Goal: Information Seeking & Learning: Find specific fact

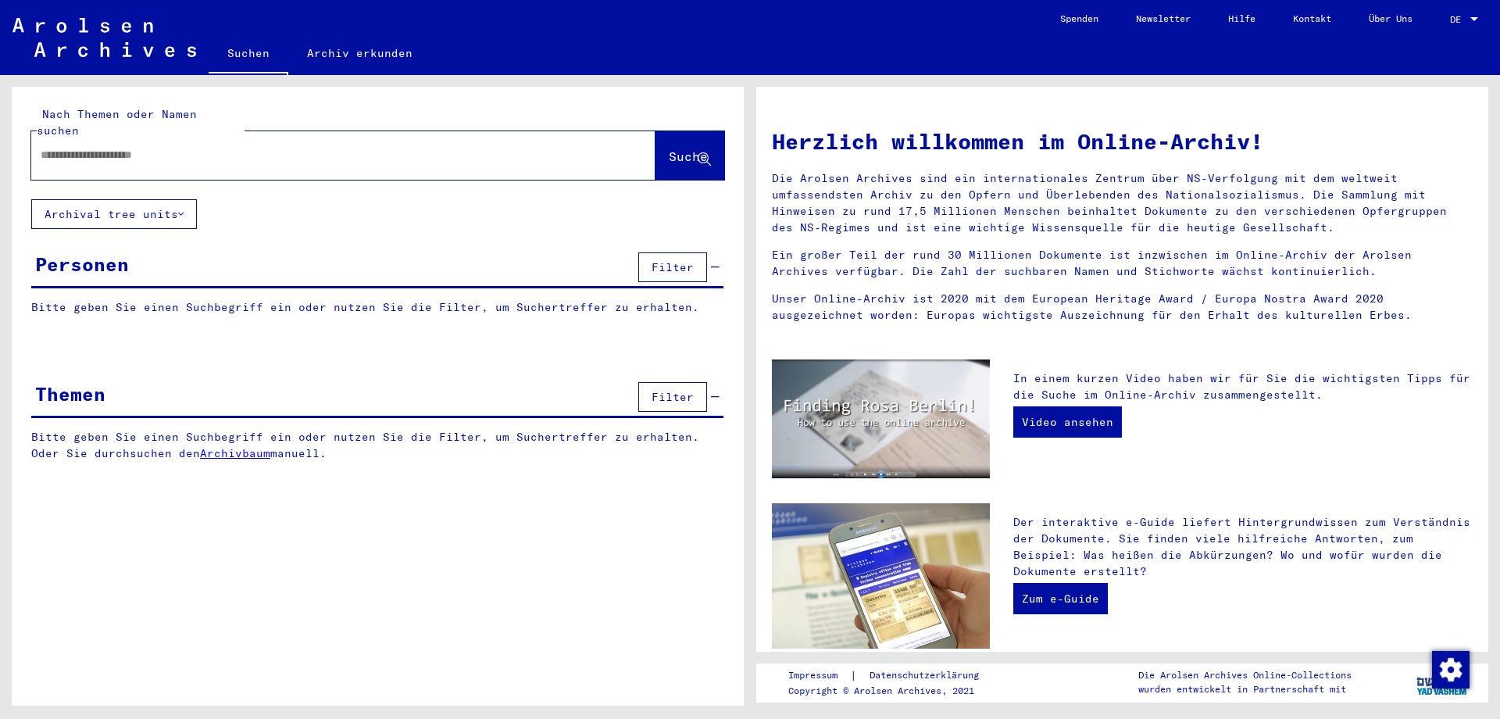
click at [227, 147] on input "text" at bounding box center [325, 155] width 568 height 16
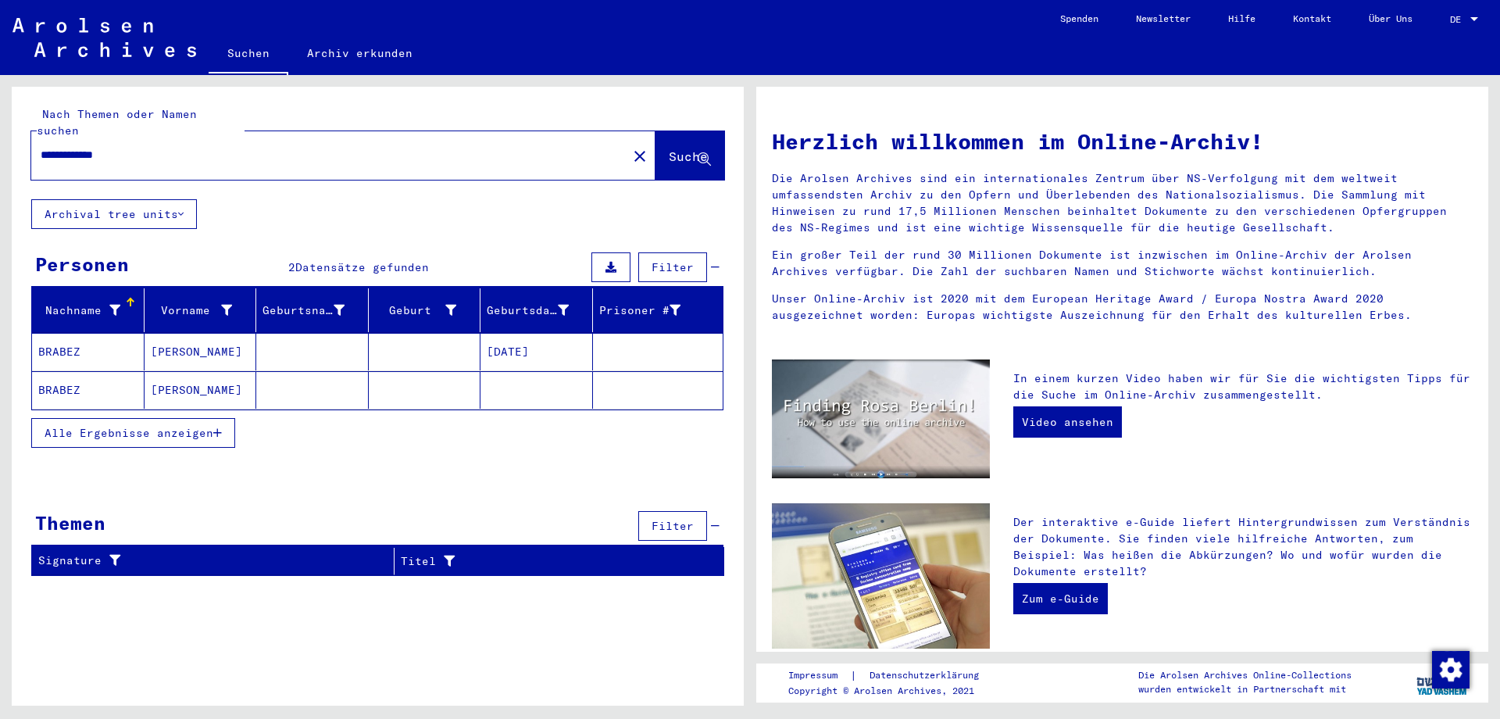
click at [62, 333] on mat-cell "BRABEZ" at bounding box center [88, 351] width 112 height 37
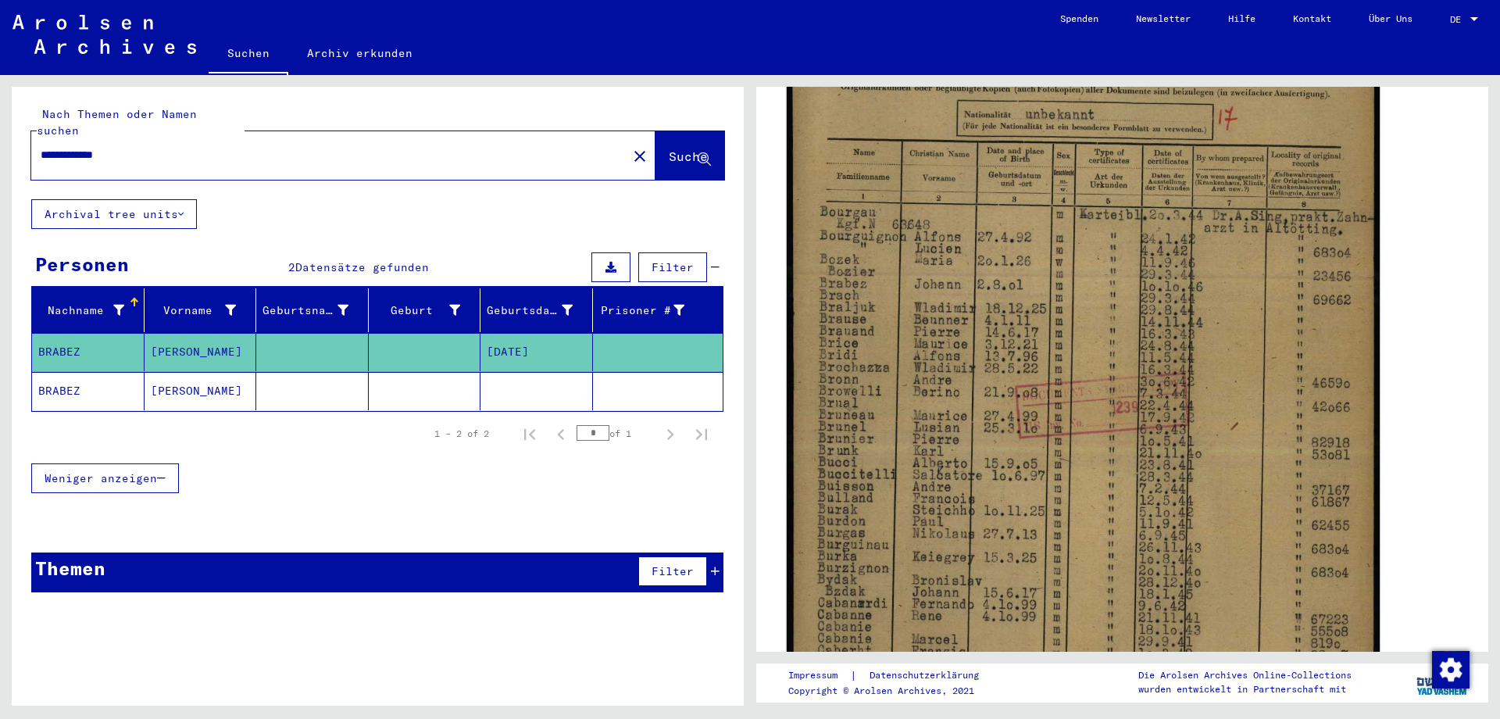
scroll to position [410, 0]
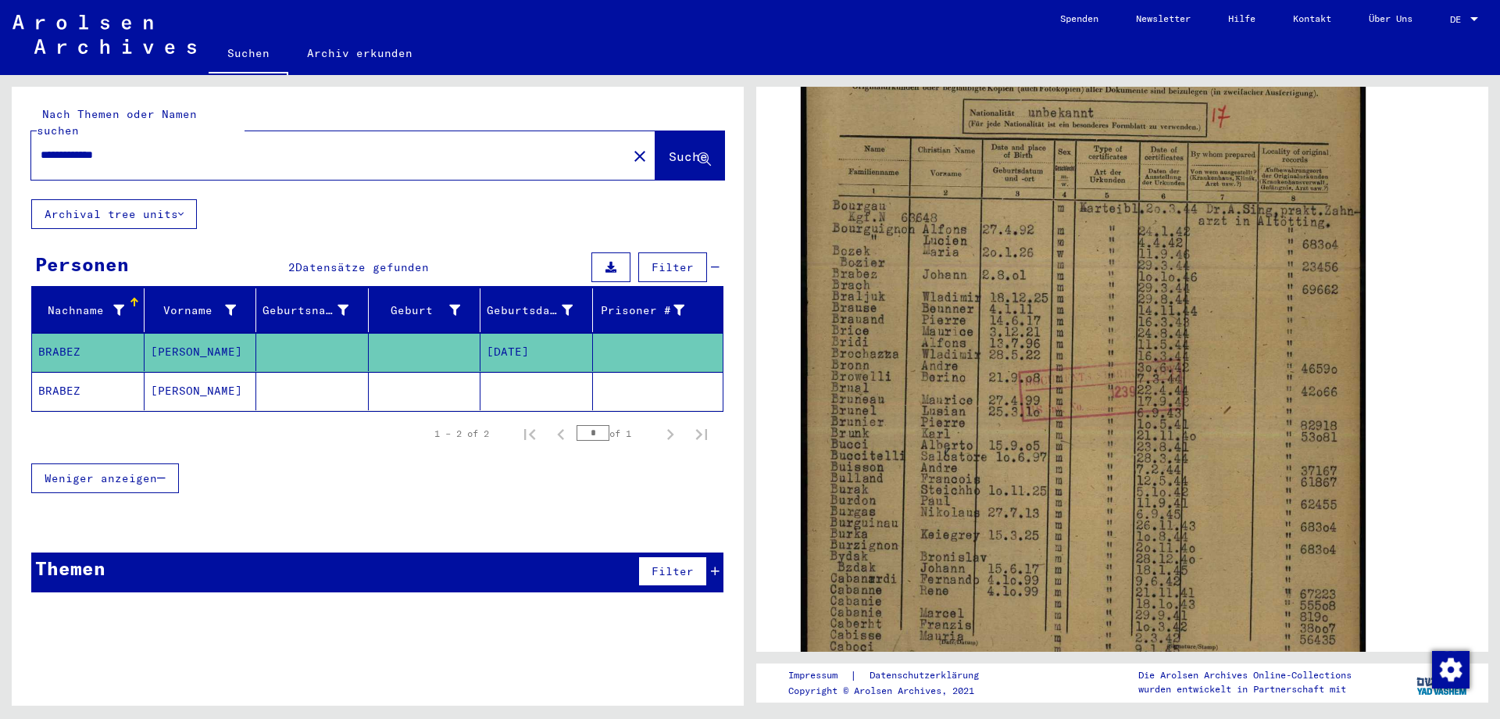
click at [55, 372] on mat-cell "BRABEZ" at bounding box center [88, 391] width 112 height 38
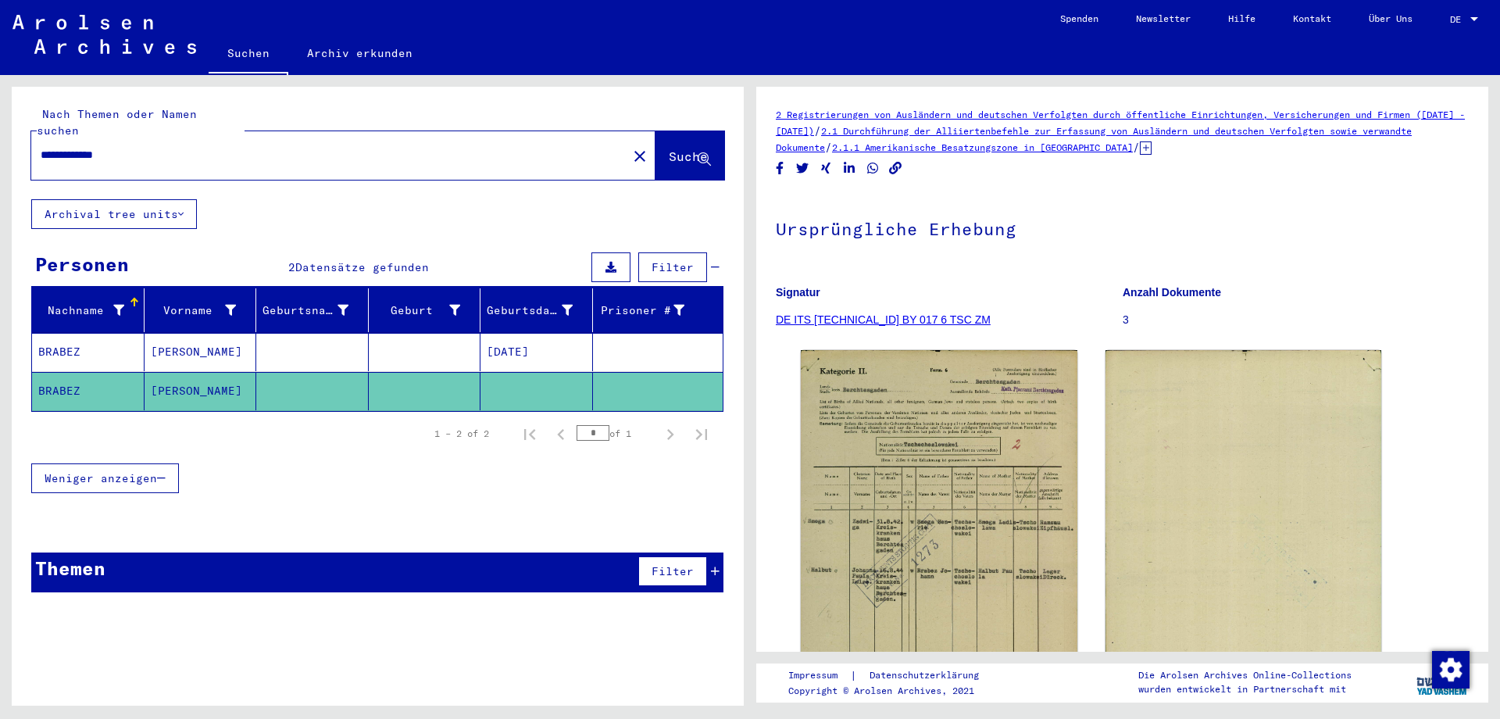
drag, startPoint x: 143, startPoint y: 141, endPoint x: 0, endPoint y: 120, distance: 144.6
click at [41, 147] on input "**********" at bounding box center [329, 155] width 577 height 16
type input "******"
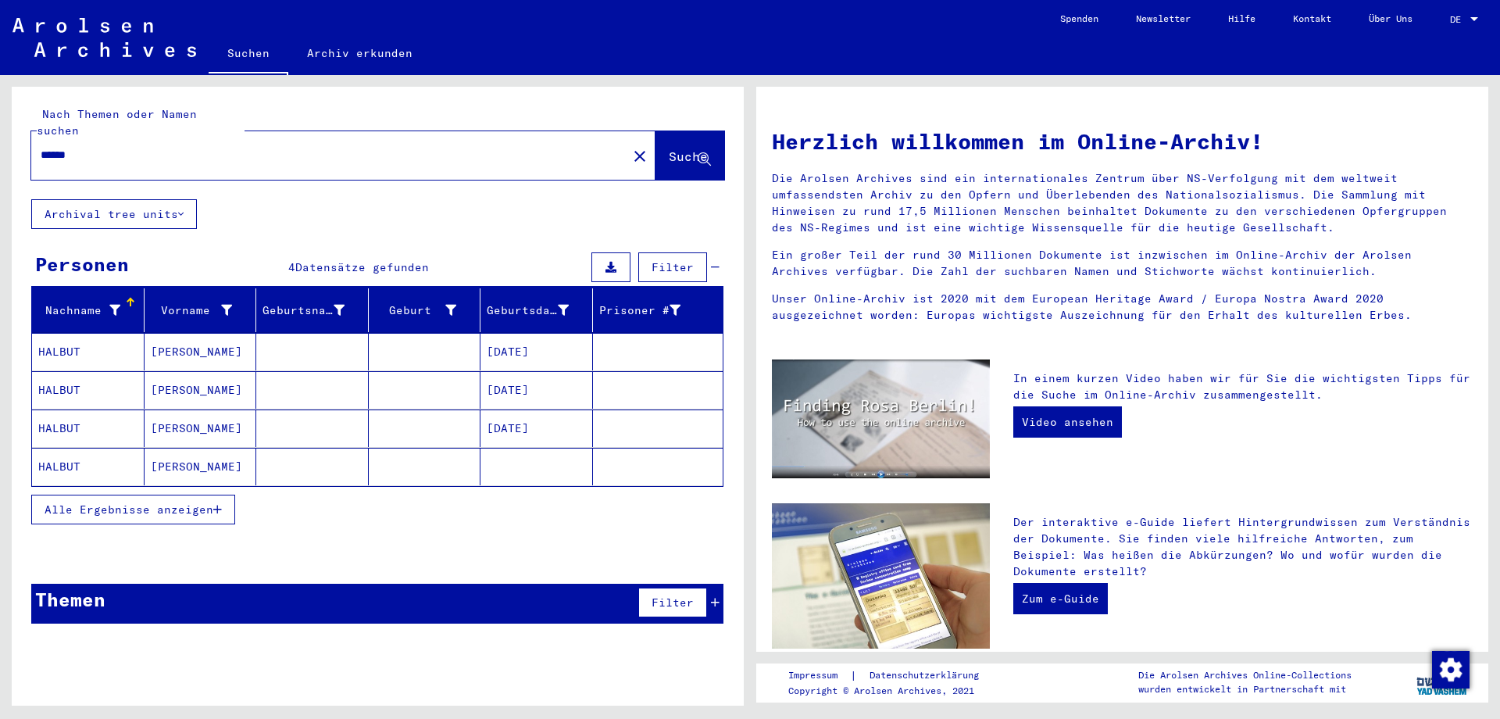
click at [59, 448] on mat-cell "HALBUT" at bounding box center [88, 466] width 112 height 37
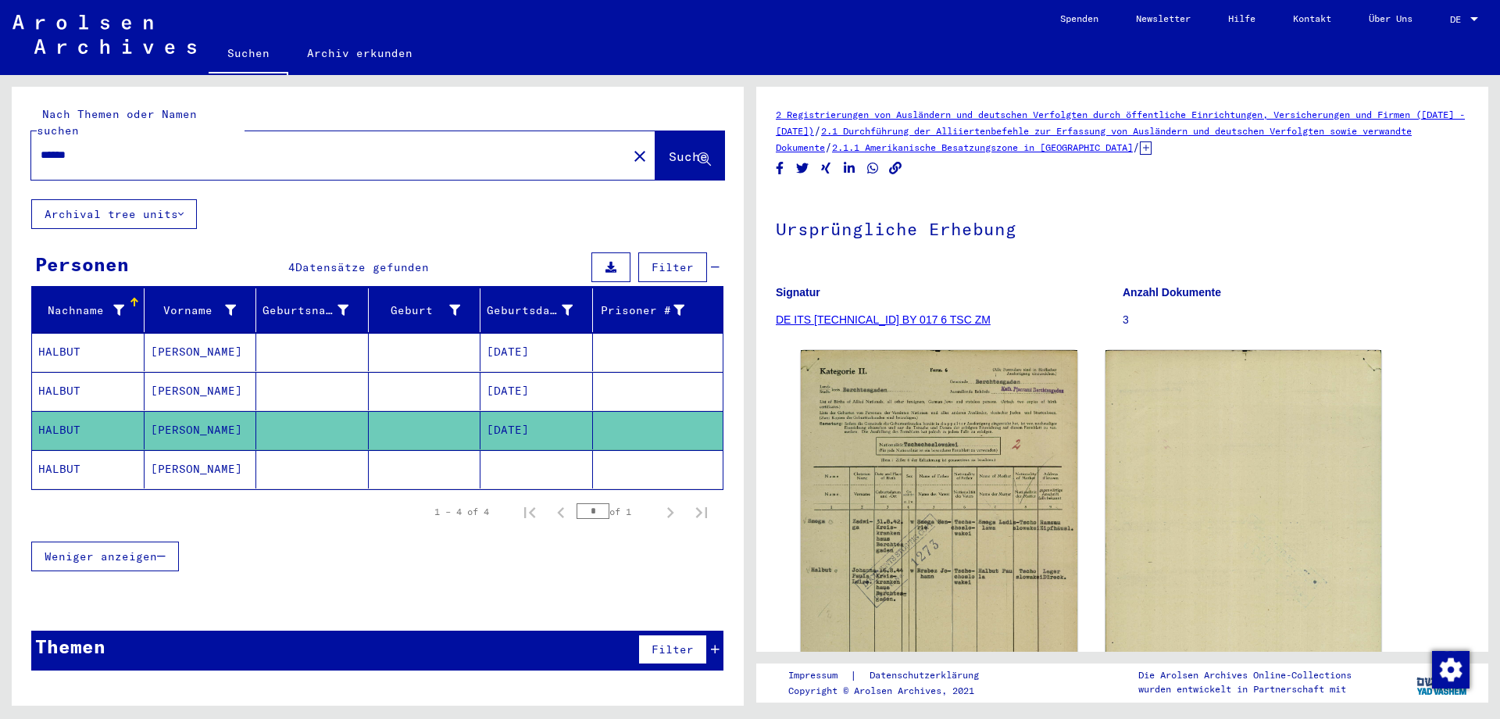
click at [61, 451] on mat-cell "HALBUT" at bounding box center [88, 469] width 112 height 38
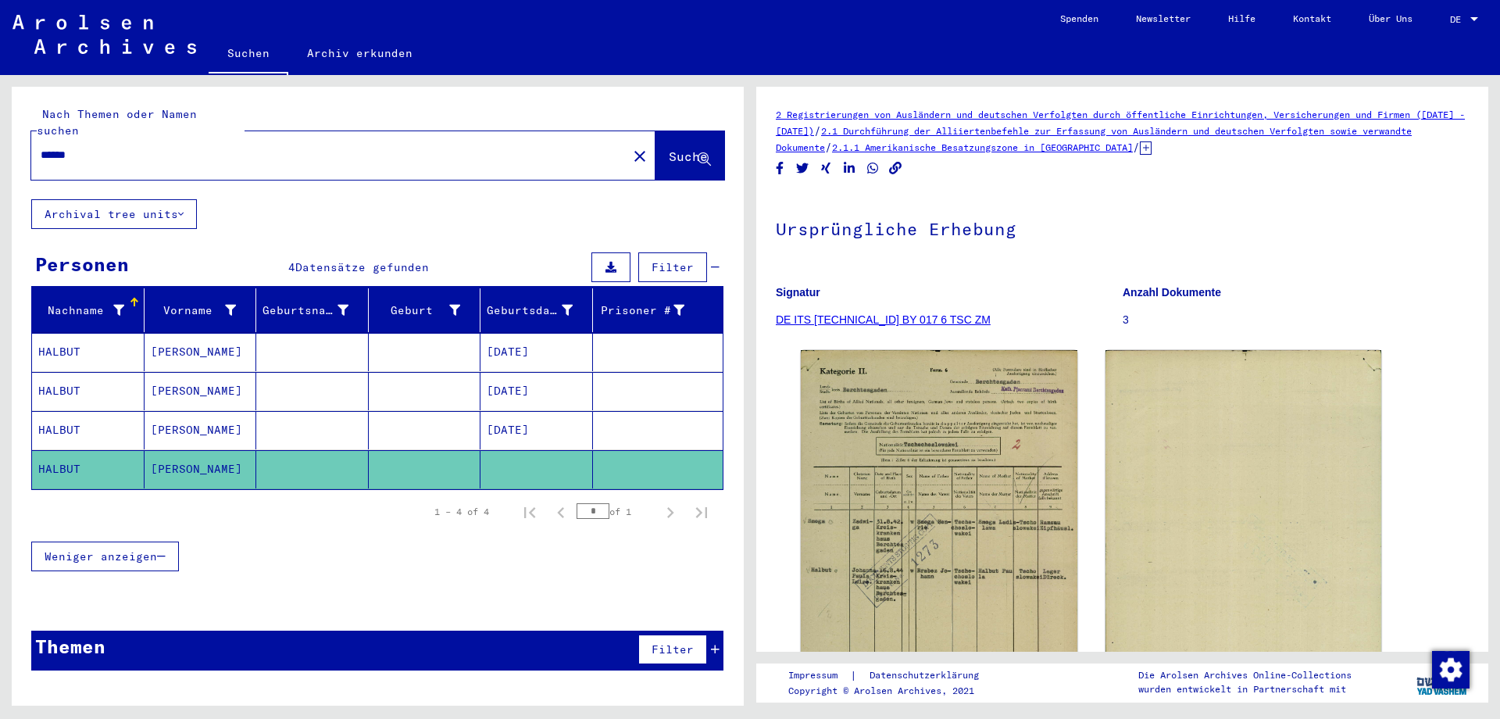
click at [61, 451] on mat-cell "HALBUT" at bounding box center [88, 469] width 112 height 38
click at [60, 372] on mat-cell "HALBUT" at bounding box center [88, 391] width 112 height 38
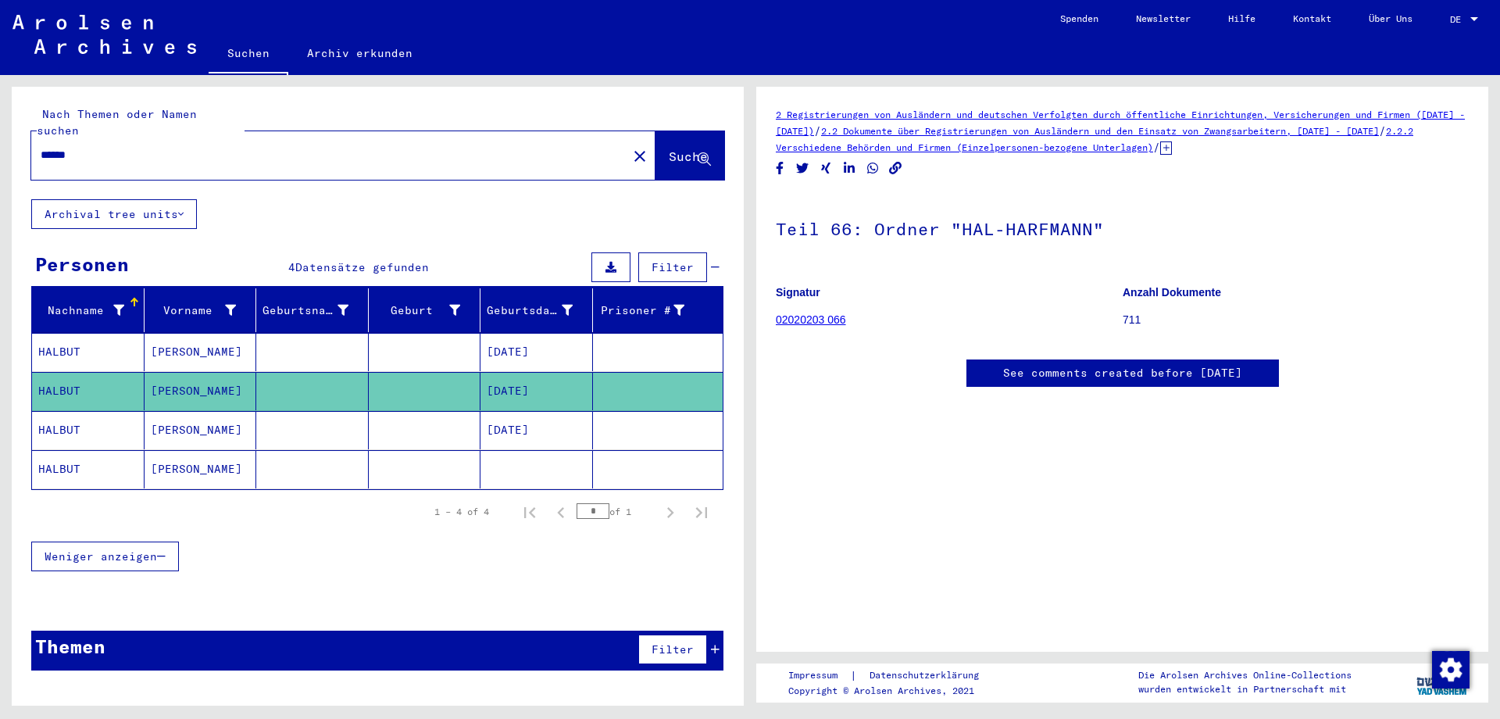
click at [63, 411] on mat-cell "HALBUT" at bounding box center [88, 430] width 112 height 38
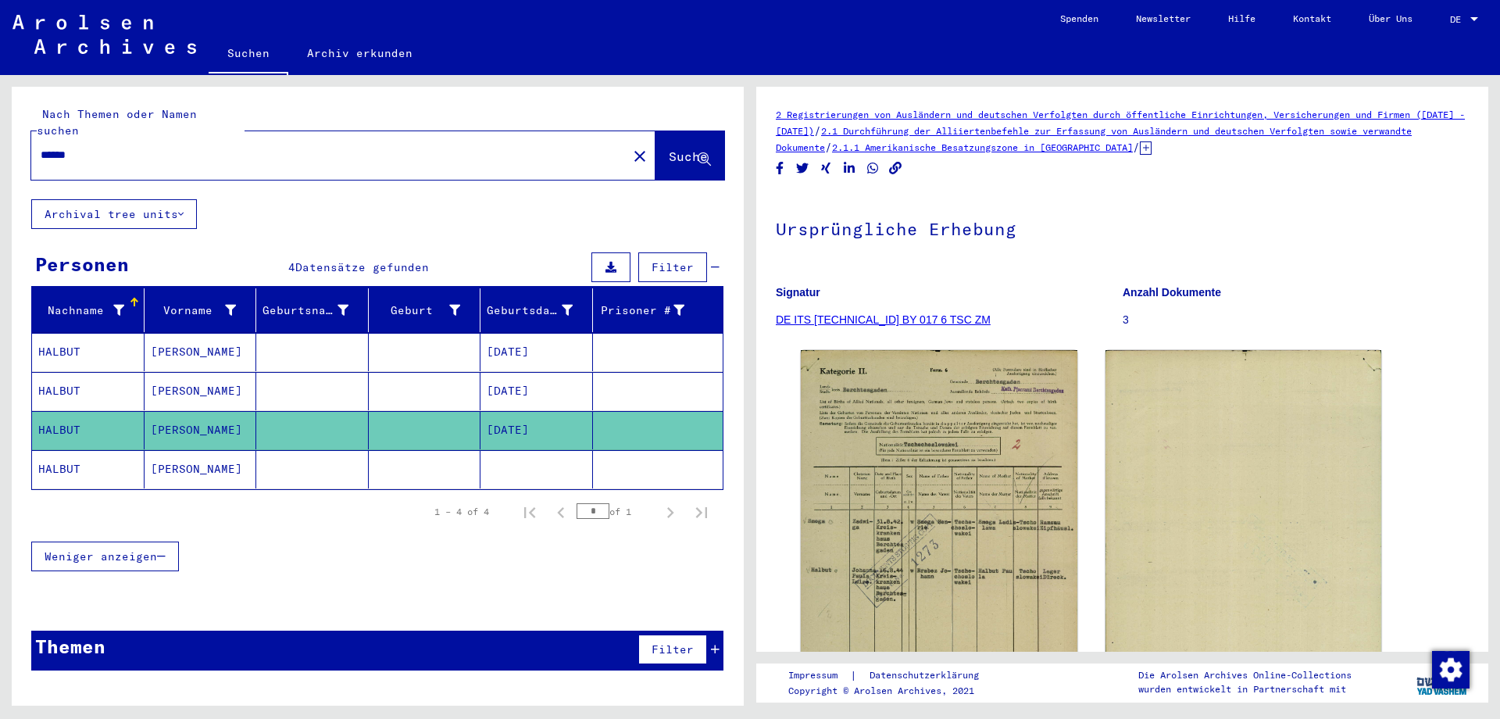
click at [72, 451] on mat-cell "HALBUT" at bounding box center [88, 469] width 112 height 38
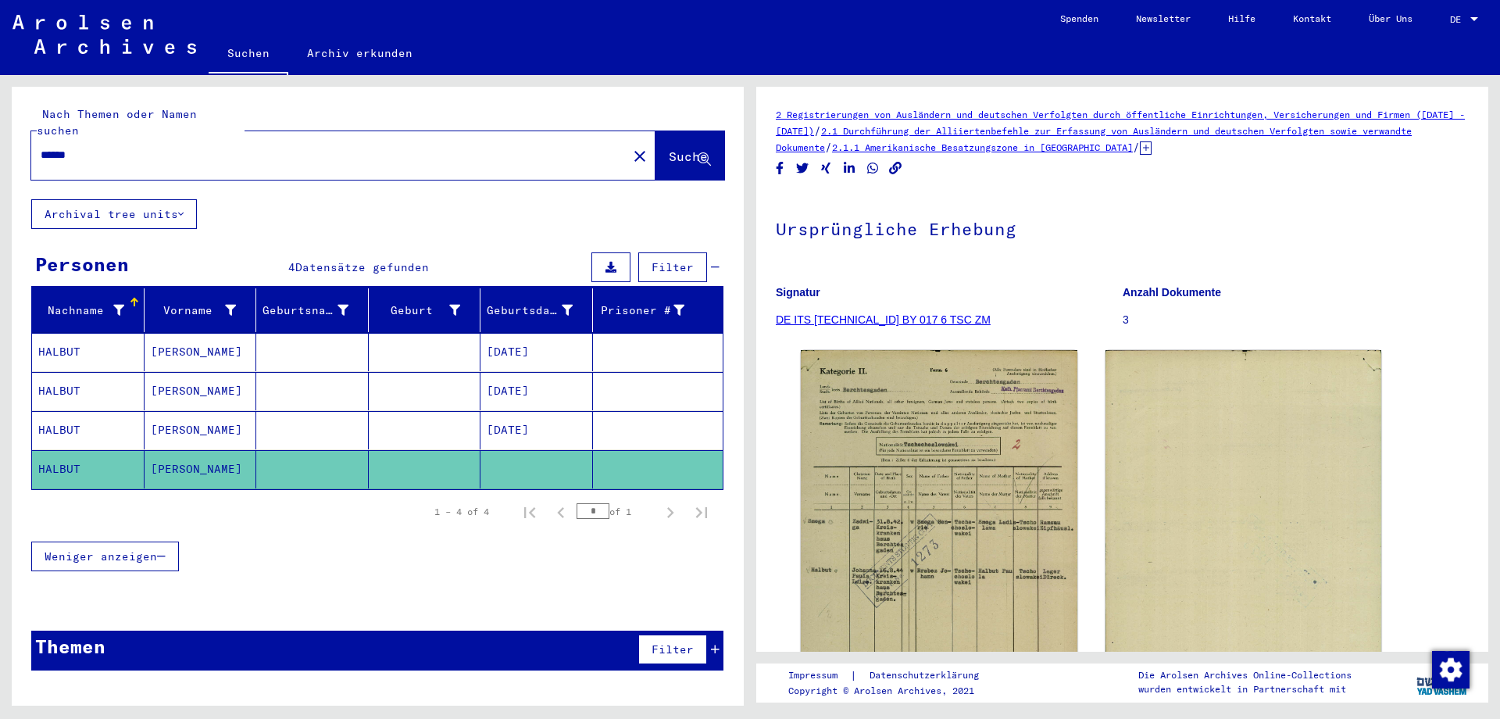
click at [72, 451] on mat-cell "HALBUT" at bounding box center [88, 469] width 112 height 38
click at [166, 147] on input "******" at bounding box center [329, 155] width 577 height 16
click at [630, 147] on mat-icon "close" at bounding box center [639, 156] width 19 height 19
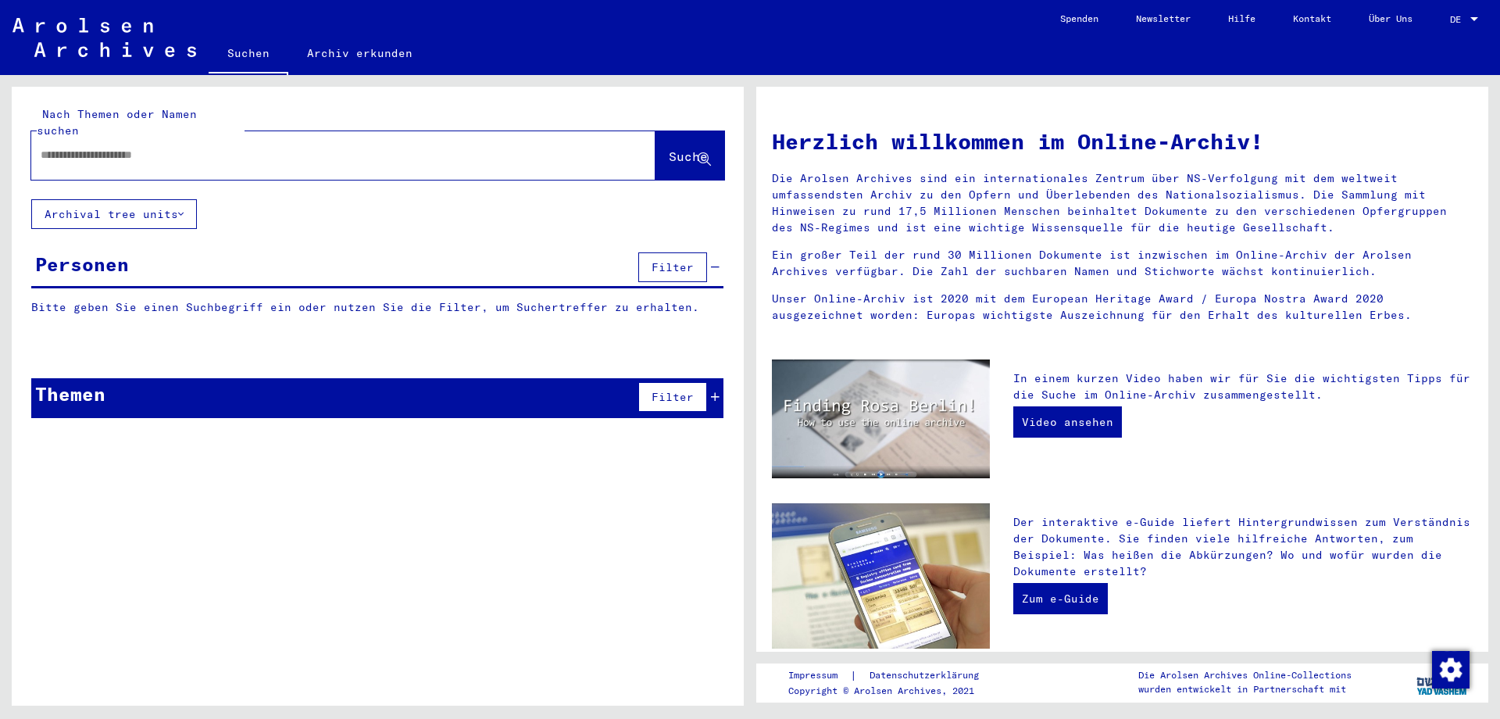
click at [514, 147] on input "text" at bounding box center [325, 155] width 568 height 16
type input "**********"
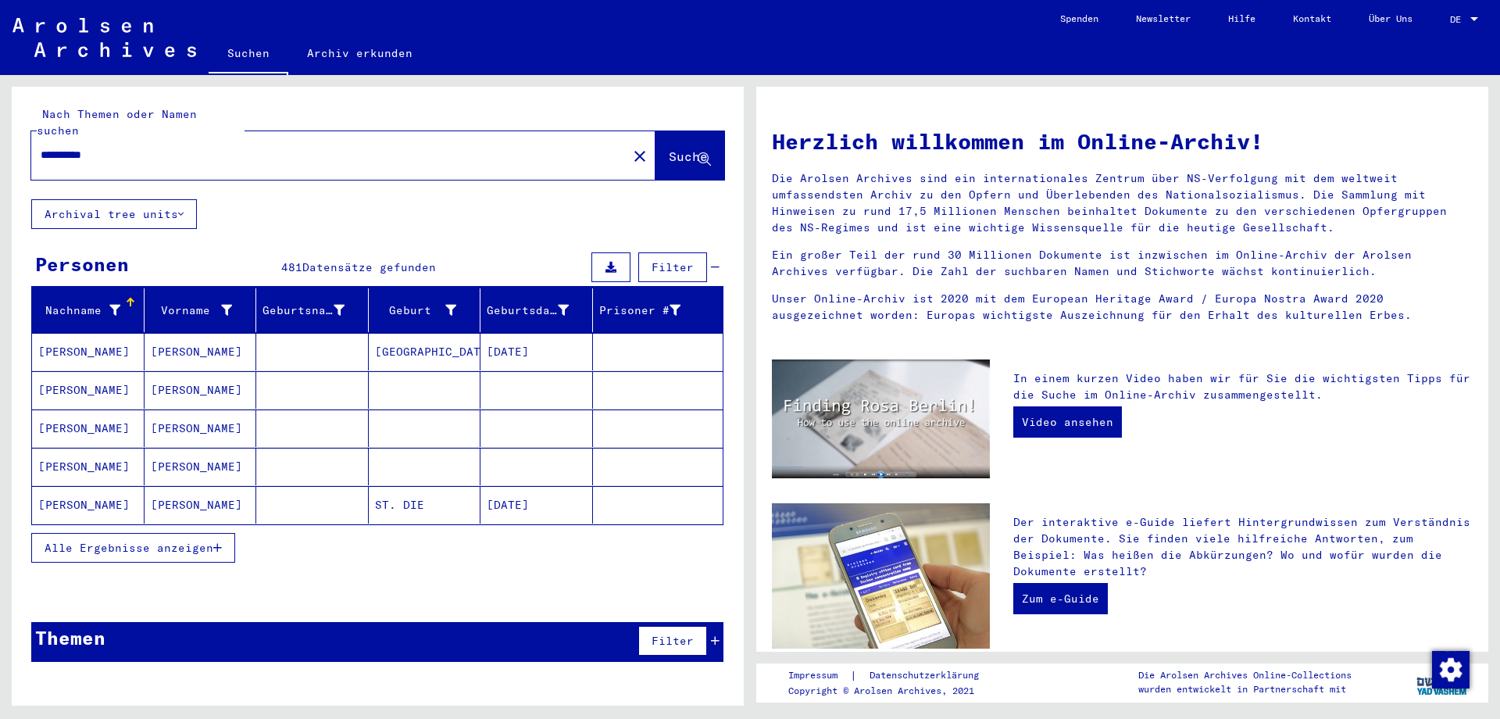
click at [165, 533] on button "Alle Ergebnisse anzeigen" at bounding box center [133, 548] width 204 height 30
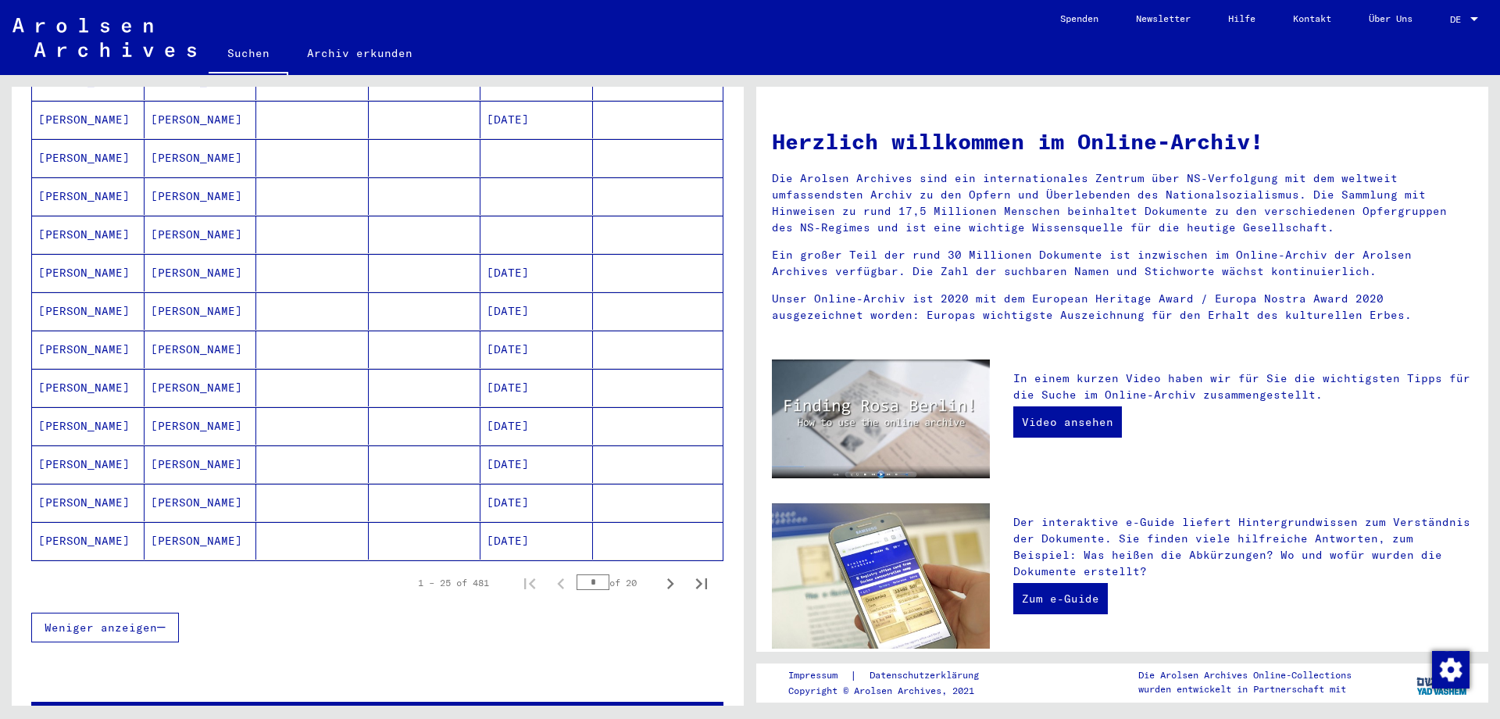
scroll to position [766, 0]
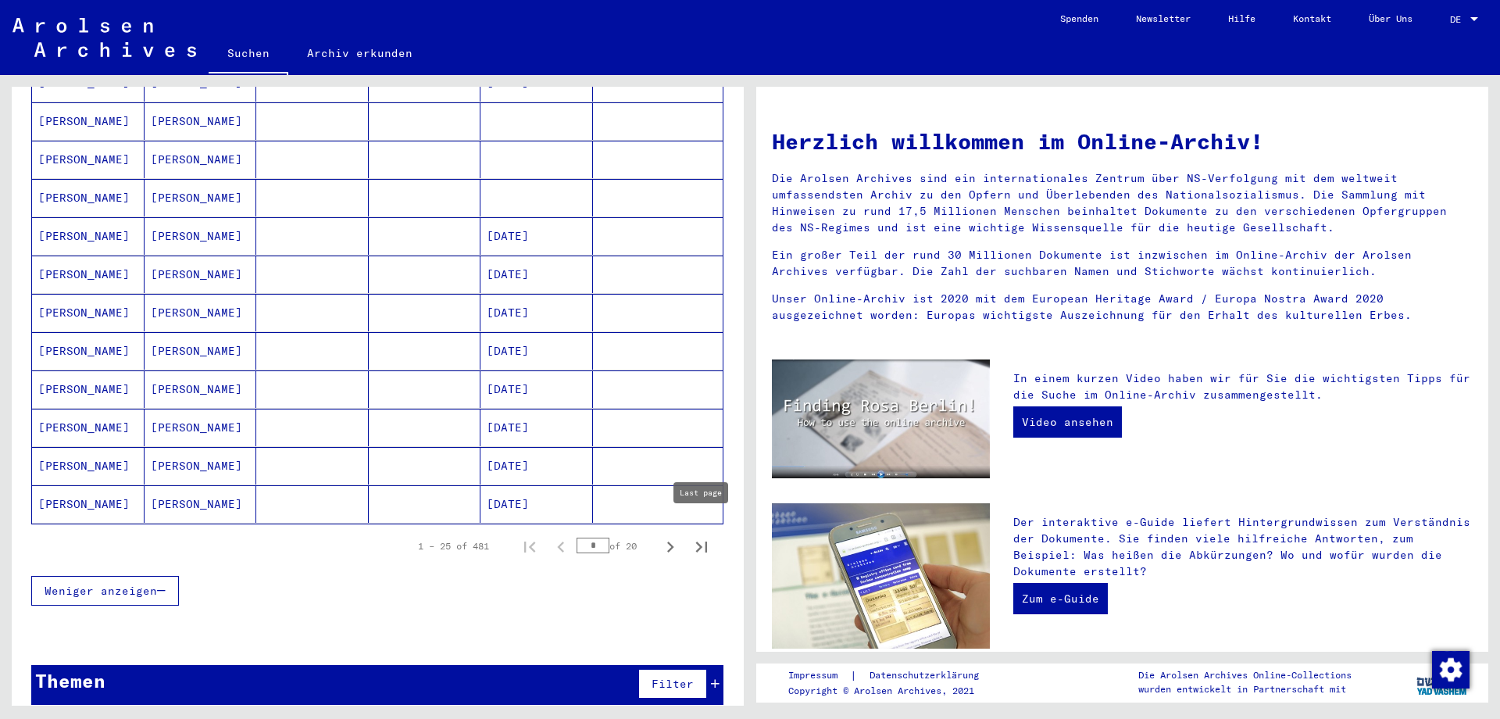
click at [704, 536] on icon "Last page" at bounding box center [701, 547] width 22 height 22
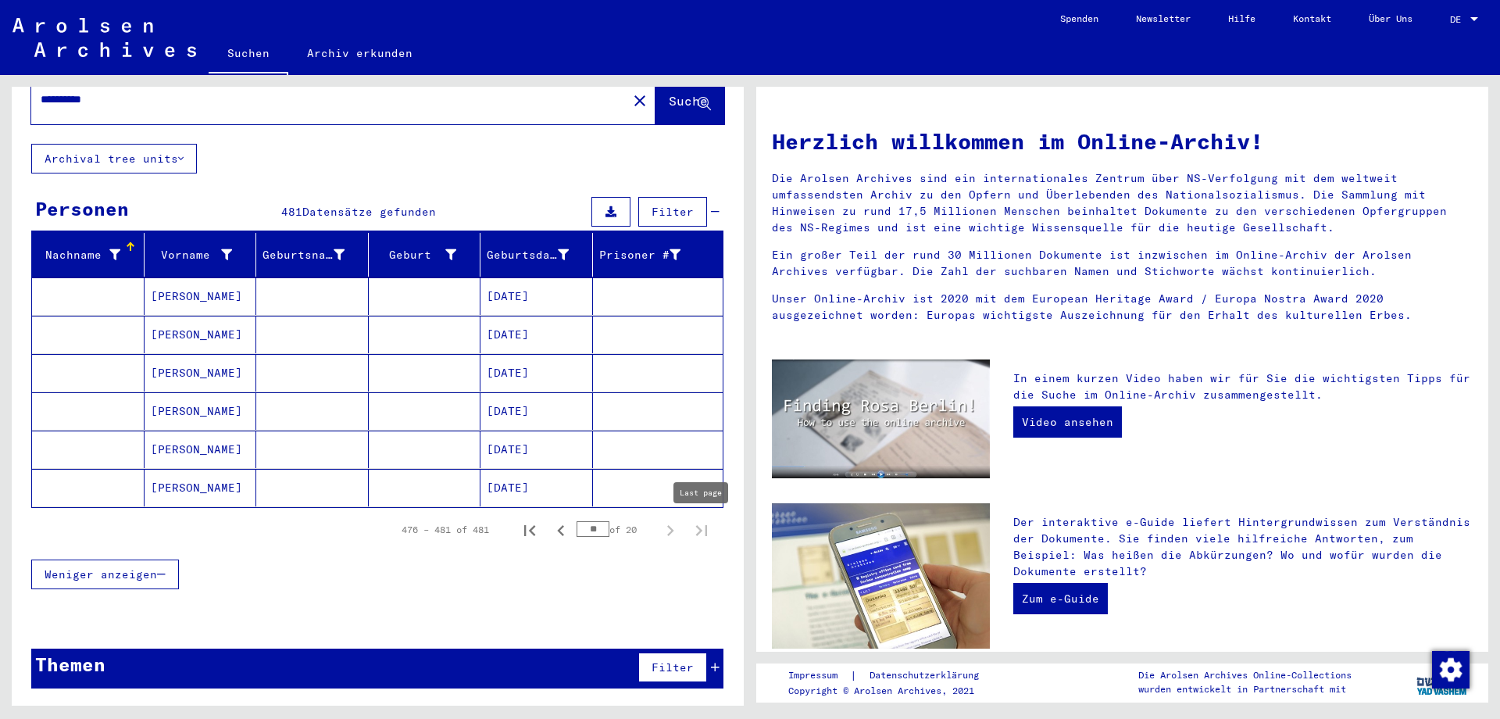
scroll to position [39, 0]
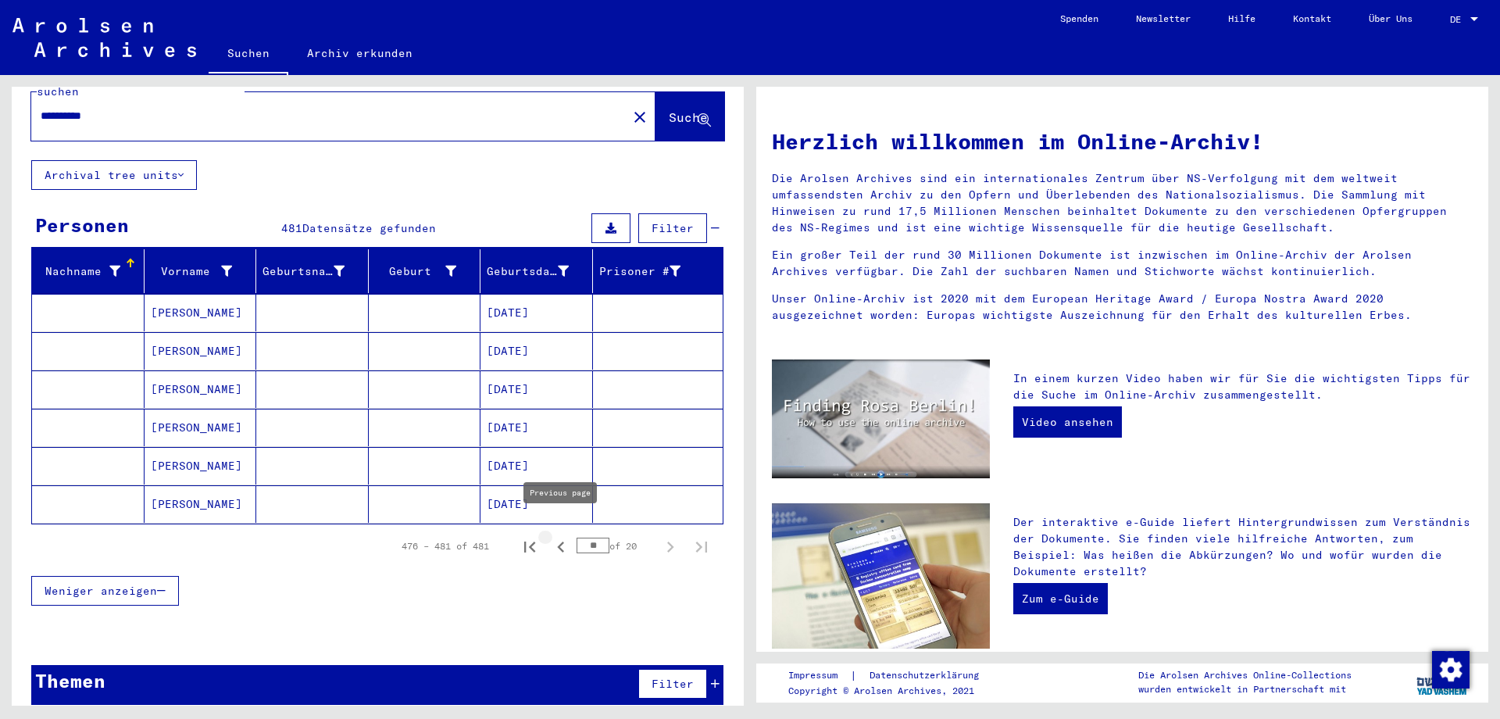
click at [558, 536] on icon "Previous page" at bounding box center [561, 547] width 22 height 22
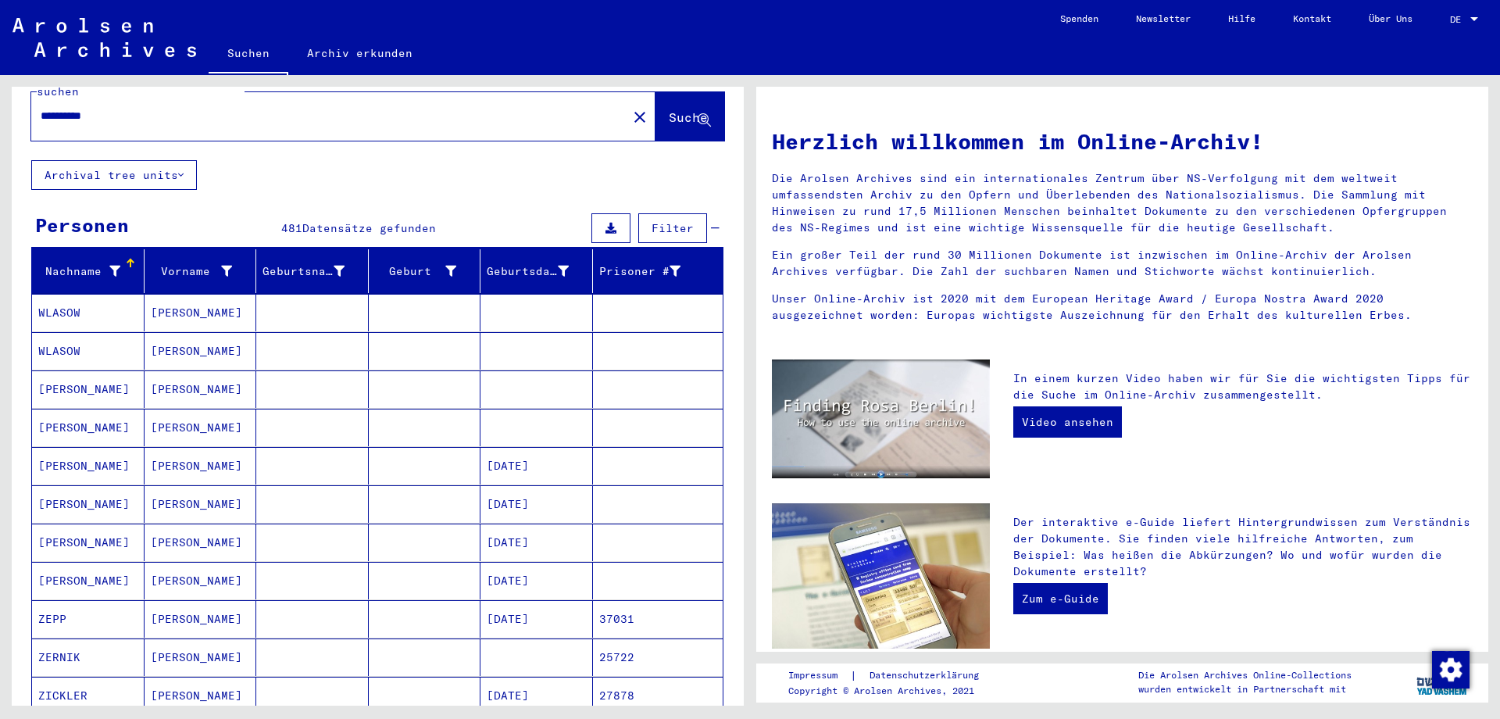
click at [558, 529] on mat-cell "[DATE]" at bounding box center [536, 541] width 112 height 37
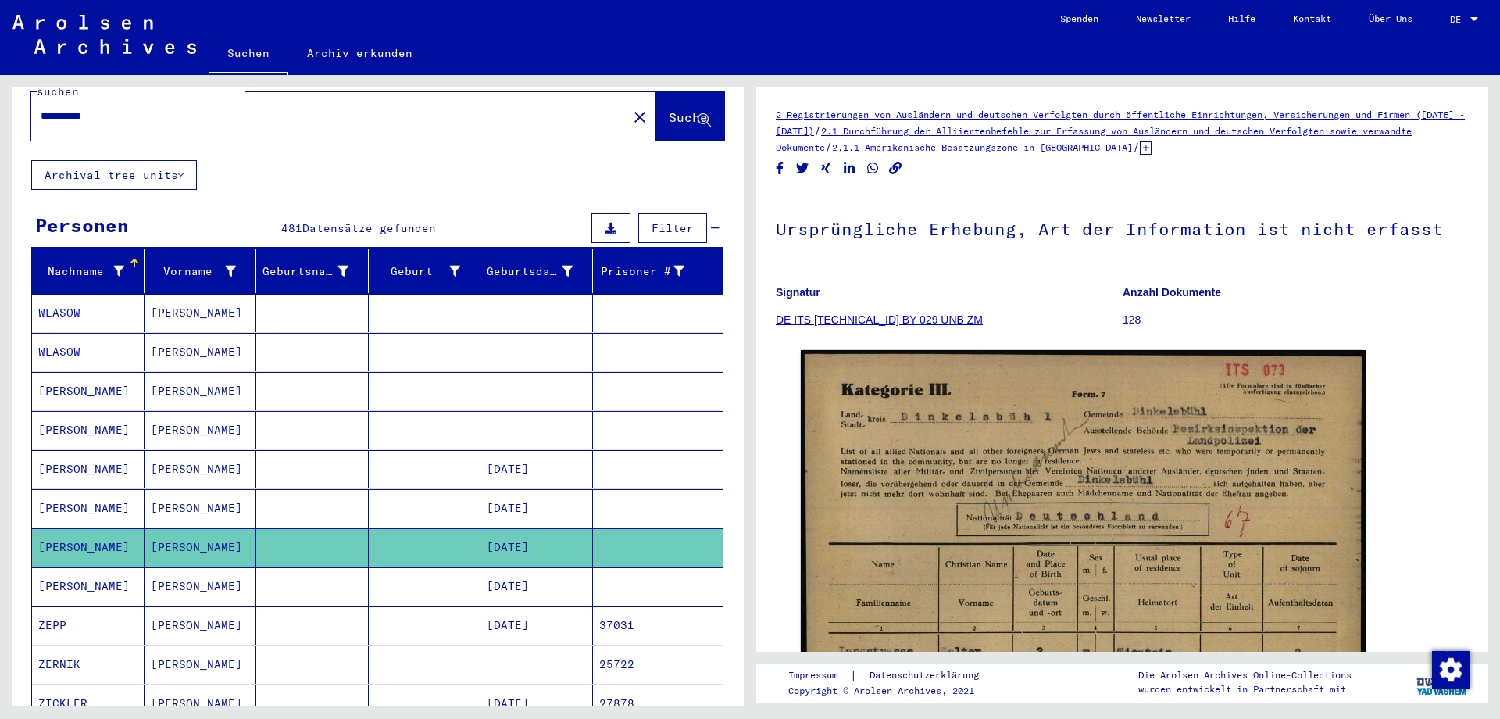
click at [558, 529] on mat-cell "[DATE]" at bounding box center [536, 547] width 112 height 38
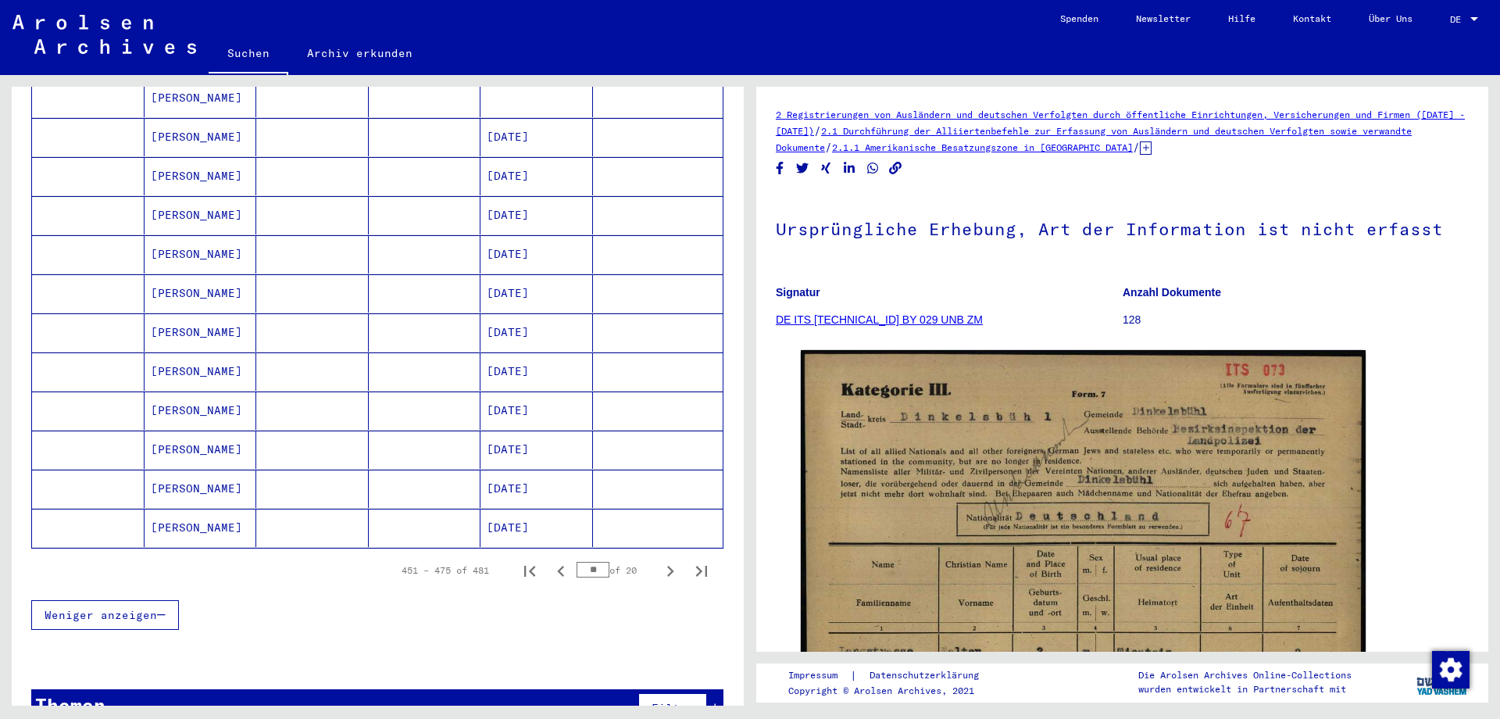
scroll to position [786, 0]
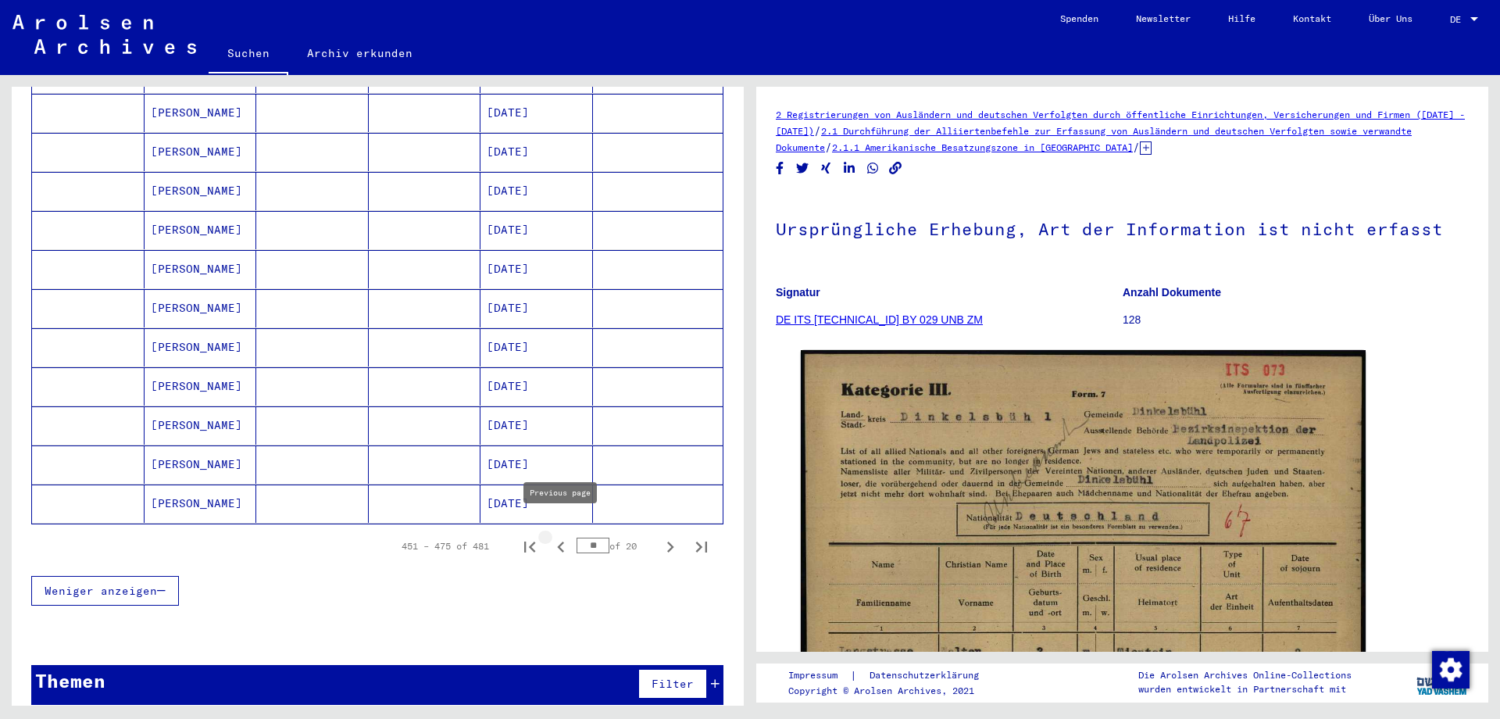
click at [557, 536] on icon "Previous page" at bounding box center [561, 547] width 22 height 22
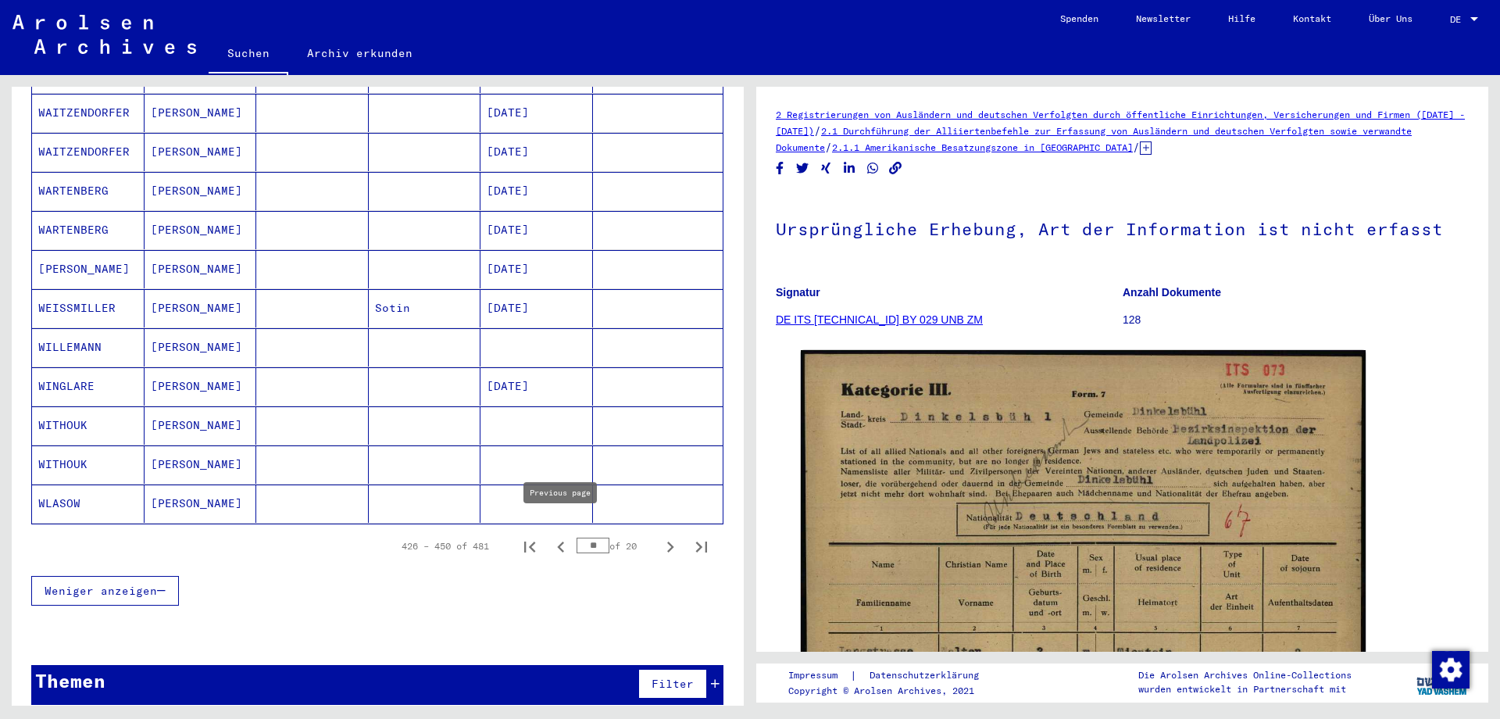
click at [561, 536] on icon "Previous page" at bounding box center [561, 547] width 22 height 22
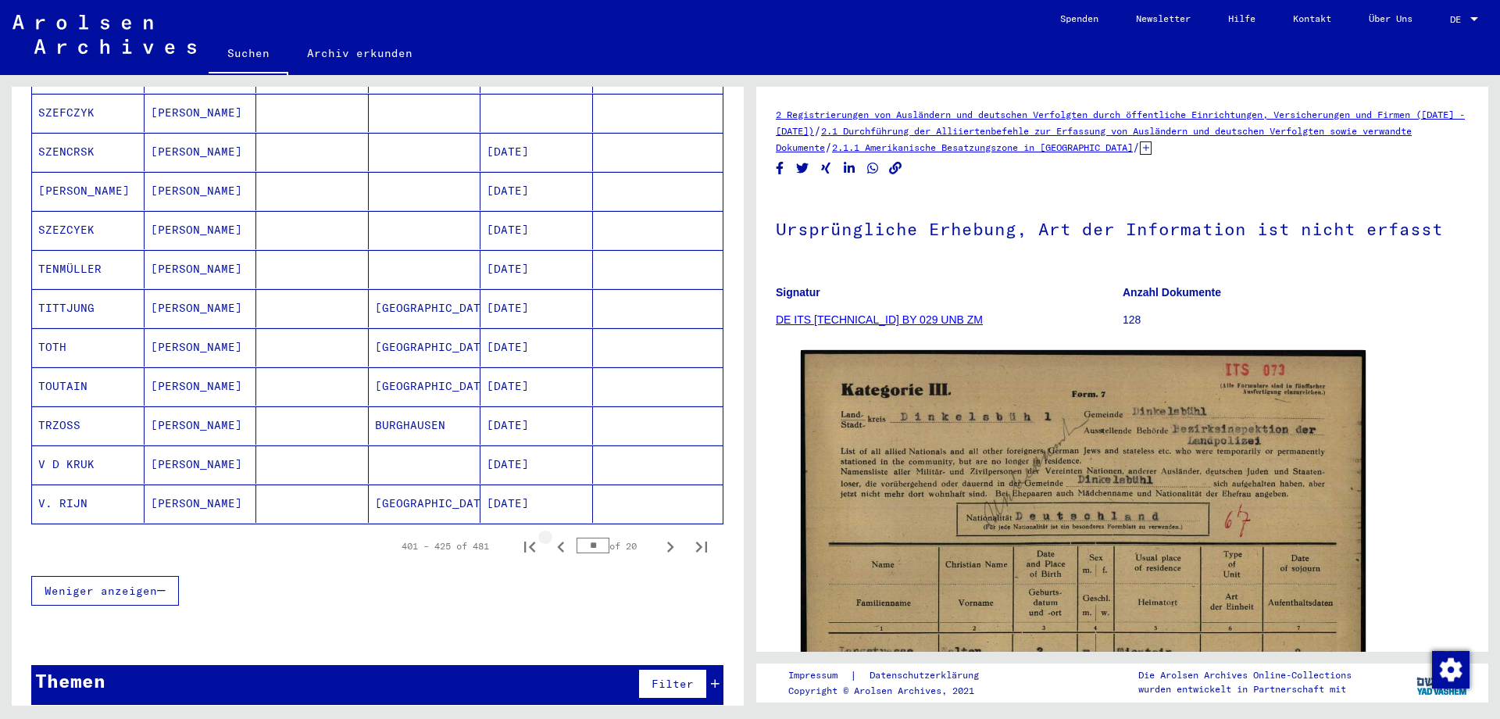
click at [558, 536] on icon "Previous page" at bounding box center [561, 547] width 22 height 22
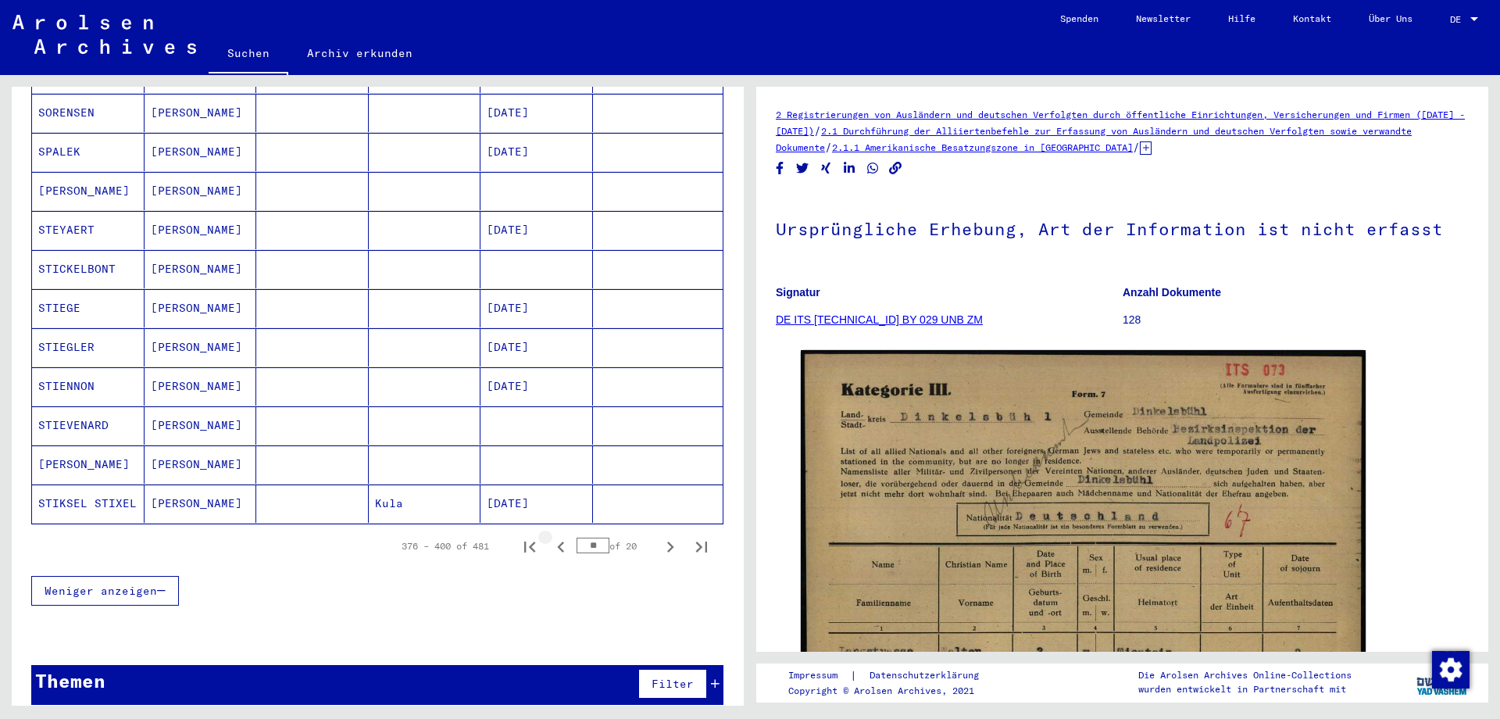
click at [558, 536] on icon "Previous page" at bounding box center [561, 547] width 22 height 22
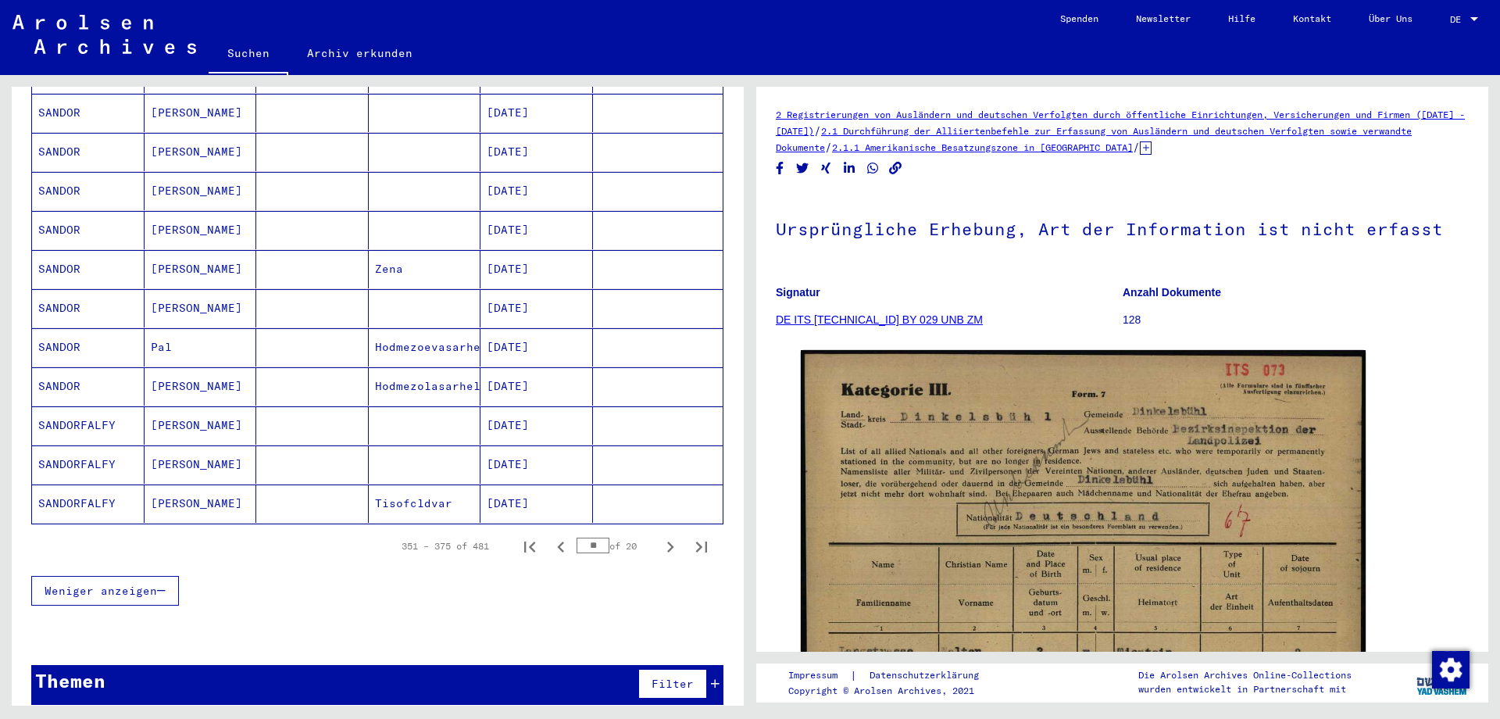
click at [558, 536] on icon "Previous page" at bounding box center [561, 547] width 22 height 22
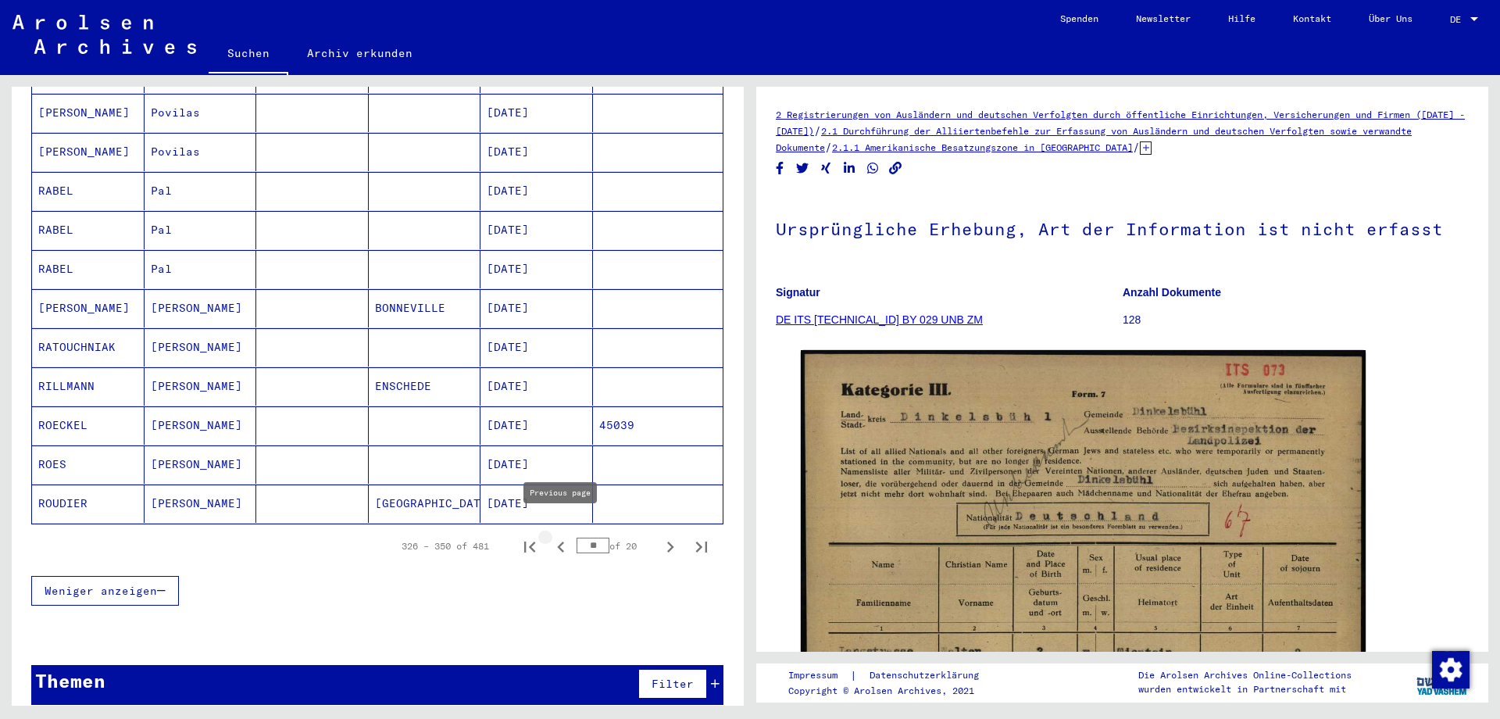
click at [557, 536] on icon "Previous page" at bounding box center [561, 547] width 22 height 22
type input "**"
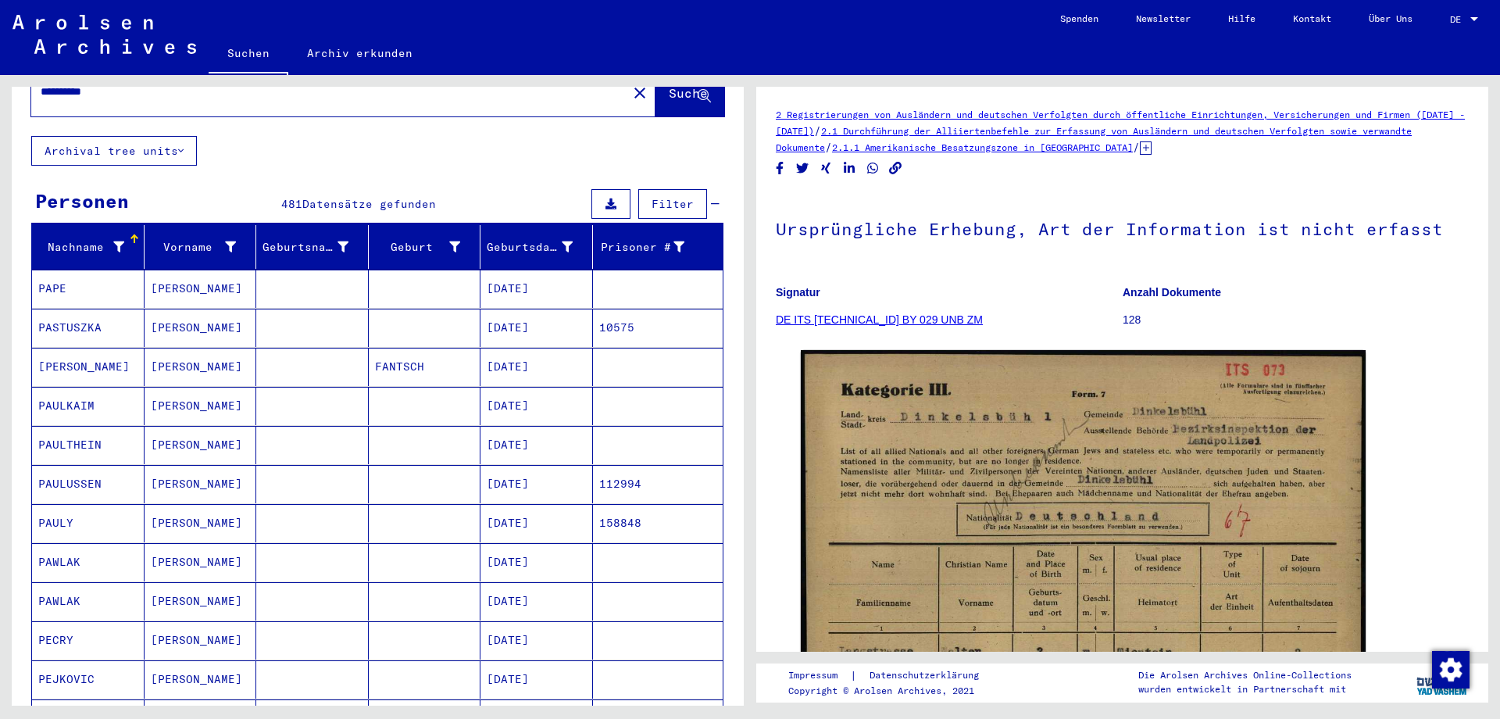
scroll to position [48, 0]
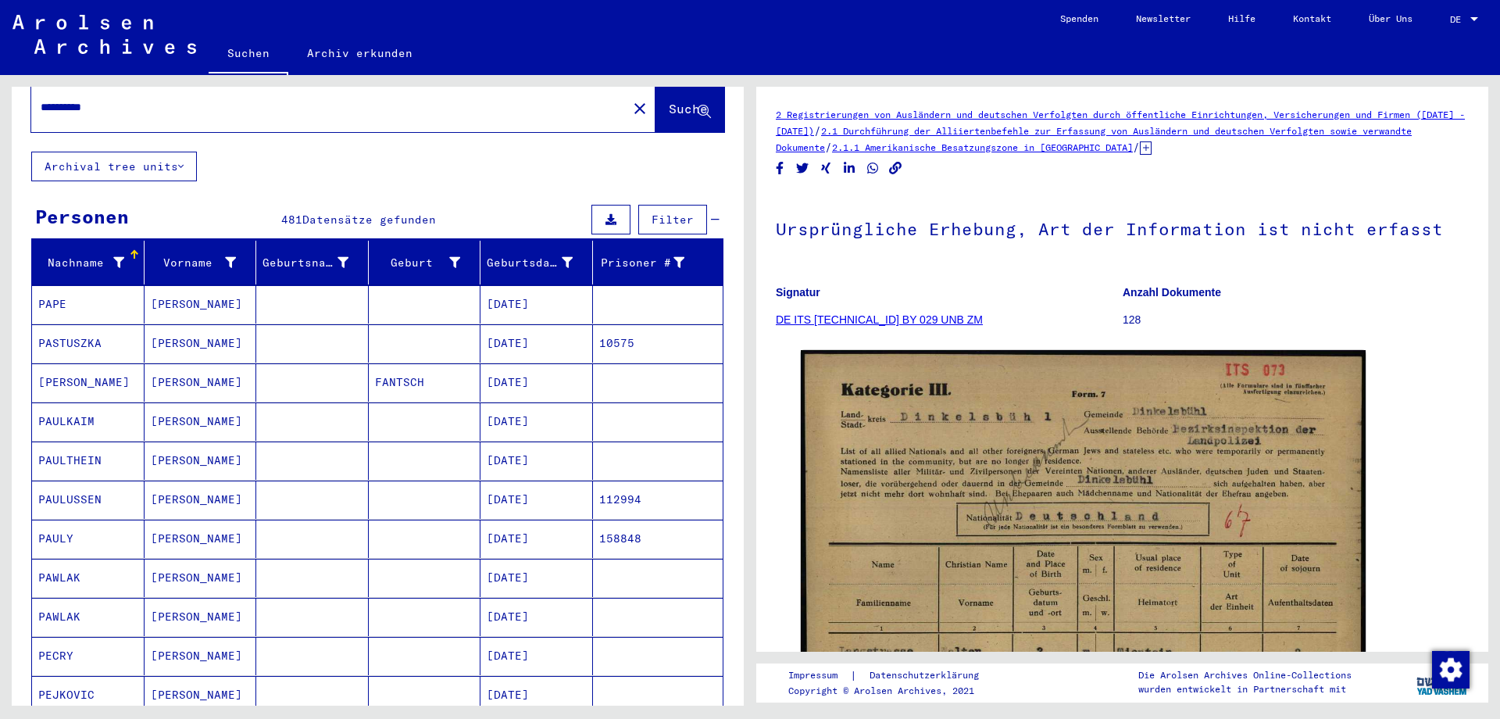
drag, startPoint x: 139, startPoint y: 97, endPoint x: 0, endPoint y: 85, distance: 139.5
click at [41, 99] on input "**********" at bounding box center [329, 107] width 577 height 16
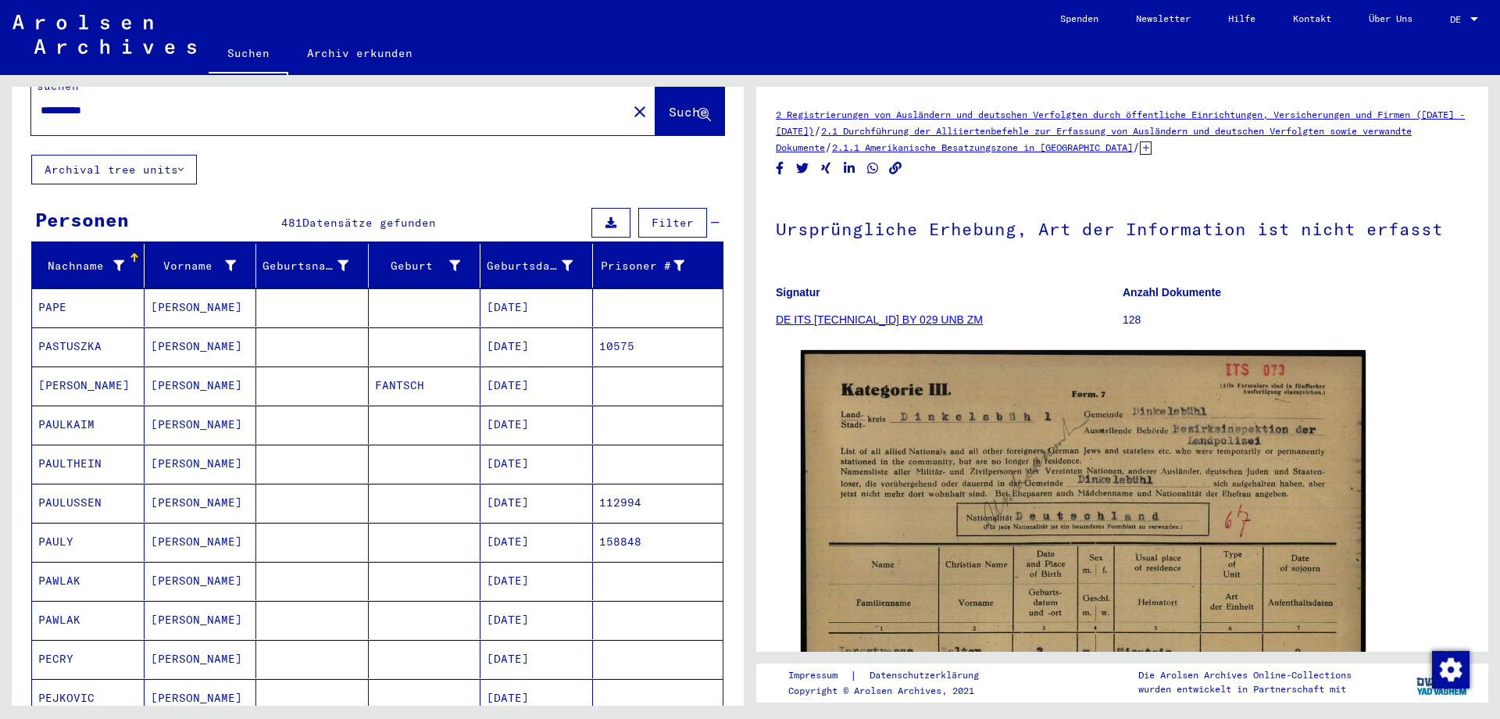
scroll to position [43, 0]
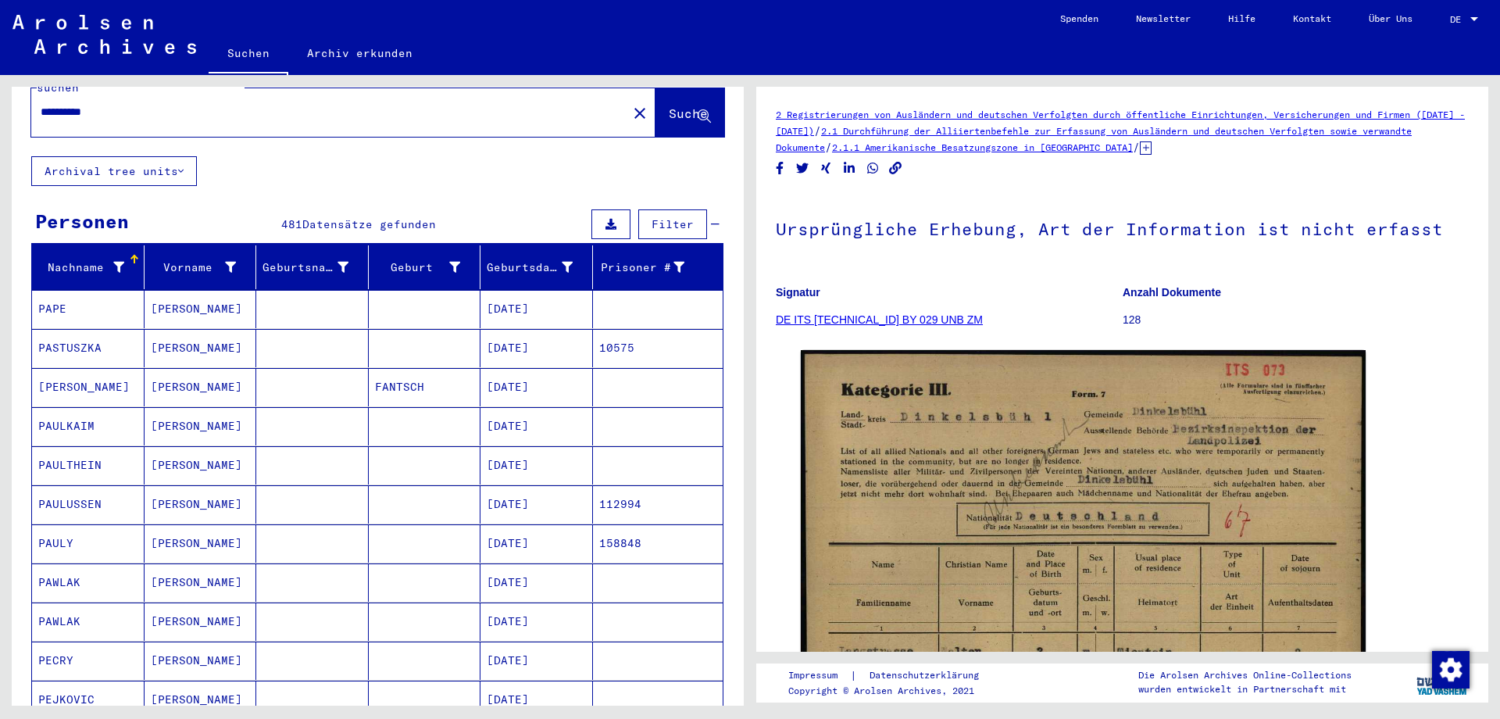
type input "**********"
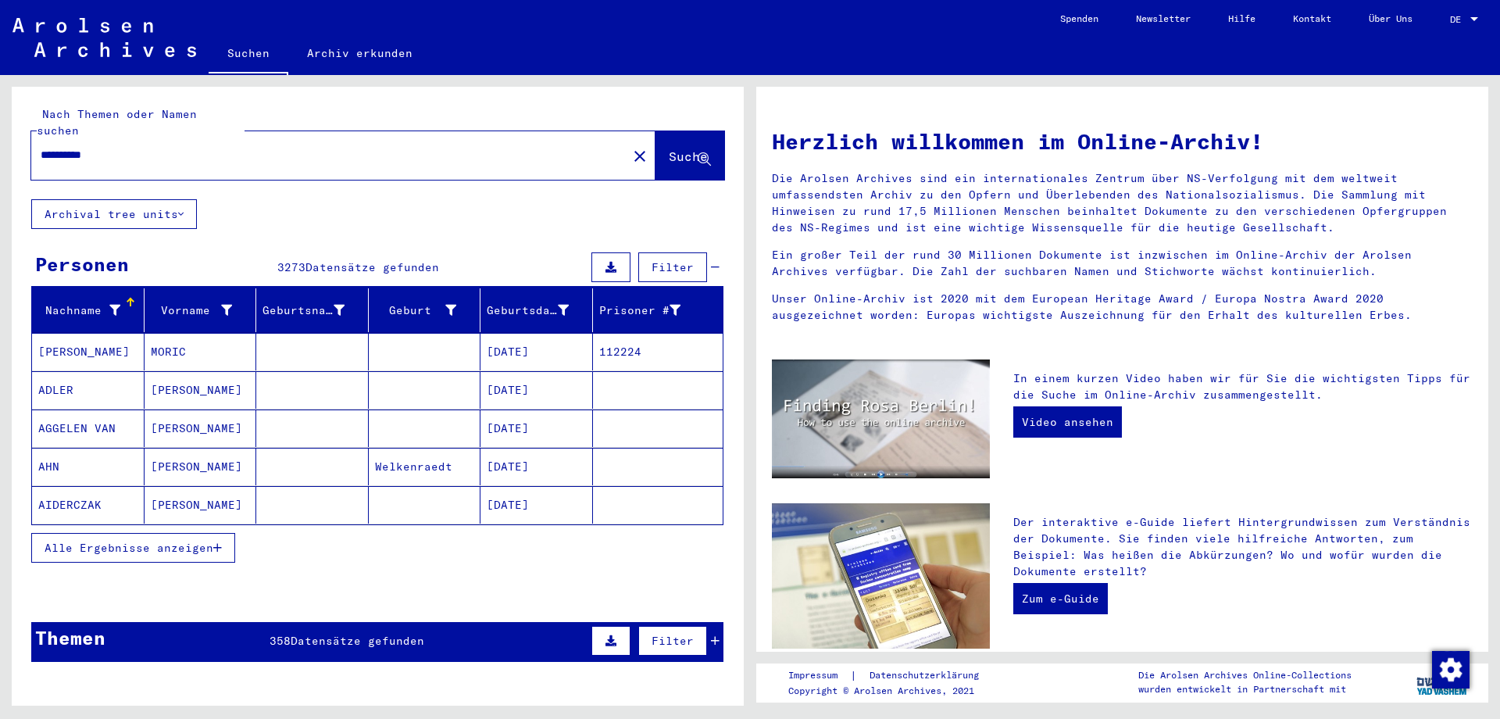
click at [132, 540] on span "Alle Ergebnisse anzeigen" at bounding box center [129, 547] width 169 height 14
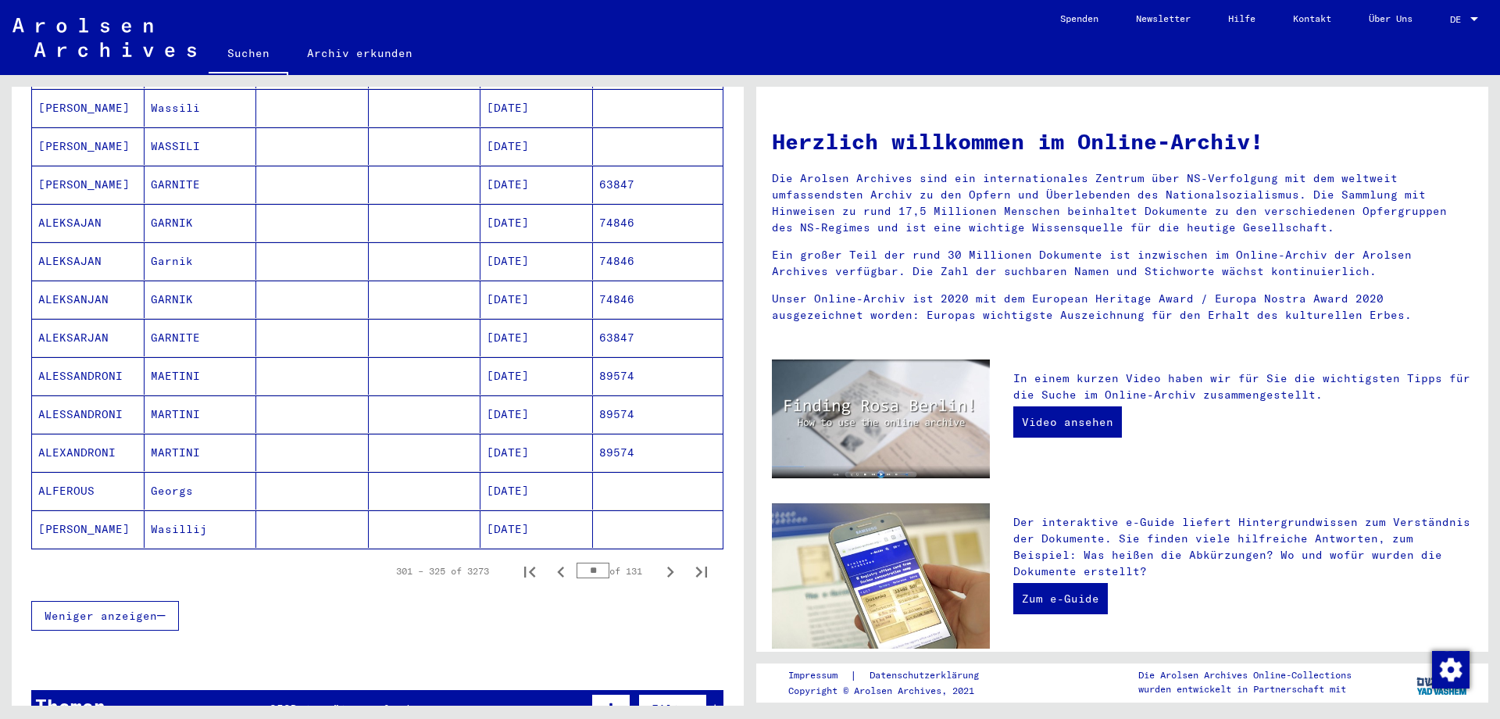
scroll to position [902, 0]
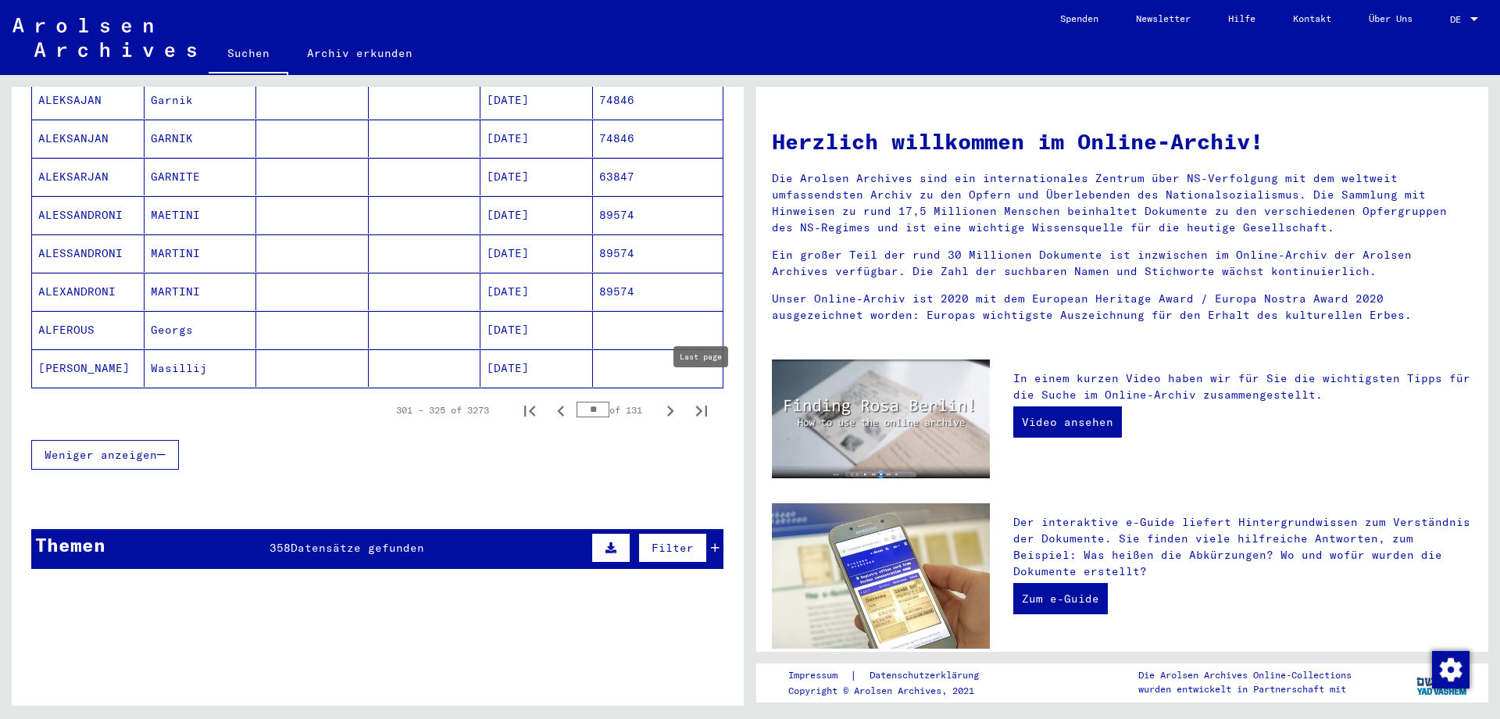
click at [699, 400] on icon "Last page" at bounding box center [701, 411] width 22 height 22
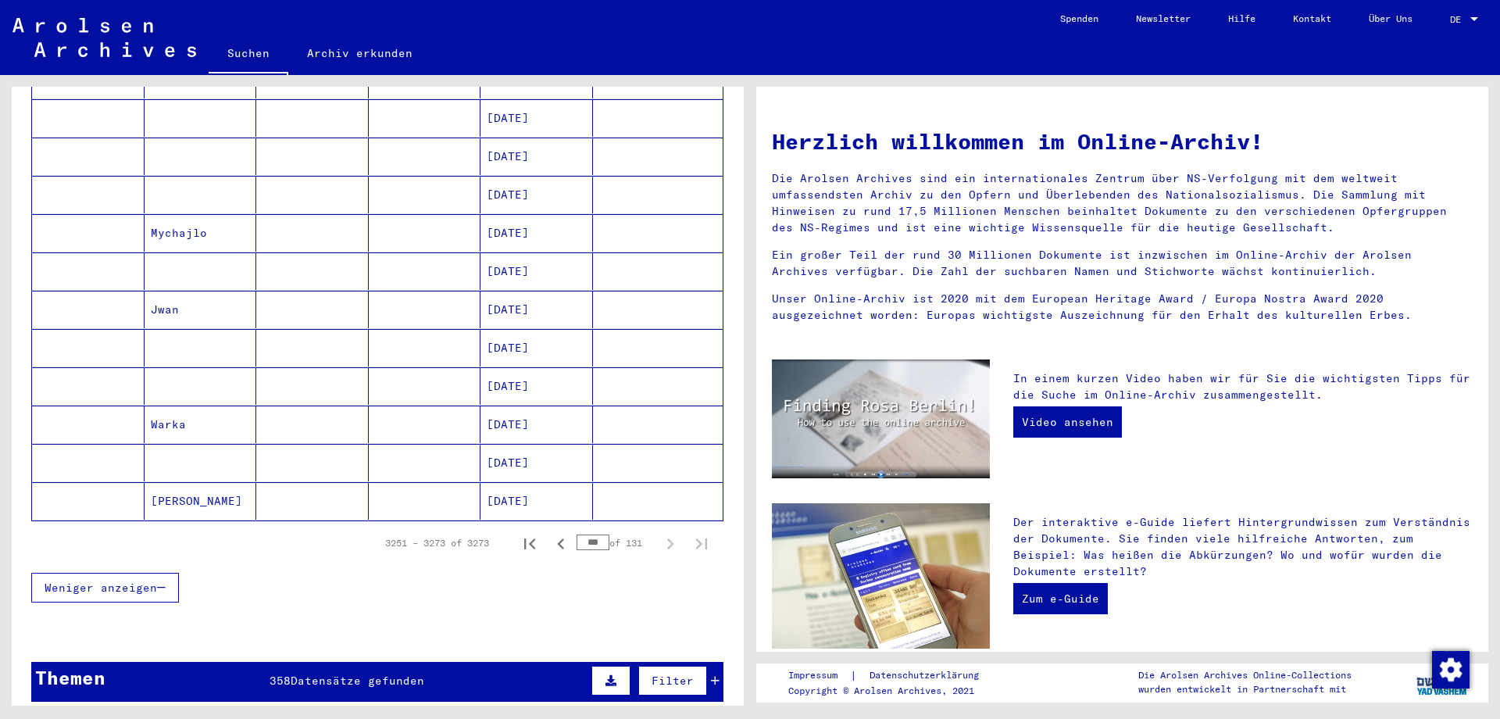
scroll to position [656, 0]
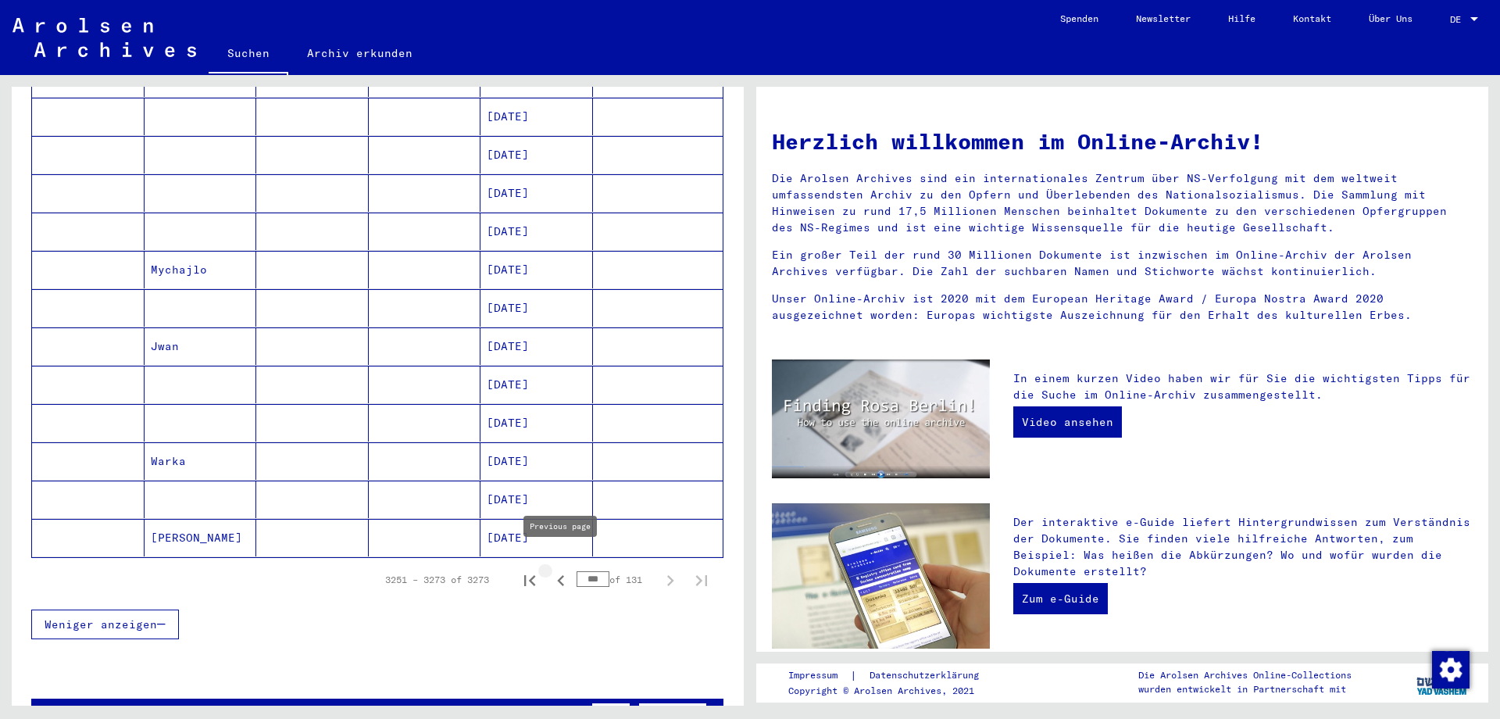
click at [558, 569] on icon "Previous page" at bounding box center [561, 580] width 22 height 22
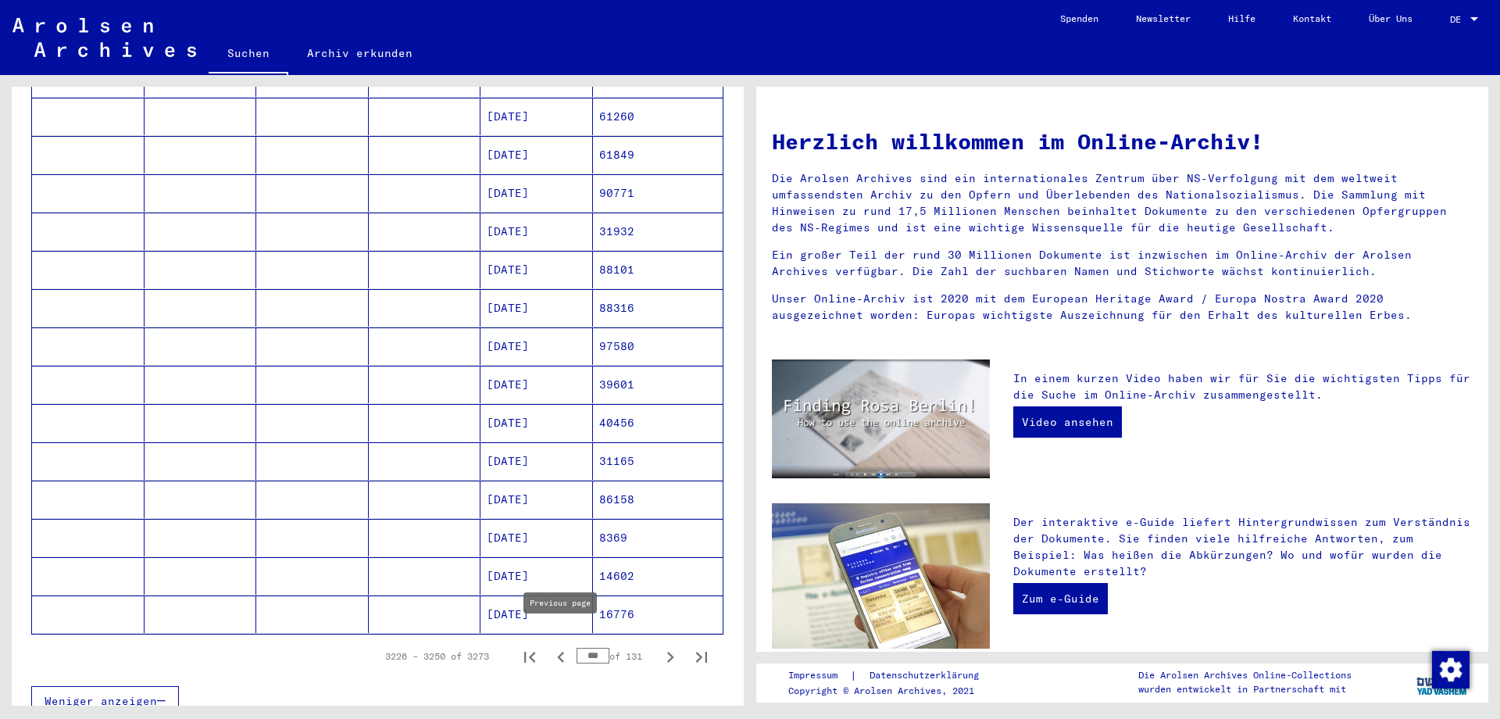
click at [555, 646] on icon "Previous page" at bounding box center [561, 657] width 22 height 22
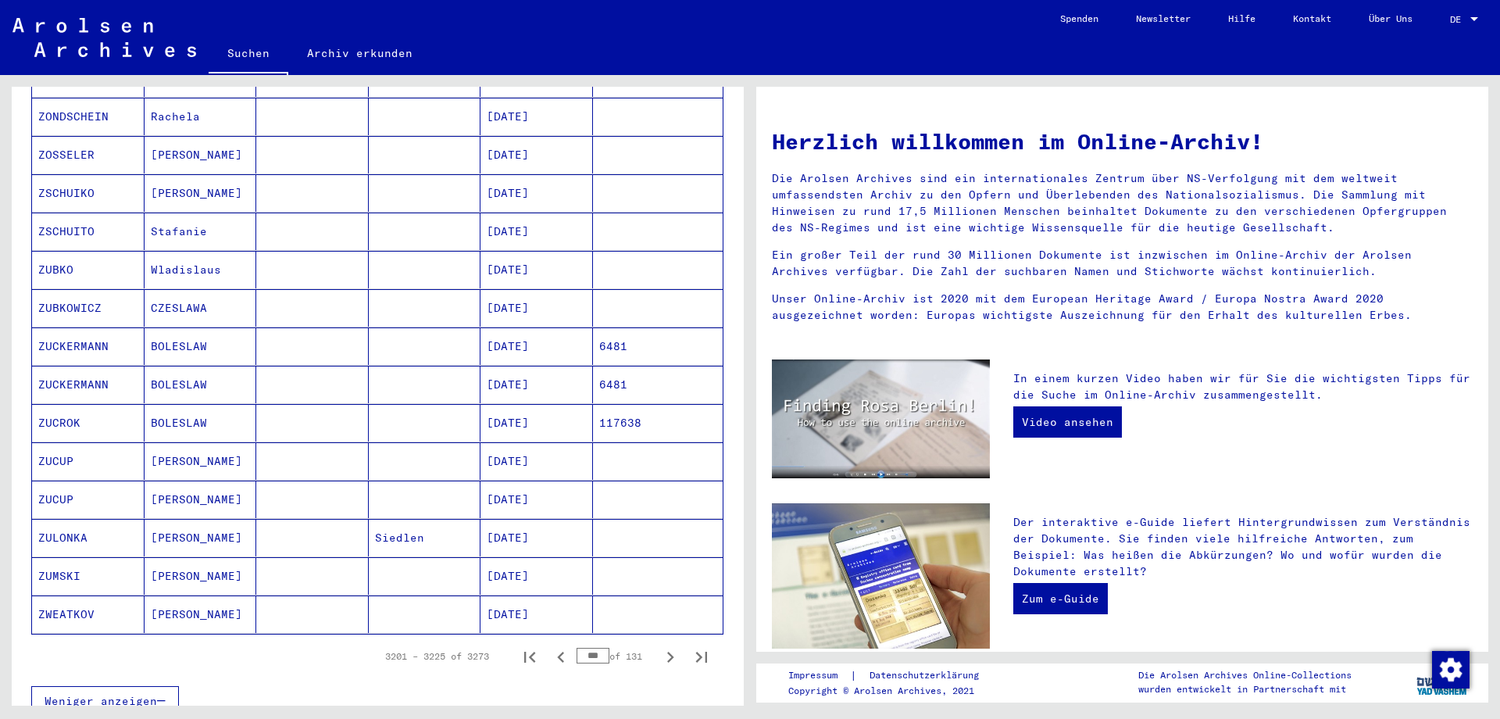
click at [559, 646] on icon "Previous page" at bounding box center [561, 657] width 22 height 22
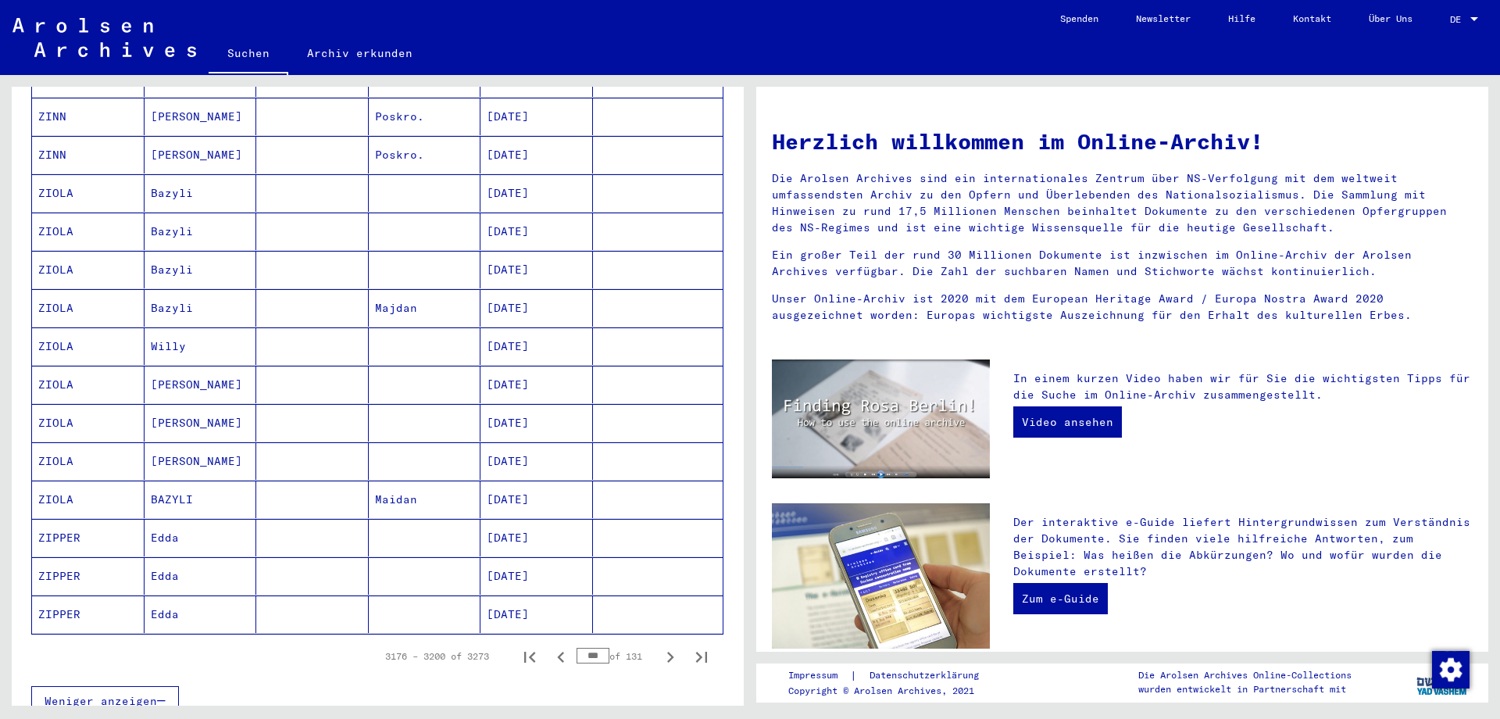
click at [559, 646] on icon "Previous page" at bounding box center [561, 657] width 22 height 22
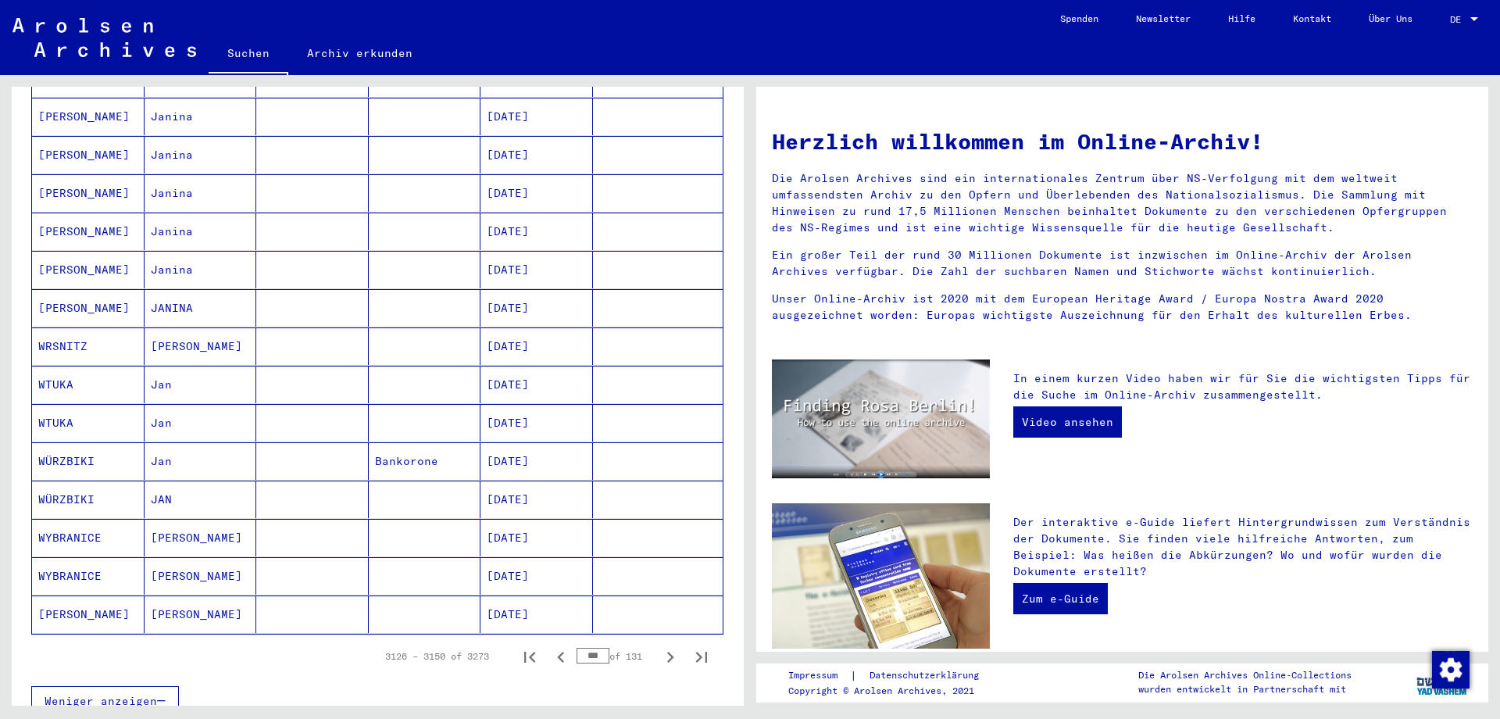
click at [559, 646] on icon "Previous page" at bounding box center [561, 657] width 22 height 22
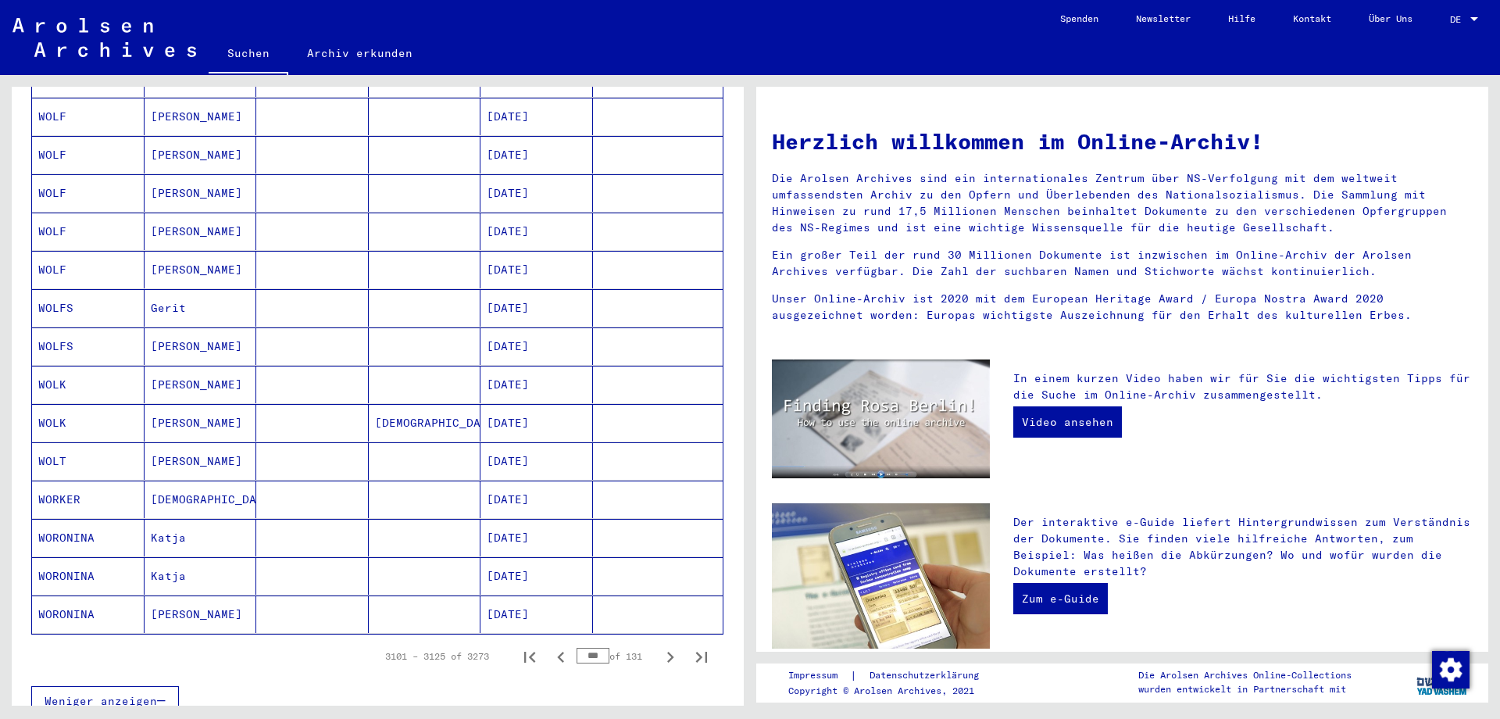
click at [559, 646] on icon "Previous page" at bounding box center [561, 657] width 22 height 22
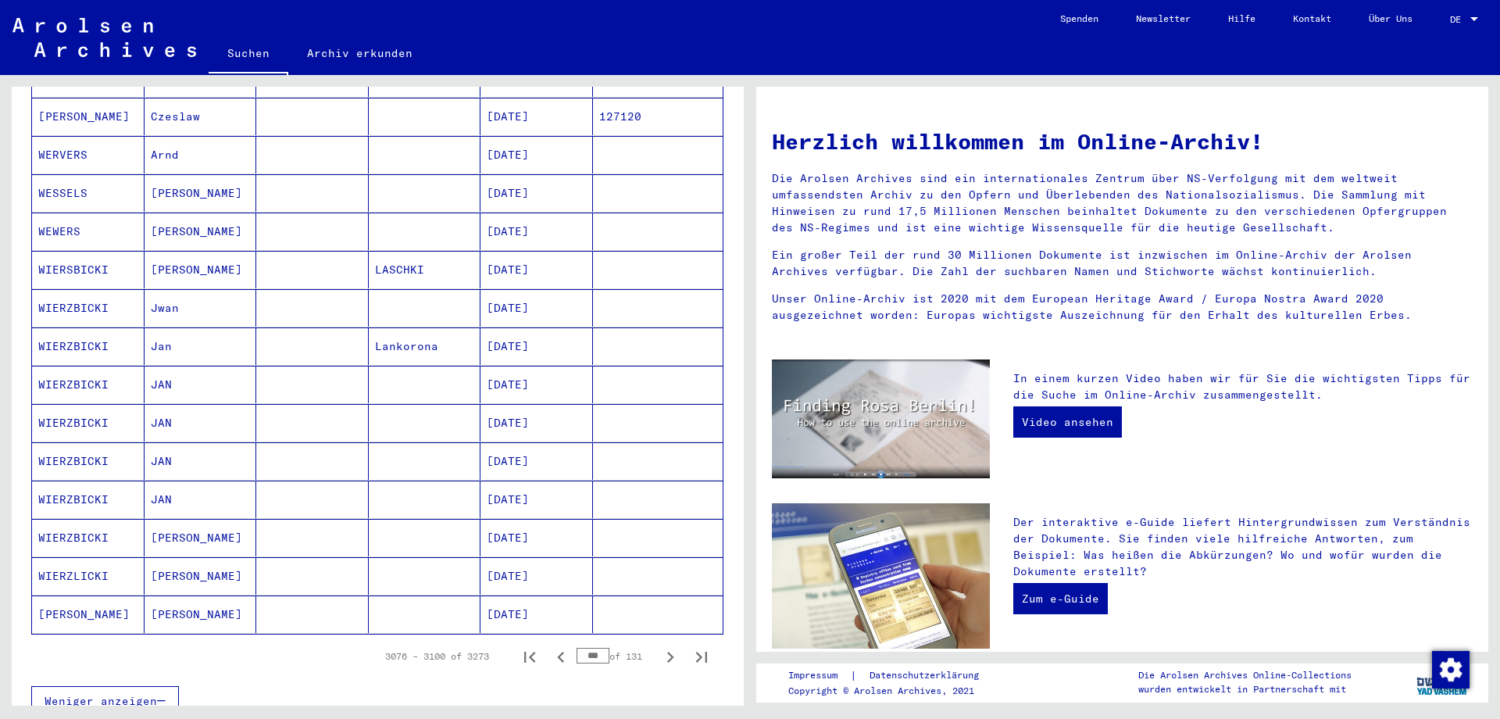
click at [559, 646] on icon "Previous page" at bounding box center [561, 657] width 22 height 22
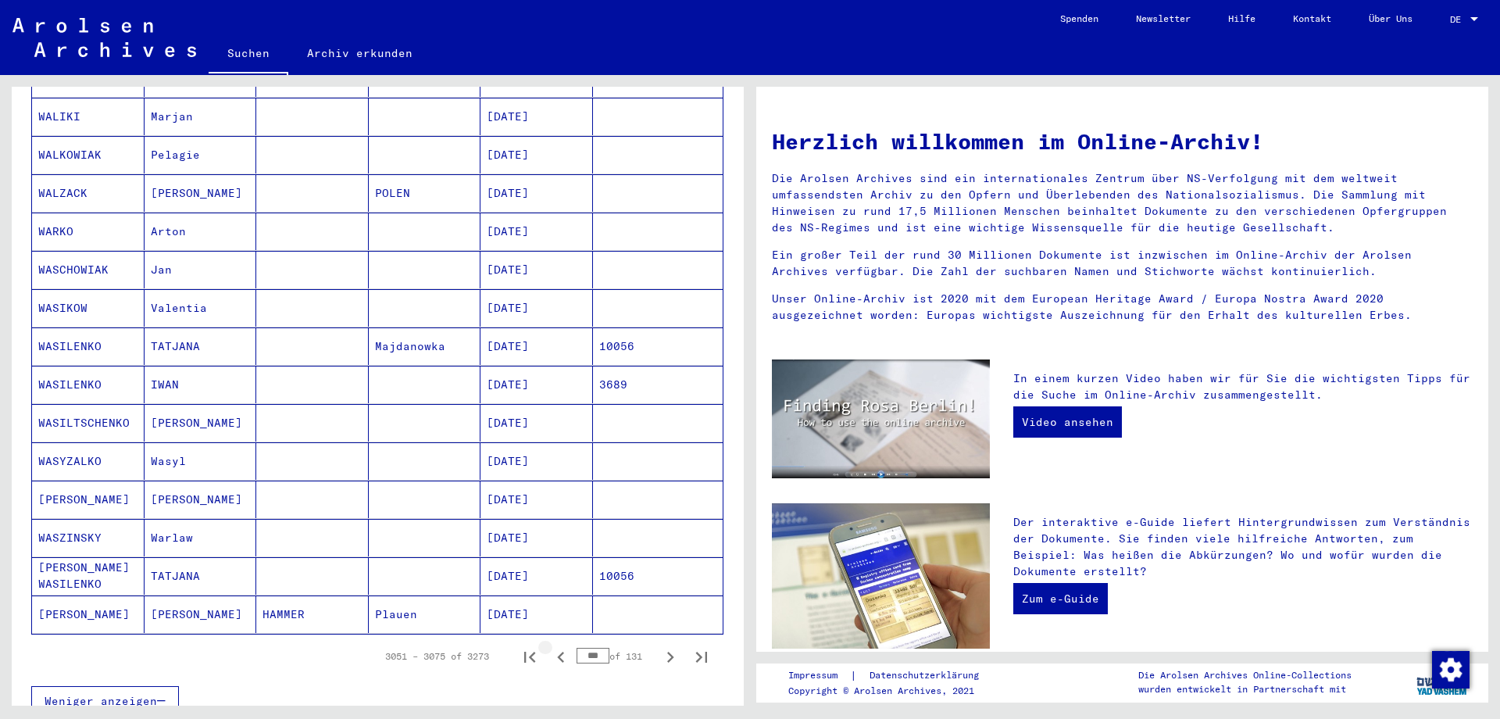
click at [559, 646] on icon "Previous page" at bounding box center [561, 657] width 22 height 22
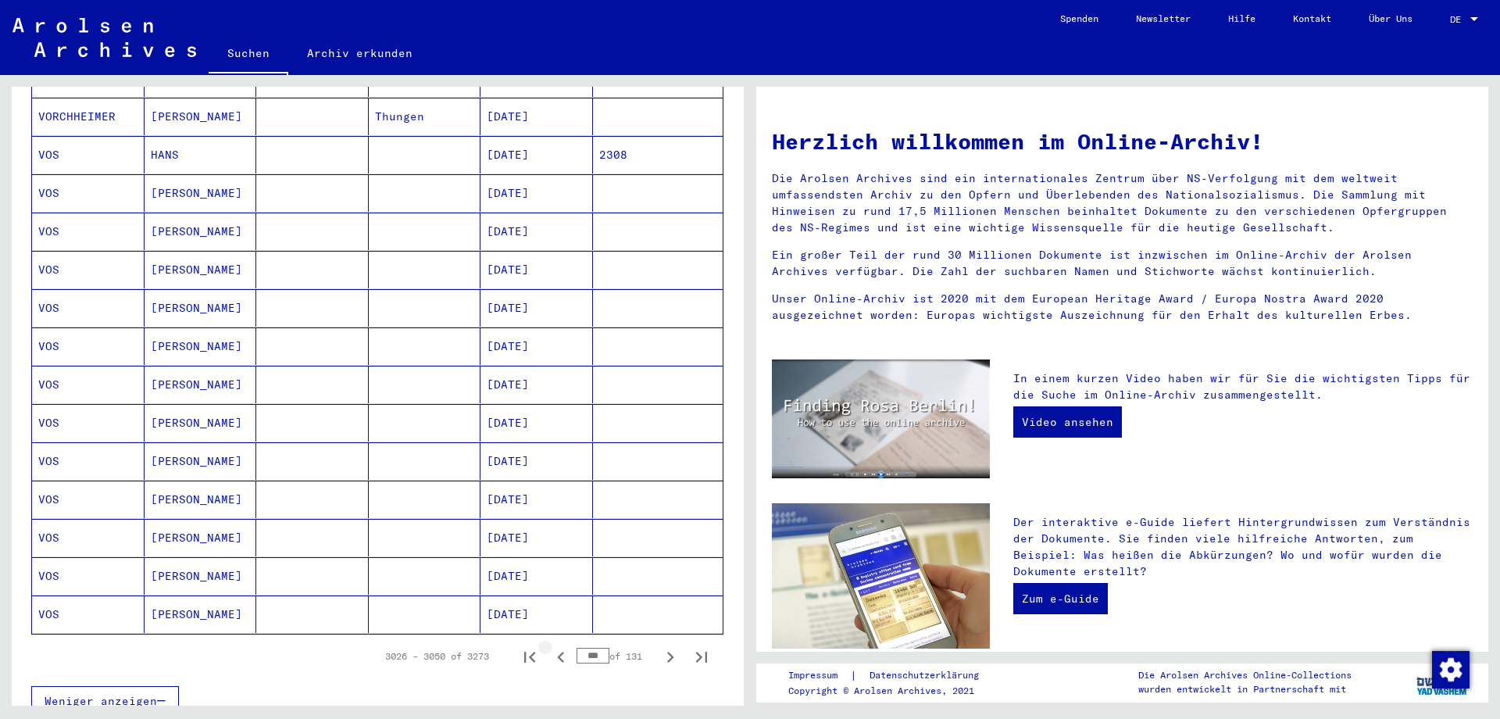
click at [559, 646] on icon "Previous page" at bounding box center [561, 657] width 22 height 22
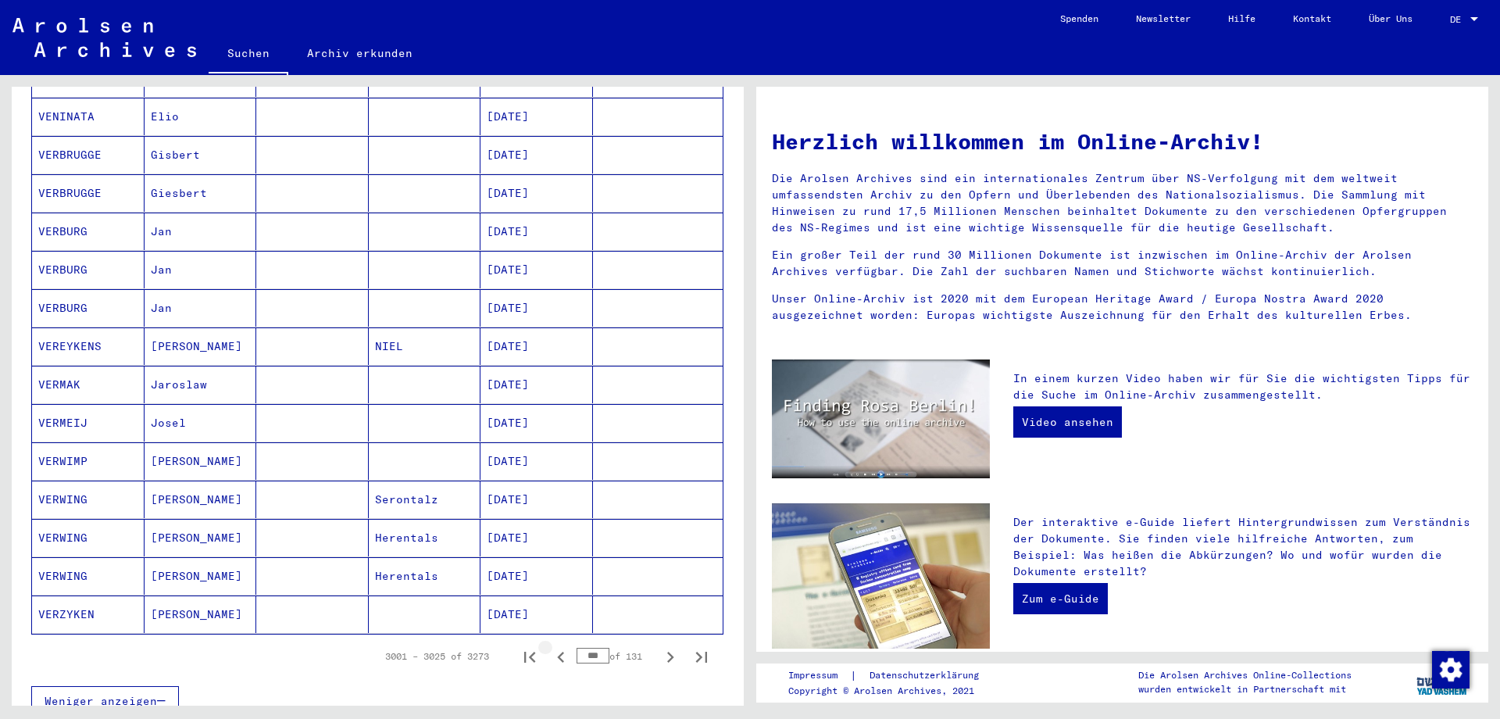
click at [559, 646] on icon "Previous page" at bounding box center [561, 657] width 22 height 22
click at [557, 646] on icon "Previous page" at bounding box center [561, 657] width 22 height 22
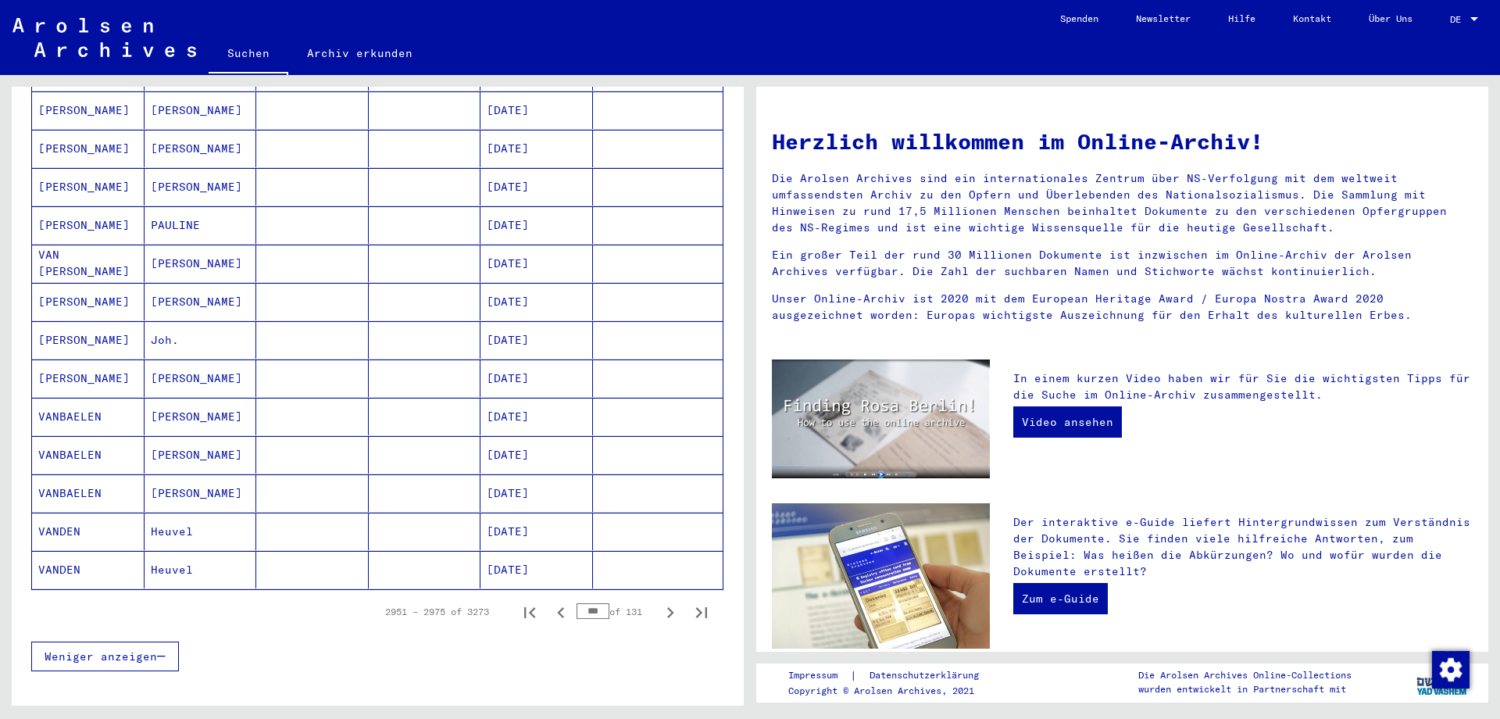
scroll to position [828, 0]
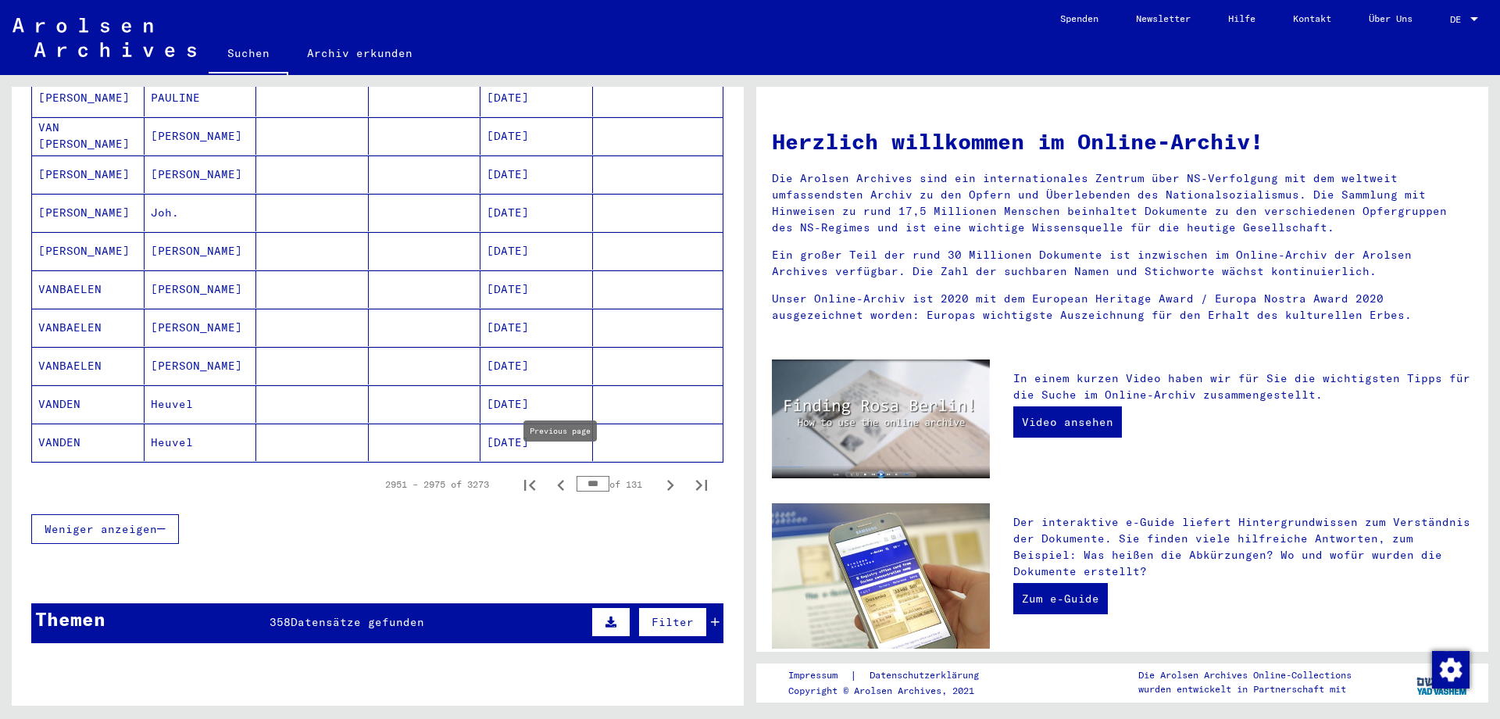
click at [559, 474] on icon "Previous page" at bounding box center [561, 485] width 22 height 22
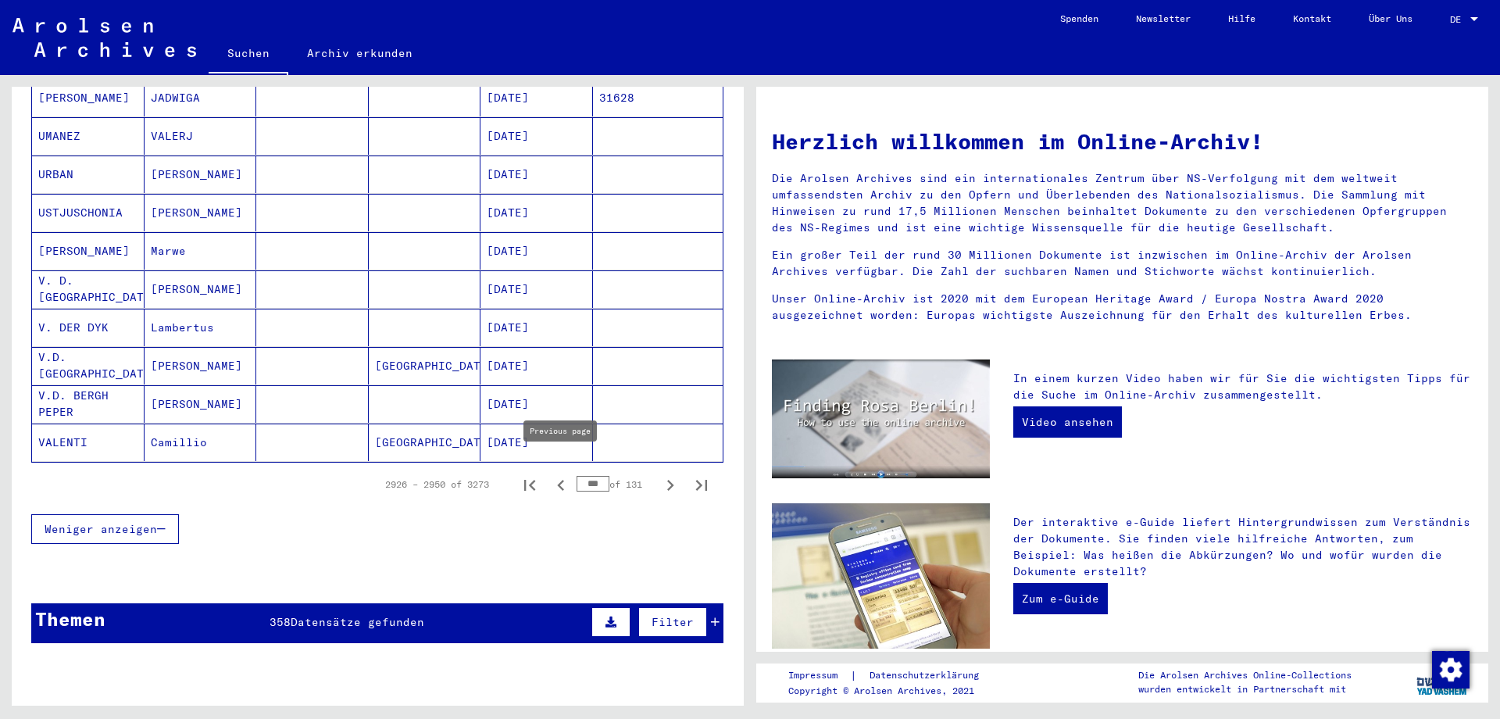
click at [557, 474] on icon "Previous page" at bounding box center [561, 485] width 22 height 22
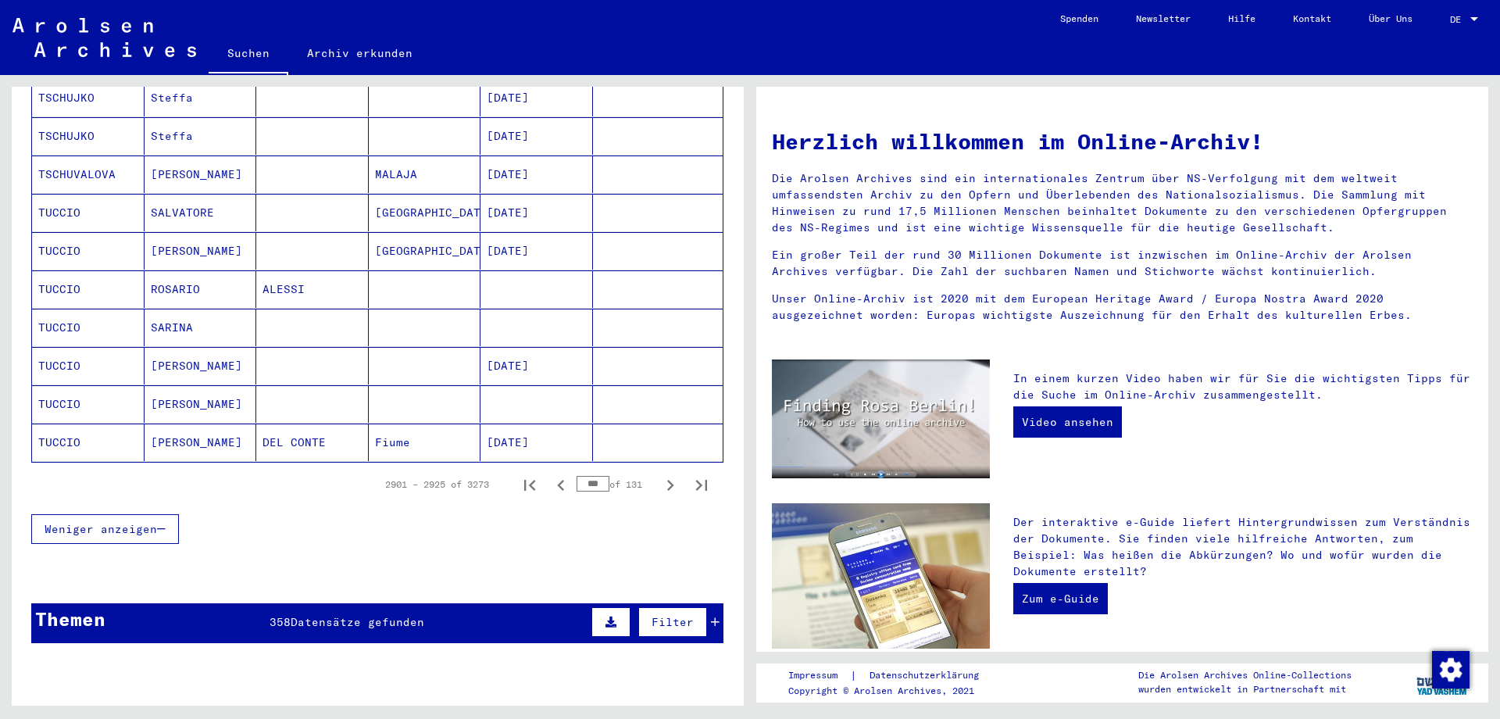
click at [557, 474] on icon "Previous page" at bounding box center [561, 485] width 22 height 22
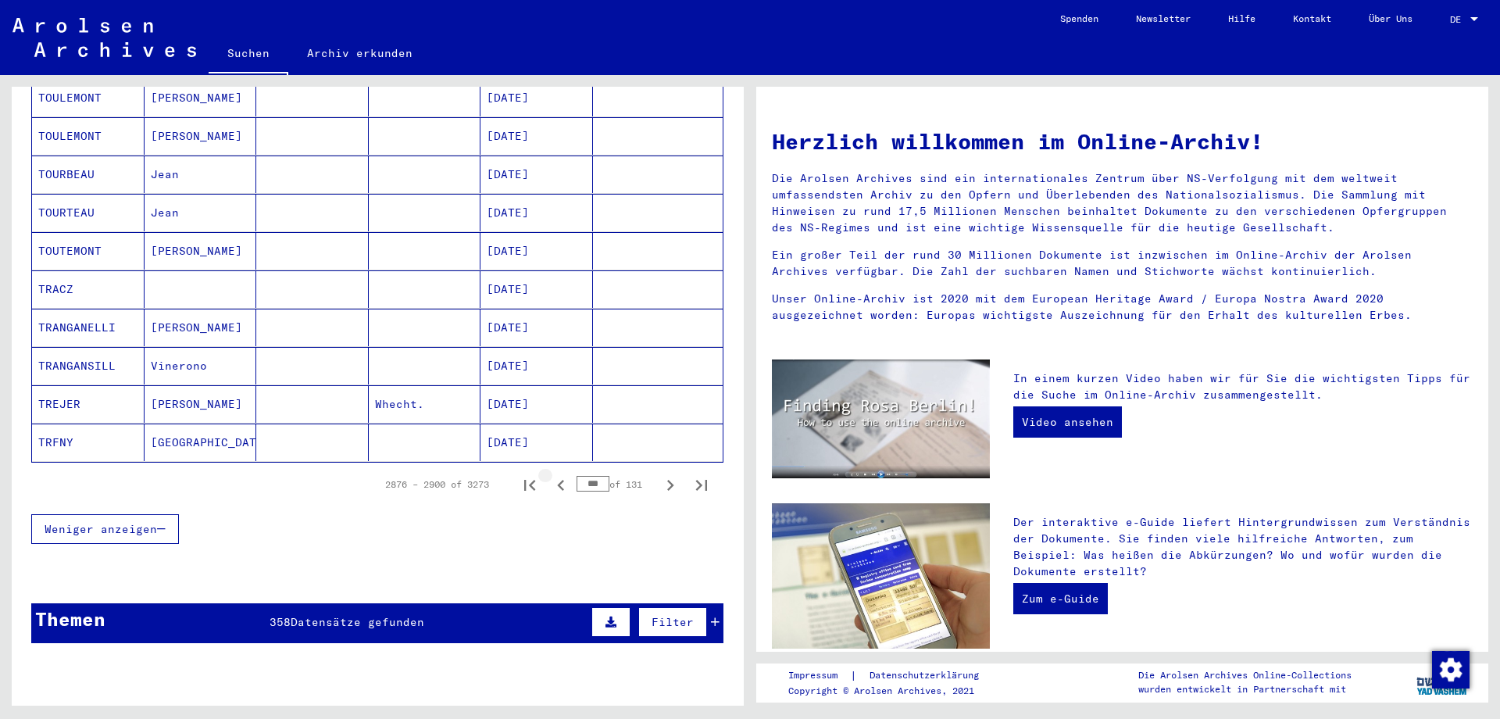
click at [557, 474] on icon "Previous page" at bounding box center [561, 485] width 22 height 22
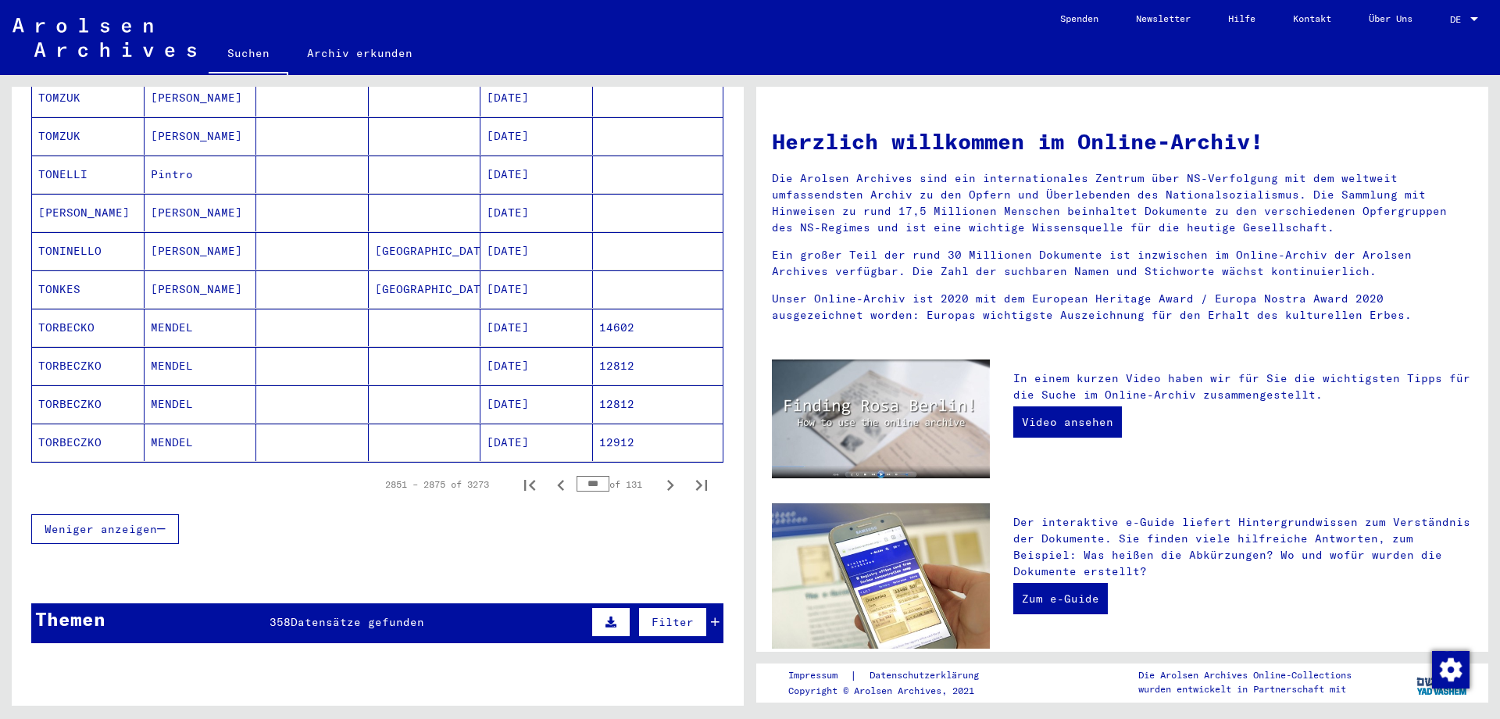
click at [557, 474] on icon "Previous page" at bounding box center [561, 485] width 22 height 22
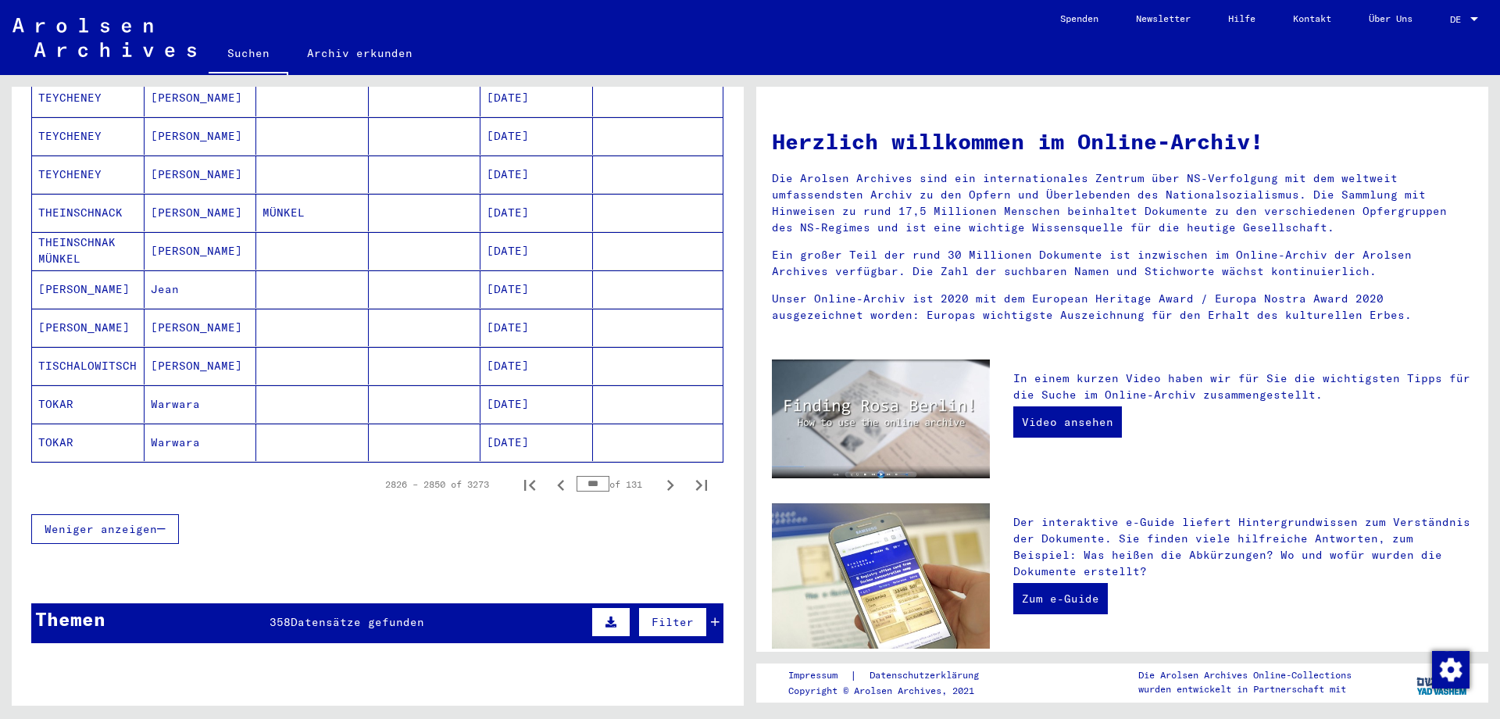
click at [557, 474] on icon "Previous page" at bounding box center [561, 485] width 22 height 22
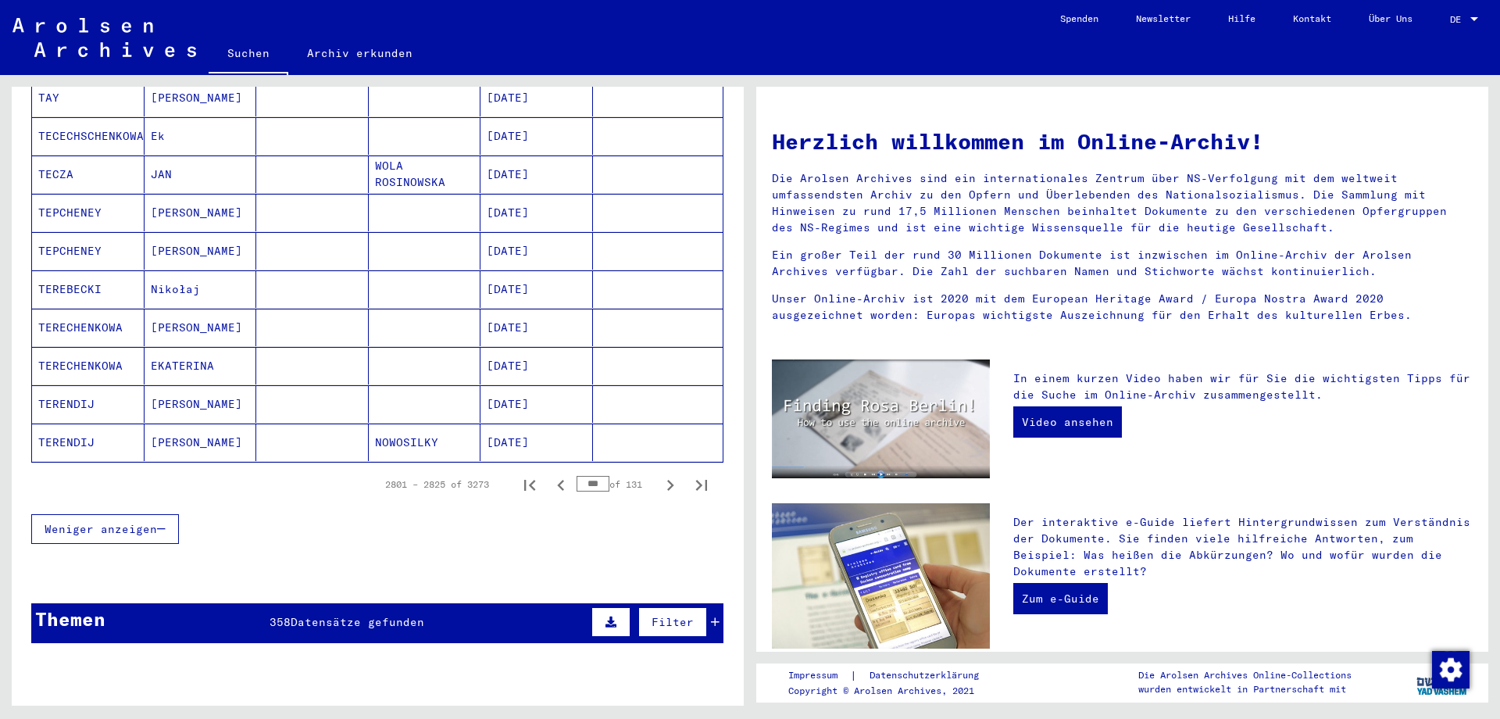
click at [557, 474] on icon "Previous page" at bounding box center [561, 485] width 22 height 22
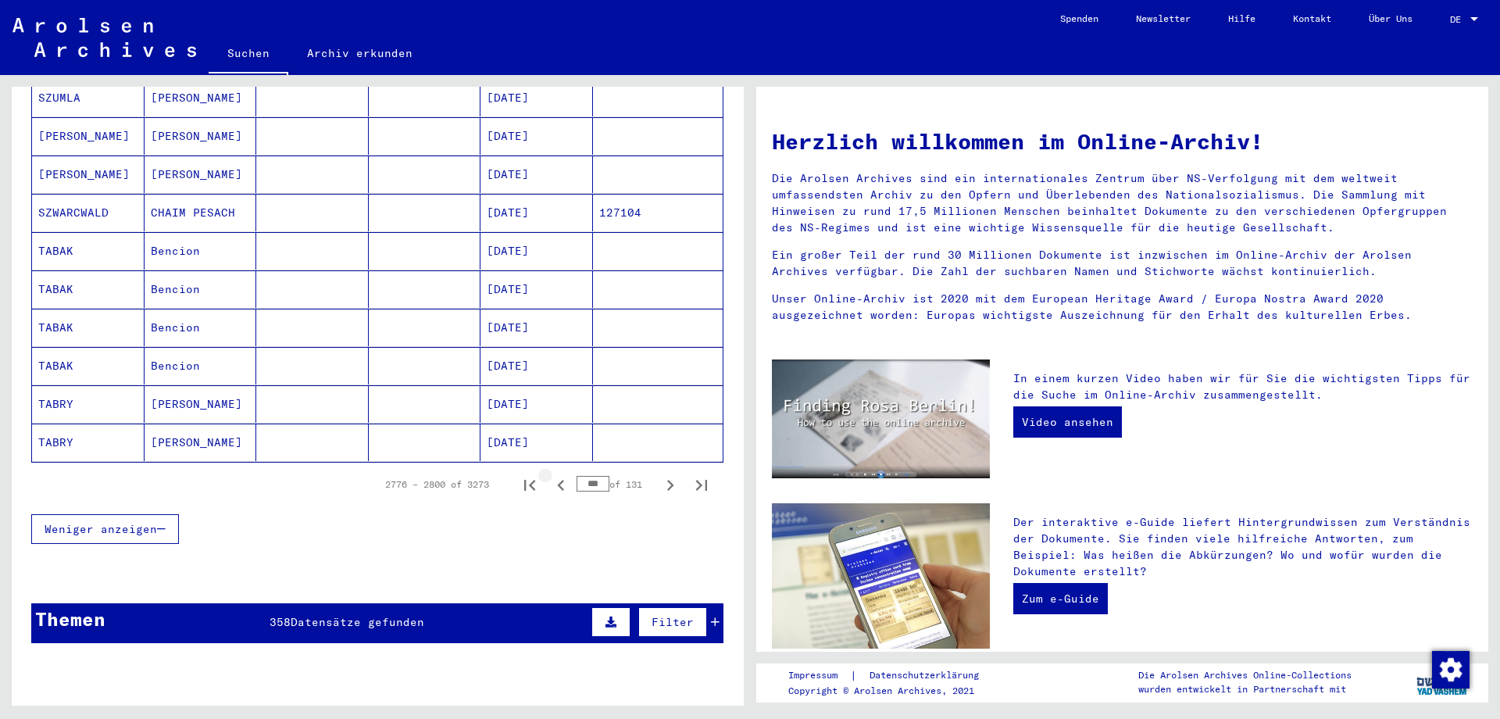
click at [557, 474] on icon "Previous page" at bounding box center [561, 485] width 22 height 22
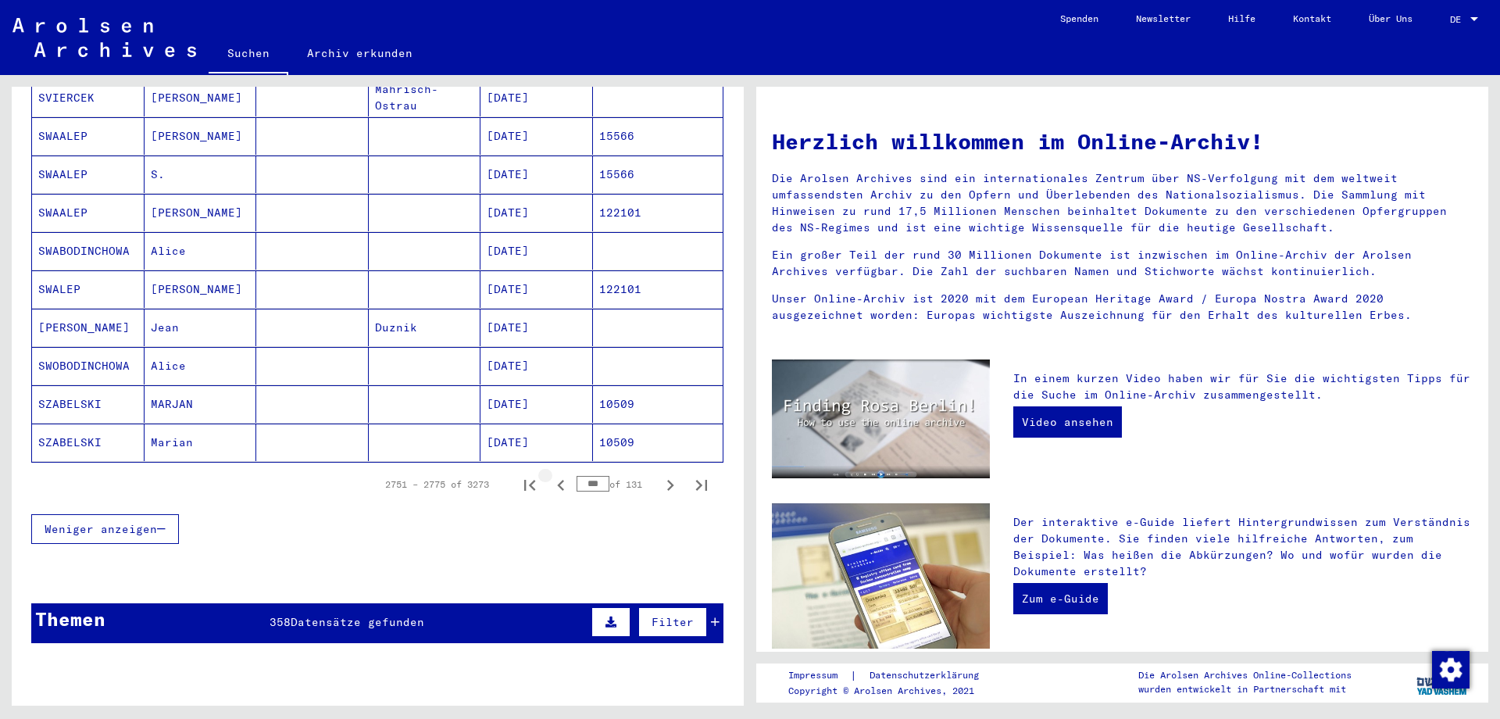
click at [557, 474] on icon "Previous page" at bounding box center [561, 485] width 22 height 22
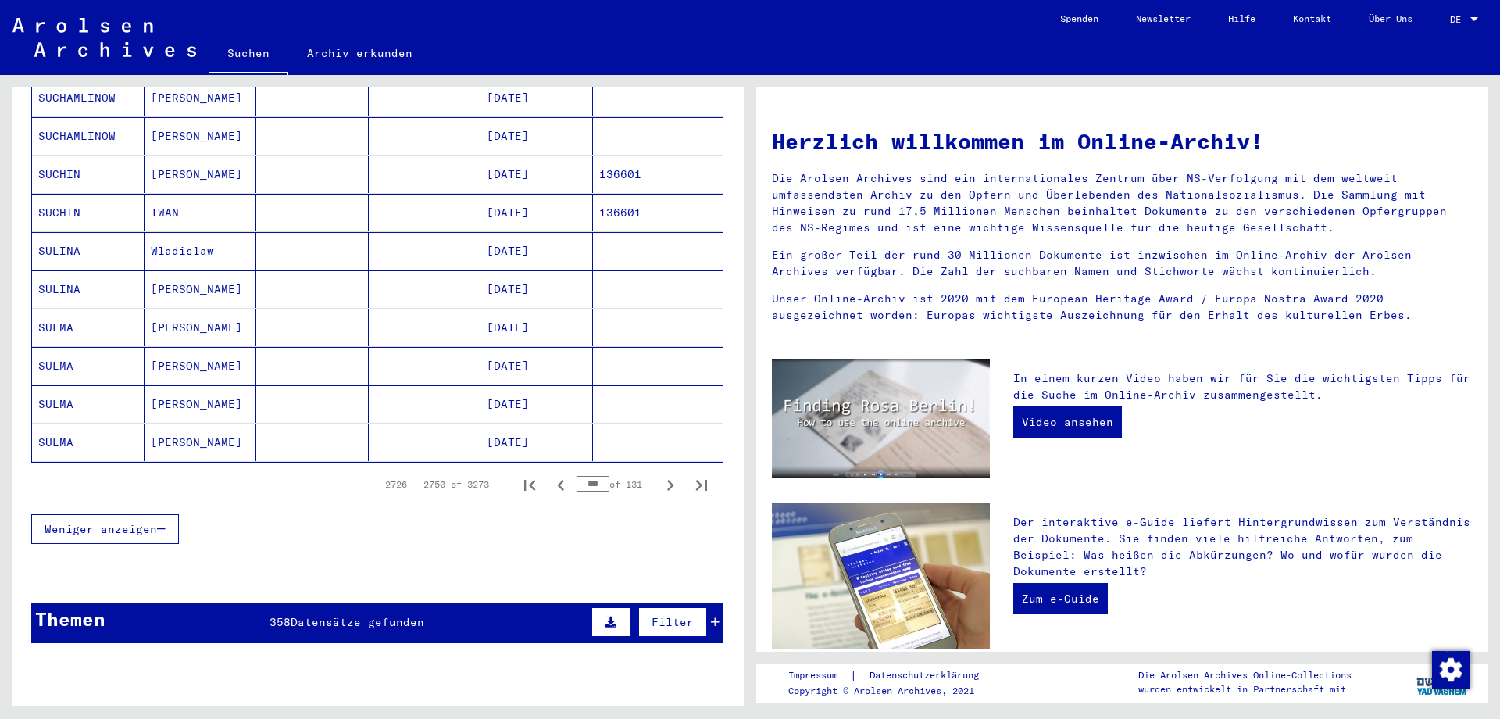
click at [557, 474] on icon "Previous page" at bounding box center [561, 485] width 22 height 22
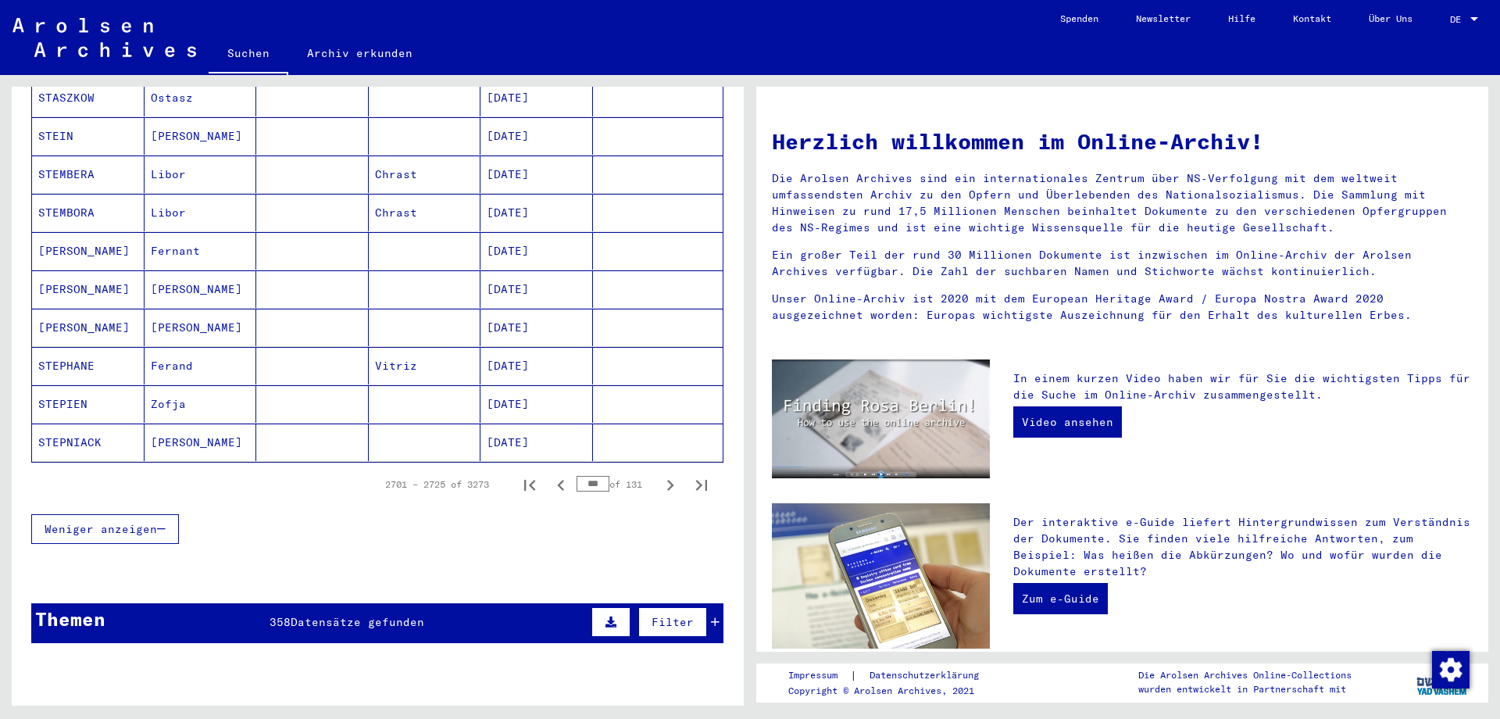
click at [557, 474] on icon "Previous page" at bounding box center [561, 485] width 22 height 22
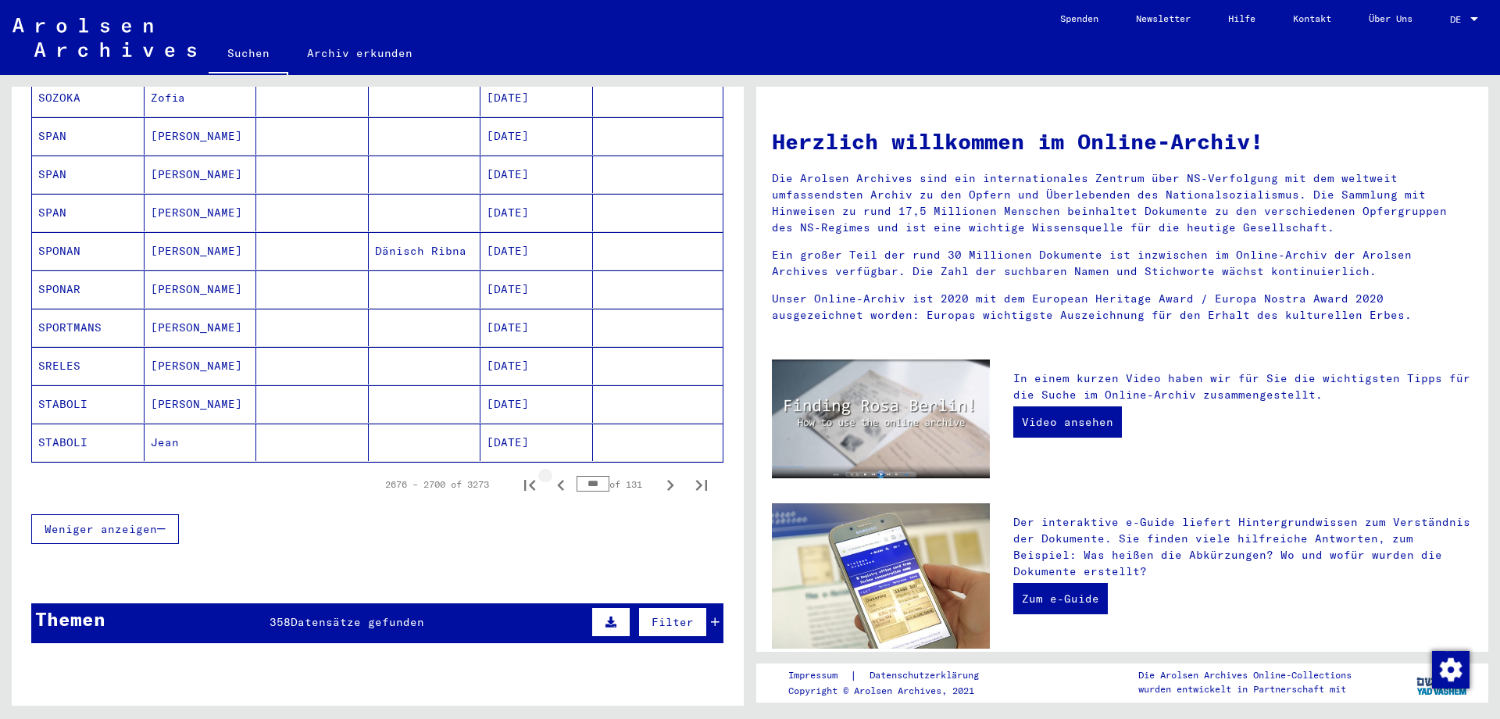
click at [557, 474] on icon "Previous page" at bounding box center [561, 485] width 22 height 22
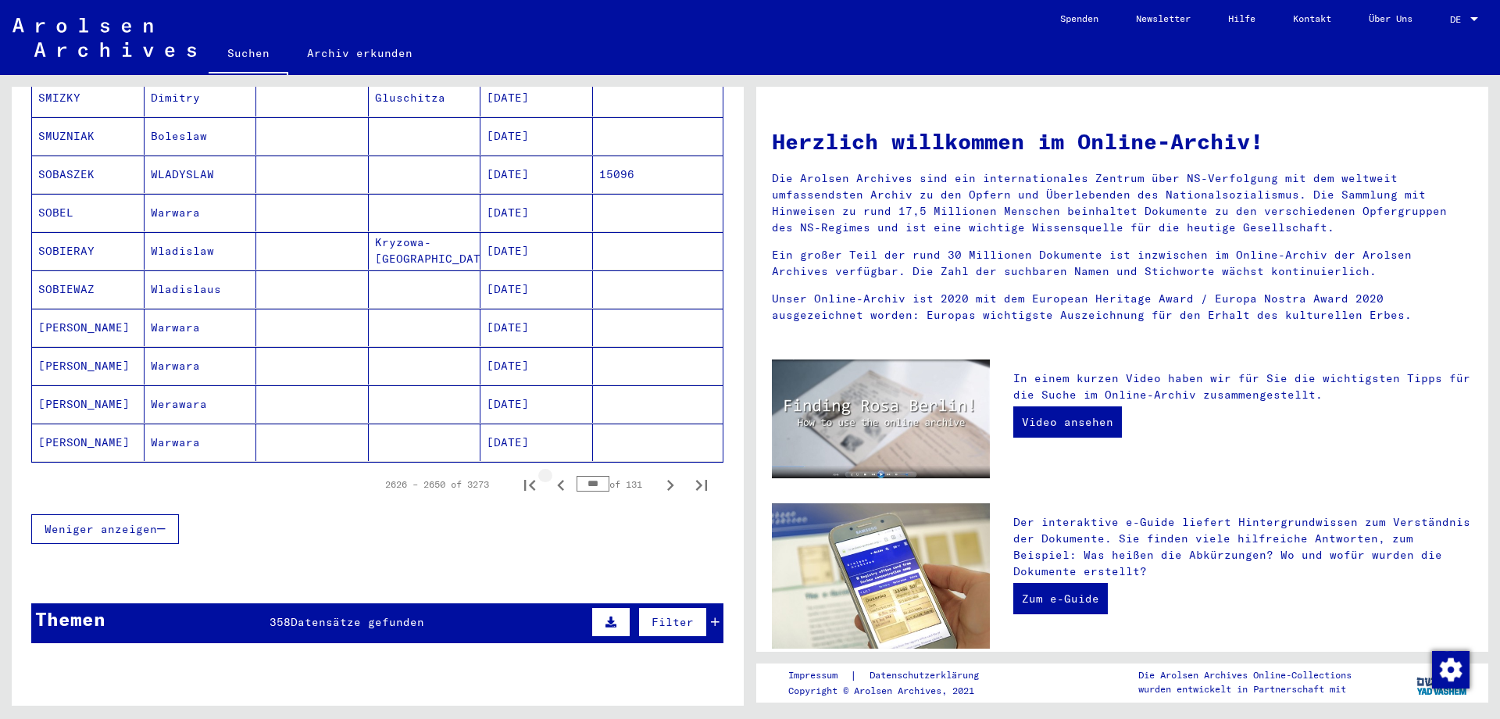
click at [557, 474] on icon "Previous page" at bounding box center [561, 485] width 22 height 22
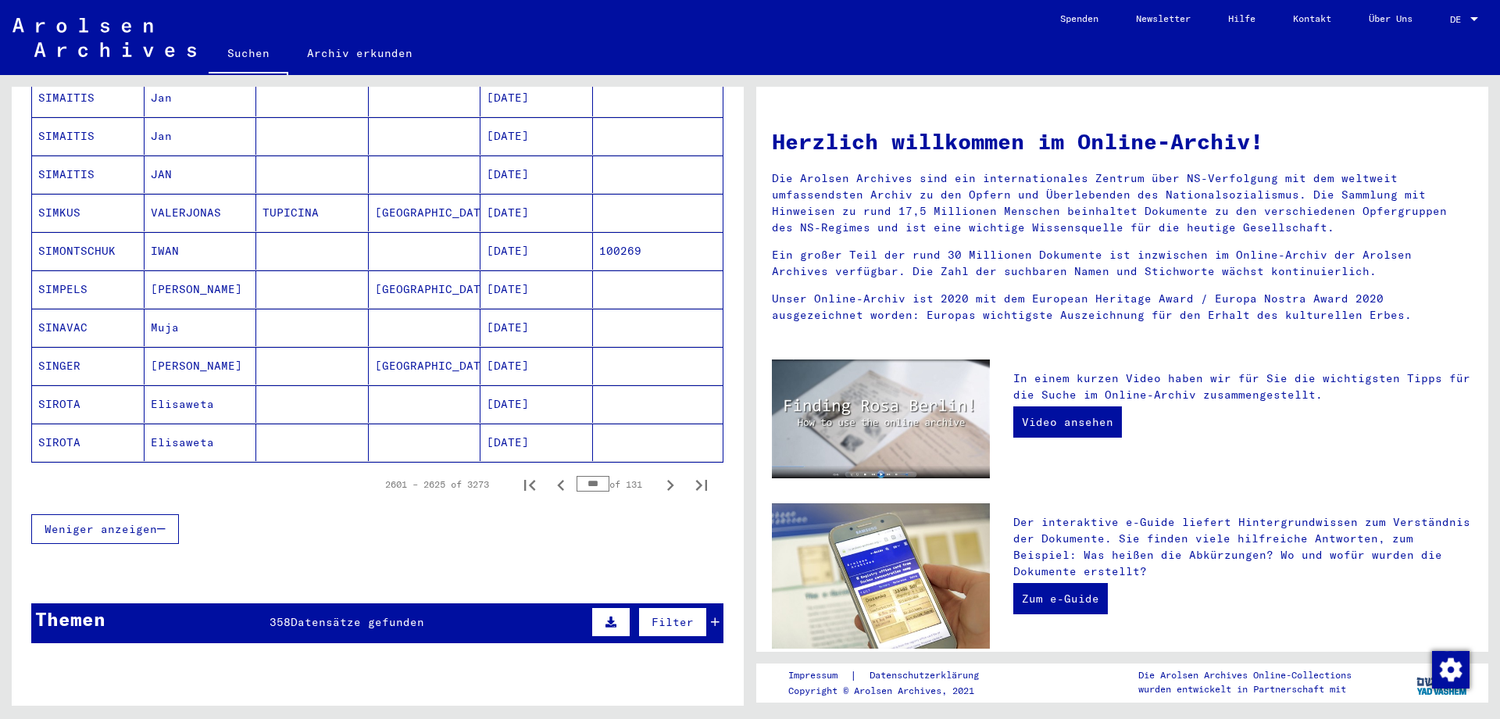
click at [557, 474] on icon "Previous page" at bounding box center [561, 485] width 22 height 22
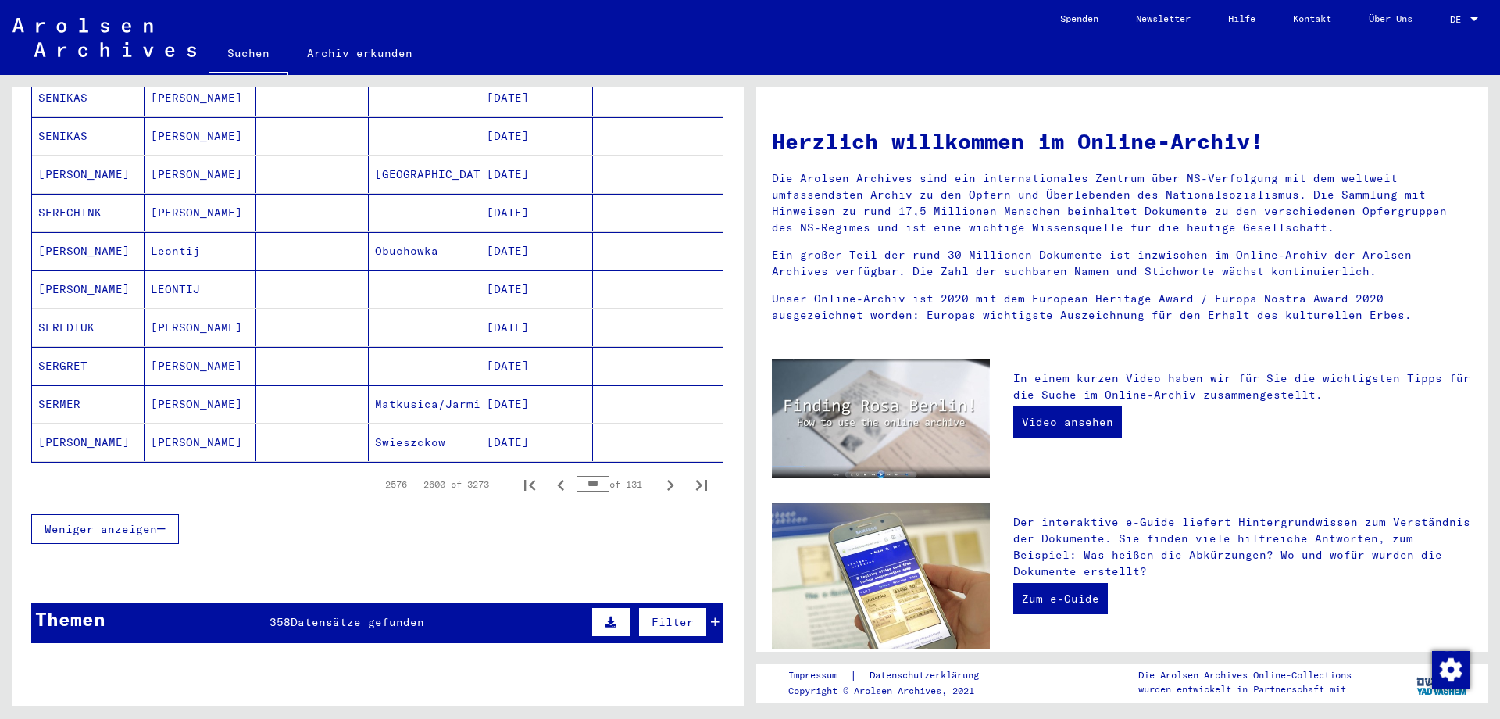
click at [557, 474] on icon "Previous page" at bounding box center [561, 485] width 22 height 22
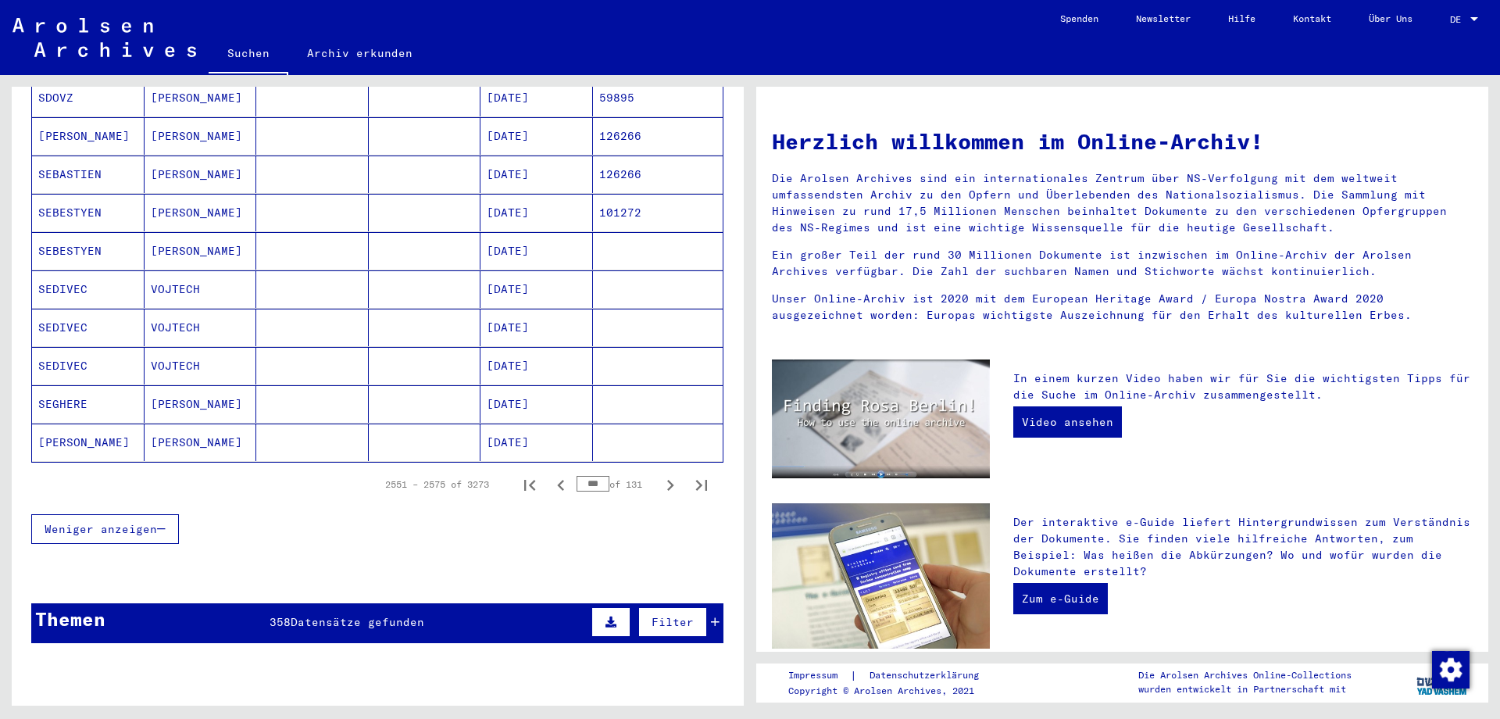
click at [557, 474] on icon "Previous page" at bounding box center [561, 485] width 22 height 22
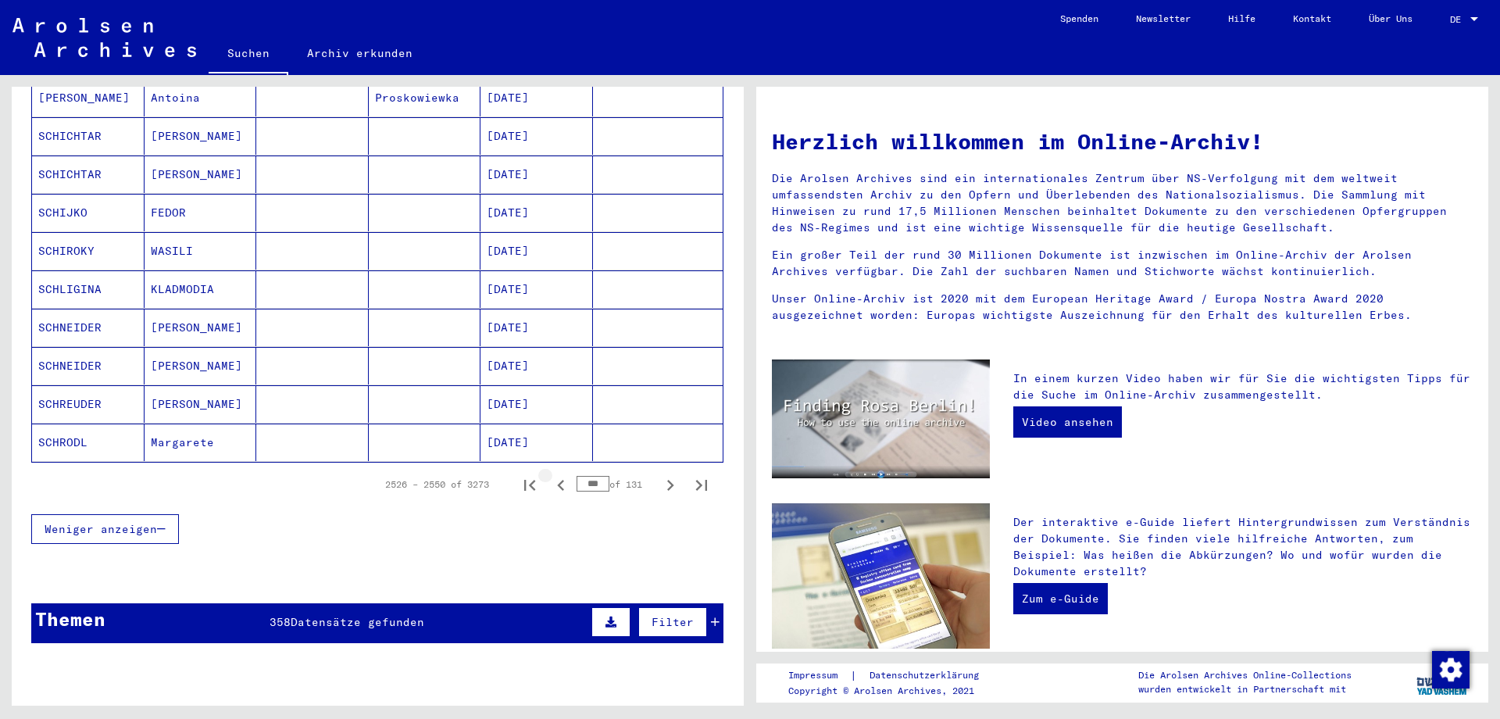
click at [557, 474] on icon "Previous page" at bounding box center [561, 485] width 22 height 22
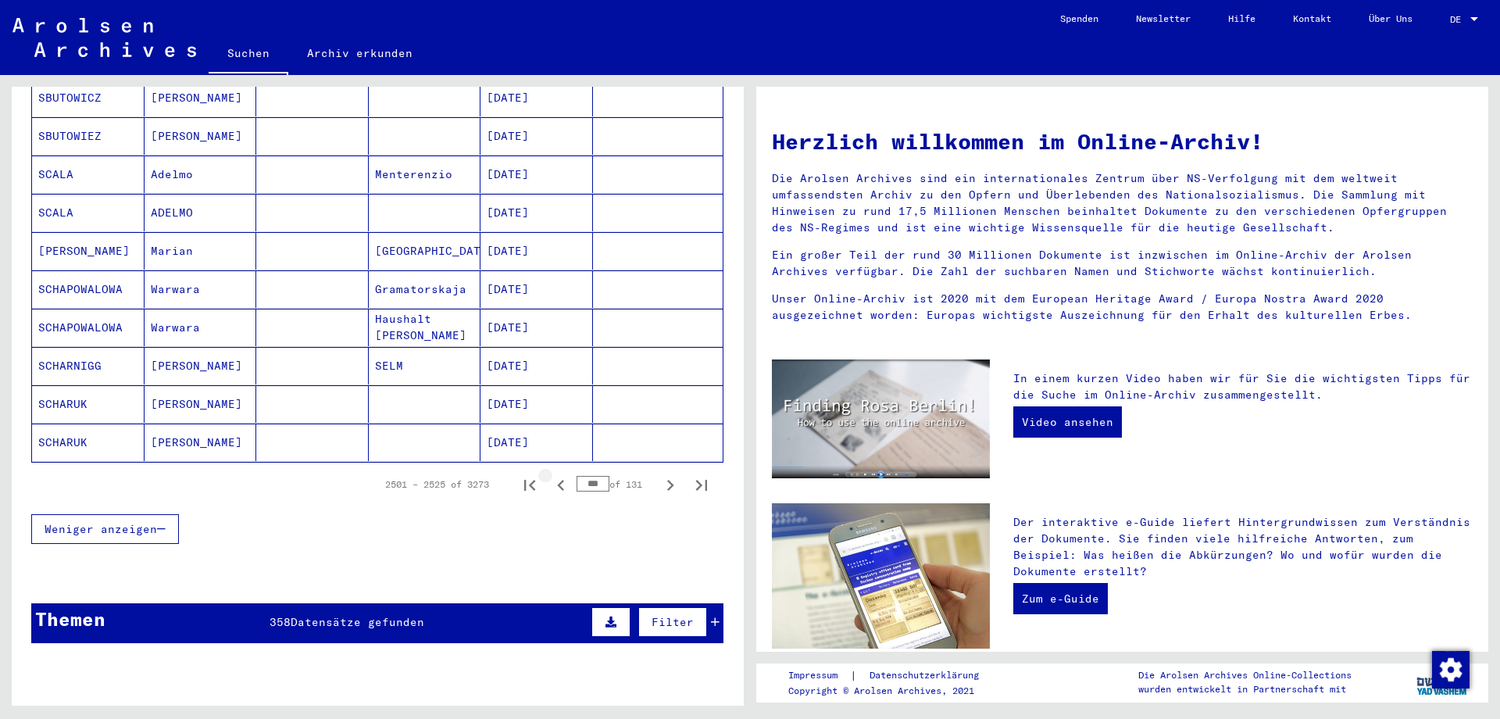
click at [557, 474] on icon "Previous page" at bounding box center [561, 485] width 22 height 22
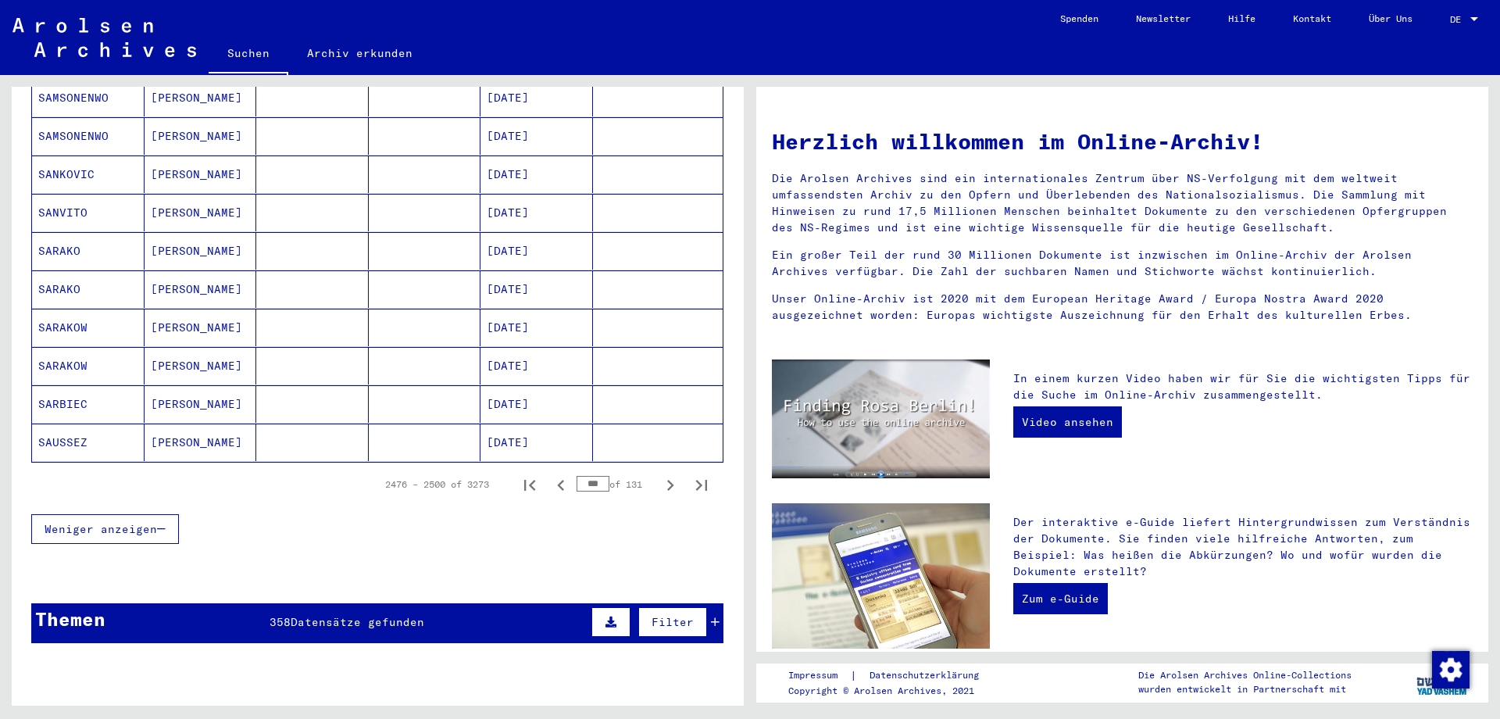
click at [557, 474] on icon "Previous page" at bounding box center [561, 485] width 22 height 22
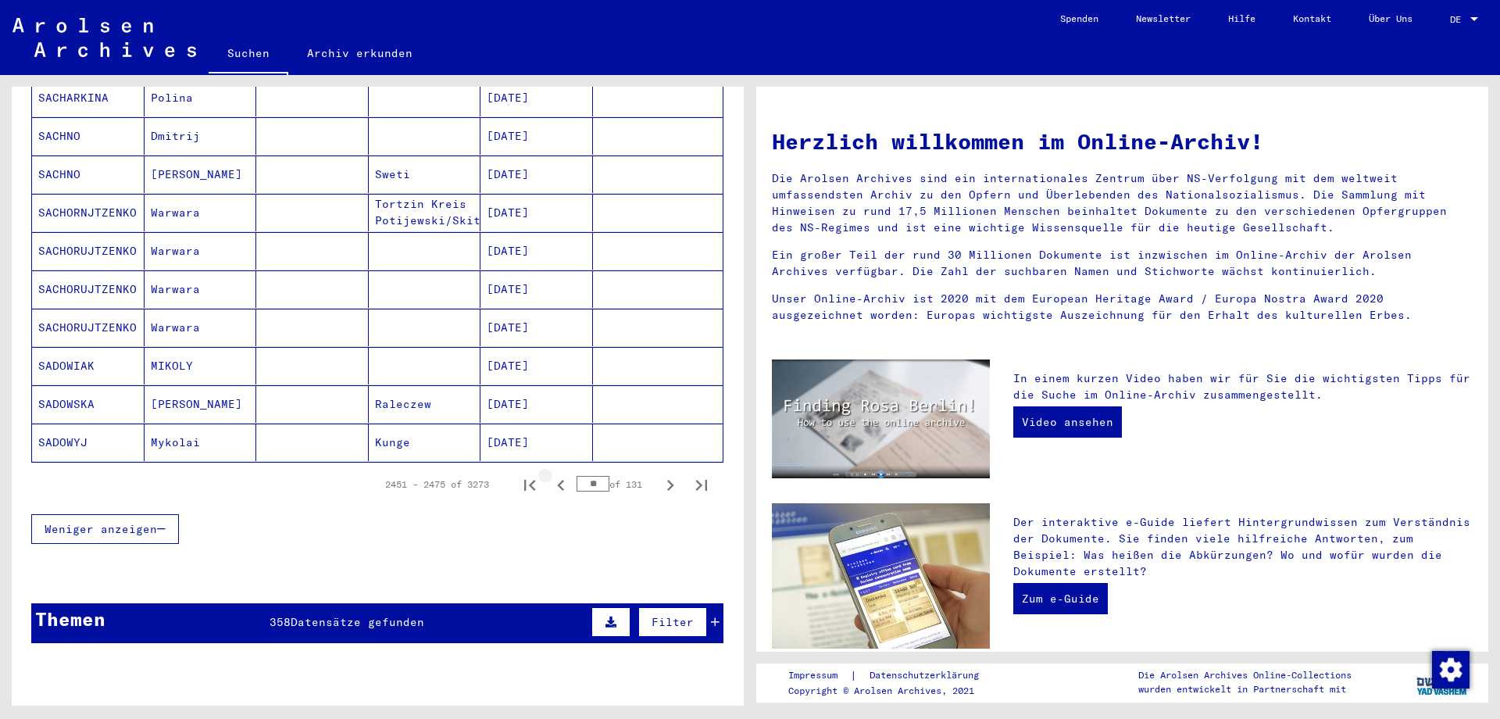
click at [557, 474] on icon "Previous page" at bounding box center [561, 485] width 22 height 22
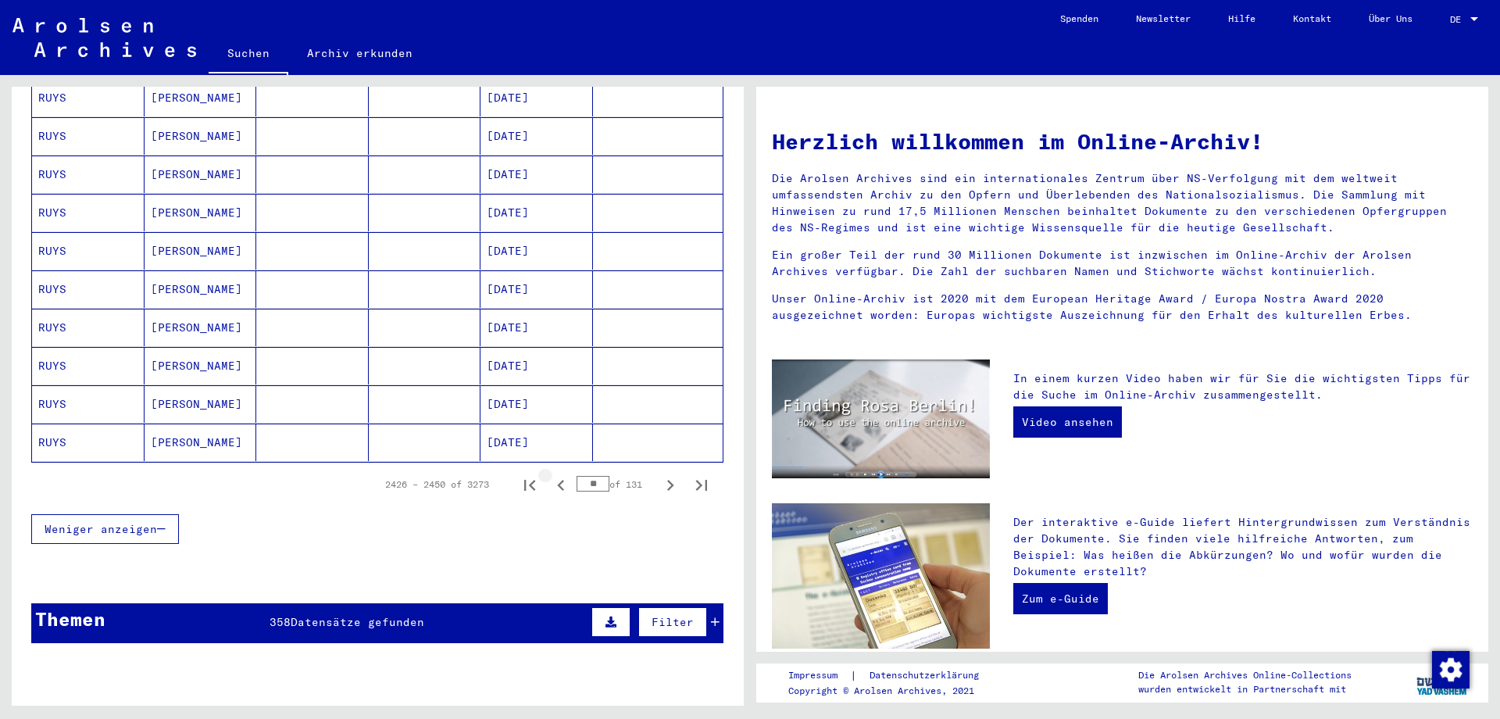
click at [557, 474] on icon "Previous page" at bounding box center [561, 485] width 22 height 22
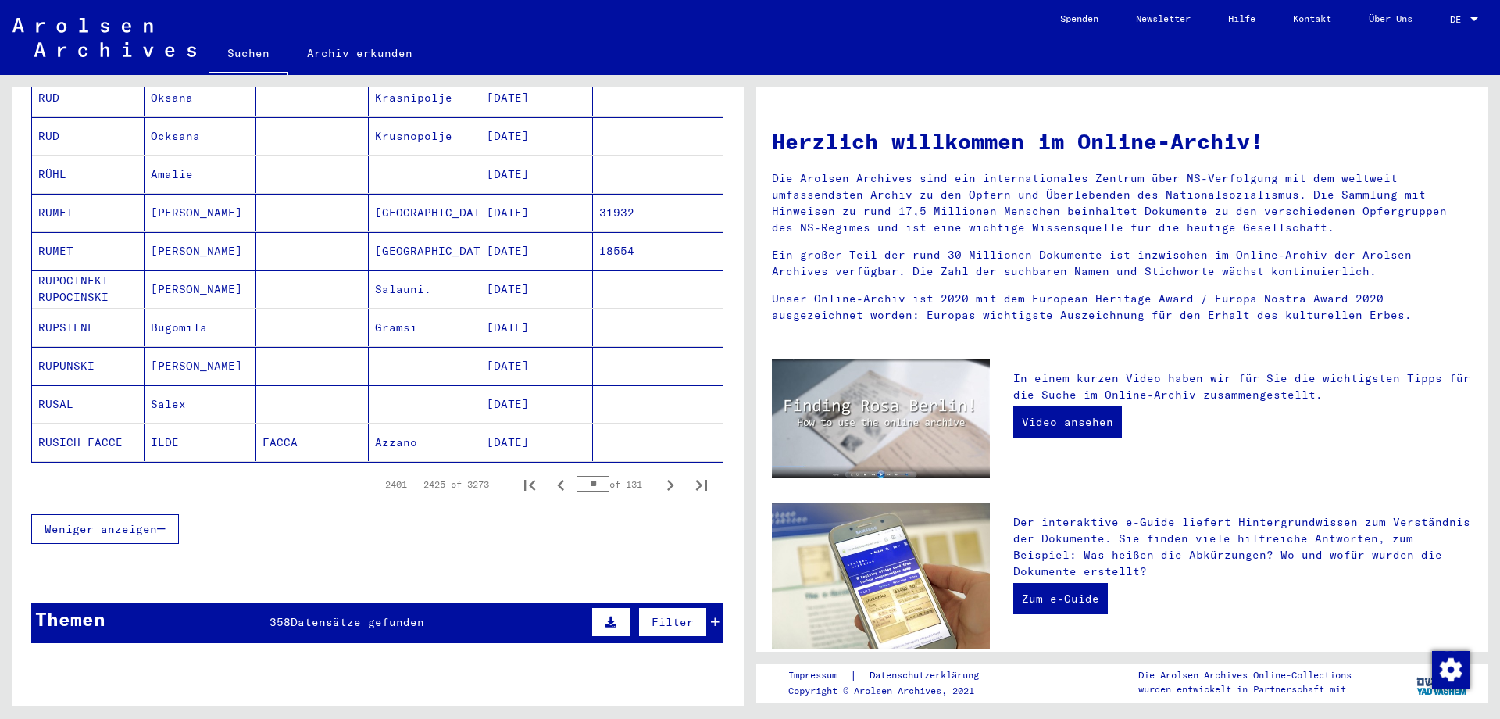
click at [557, 474] on icon "Previous page" at bounding box center [561, 485] width 22 height 22
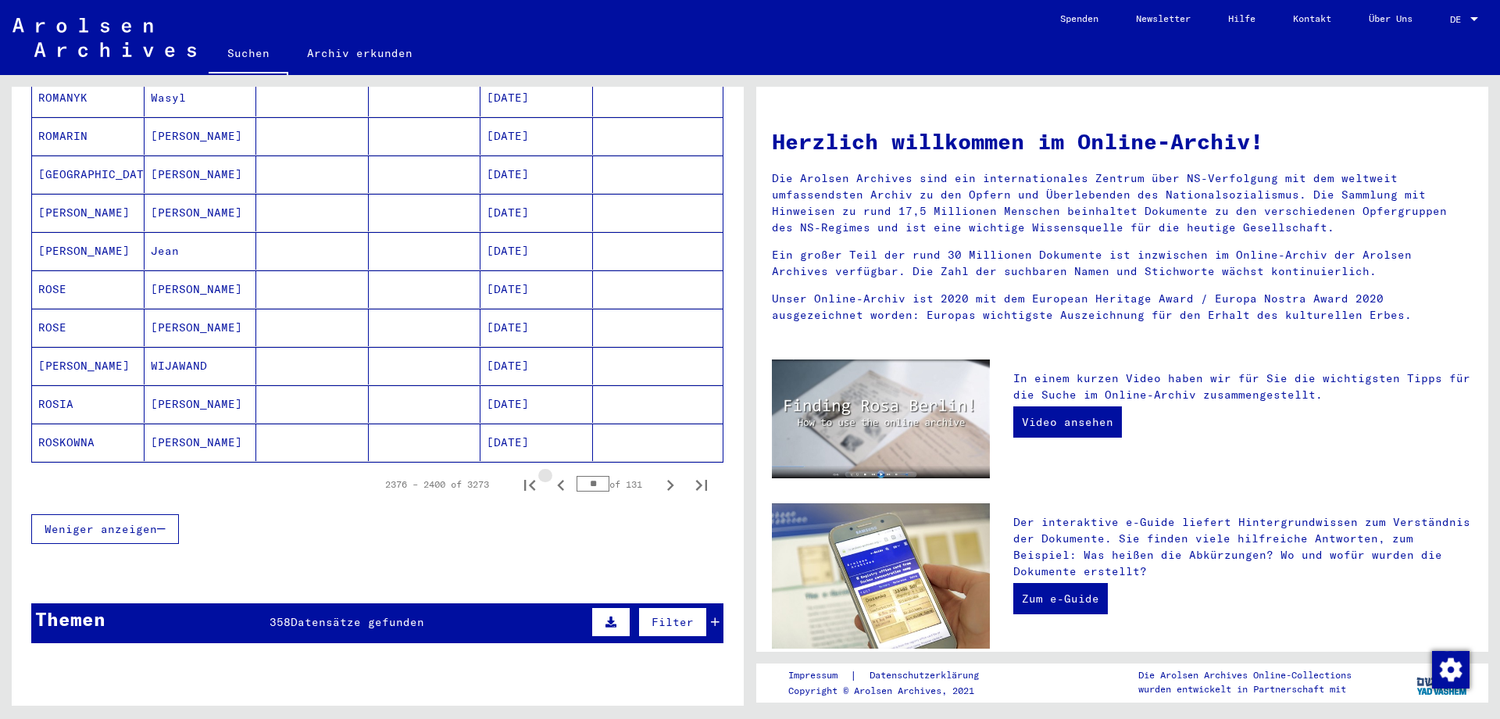
click at [557, 474] on icon "Previous page" at bounding box center [561, 485] width 22 height 22
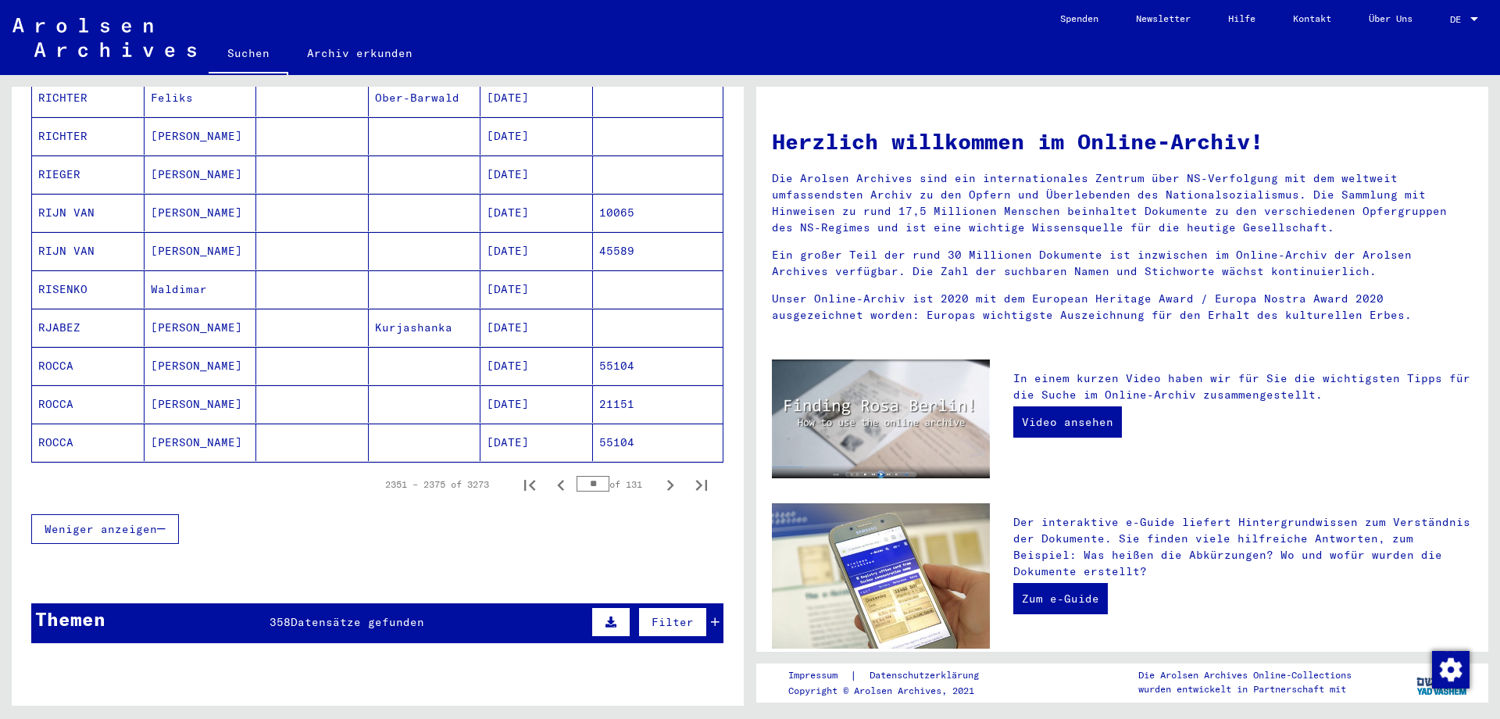
click at [557, 474] on icon "Previous page" at bounding box center [561, 485] width 22 height 22
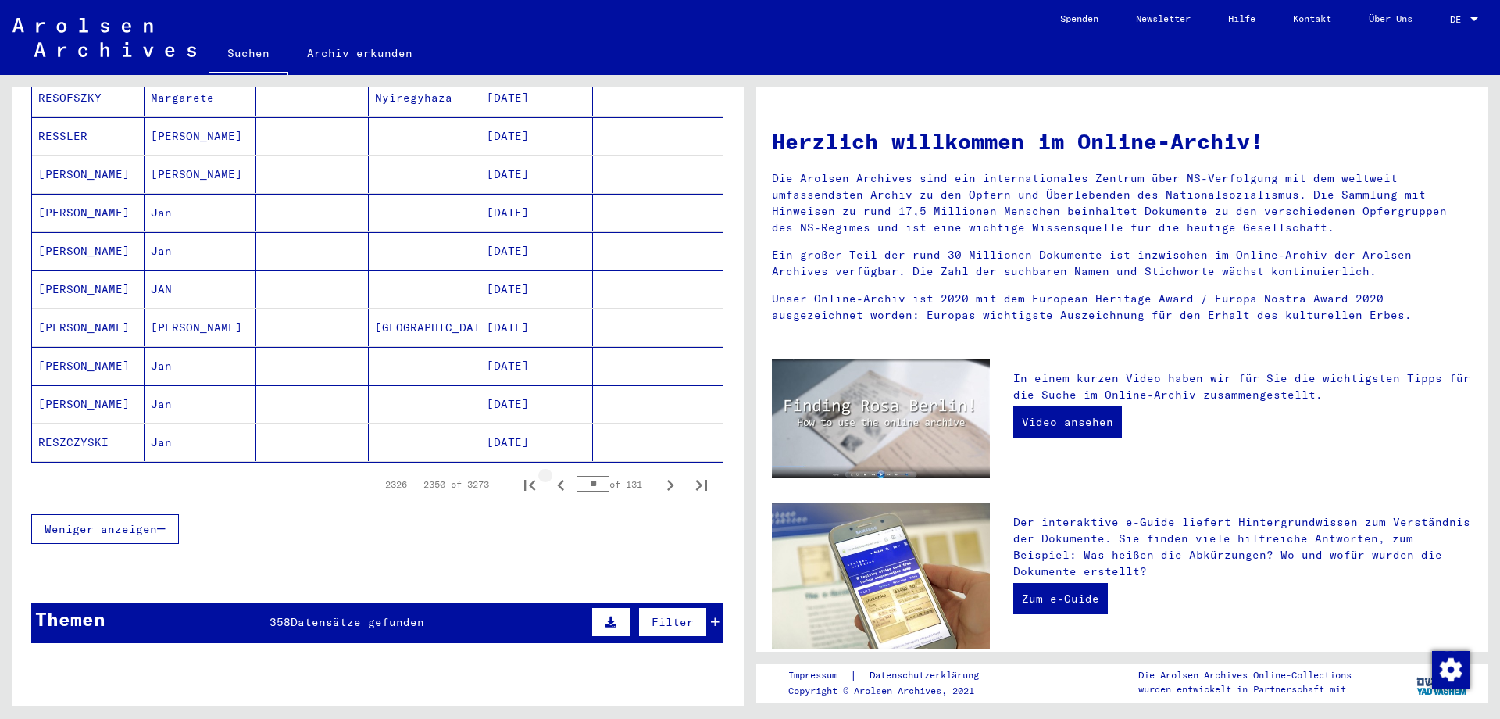
click at [557, 474] on icon "Previous page" at bounding box center [561, 485] width 22 height 22
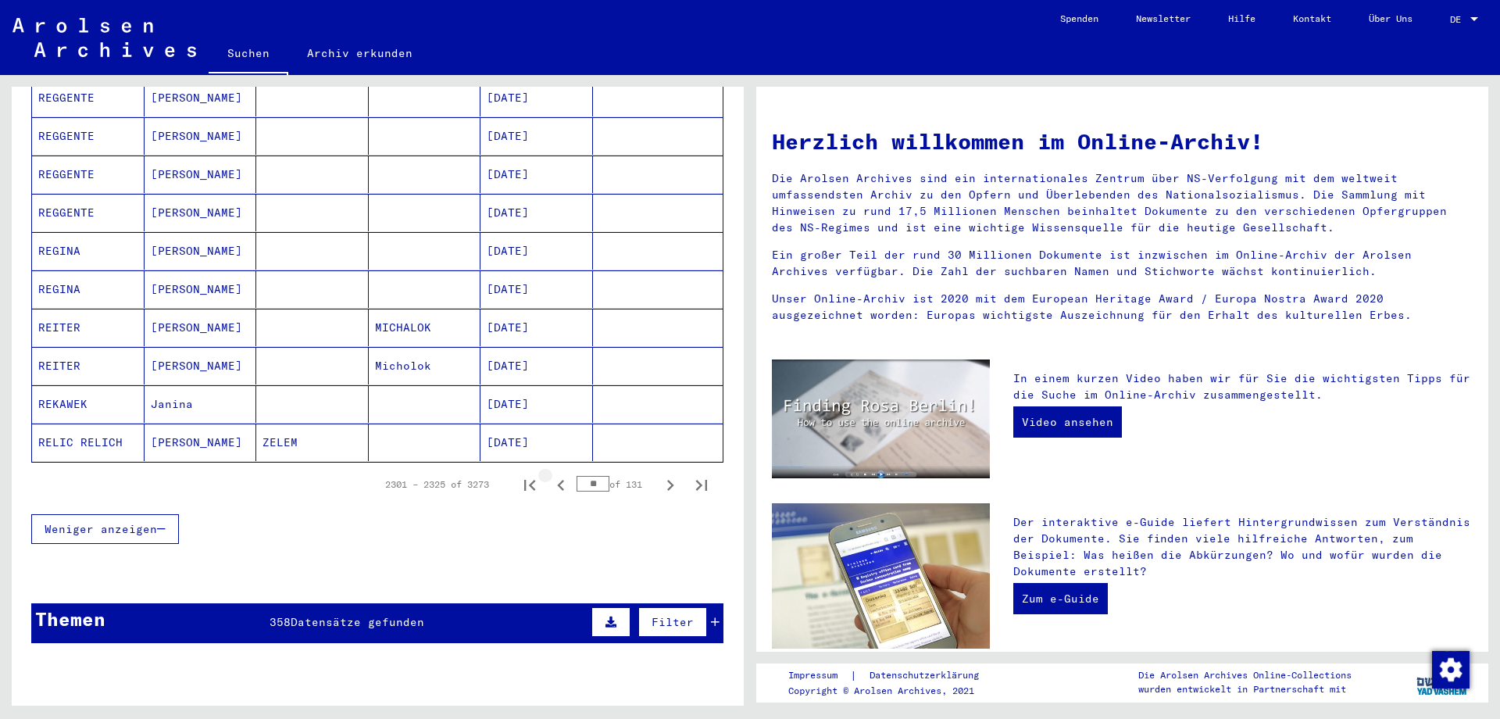
click at [557, 474] on icon "Previous page" at bounding box center [561, 485] width 22 height 22
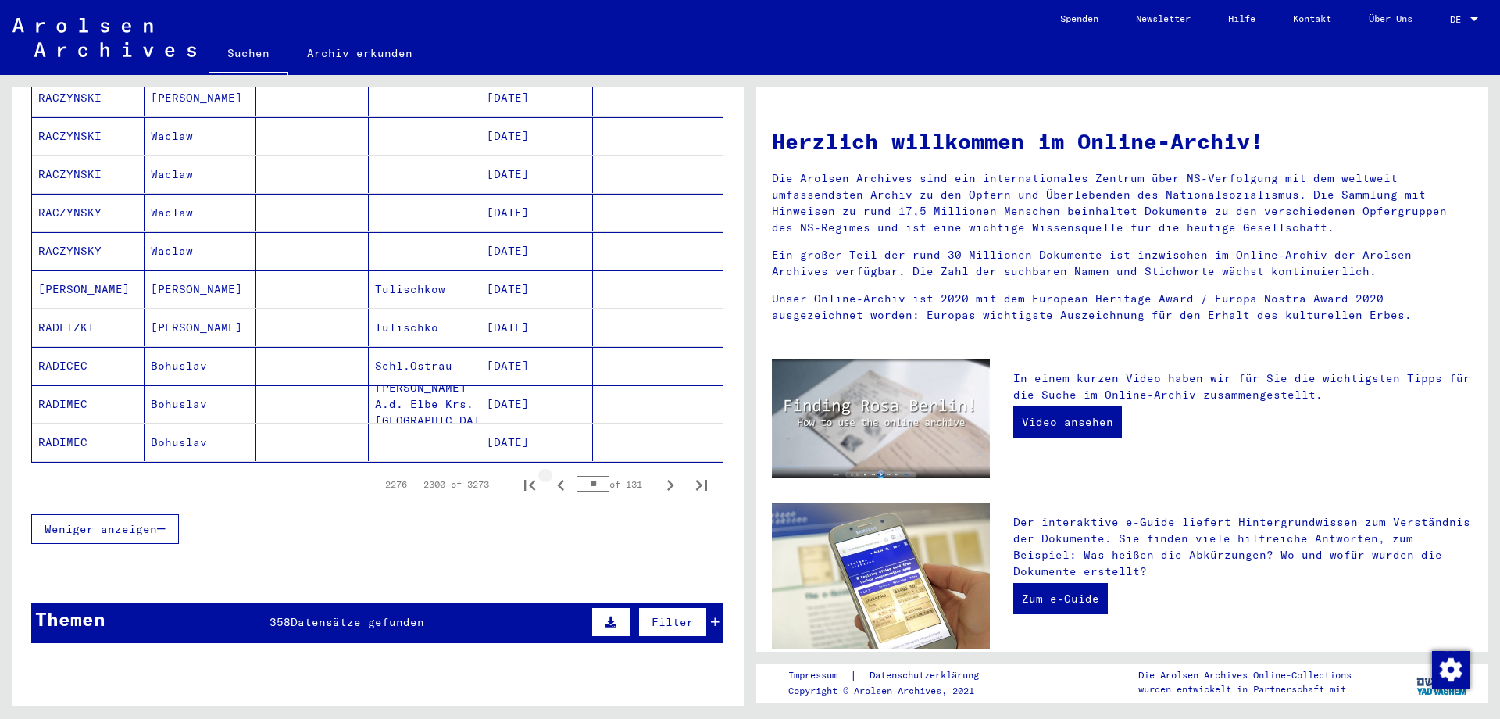
click at [557, 474] on icon "Previous page" at bounding box center [561, 485] width 22 height 22
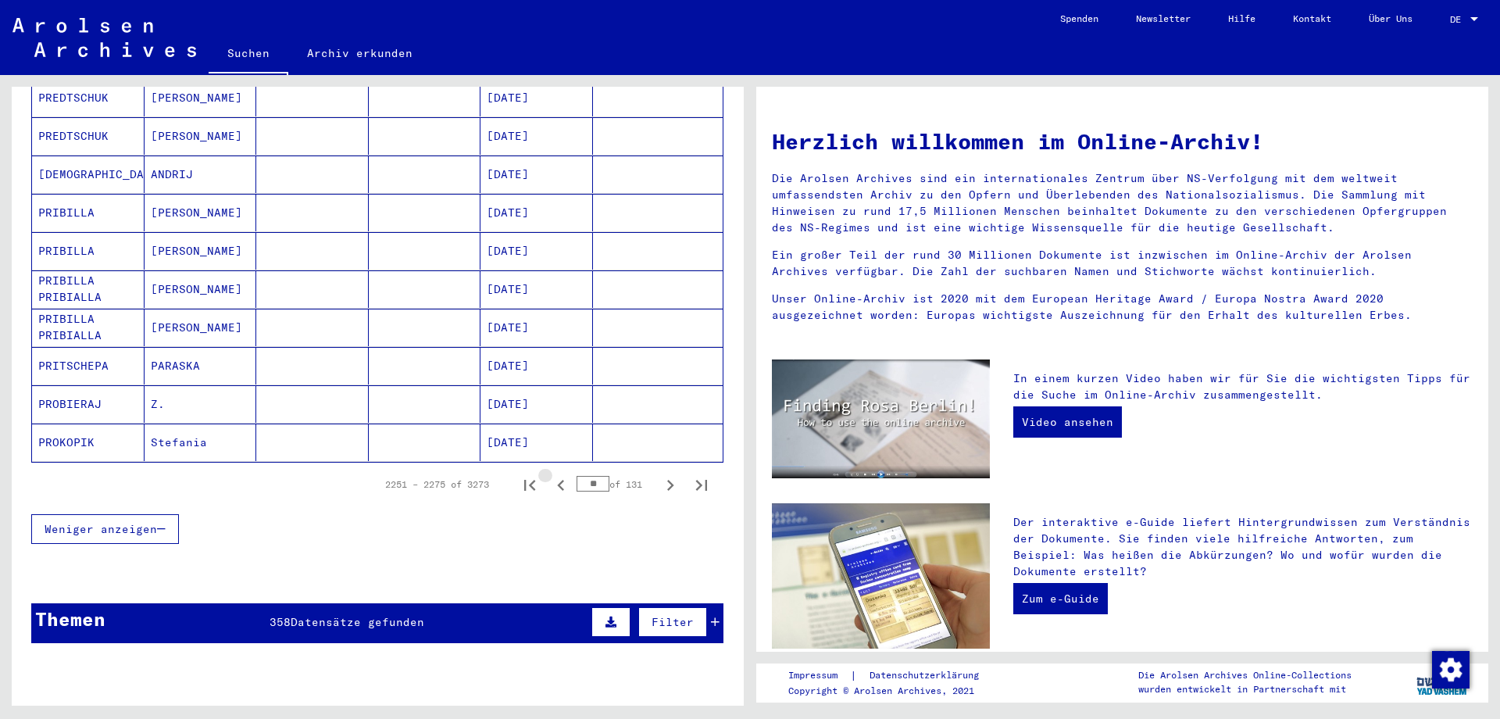
click at [557, 474] on icon "Previous page" at bounding box center [561, 485] width 22 height 22
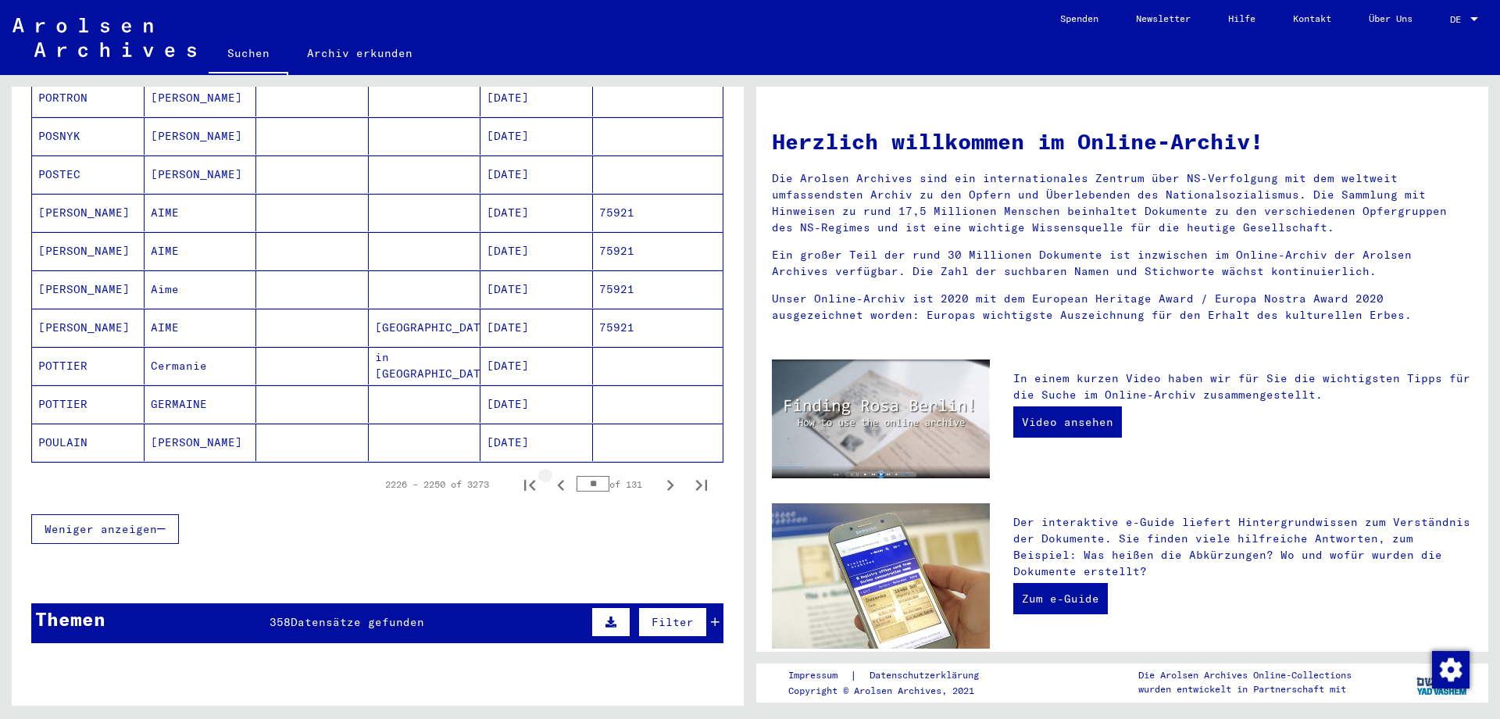
click at [557, 474] on icon "Previous page" at bounding box center [561, 485] width 22 height 22
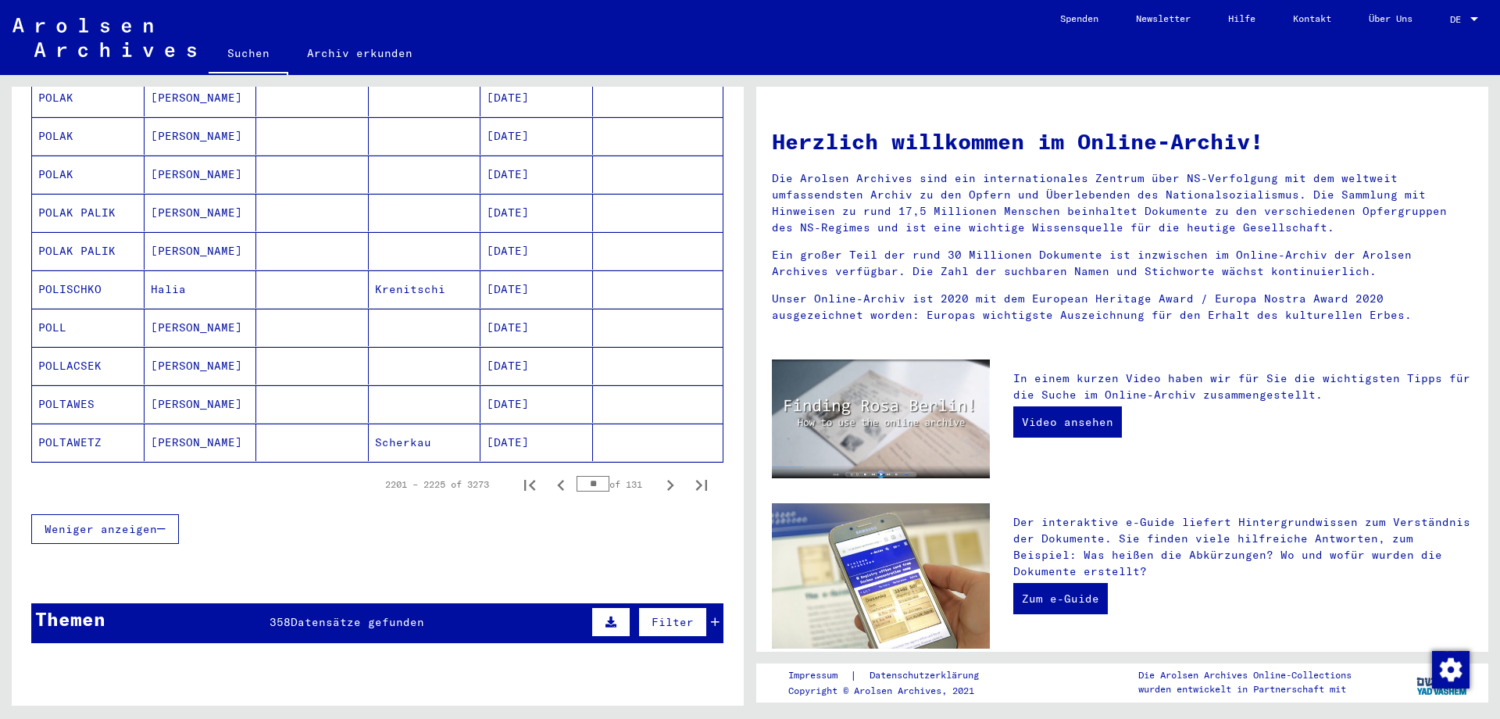
click at [557, 474] on icon "Previous page" at bounding box center [561, 485] width 22 height 22
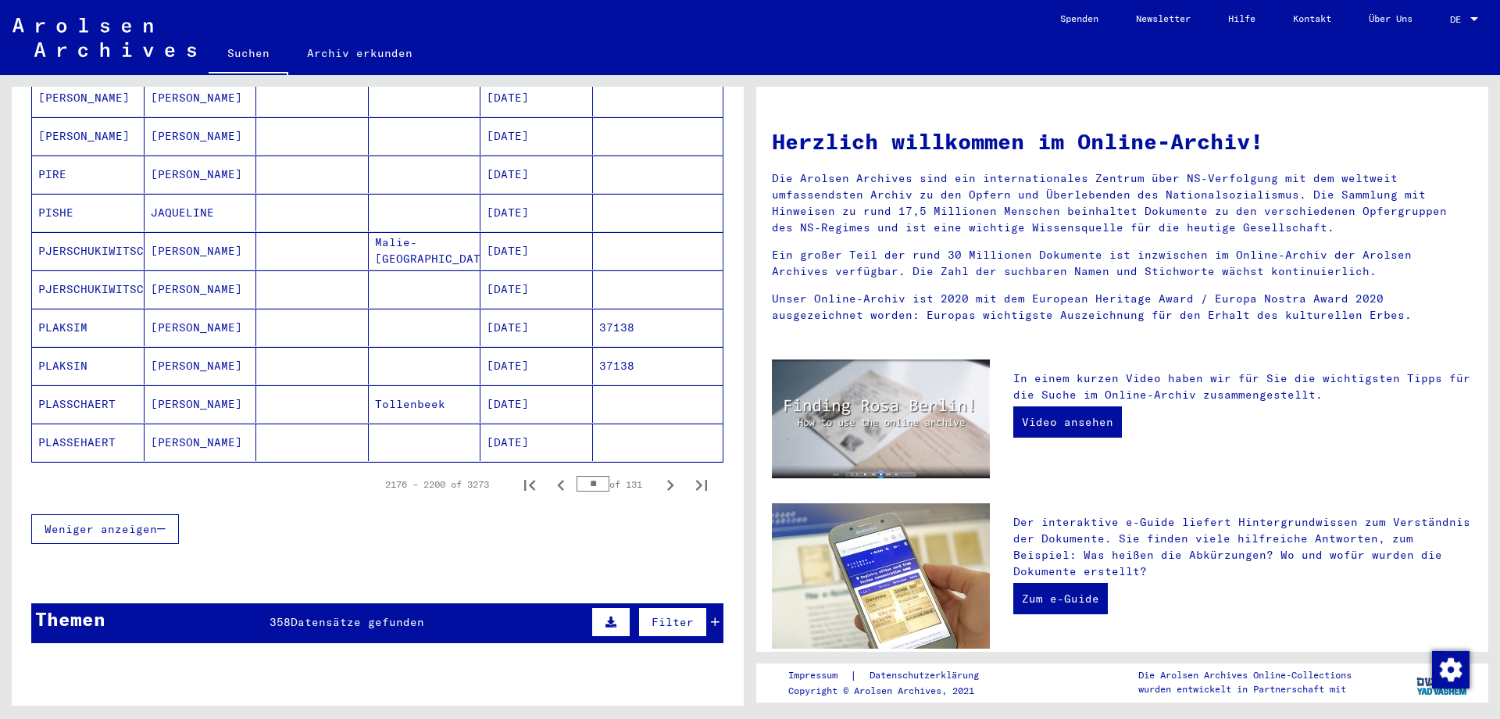
click at [557, 474] on icon "Previous page" at bounding box center [561, 485] width 22 height 22
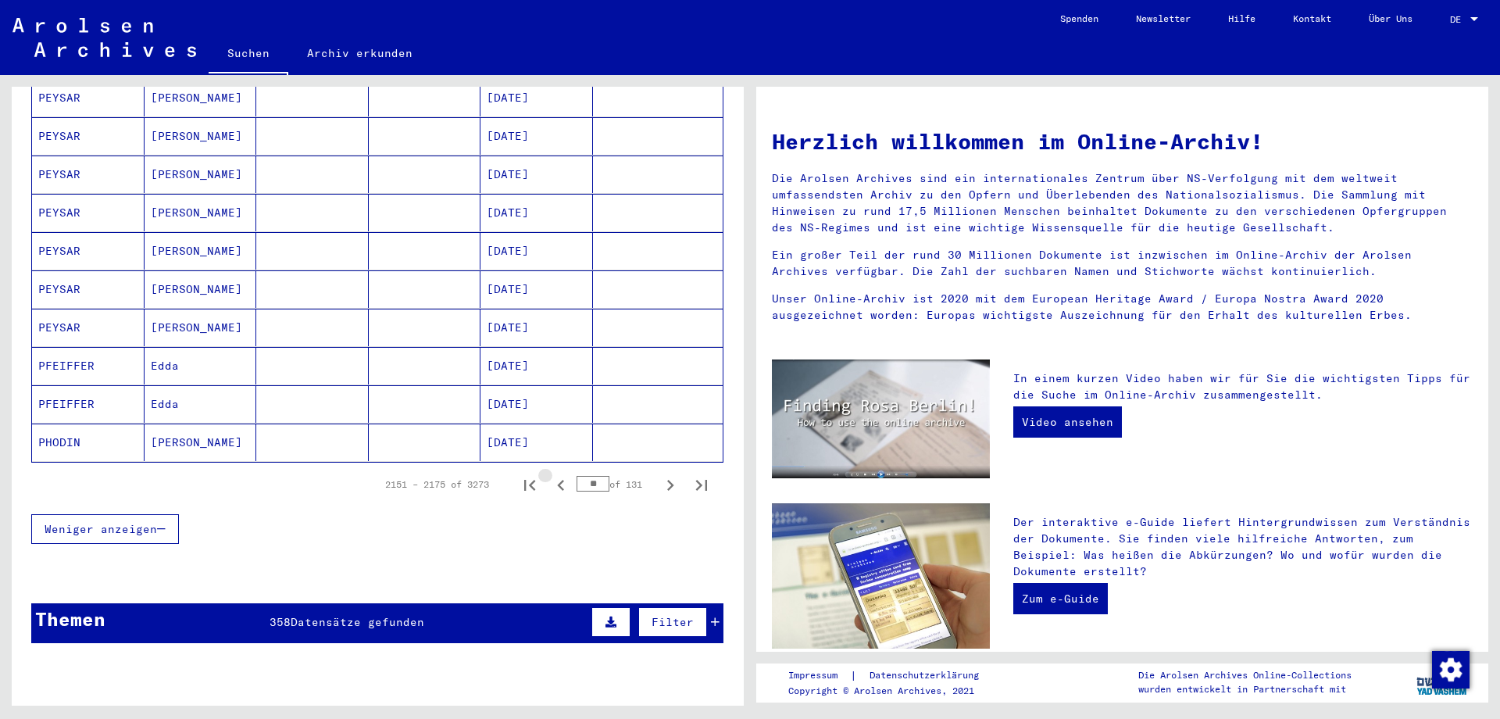
click at [557, 474] on icon "Previous page" at bounding box center [561, 485] width 22 height 22
type input "**"
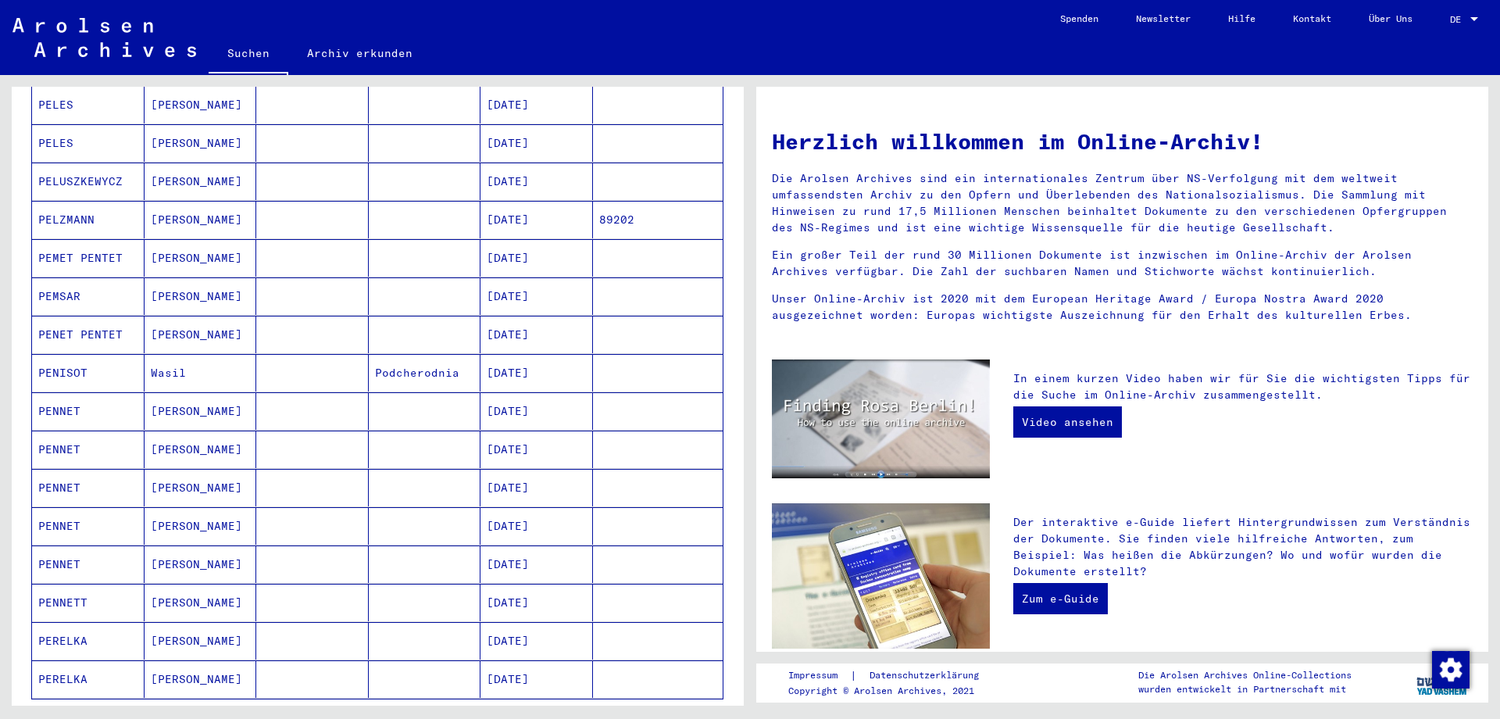
scroll to position [500, 0]
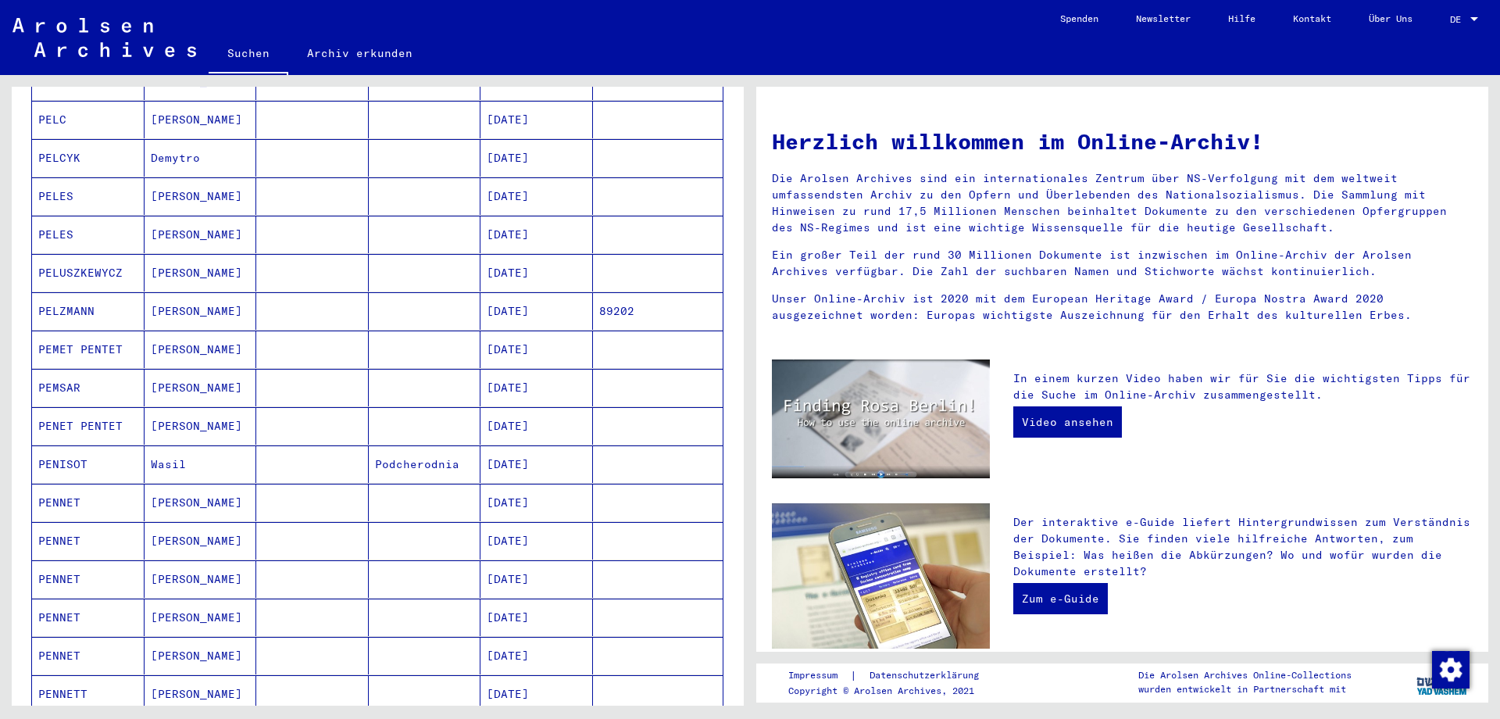
click at [54, 177] on mat-cell "PELES" at bounding box center [88, 195] width 112 height 37
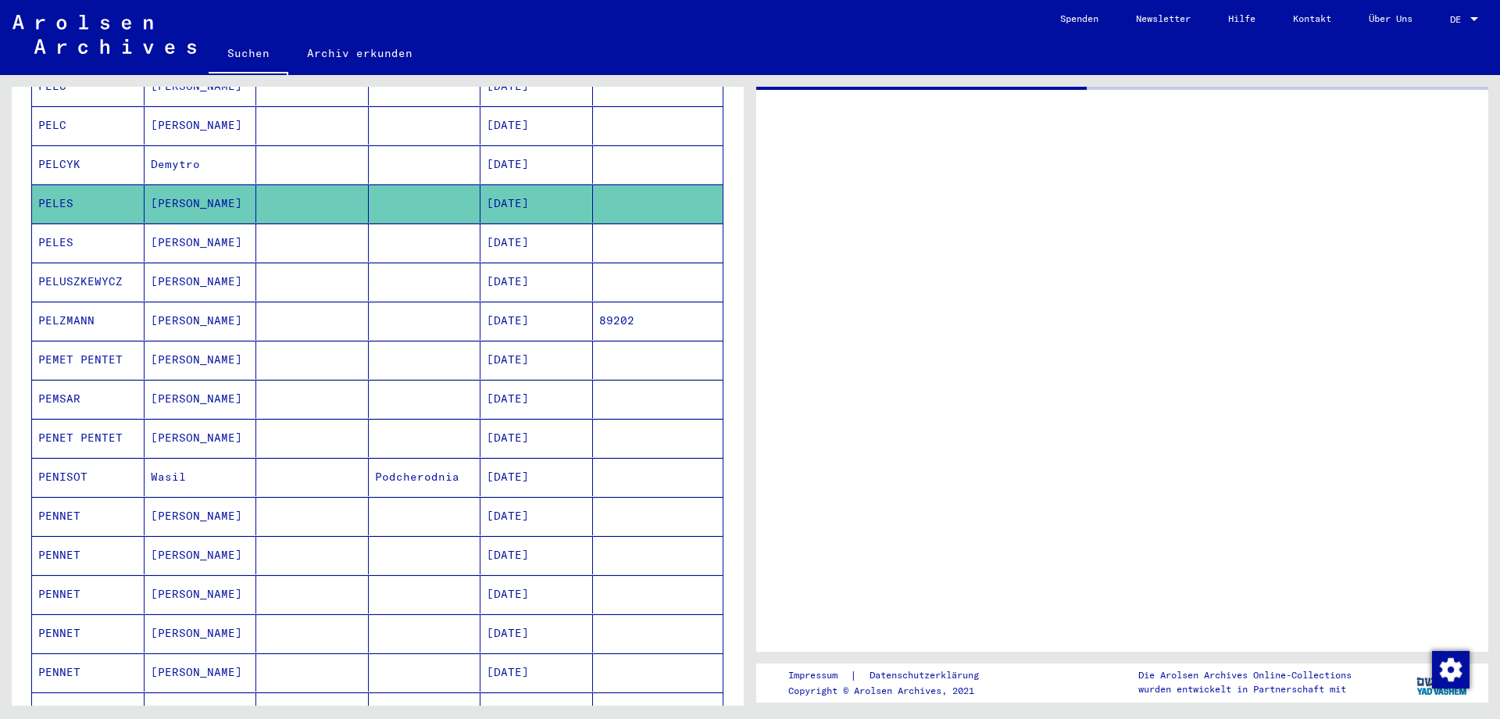
scroll to position [505, 0]
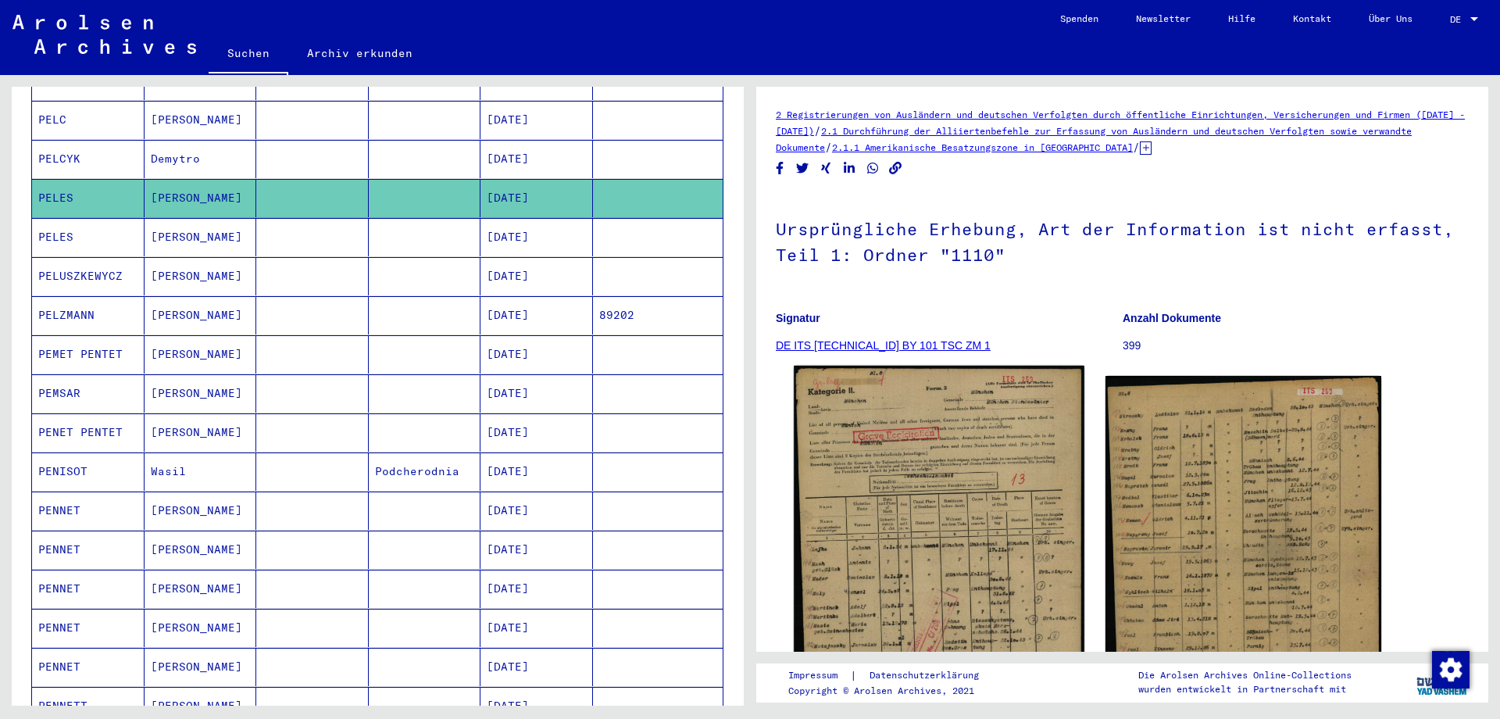
click at [948, 515] on img at bounding box center [939, 574] width 290 height 416
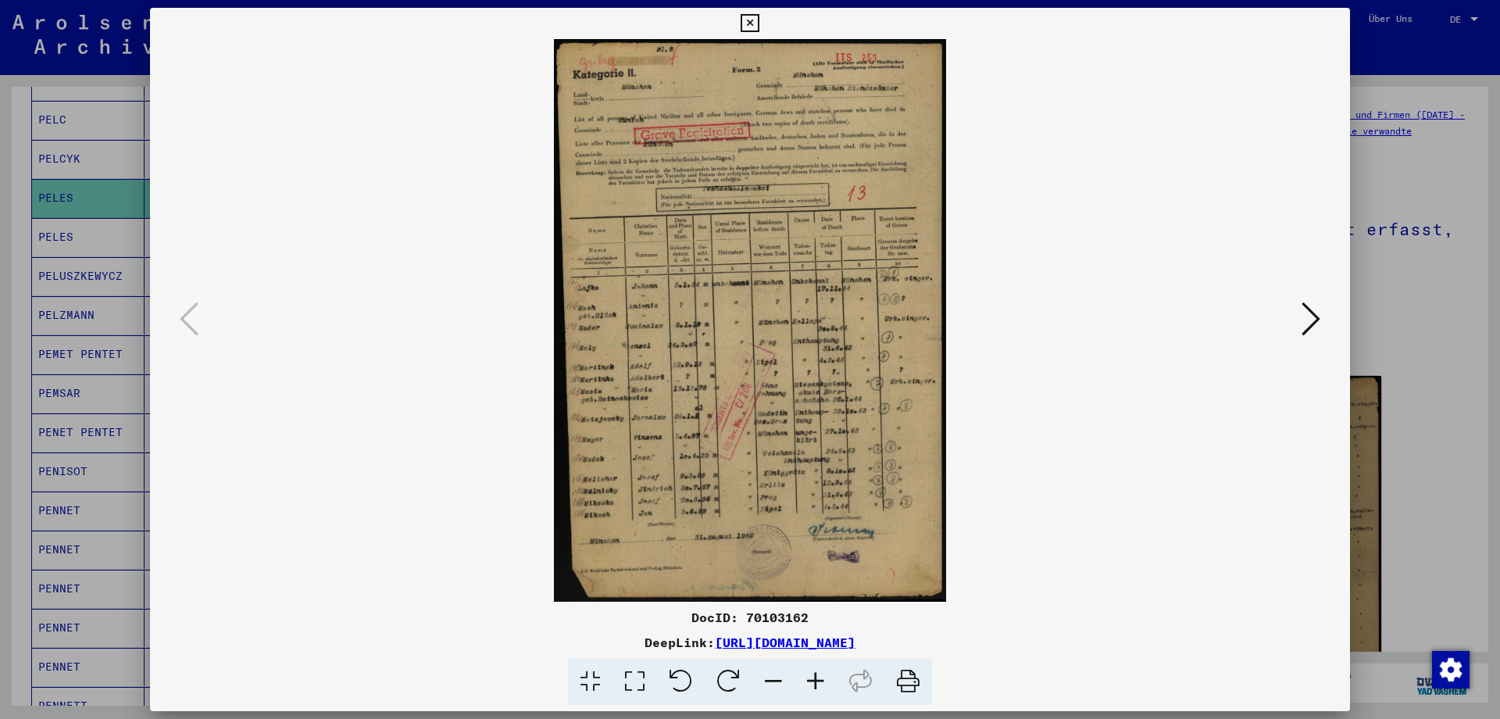
click at [815, 674] on icon at bounding box center [815, 682] width 42 height 48
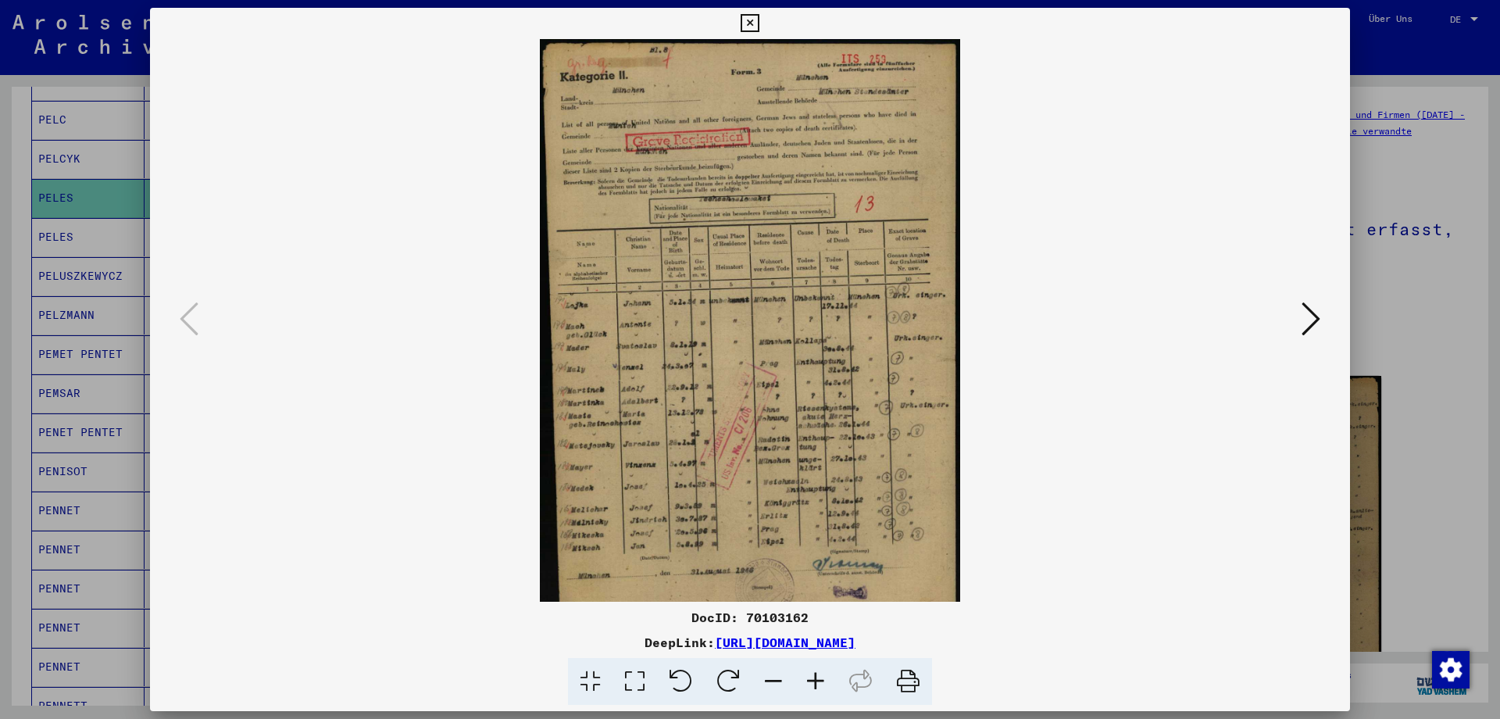
click at [815, 674] on icon at bounding box center [815, 682] width 42 height 48
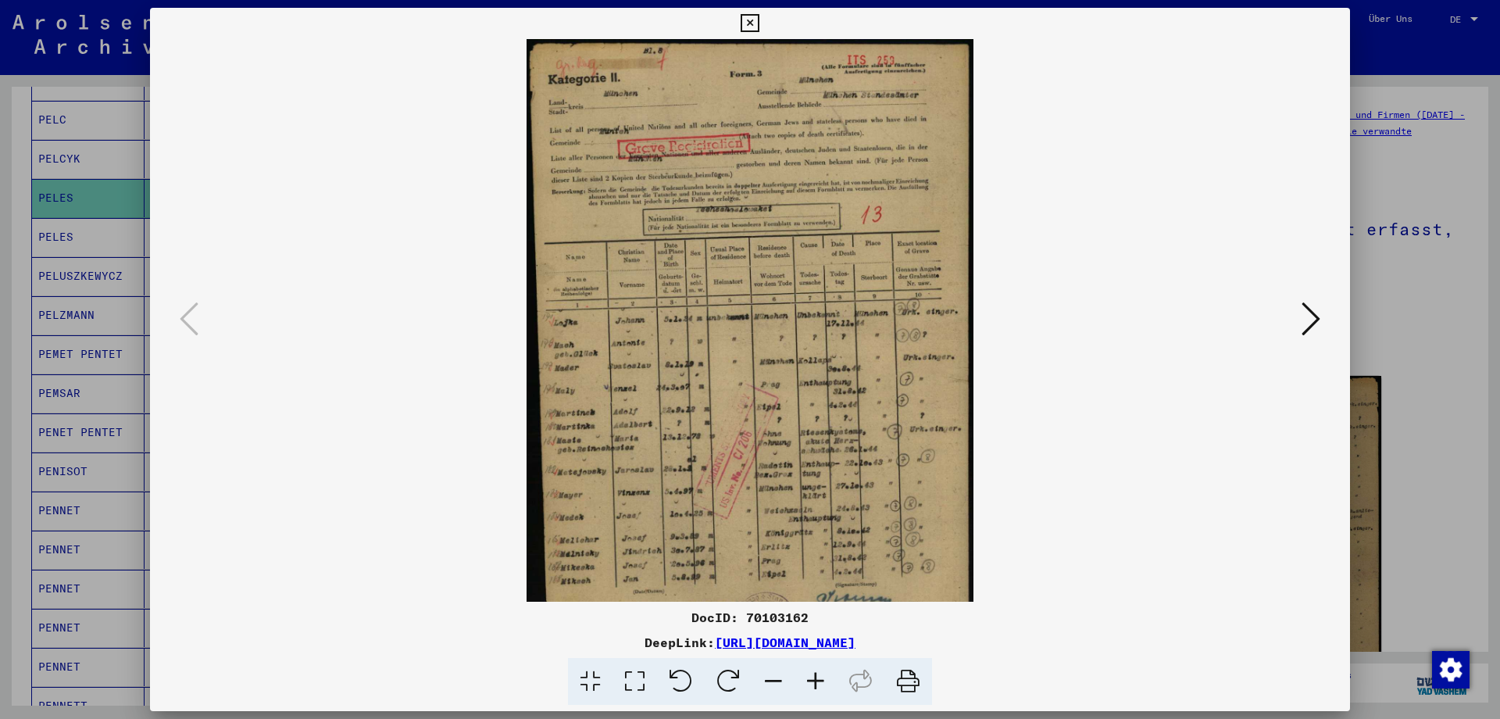
click at [815, 674] on icon at bounding box center [815, 682] width 42 height 48
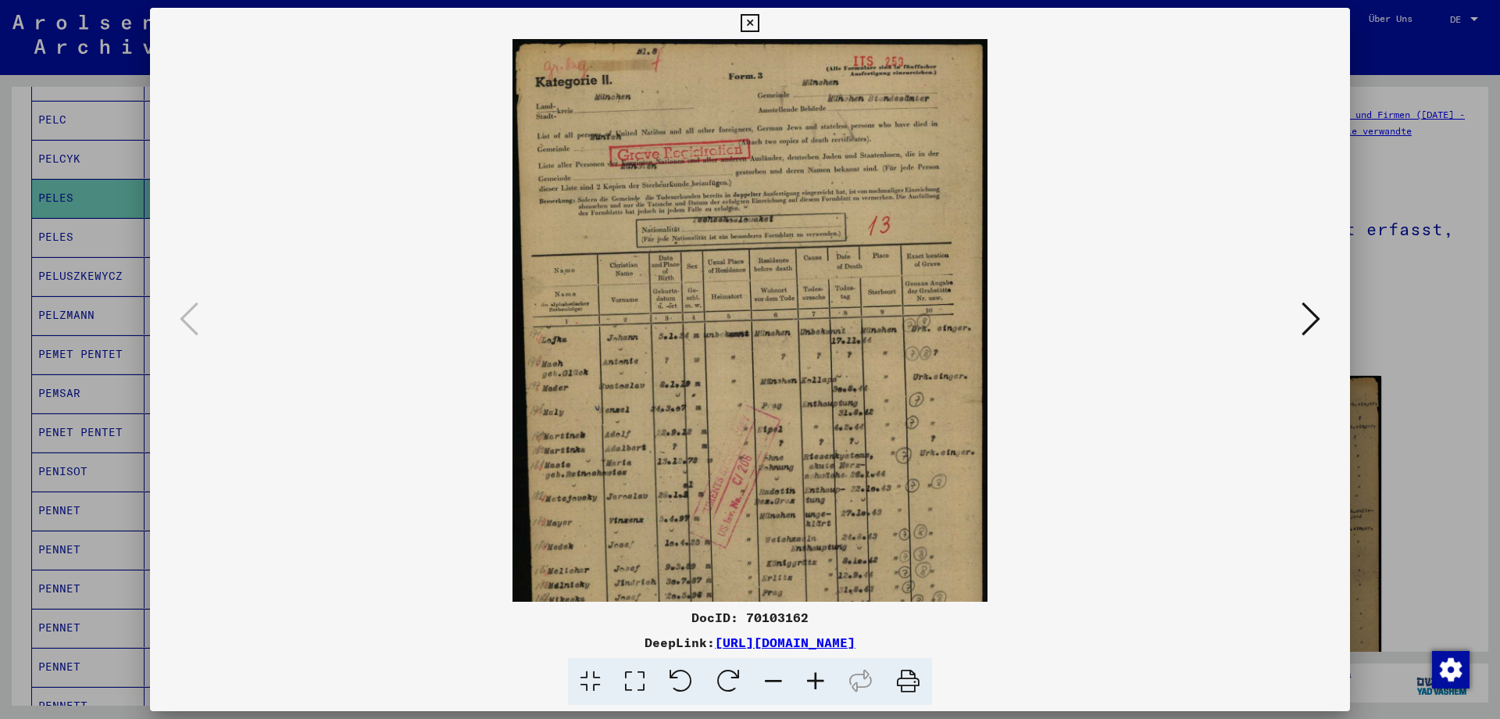
click at [815, 674] on icon at bounding box center [815, 682] width 42 height 48
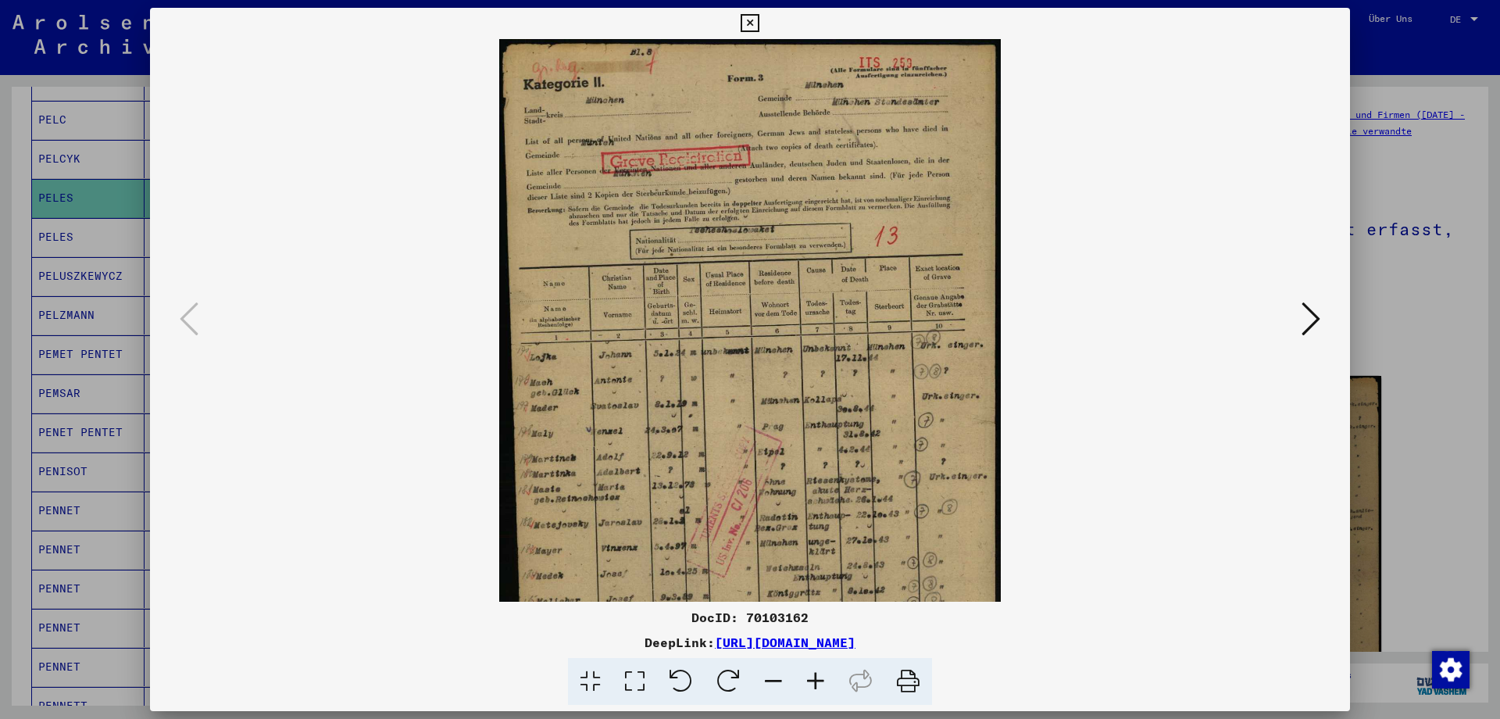
click at [815, 674] on icon at bounding box center [815, 682] width 42 height 48
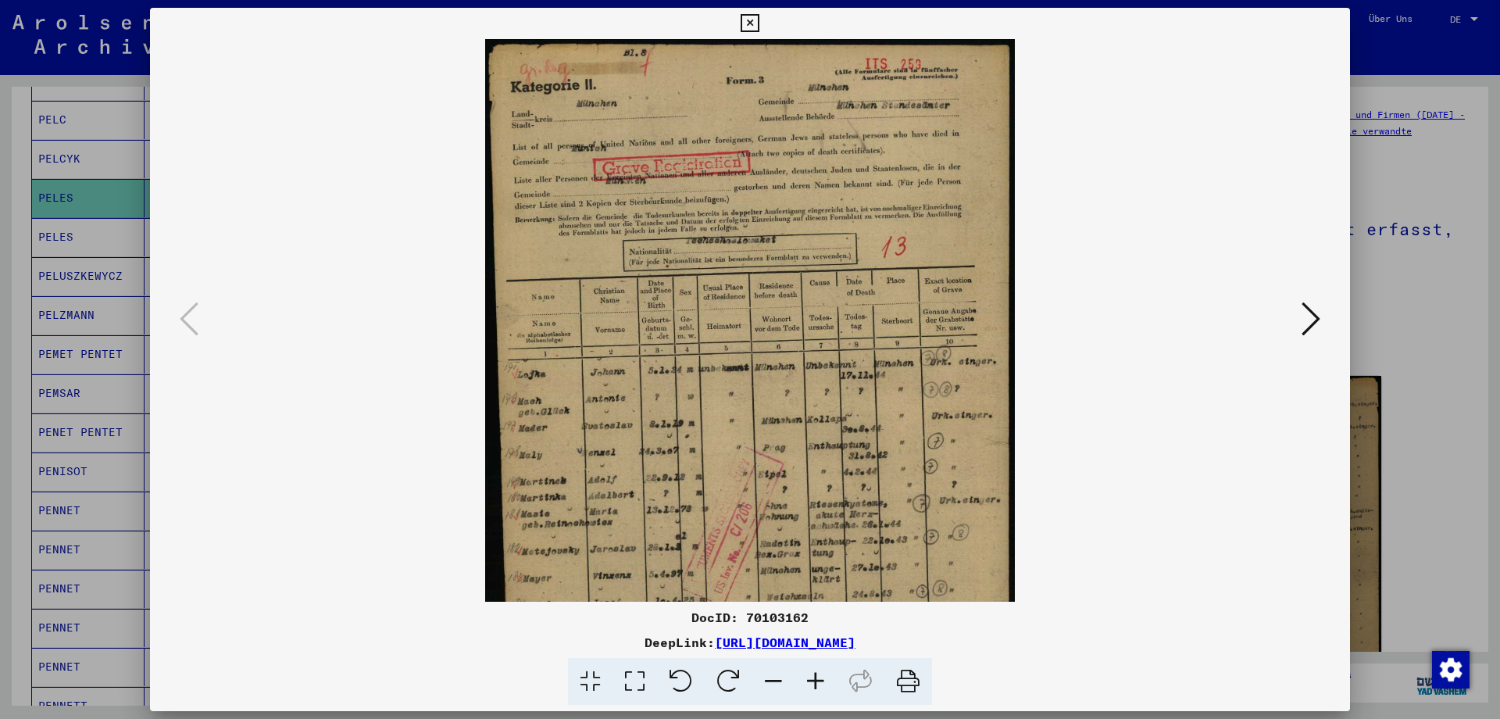
click at [815, 674] on icon at bounding box center [815, 682] width 42 height 48
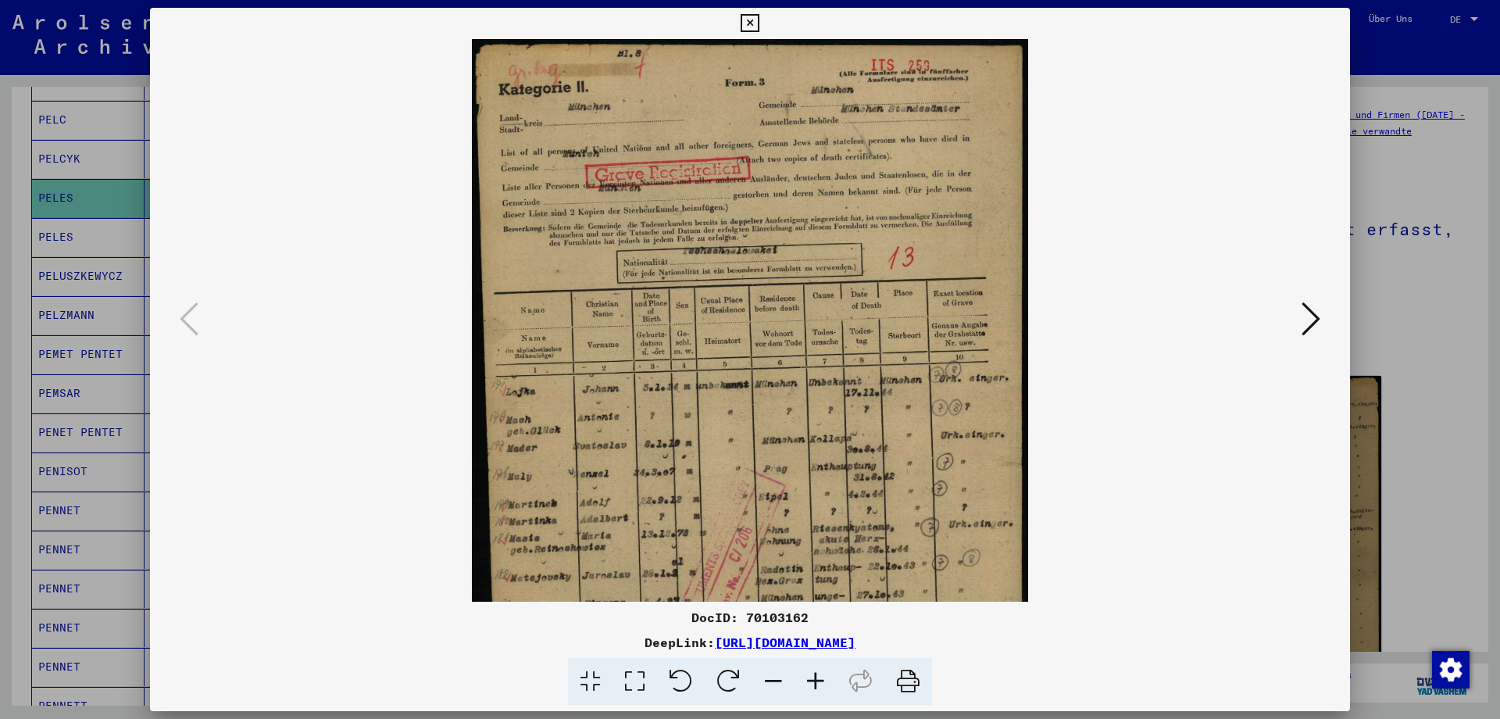
click at [815, 674] on icon at bounding box center [815, 682] width 42 height 48
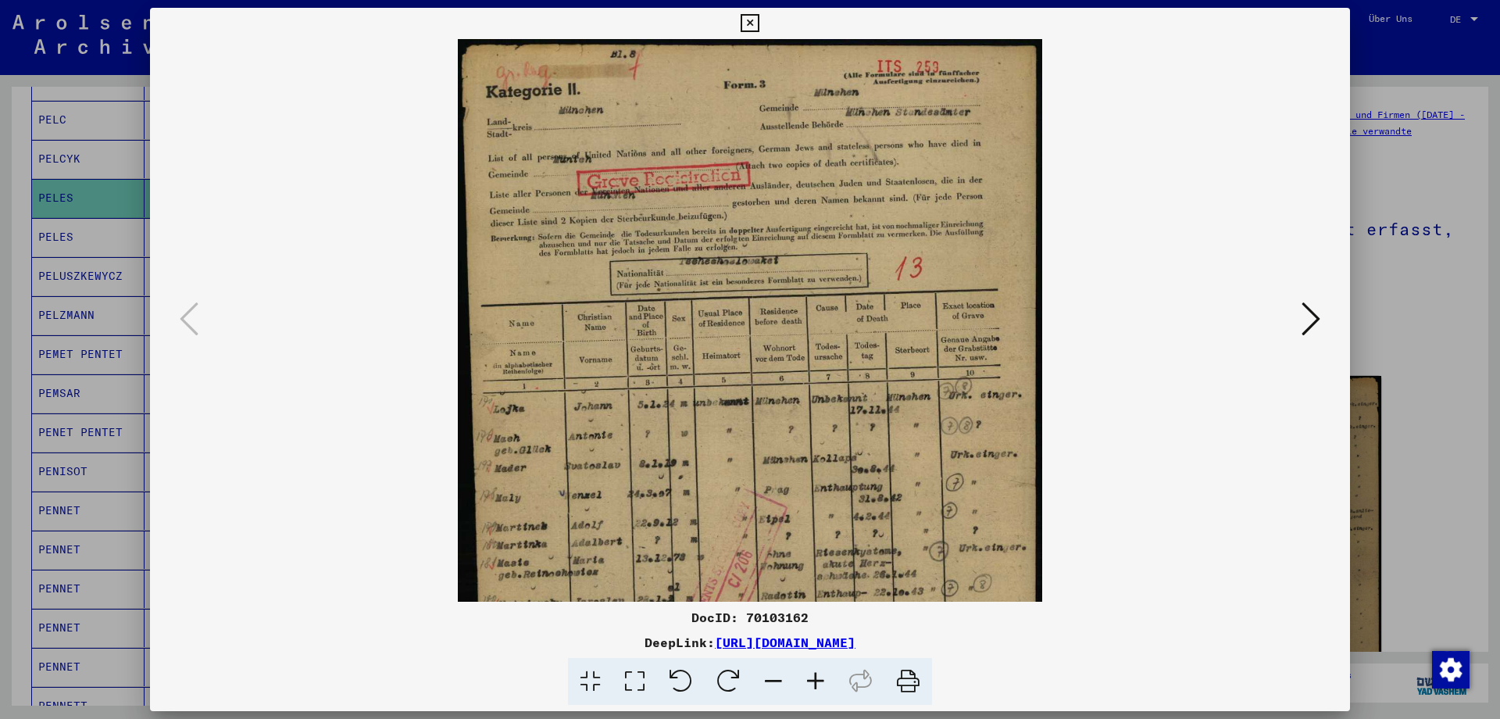
click at [815, 674] on icon at bounding box center [815, 682] width 42 height 48
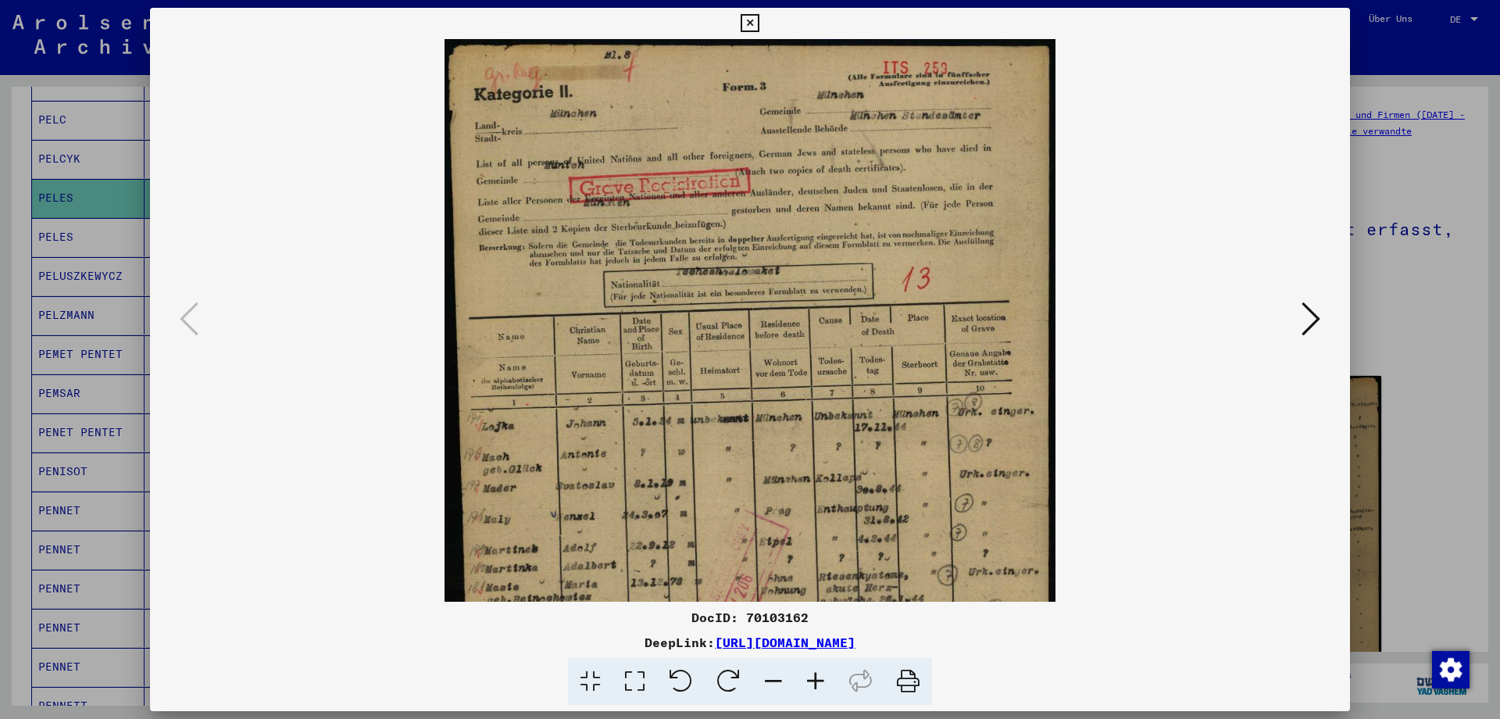
click at [815, 674] on icon at bounding box center [815, 682] width 42 height 48
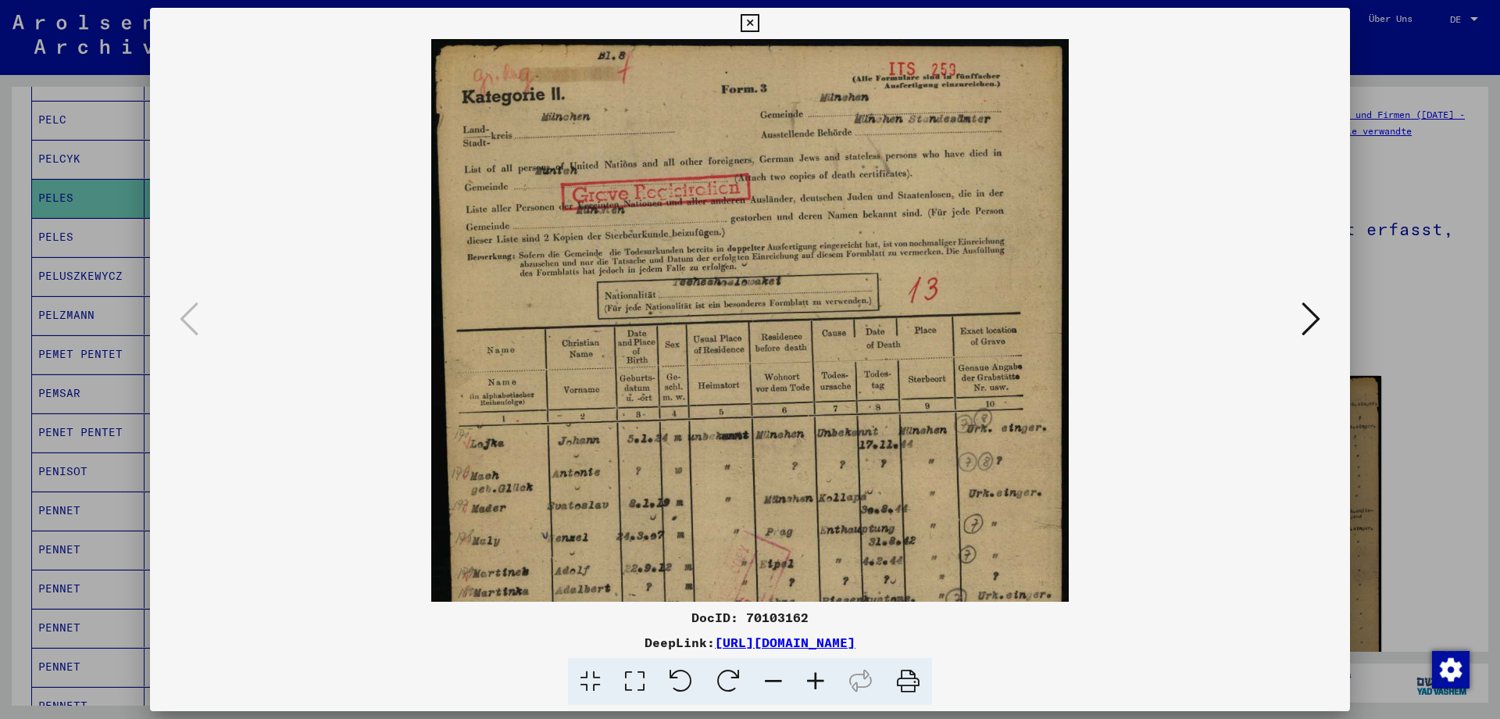
click at [815, 674] on icon at bounding box center [815, 682] width 42 height 48
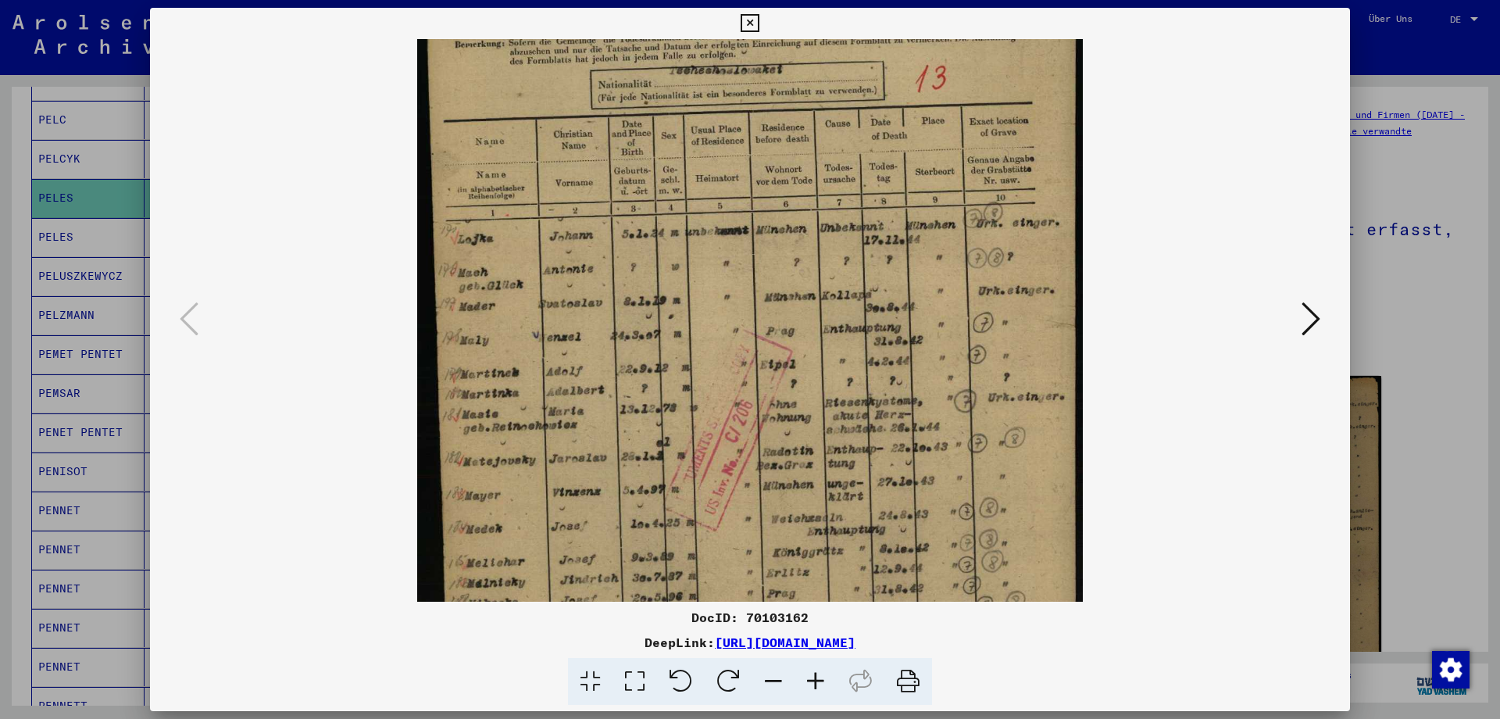
scroll to position [230, 0]
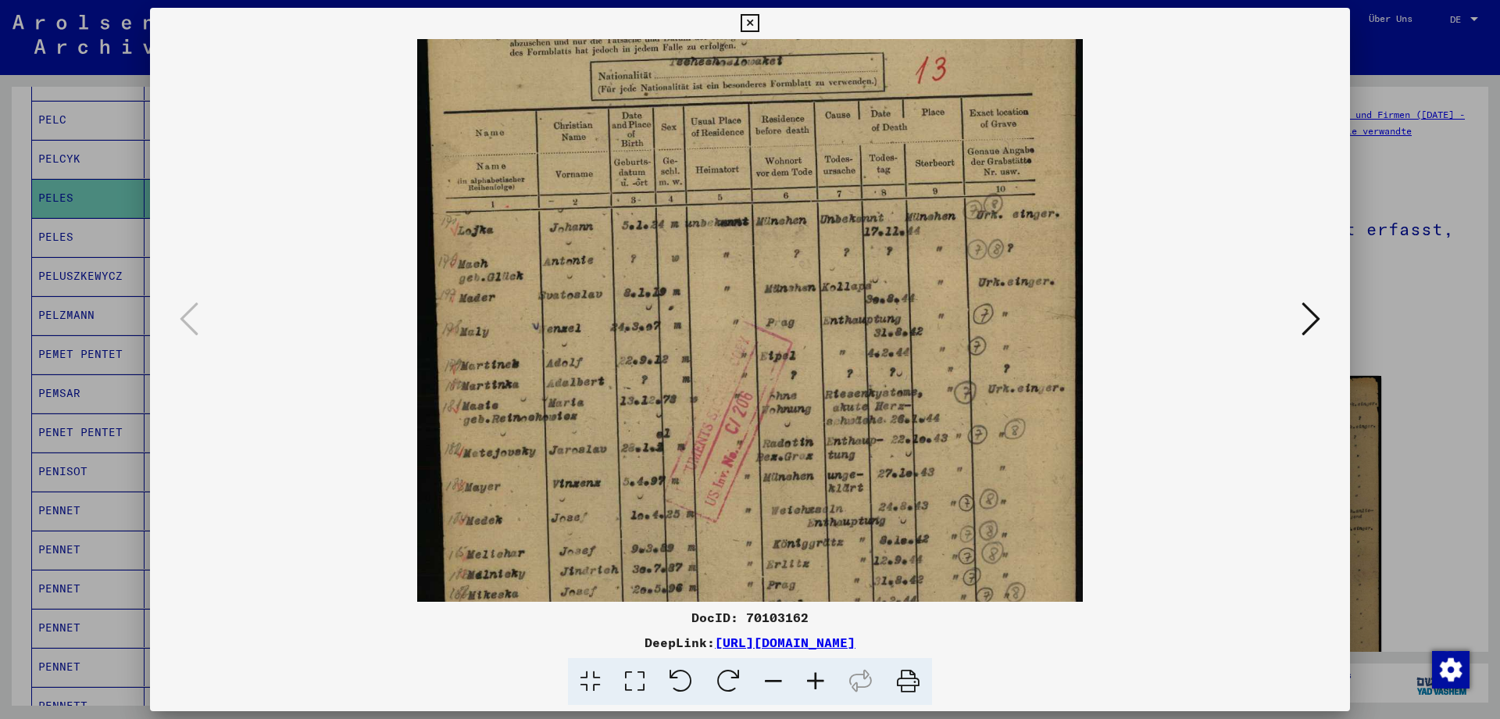
drag, startPoint x: 805, startPoint y: 483, endPoint x: 801, endPoint y: 252, distance: 230.5
click at [801, 252] on img at bounding box center [749, 285] width 665 height 953
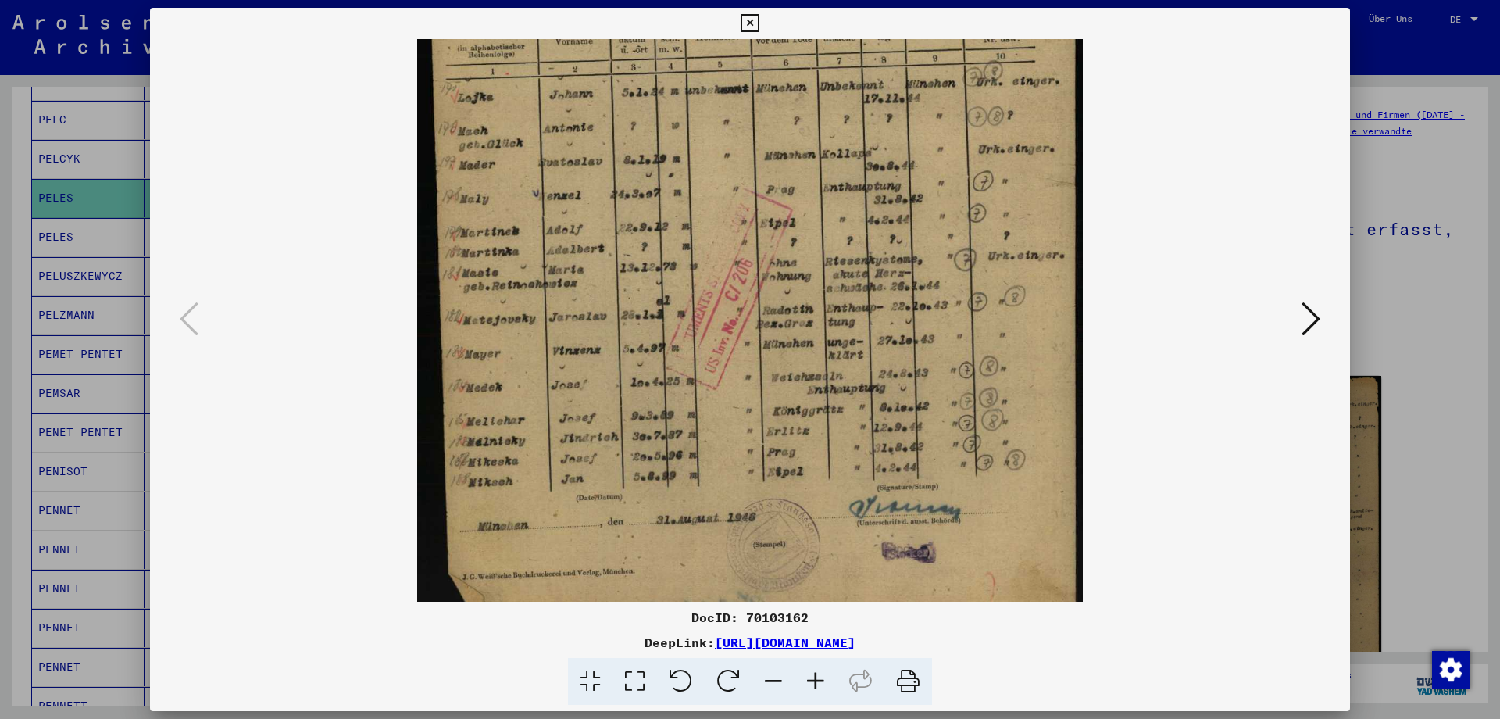
scroll to position [364, 0]
drag, startPoint x: 797, startPoint y: 504, endPoint x: 738, endPoint y: 292, distance: 219.8
click at [738, 292] on img at bounding box center [749, 151] width 665 height 953
click at [1320, 313] on icon at bounding box center [1310, 318] width 19 height 37
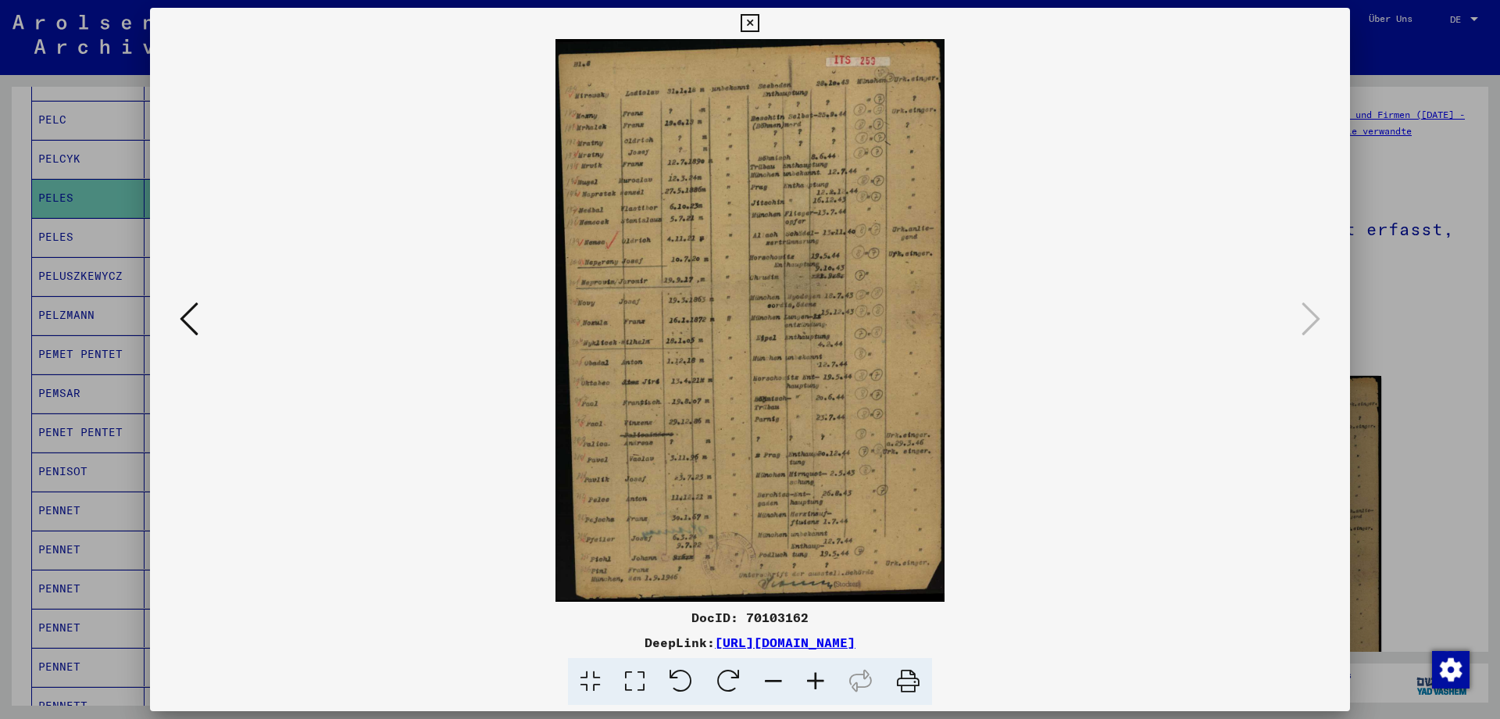
scroll to position [0, 0]
click at [786, 457] on img at bounding box center [749, 320] width 389 height 562
click at [817, 676] on icon at bounding box center [815, 682] width 42 height 48
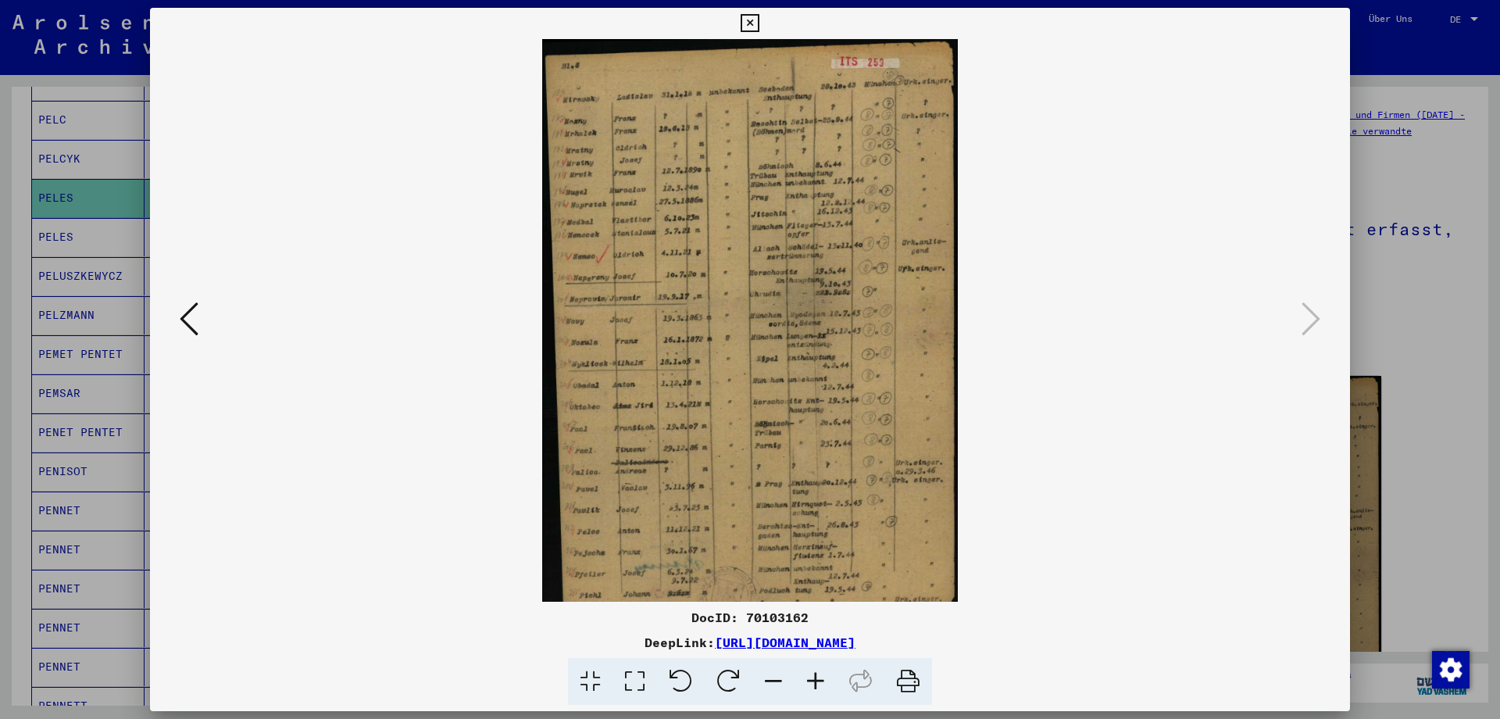
click at [817, 676] on icon at bounding box center [815, 682] width 42 height 48
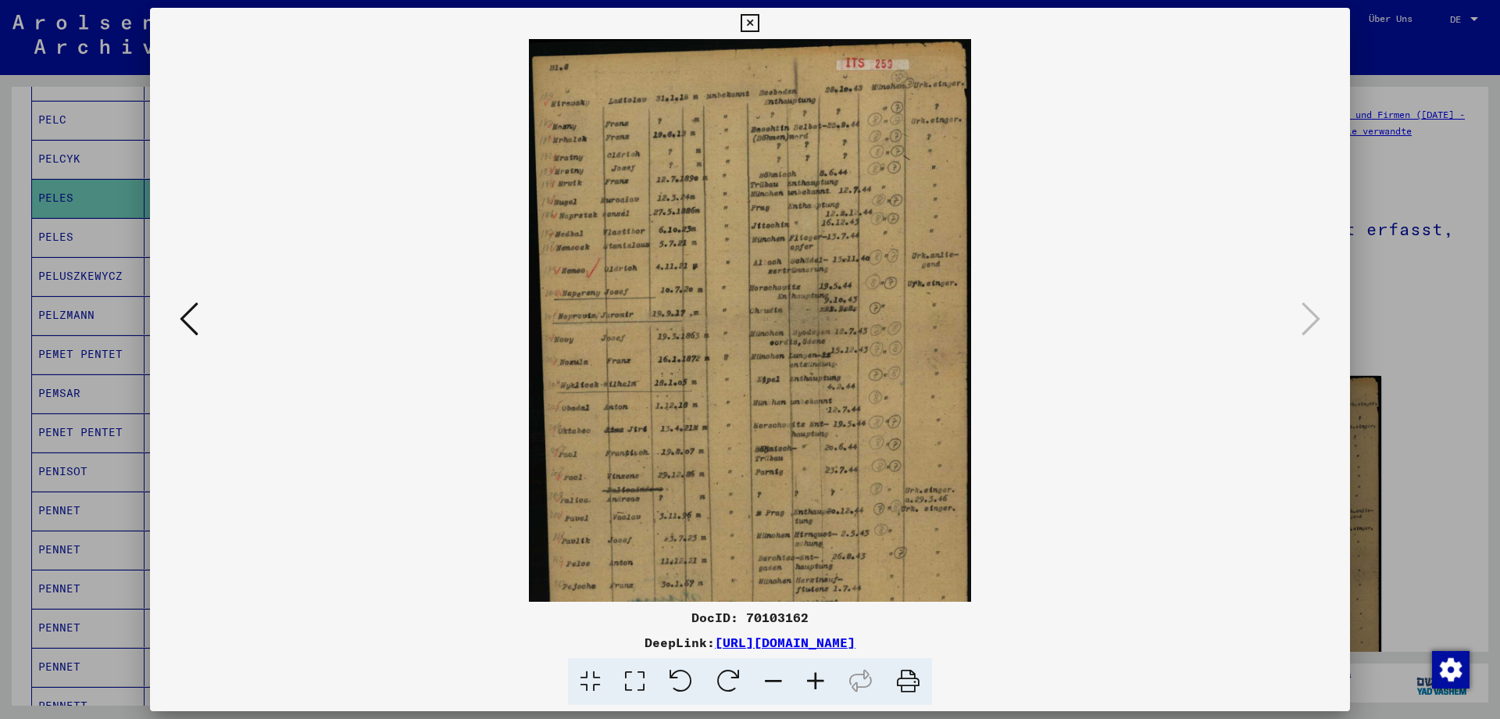
click at [817, 676] on icon at bounding box center [815, 682] width 42 height 48
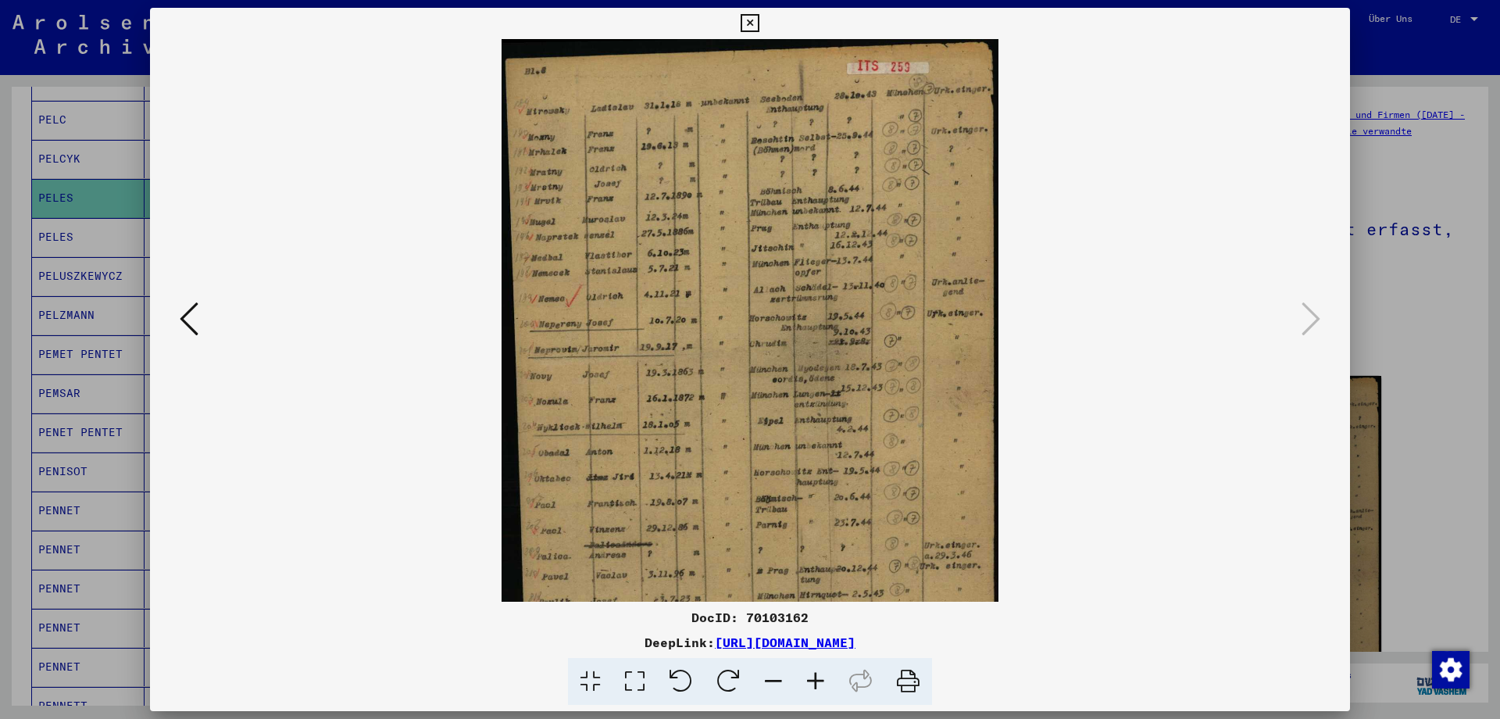
click at [817, 676] on icon at bounding box center [815, 682] width 42 height 48
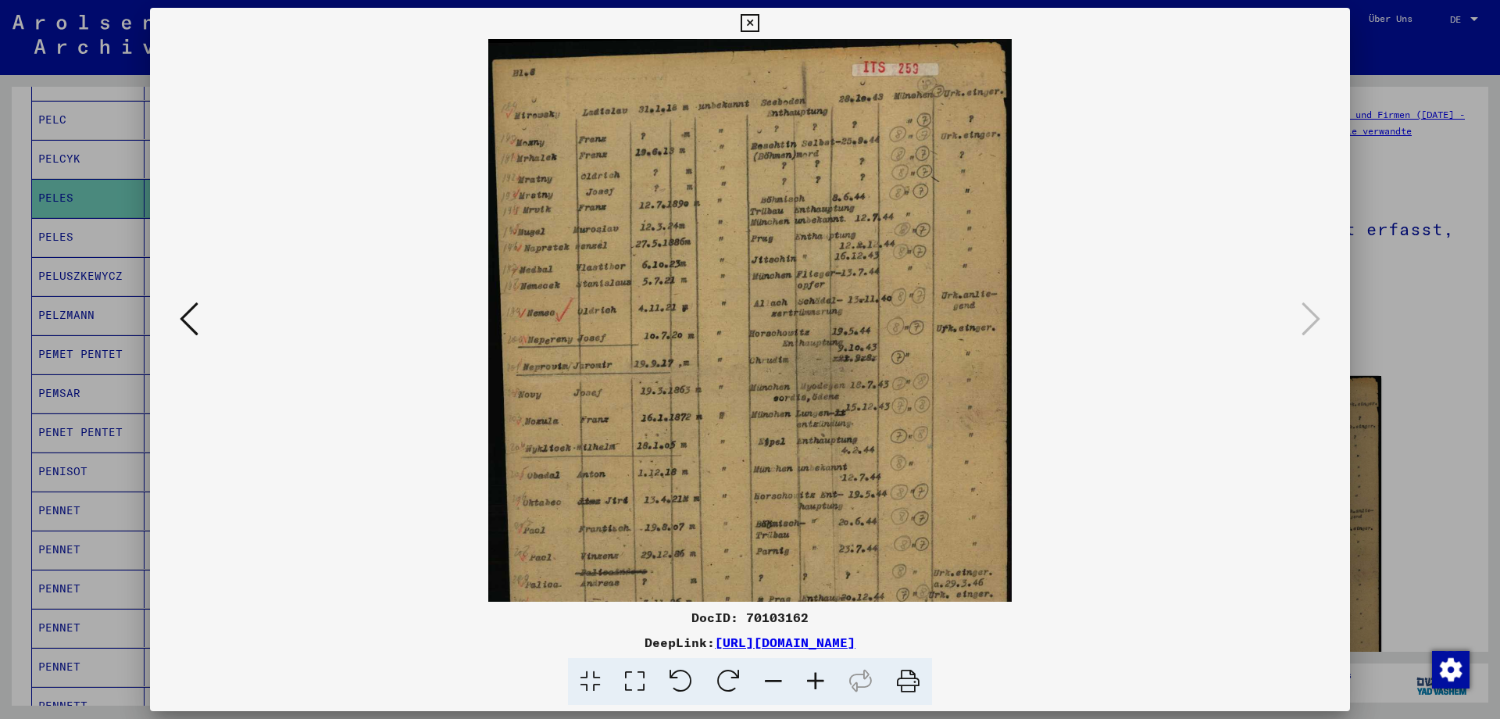
click at [817, 676] on icon at bounding box center [815, 682] width 42 height 48
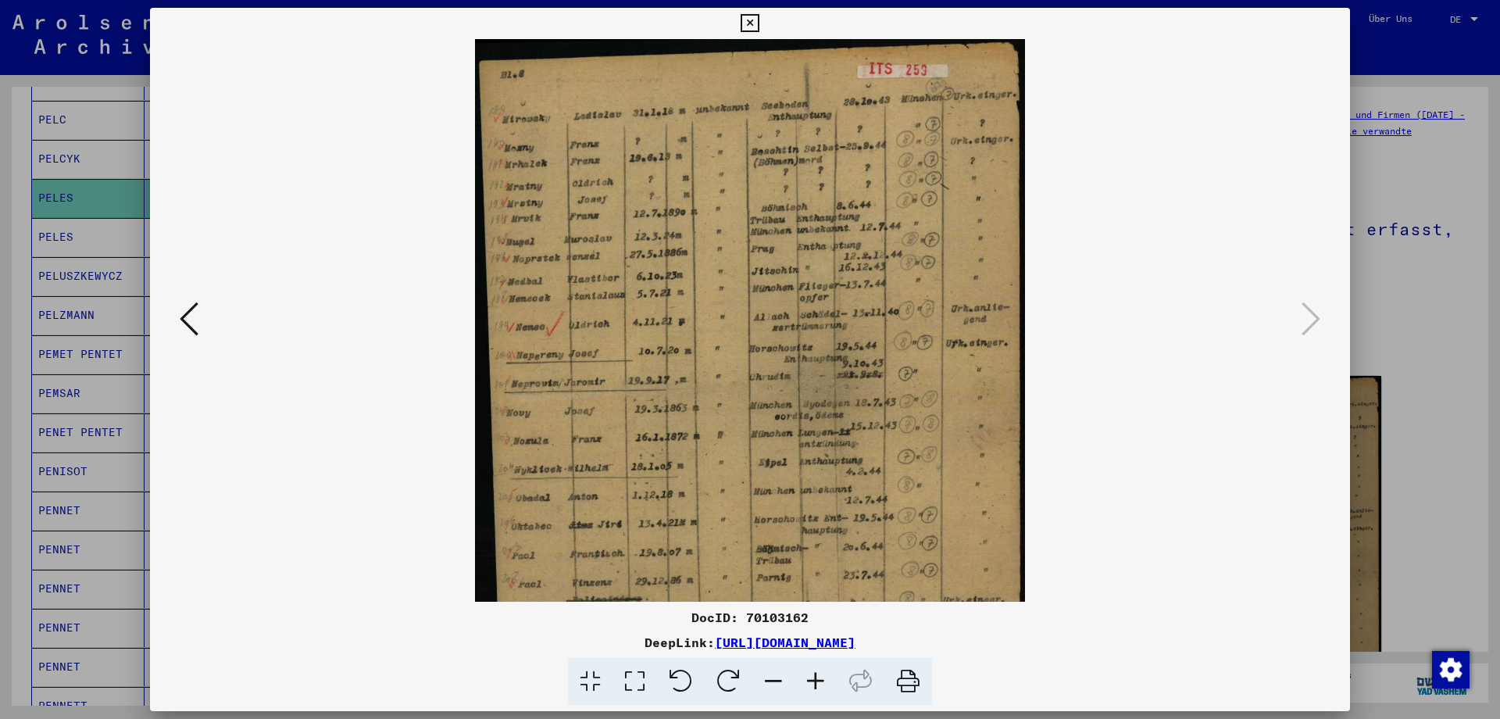
click at [817, 676] on icon at bounding box center [815, 682] width 42 height 48
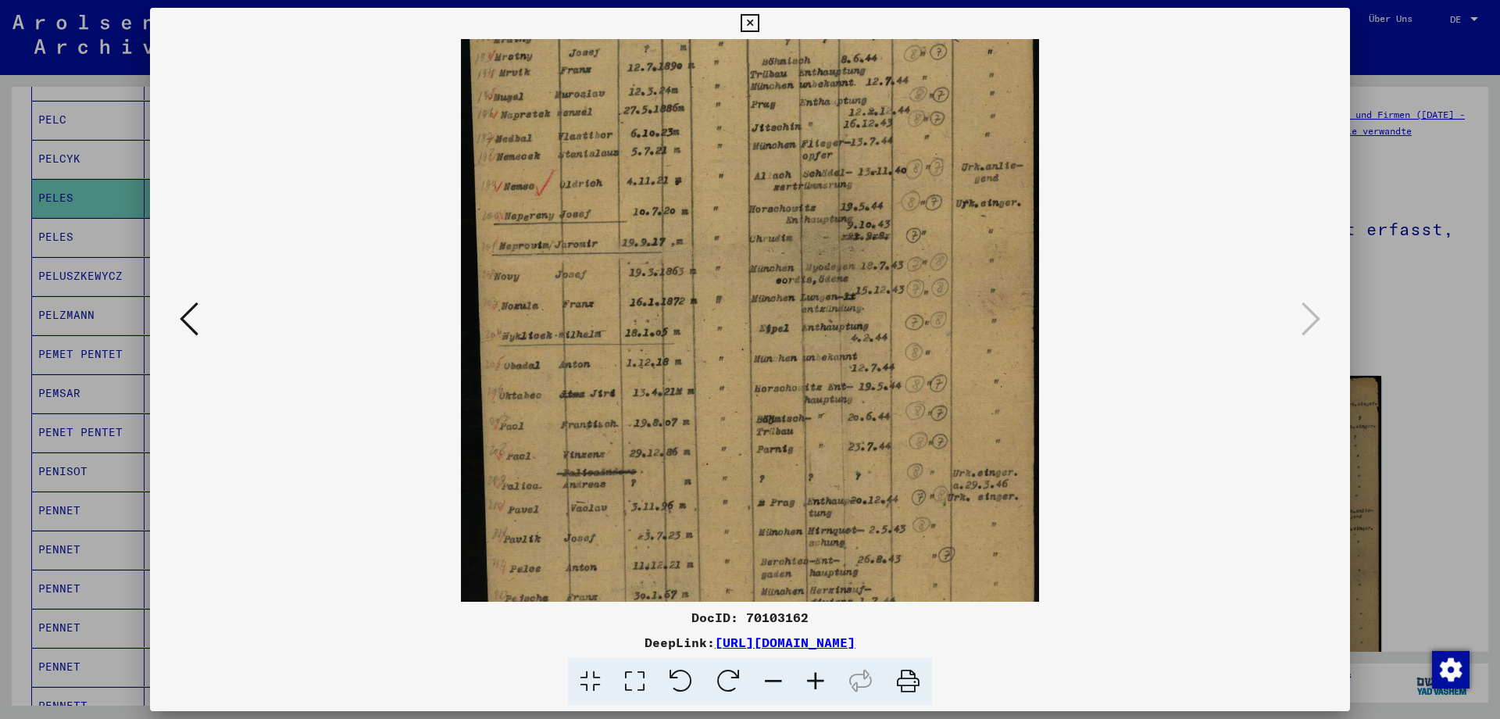
scroll to position [192, 0]
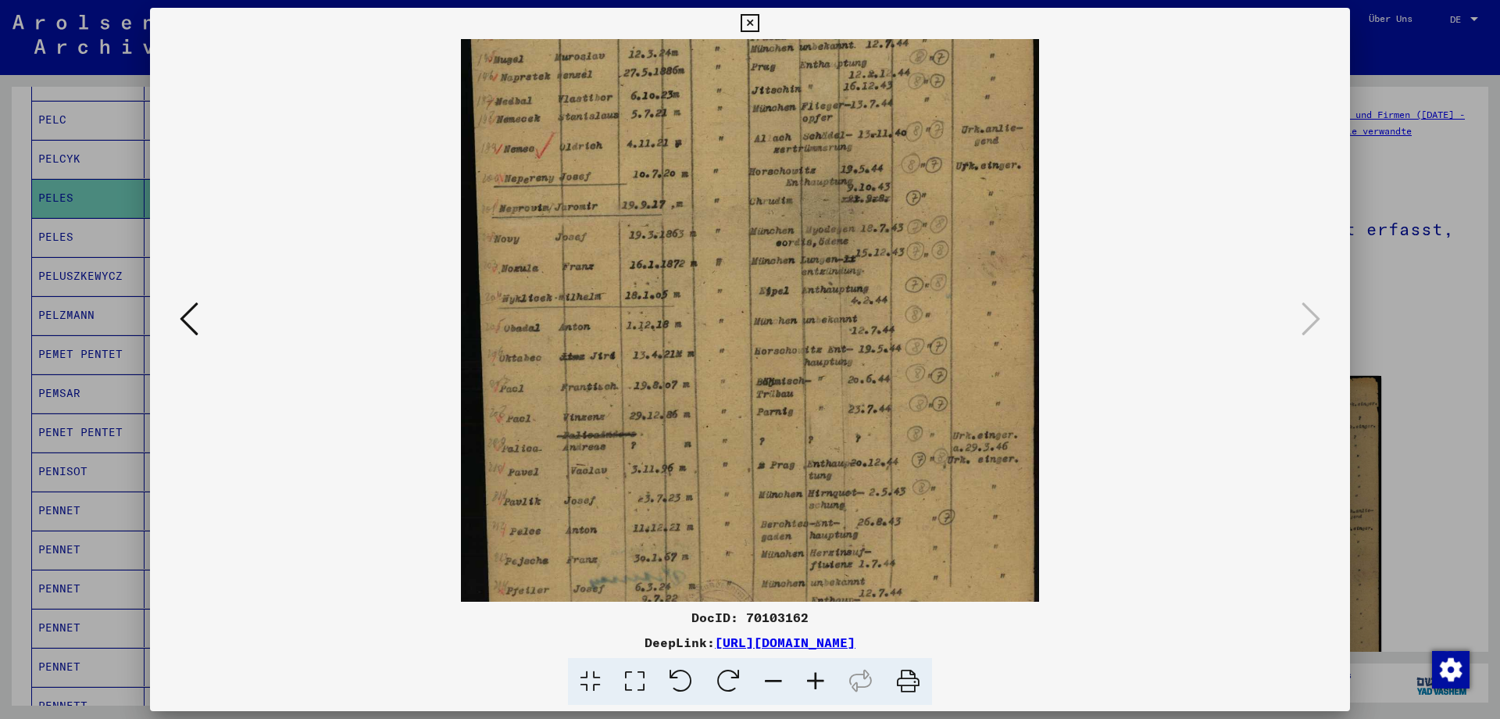
drag, startPoint x: 741, startPoint y: 511, endPoint x: 737, endPoint y: 319, distance: 192.2
click at [737, 319] on img at bounding box center [749, 265] width 577 height 836
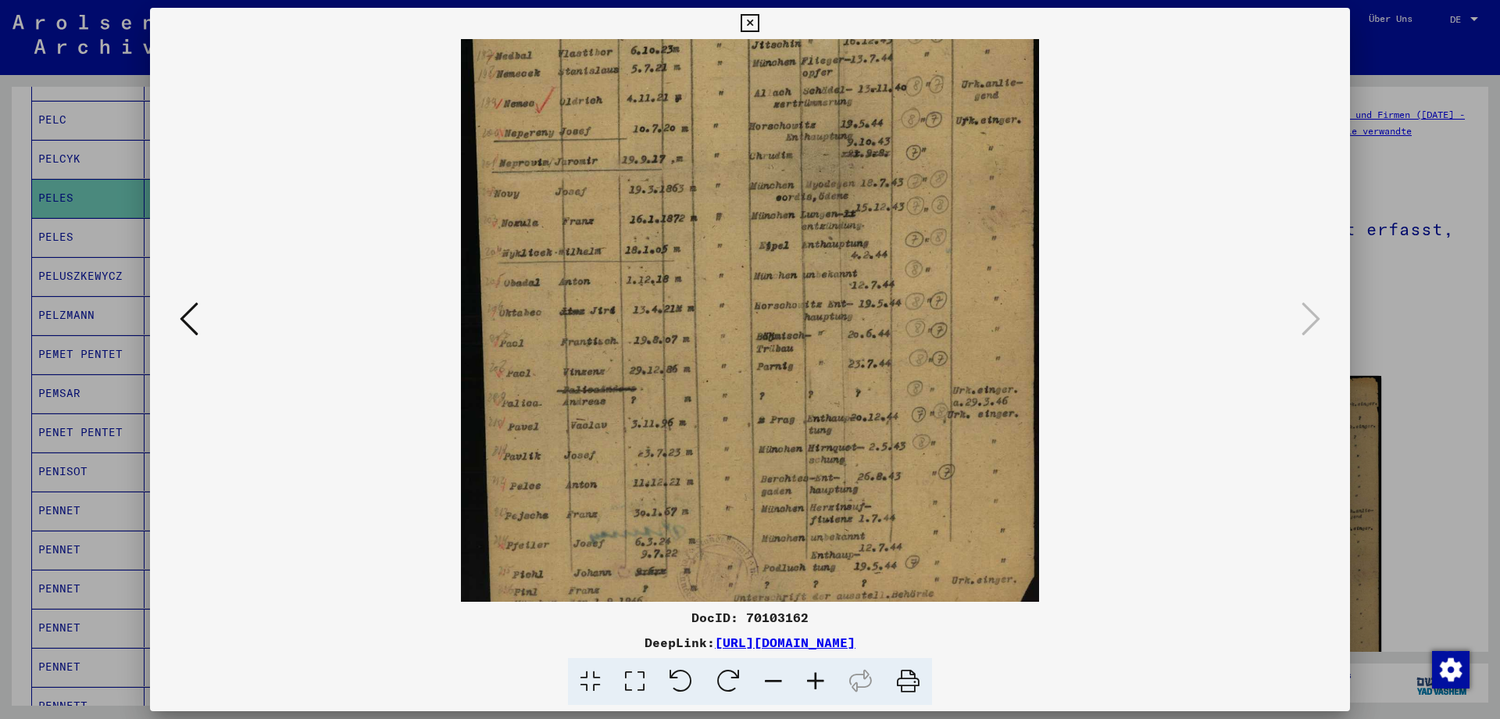
scroll to position [273, 0]
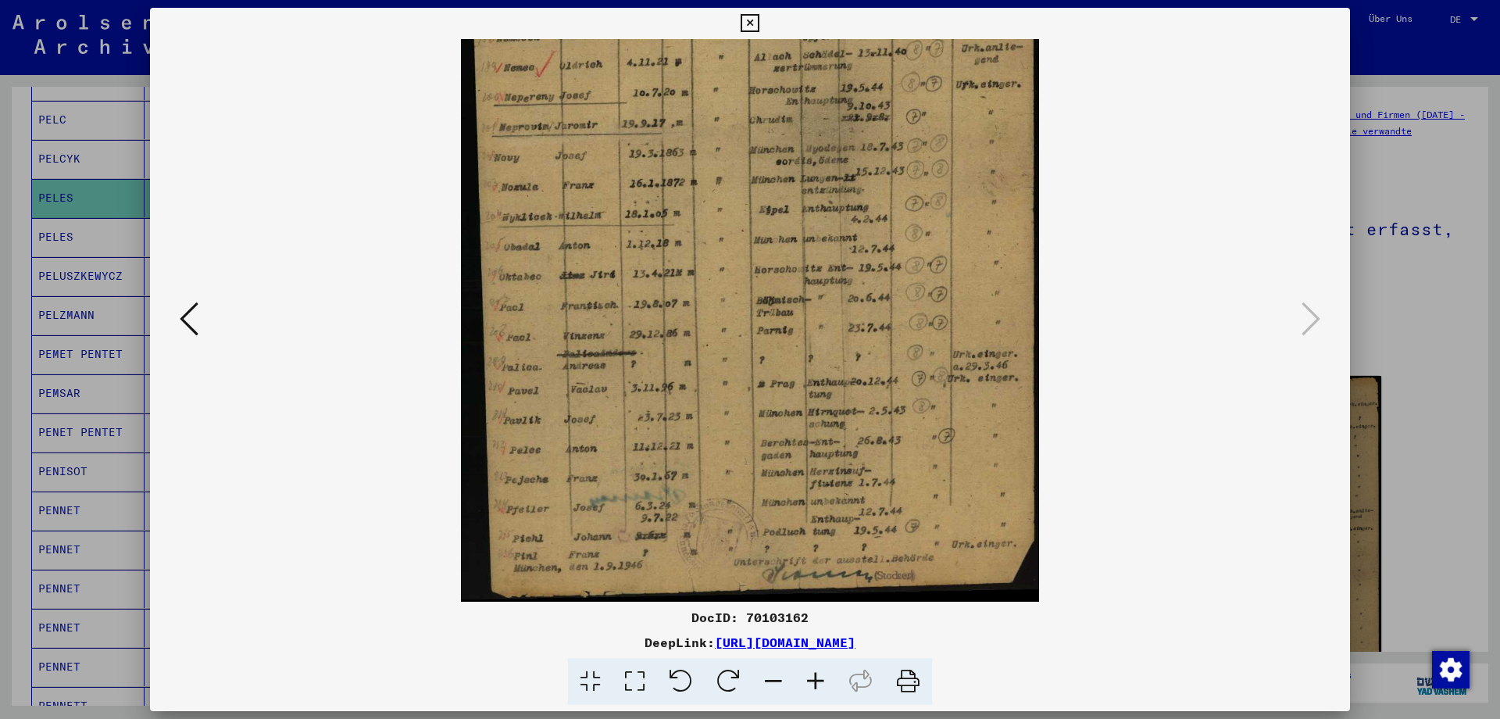
drag, startPoint x: 742, startPoint y: 460, endPoint x: 715, endPoint y: 333, distance: 130.1
click at [715, 333] on img at bounding box center [749, 184] width 577 height 836
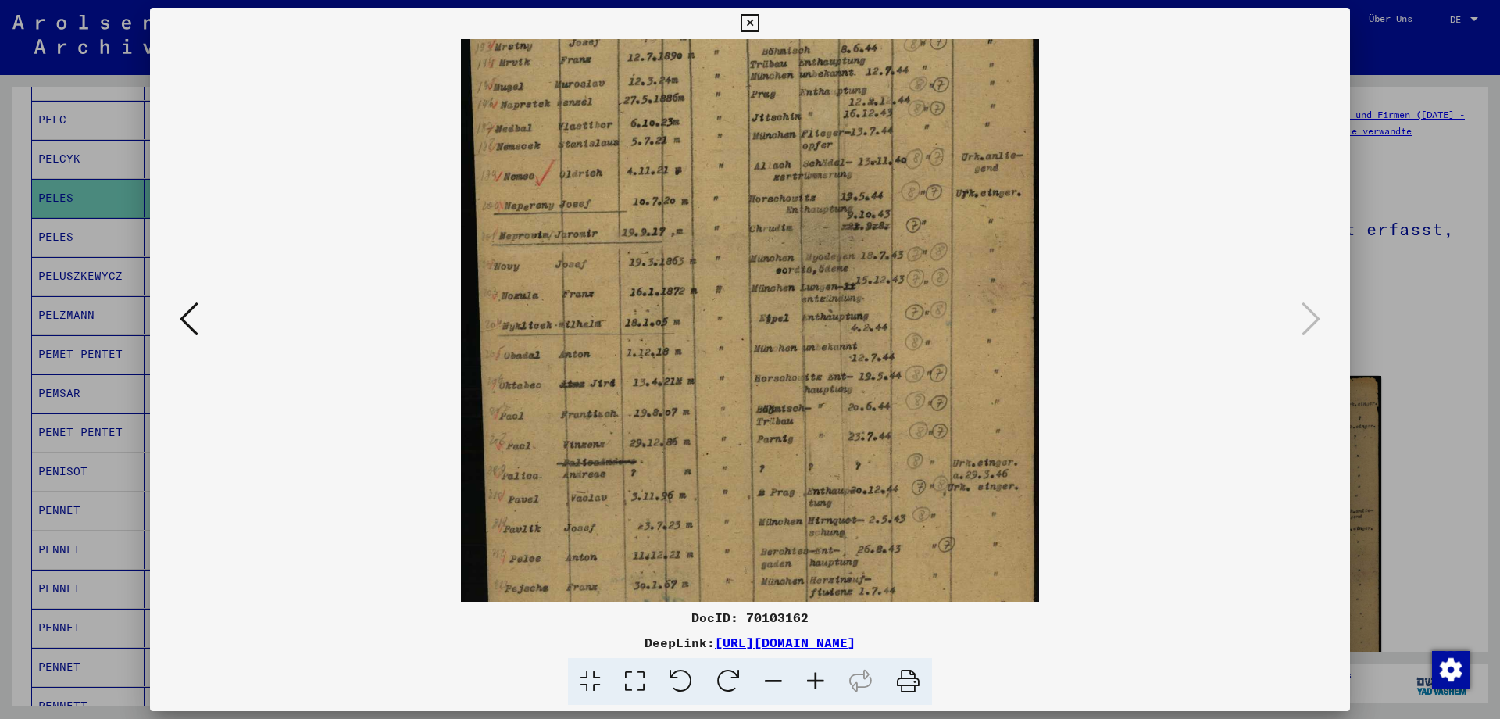
scroll to position [0, 0]
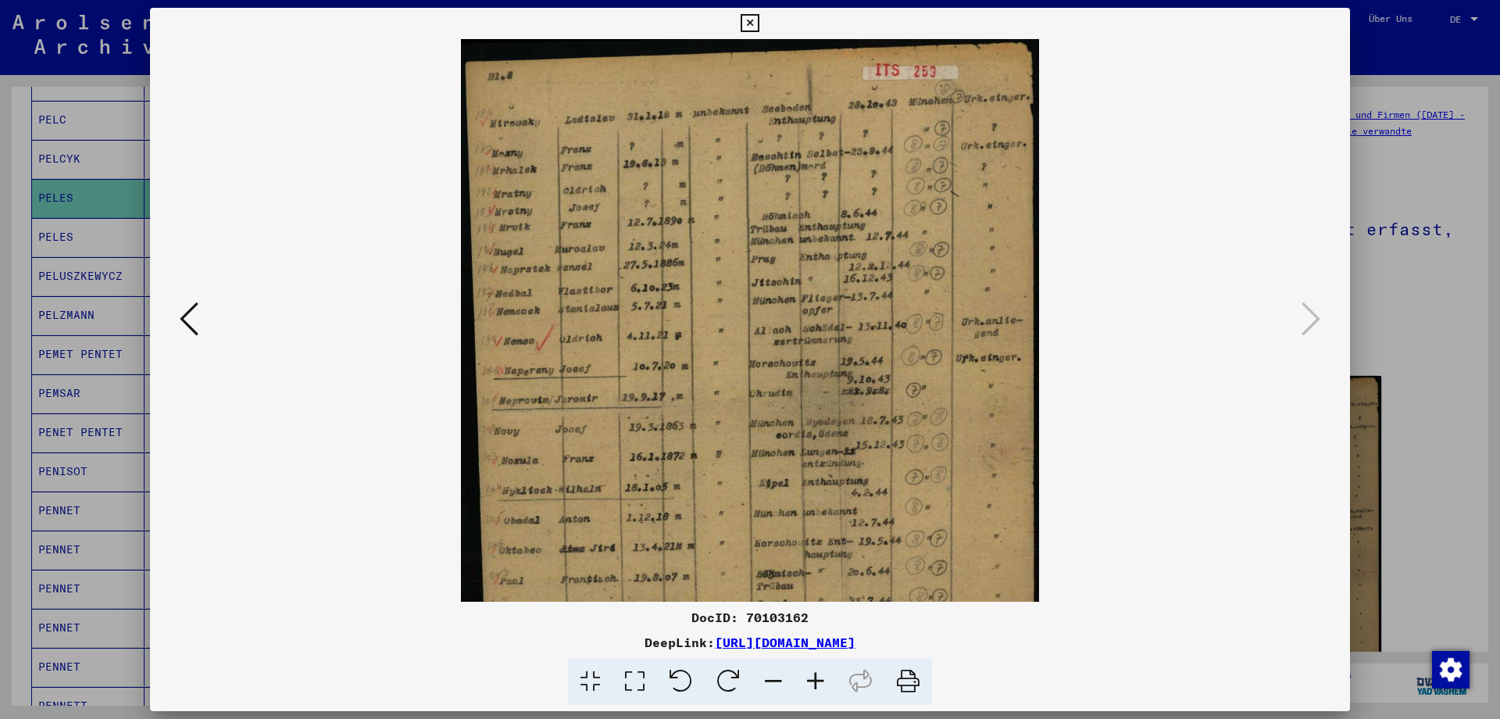
drag, startPoint x: 728, startPoint y: 234, endPoint x: 700, endPoint y: 529, distance: 295.8
click at [700, 529] on img at bounding box center [749, 457] width 577 height 836
click at [184, 318] on icon at bounding box center [189, 318] width 19 height 37
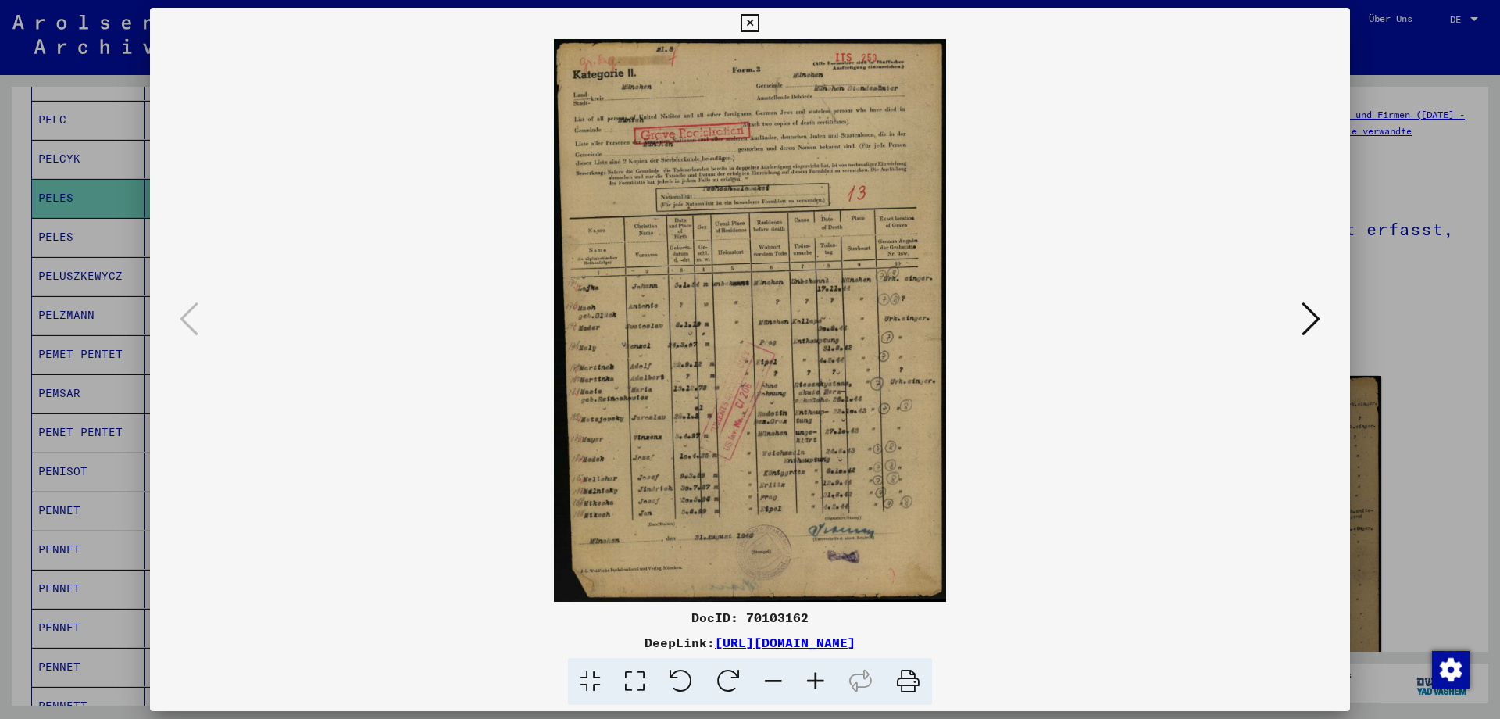
drag, startPoint x: 740, startPoint y: 244, endPoint x: 722, endPoint y: 341, distance: 99.4
click at [722, 341] on img at bounding box center [750, 320] width 393 height 562
click at [812, 673] on icon at bounding box center [815, 682] width 42 height 48
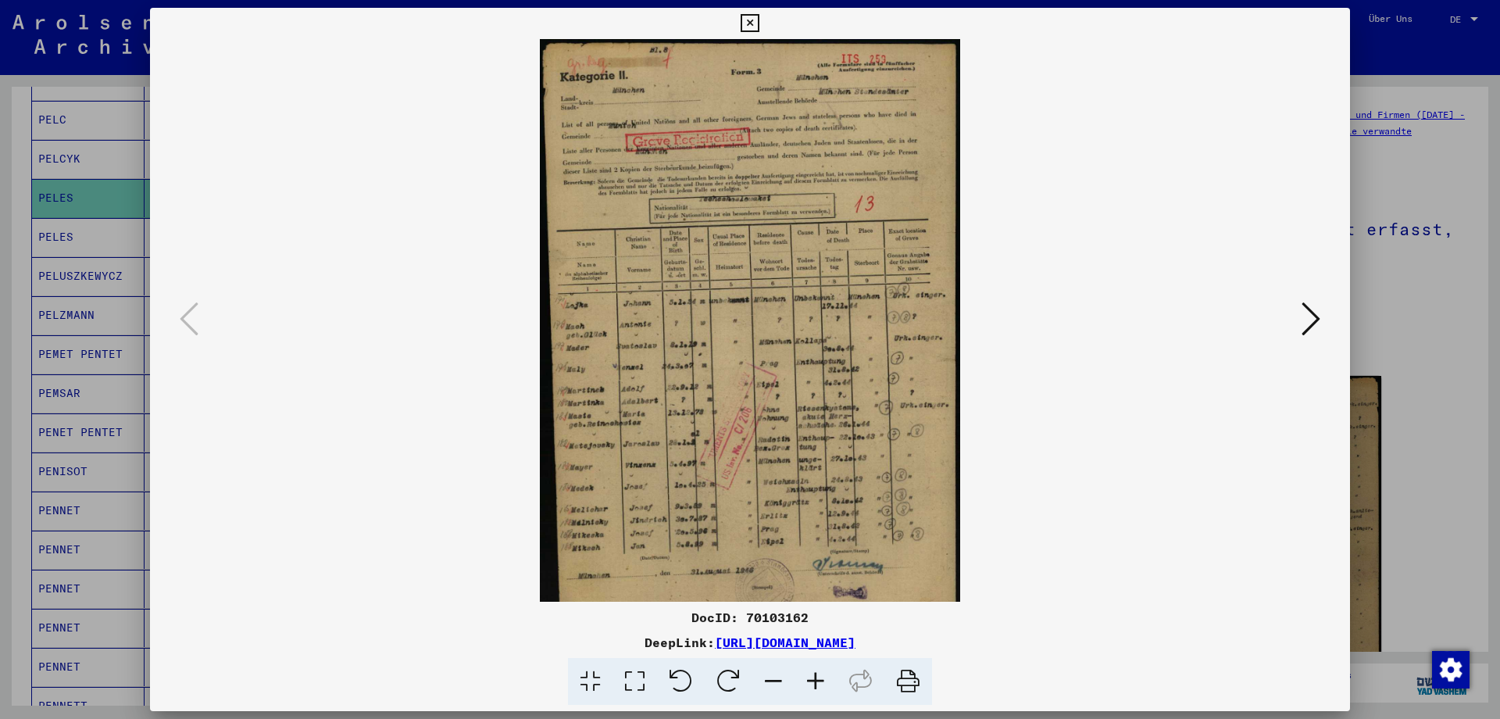
click at [812, 673] on icon at bounding box center [815, 682] width 42 height 48
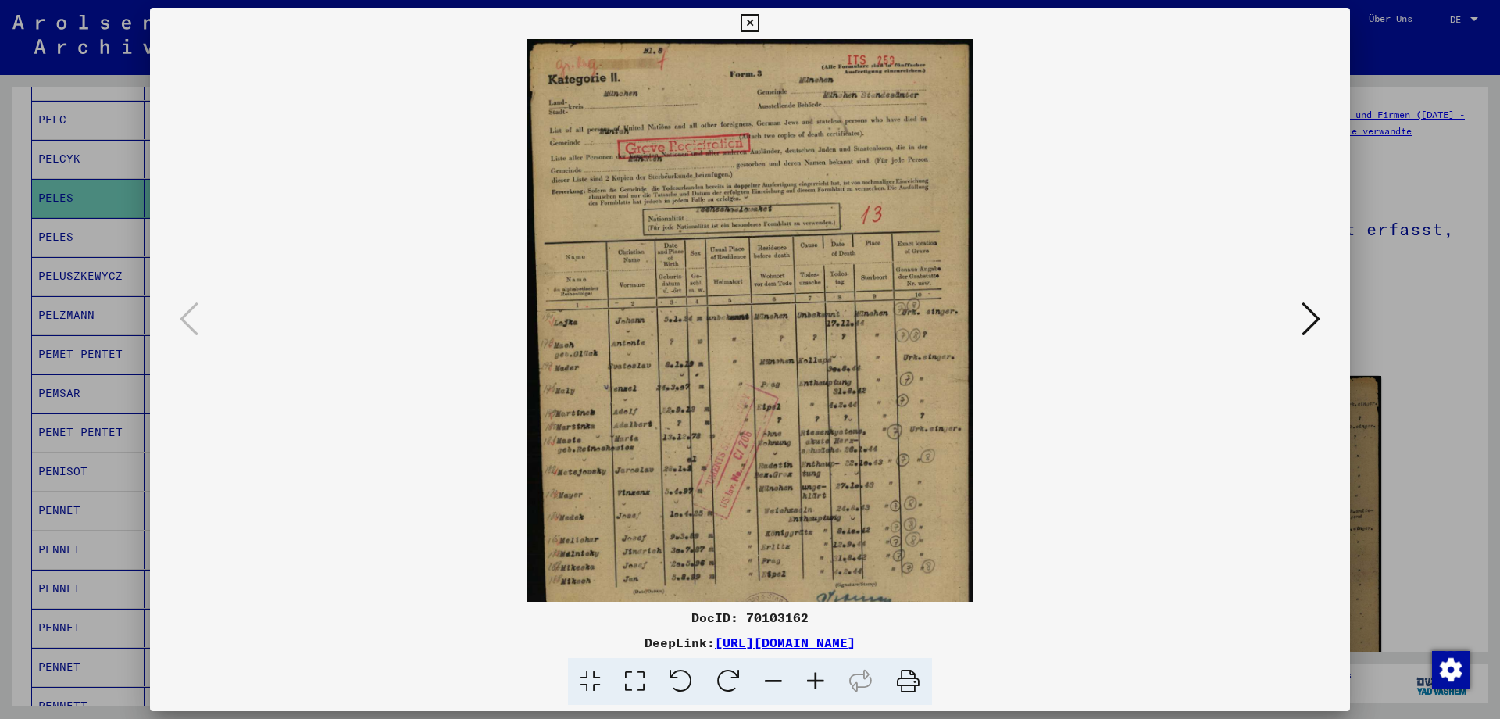
click at [812, 673] on icon at bounding box center [815, 682] width 42 height 48
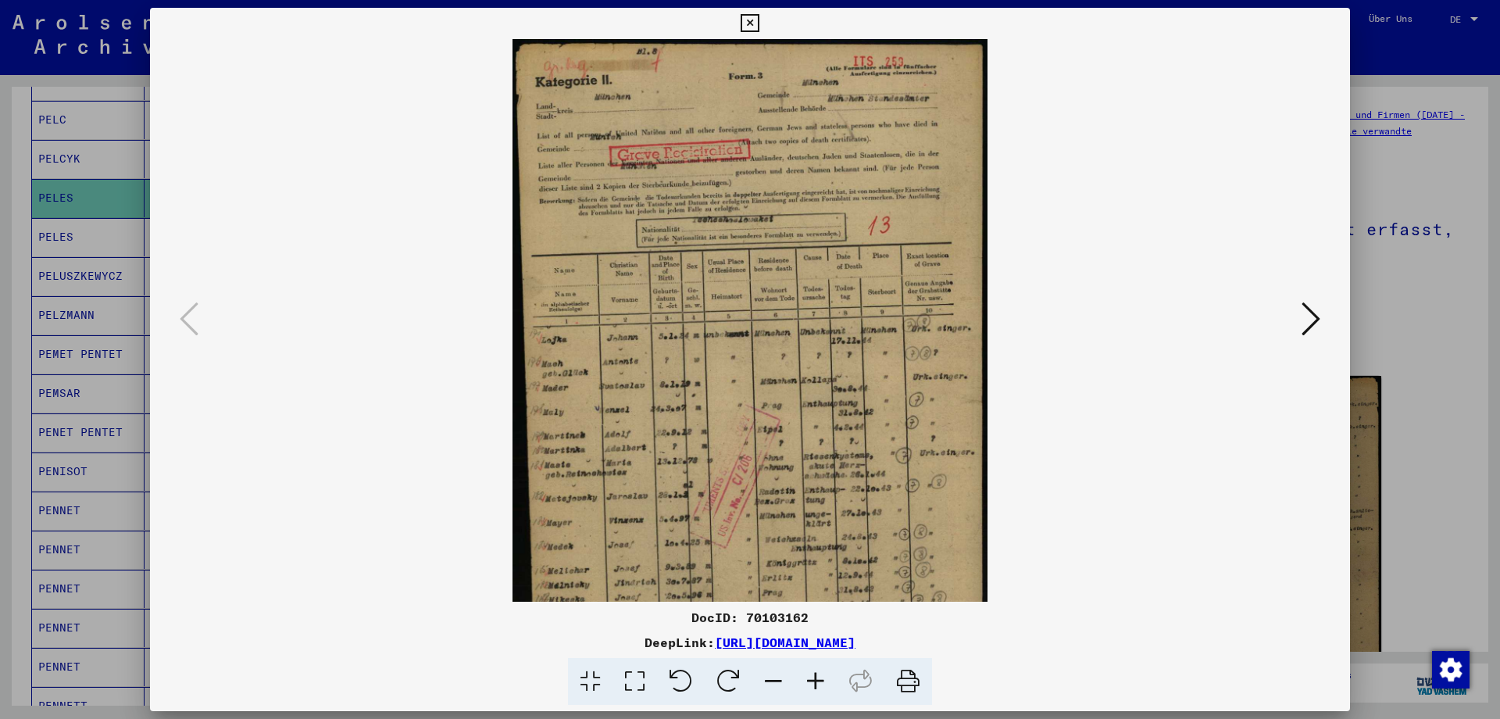
click at [812, 673] on icon at bounding box center [815, 682] width 42 height 48
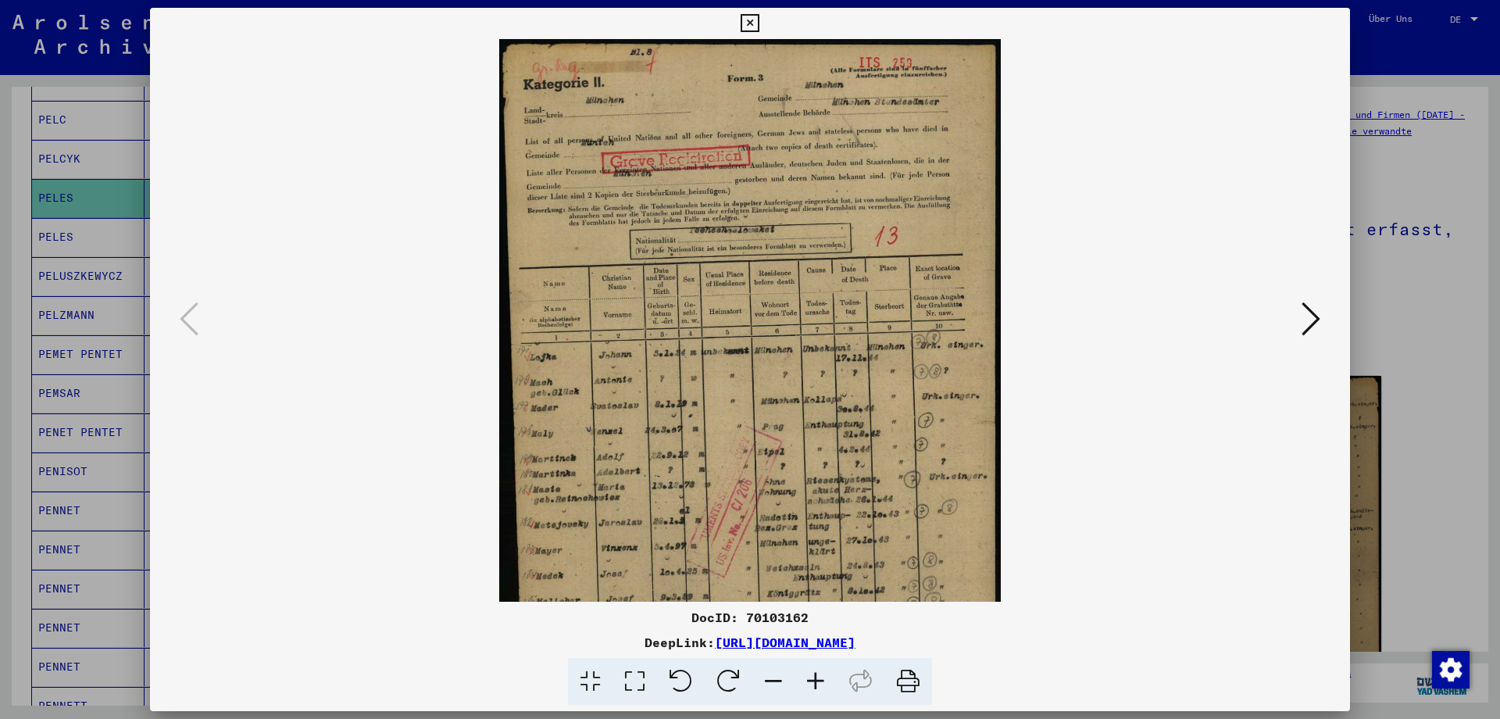
click at [812, 673] on icon at bounding box center [815, 682] width 42 height 48
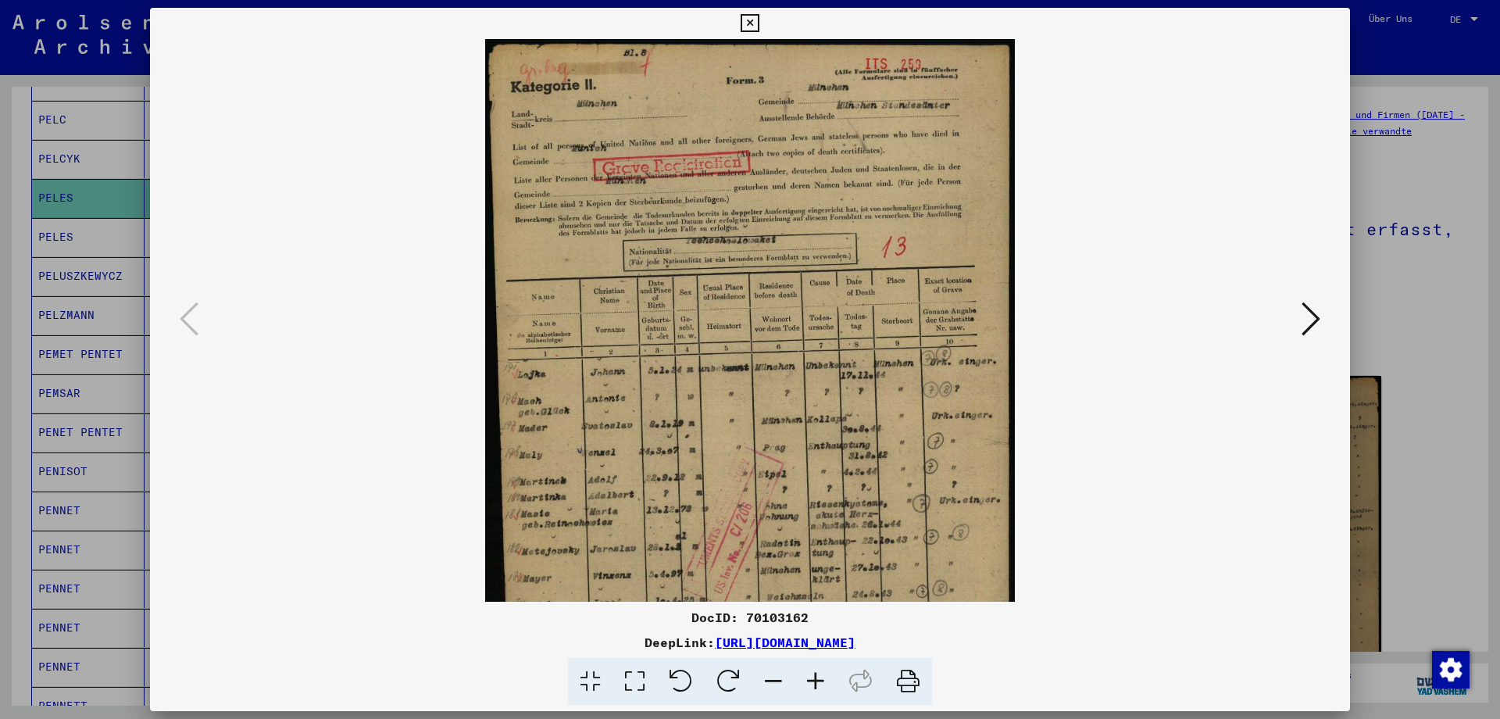
click at [812, 673] on icon at bounding box center [815, 682] width 42 height 48
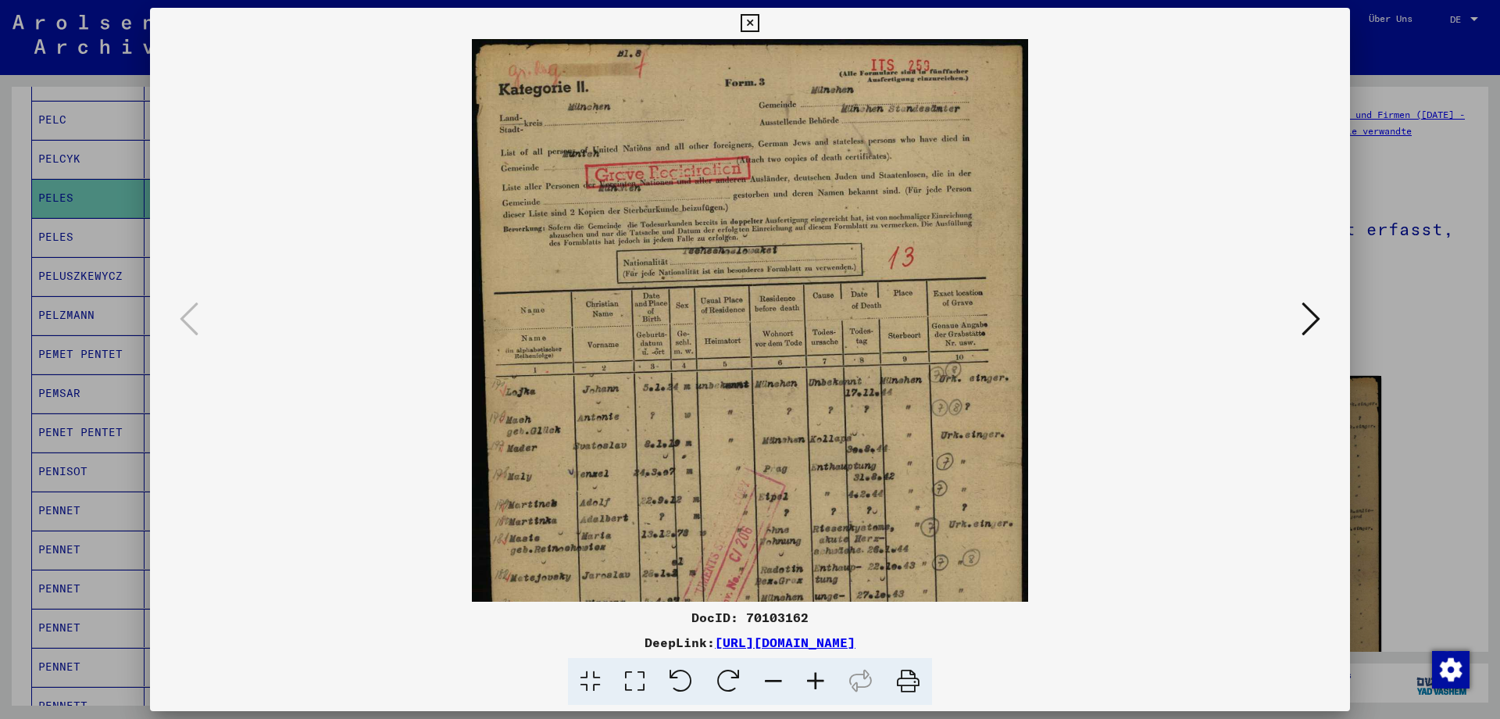
click at [812, 673] on icon at bounding box center [815, 682] width 42 height 48
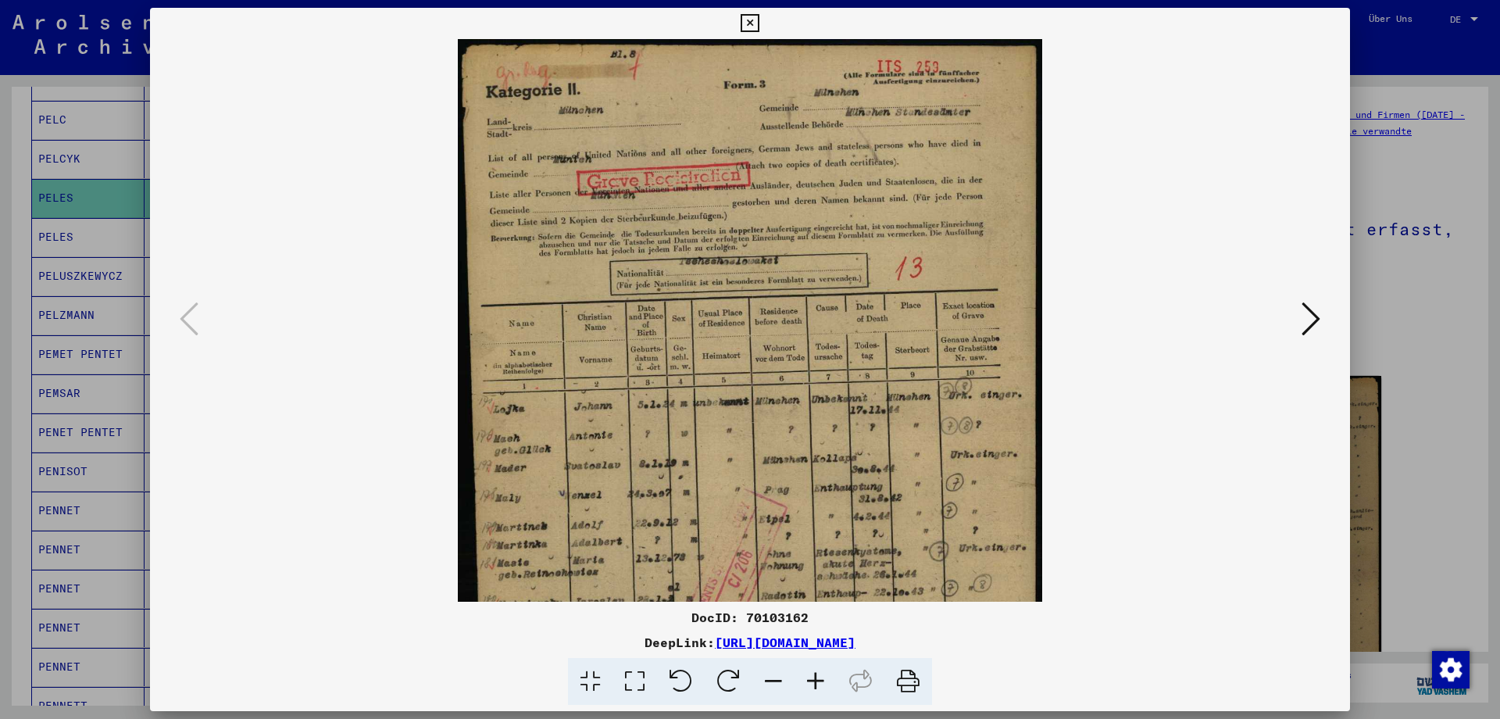
click at [812, 673] on icon at bounding box center [815, 682] width 42 height 48
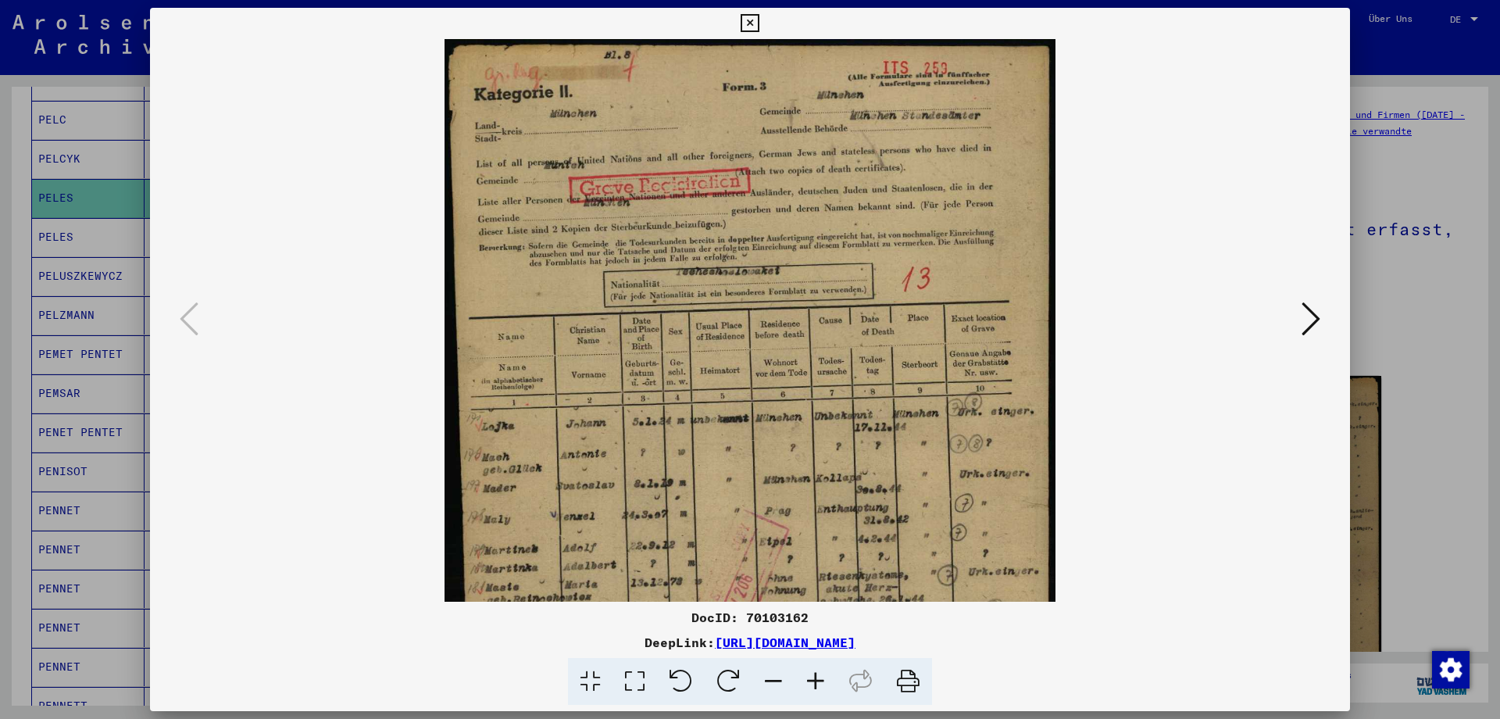
click at [812, 673] on icon at bounding box center [815, 682] width 42 height 48
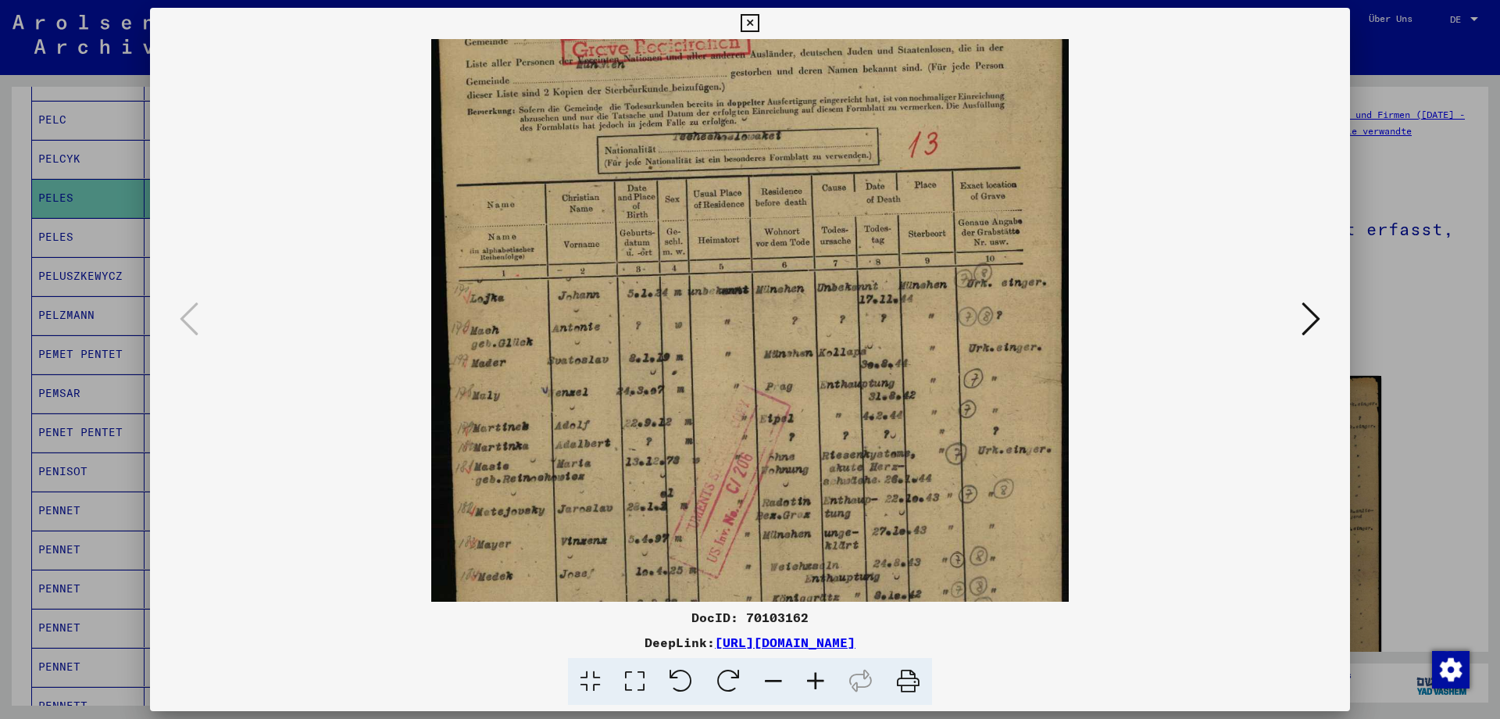
scroll to position [160, 0]
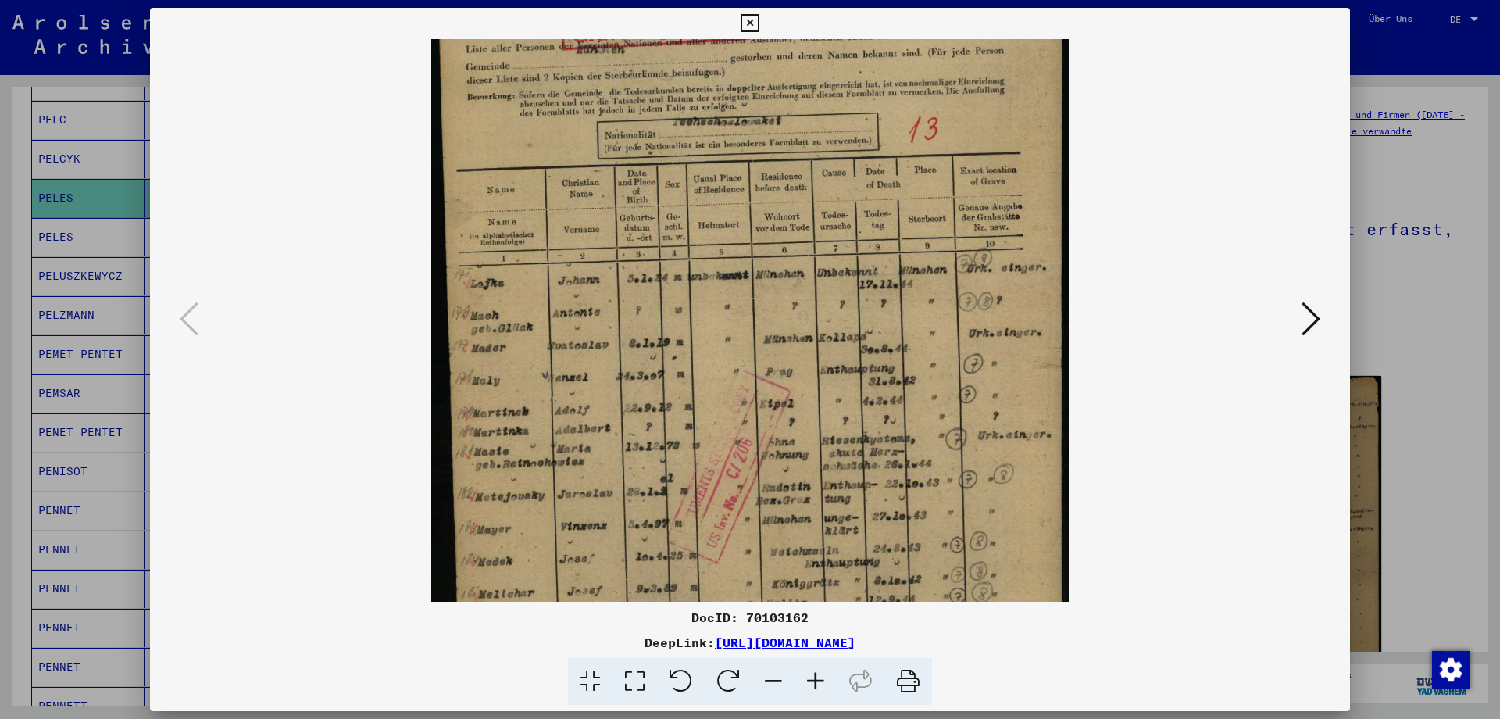
drag, startPoint x: 822, startPoint y: 524, endPoint x: 832, endPoint y: 364, distance: 160.4
click at [832, 364] on img at bounding box center [750, 336] width 638 height 914
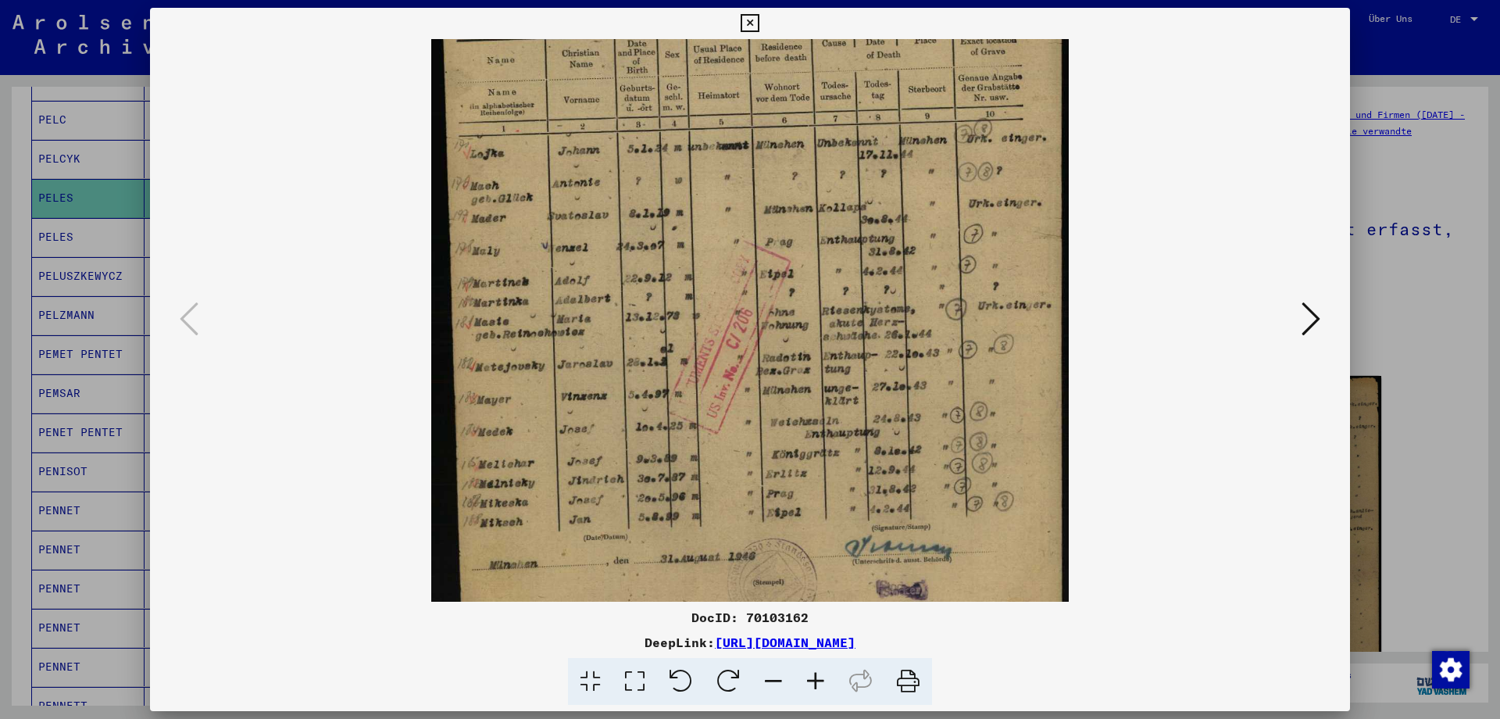
scroll to position [292, 0]
drag, startPoint x: 883, startPoint y: 524, endPoint x: 885, endPoint y: 392, distance: 132.0
click at [885, 392] on img at bounding box center [750, 204] width 638 height 914
click at [758, 25] on icon at bounding box center [749, 23] width 18 height 19
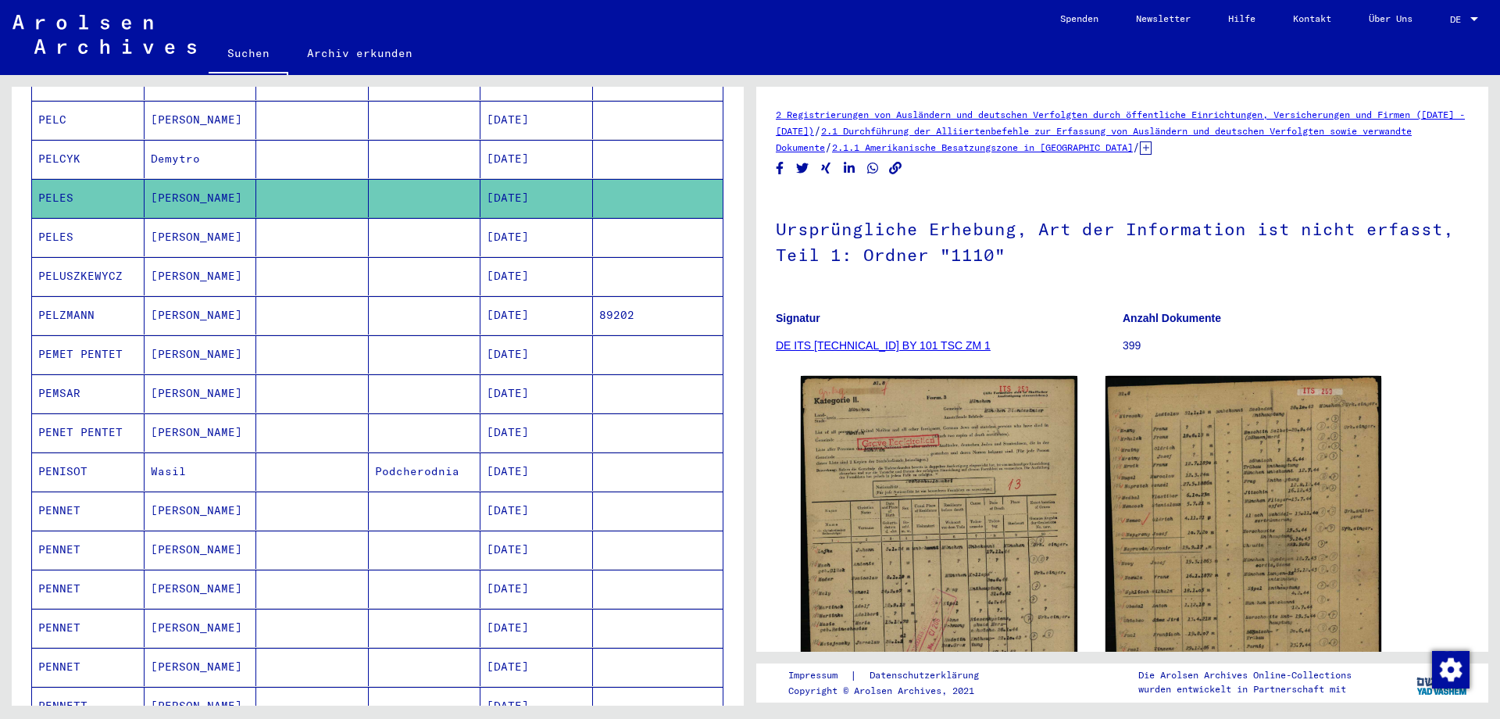
click at [55, 218] on mat-cell "PELES" at bounding box center [88, 237] width 112 height 38
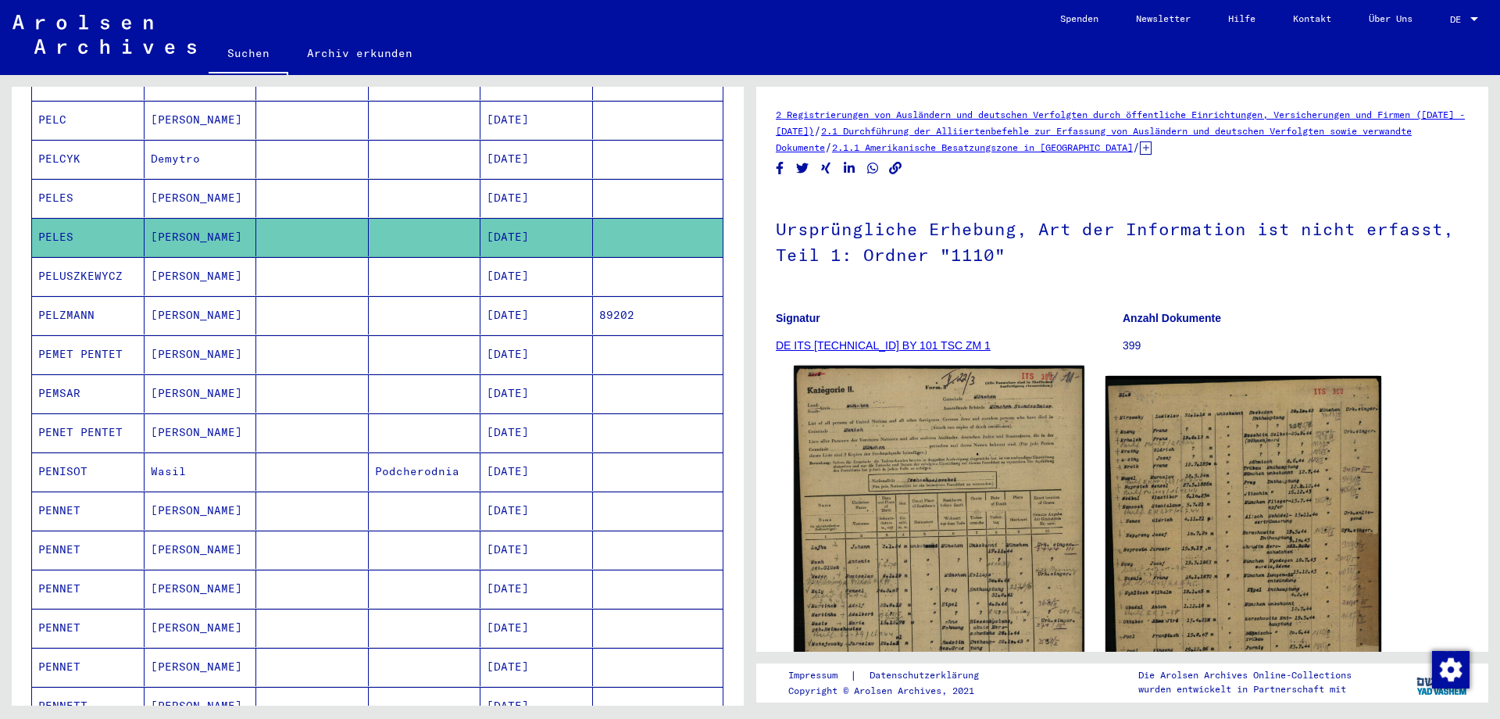
click at [933, 594] on img at bounding box center [939, 574] width 290 height 416
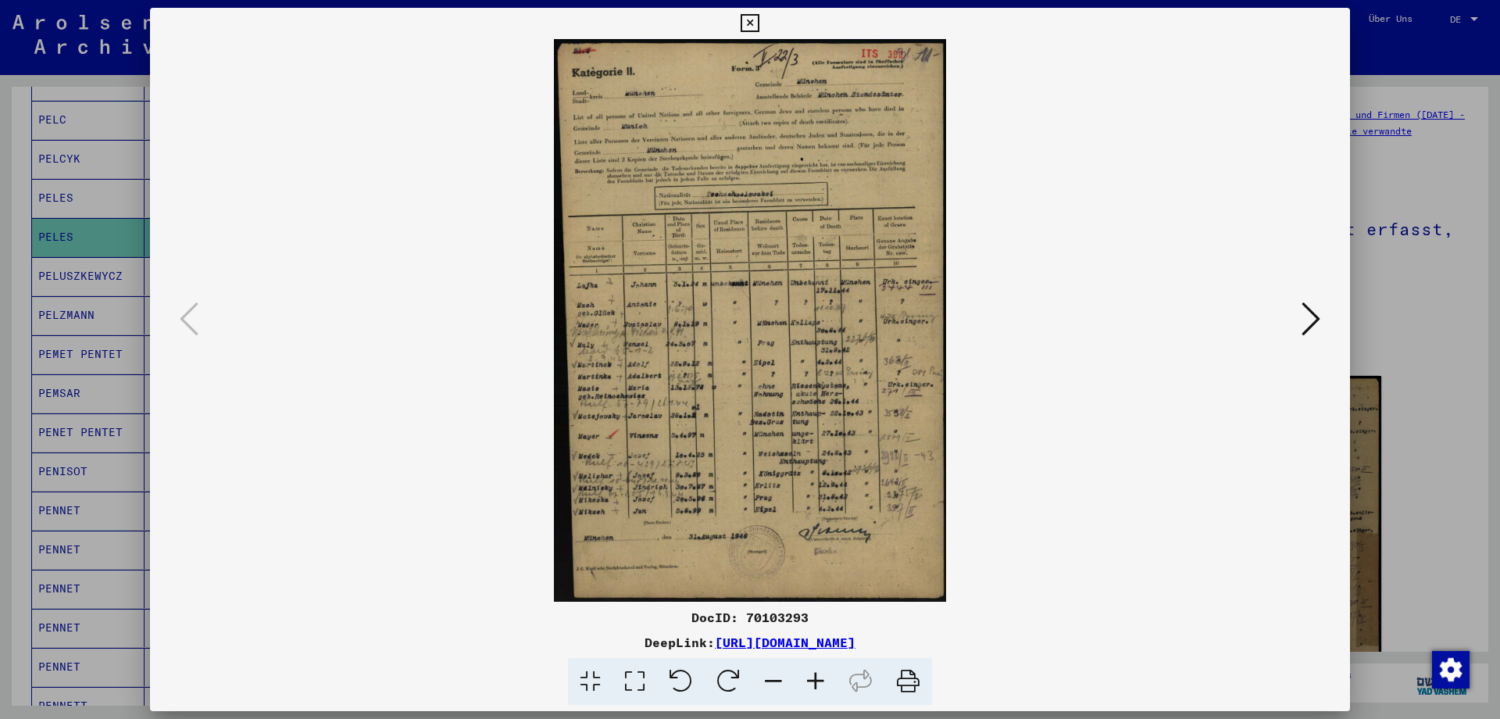
click at [1311, 316] on icon at bounding box center [1310, 318] width 19 height 37
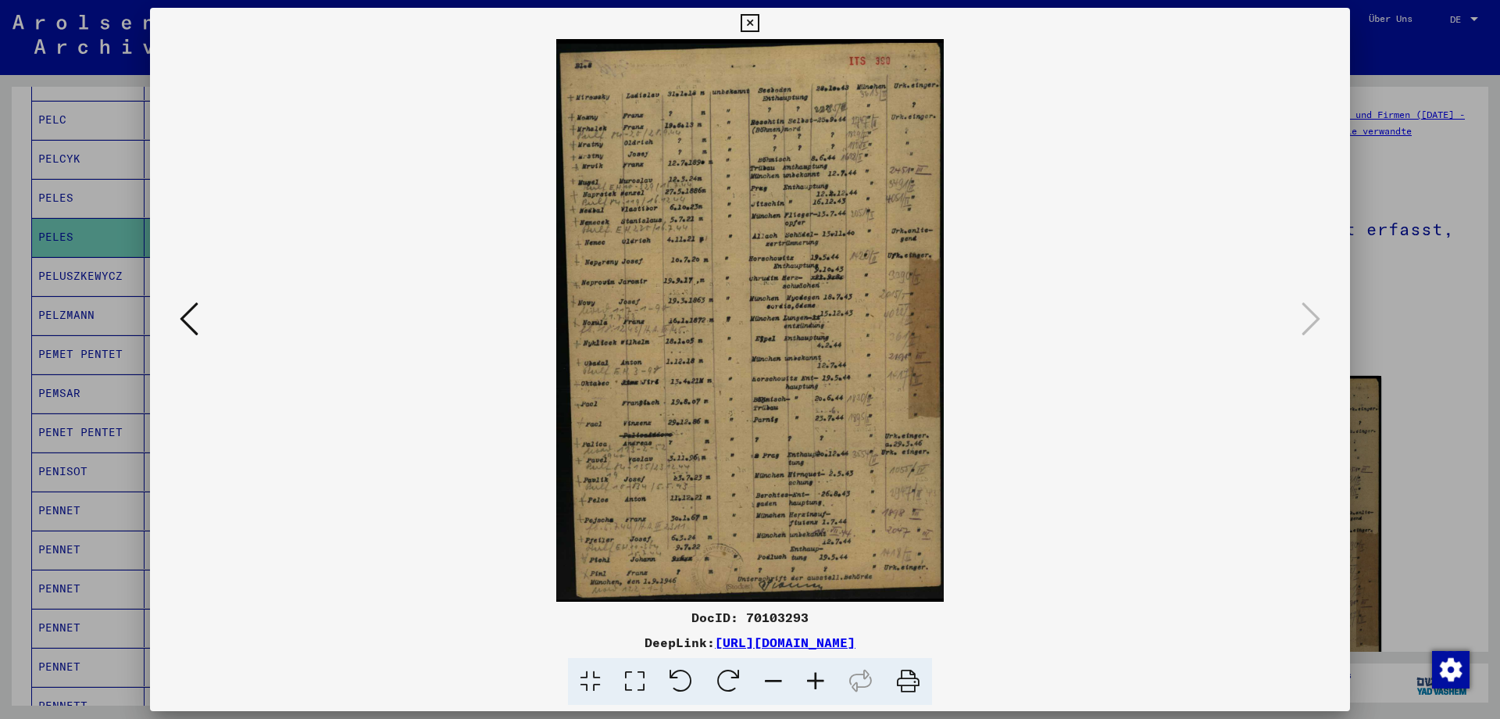
click at [758, 18] on icon at bounding box center [749, 23] width 18 height 19
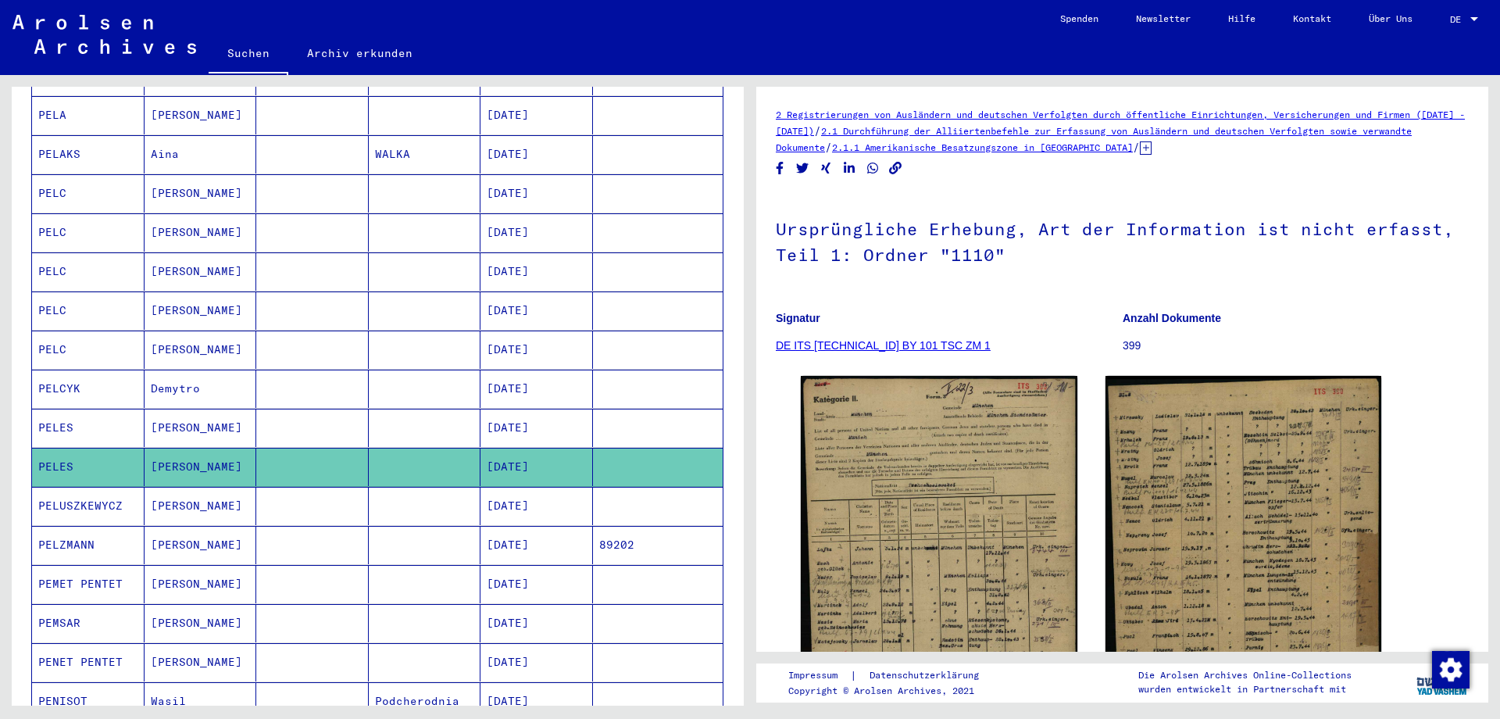
scroll to position [259, 0]
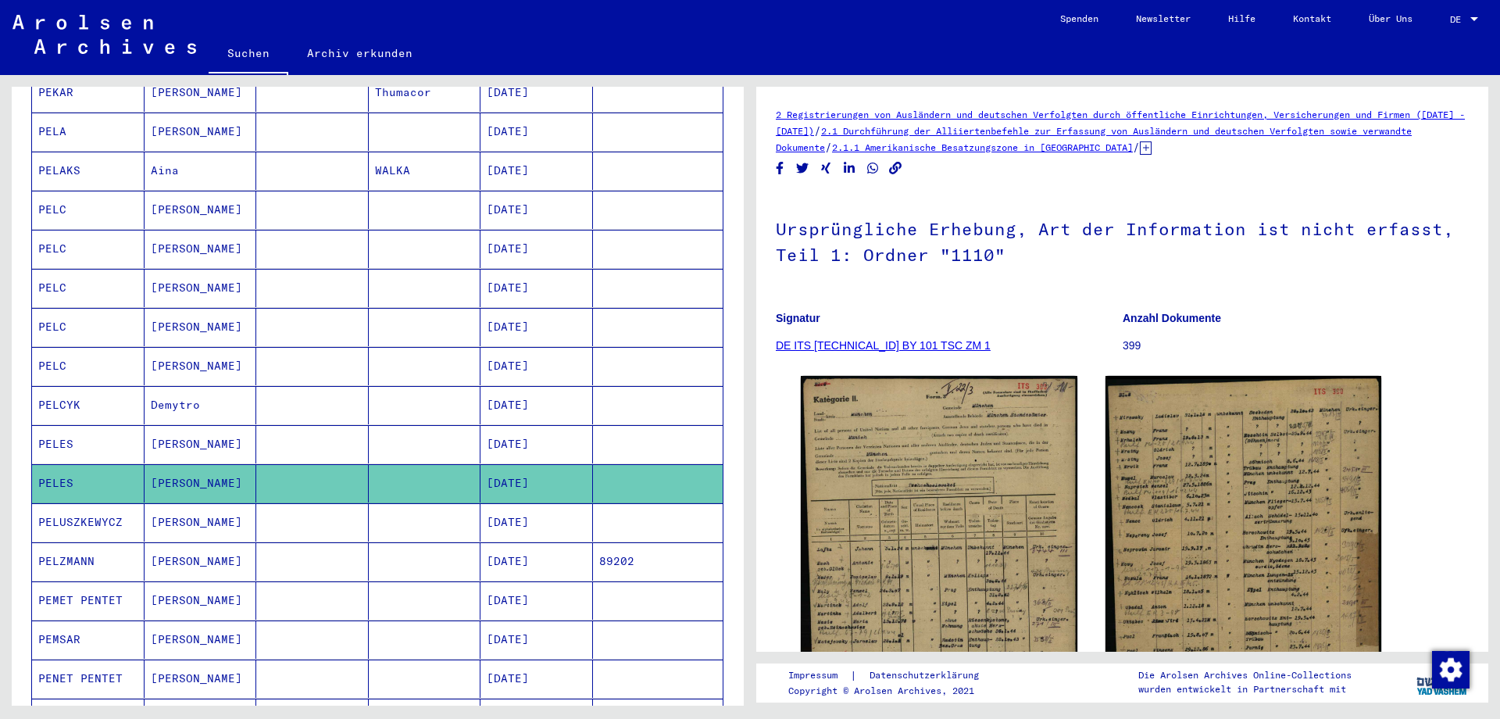
click at [59, 191] on mat-cell "PELC" at bounding box center [88, 210] width 112 height 38
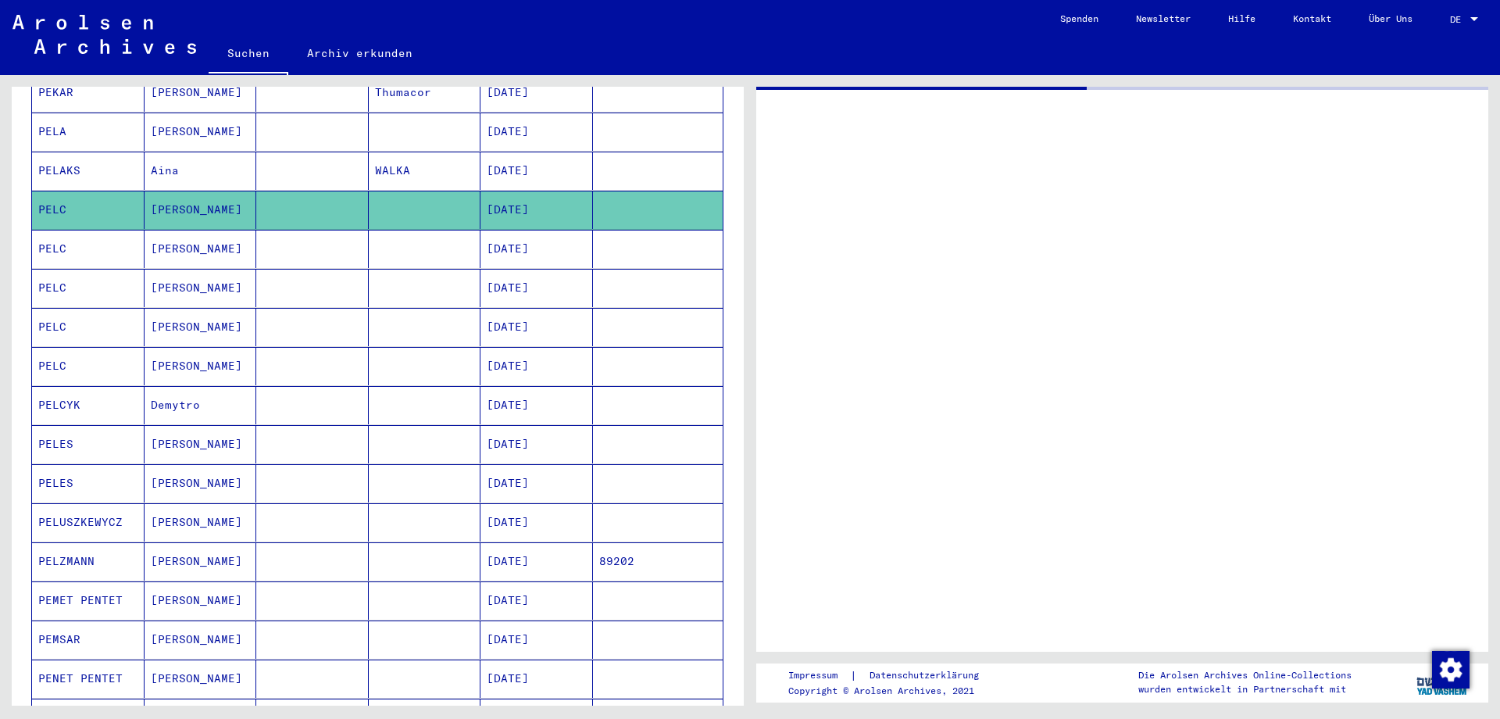
click at [59, 191] on mat-cell "PELC" at bounding box center [88, 210] width 112 height 38
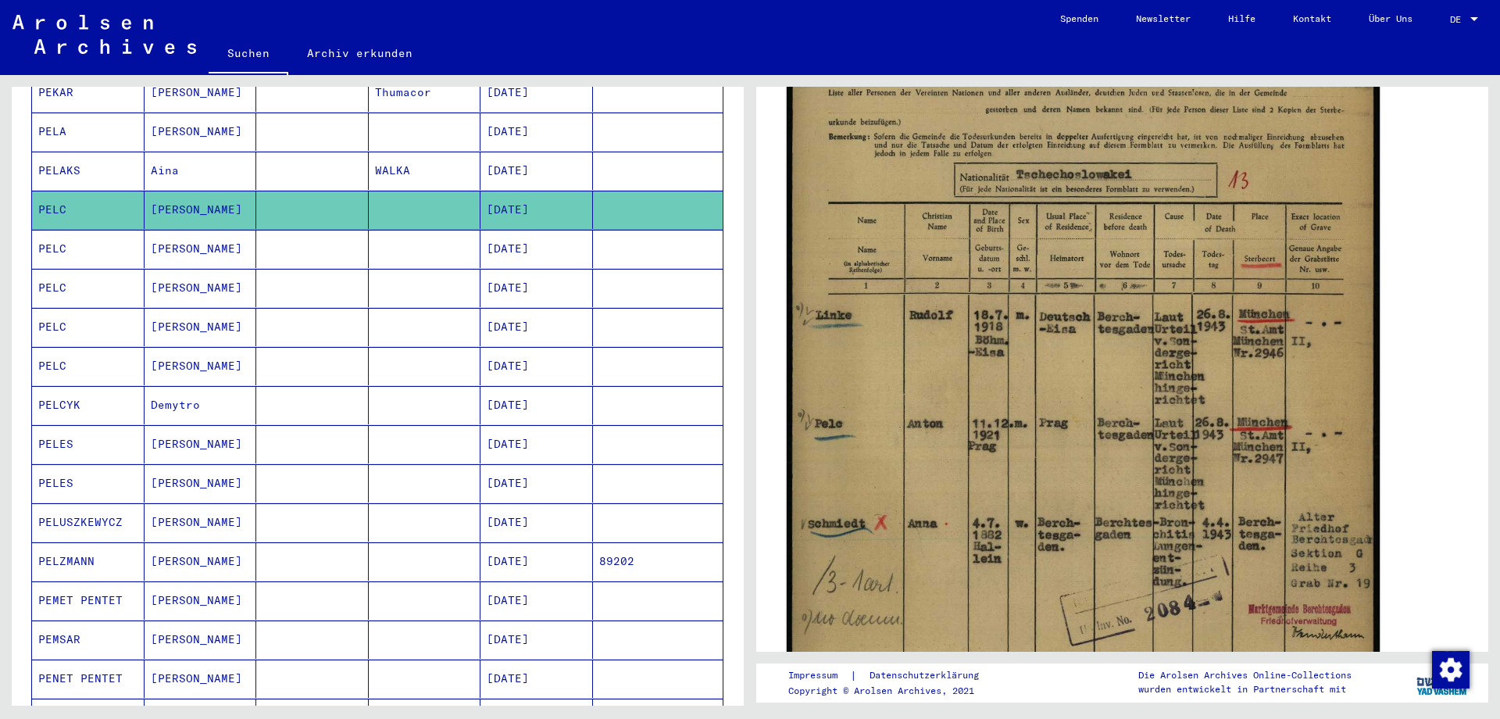
scroll to position [410, 0]
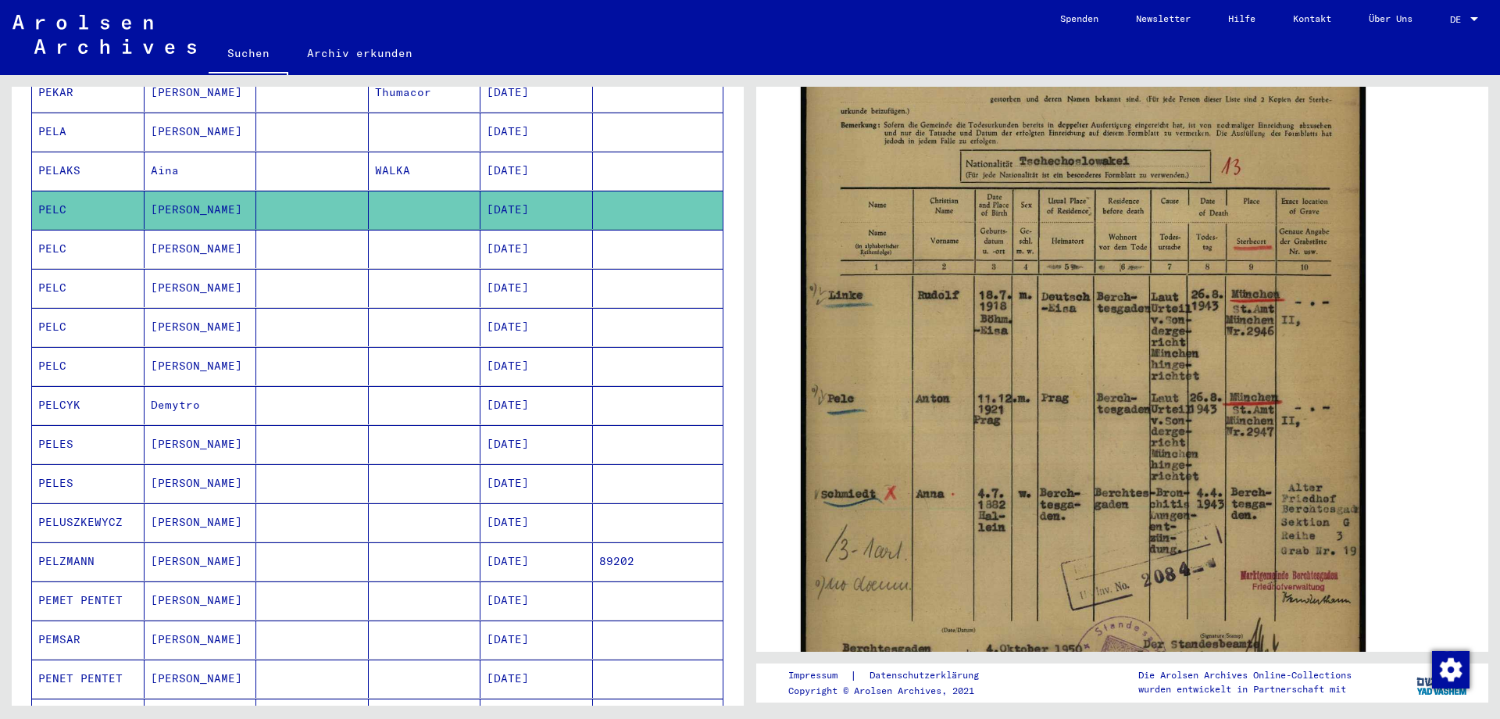
click at [50, 230] on mat-cell "PELC" at bounding box center [88, 249] width 112 height 38
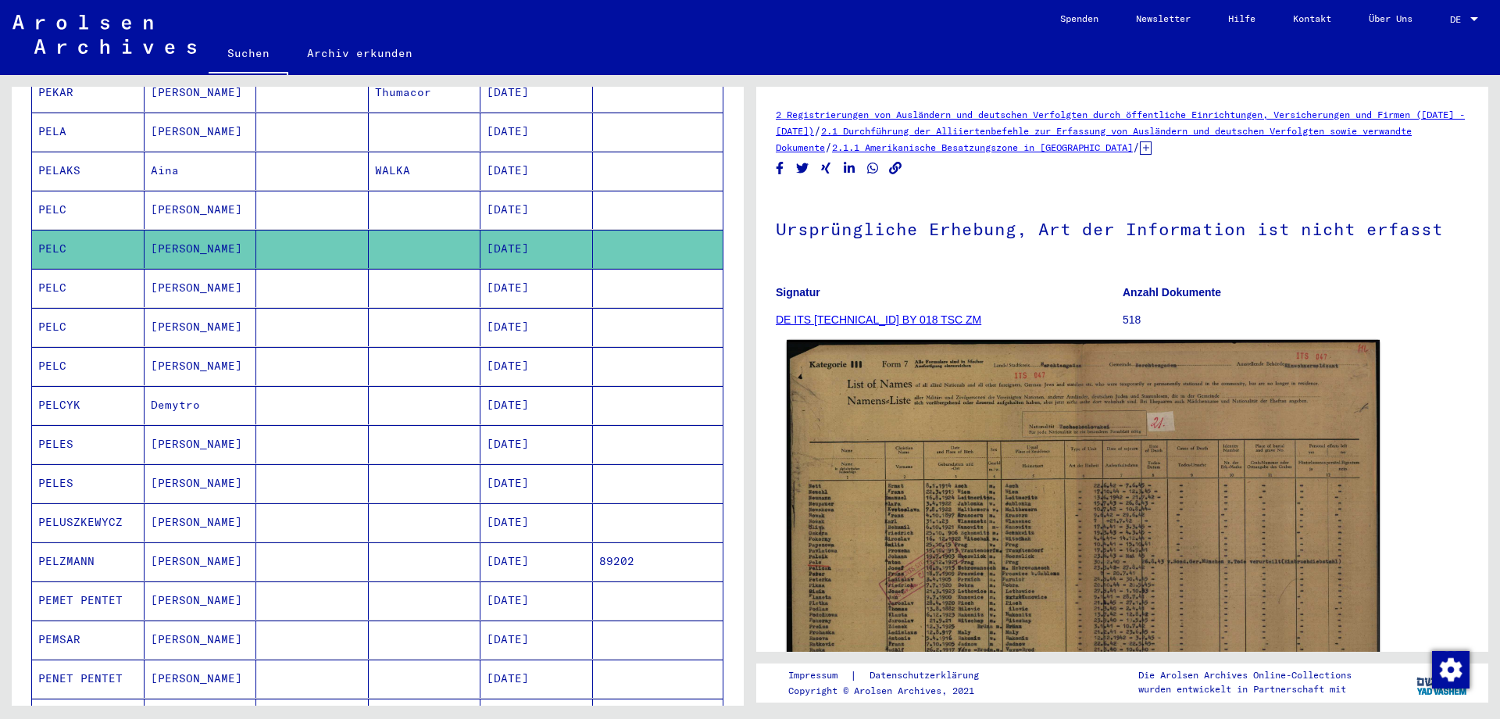
click at [1015, 506] on img at bounding box center [1083, 549] width 593 height 419
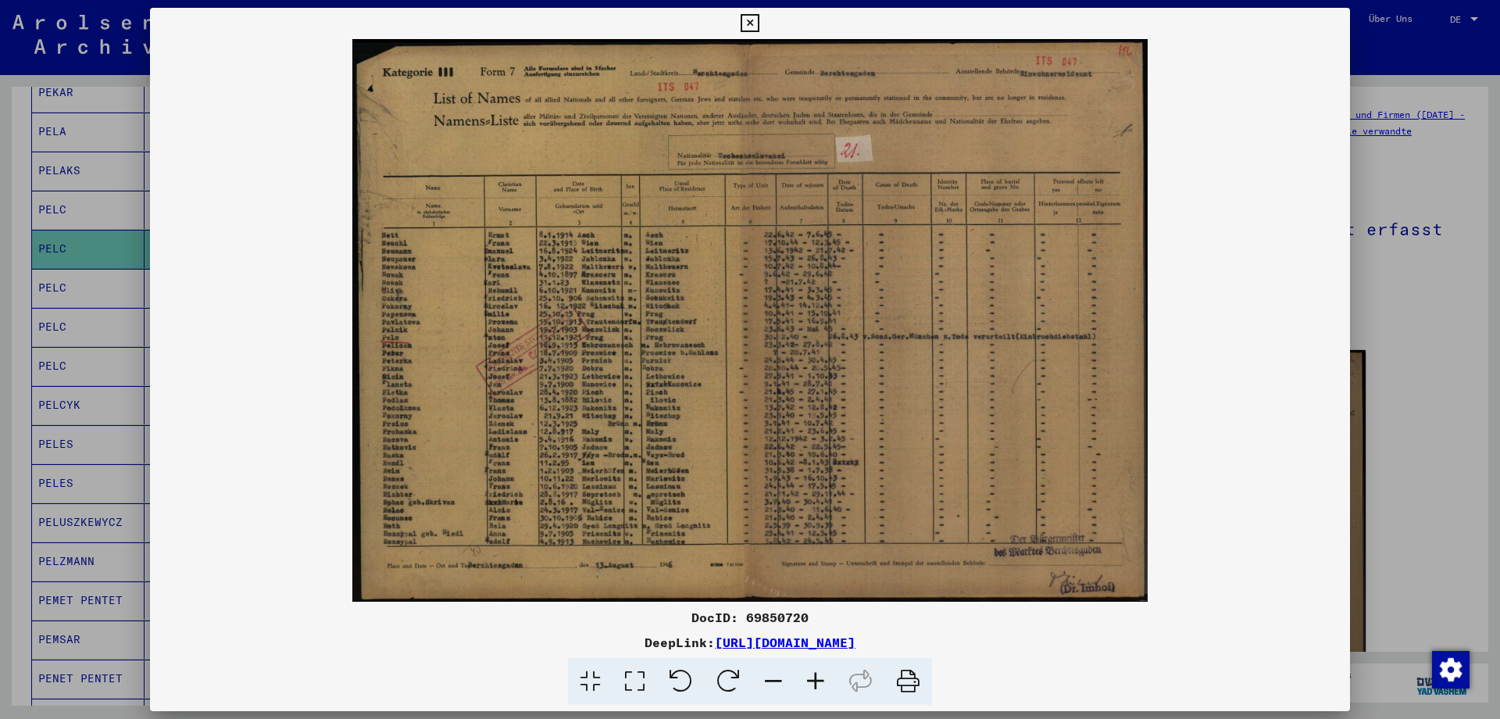
click at [758, 20] on icon at bounding box center [749, 23] width 18 height 19
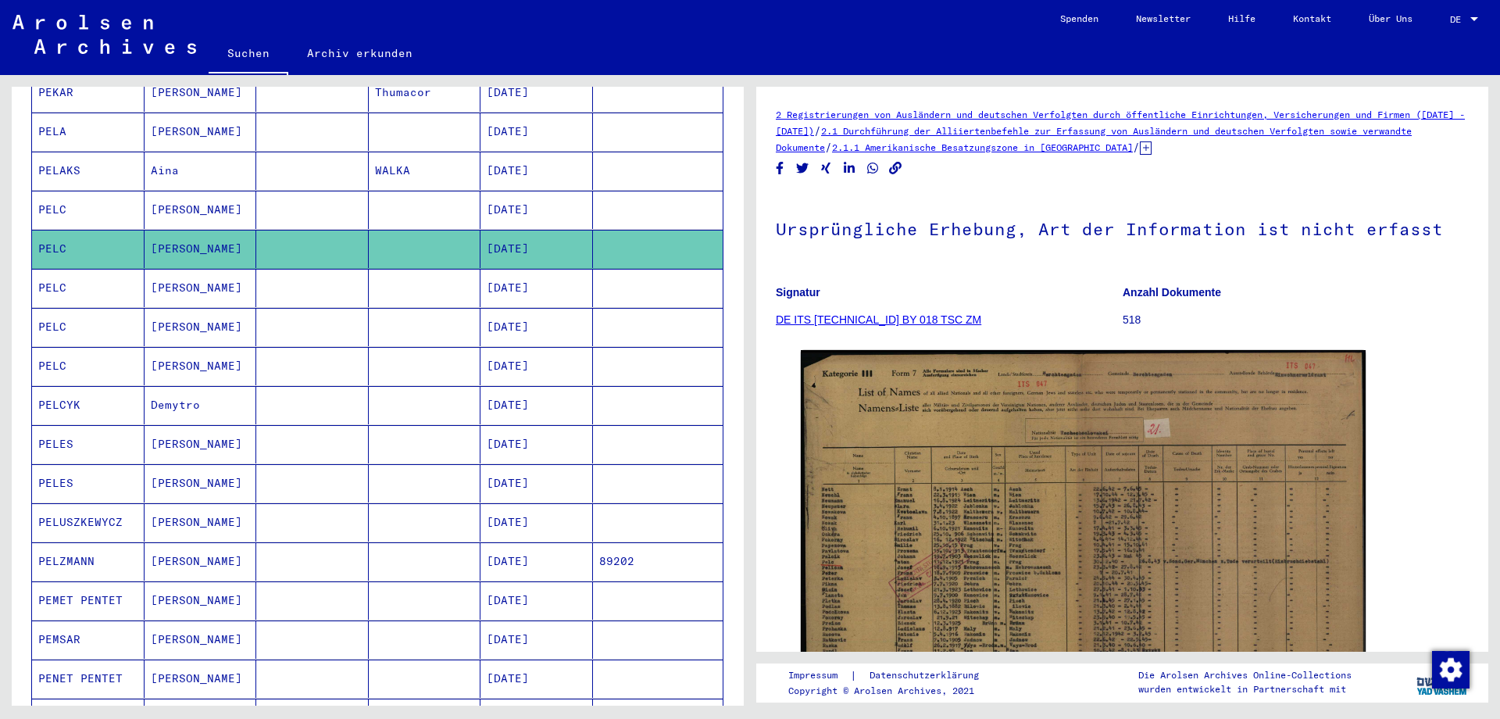
click at [46, 269] on mat-cell "PELC" at bounding box center [88, 288] width 112 height 38
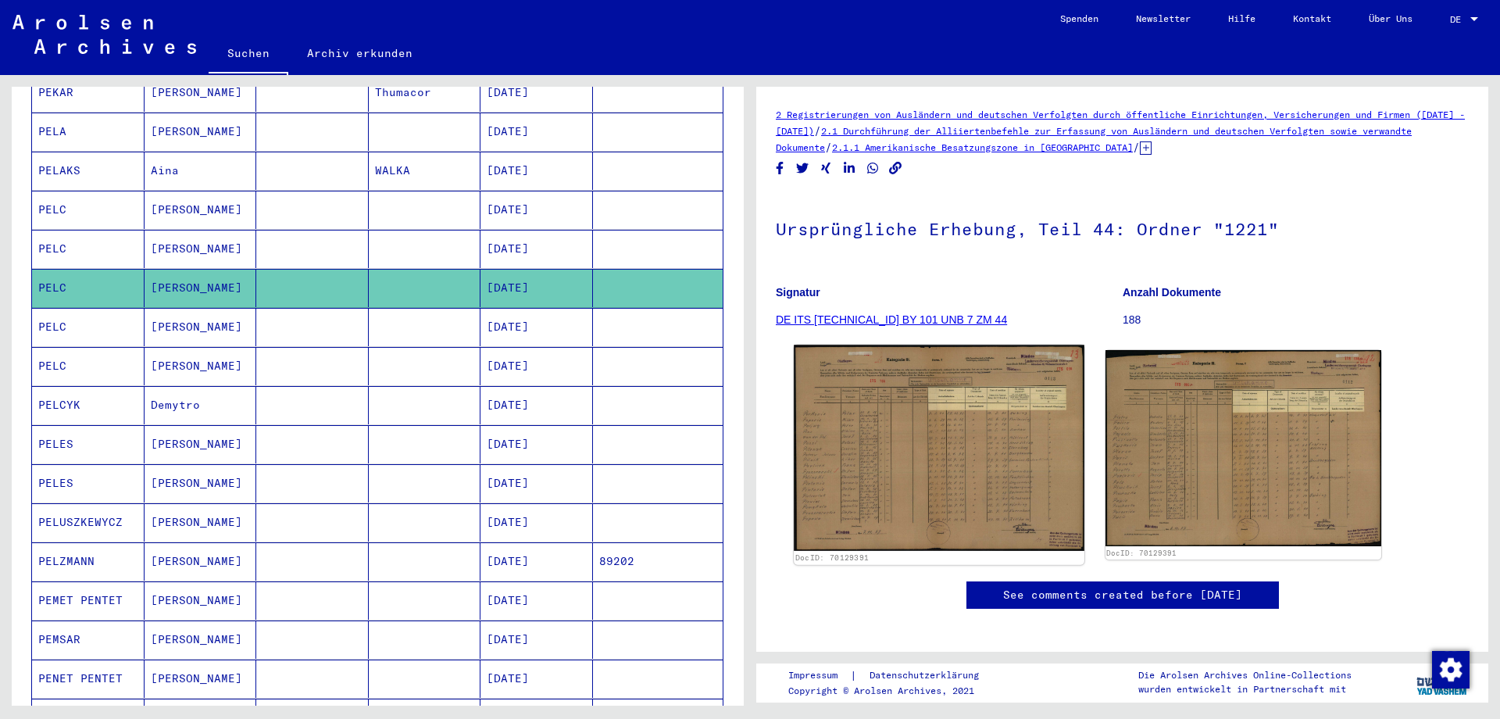
click at [918, 488] on img at bounding box center [939, 448] width 290 height 206
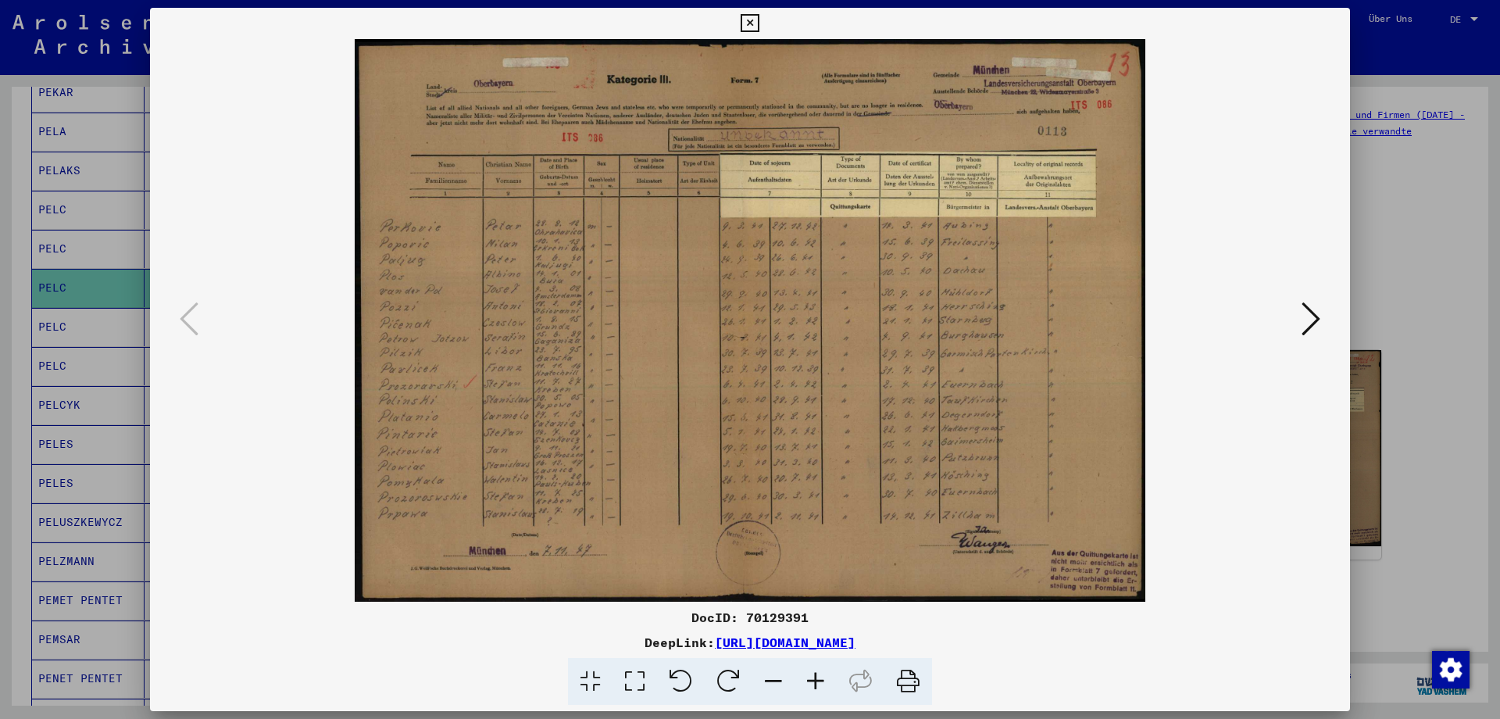
click at [1311, 311] on icon at bounding box center [1310, 318] width 19 height 37
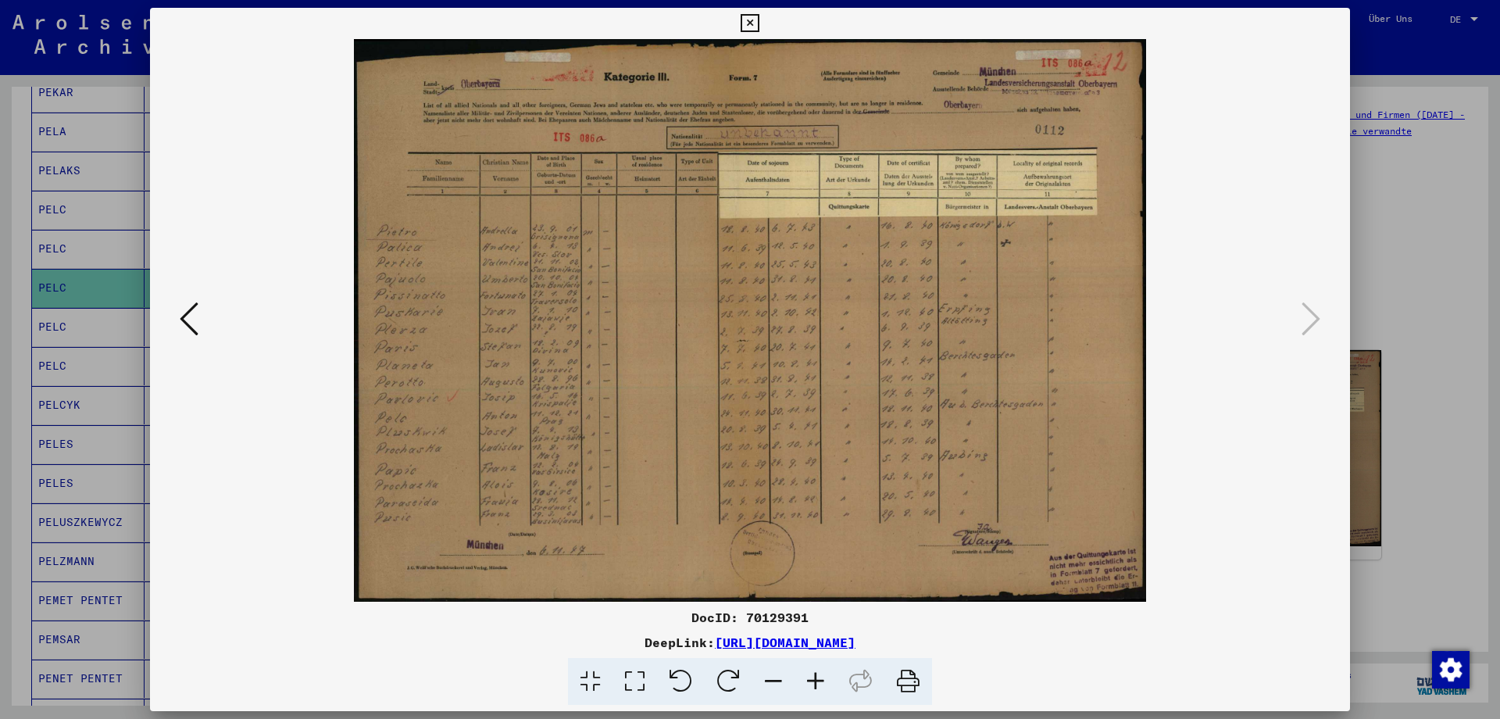
click at [758, 20] on icon at bounding box center [749, 23] width 18 height 19
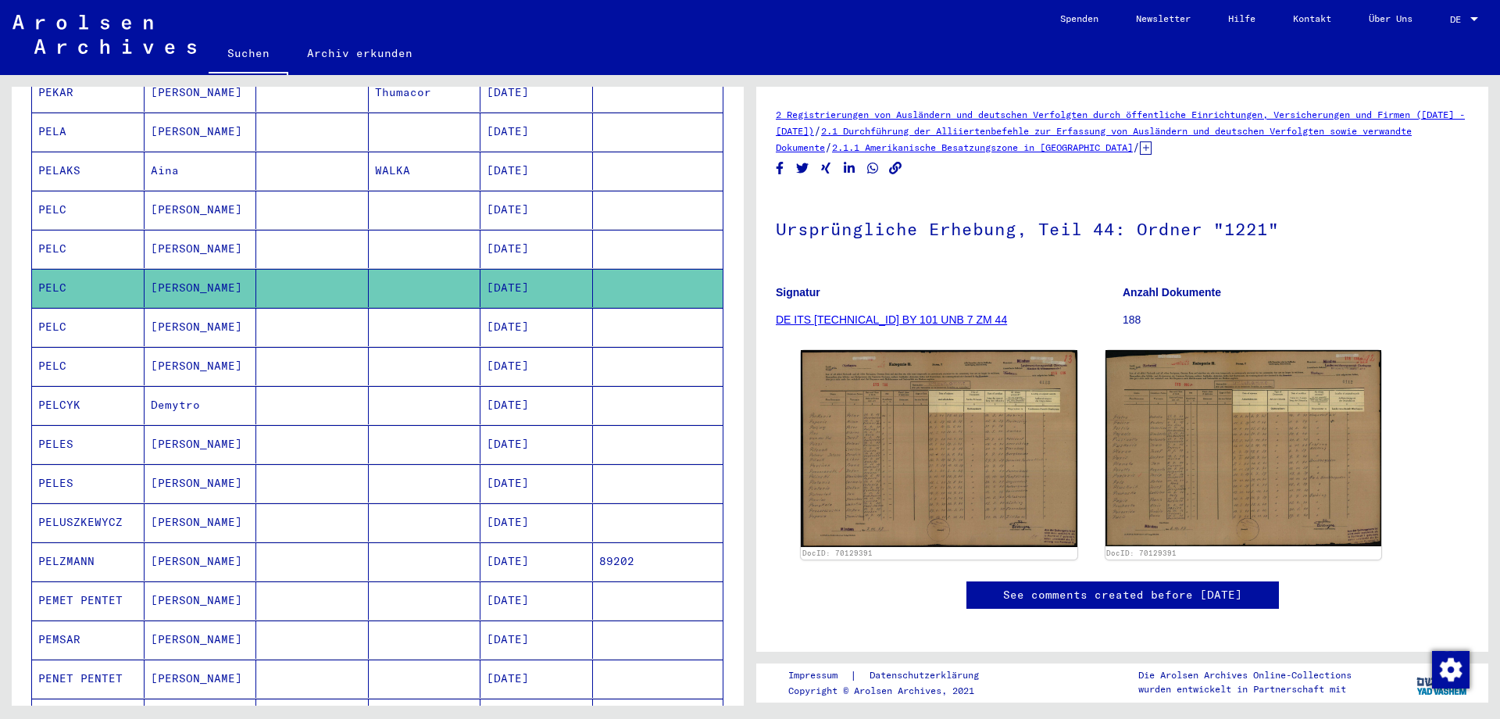
click at [50, 308] on mat-cell "PELC" at bounding box center [88, 327] width 112 height 38
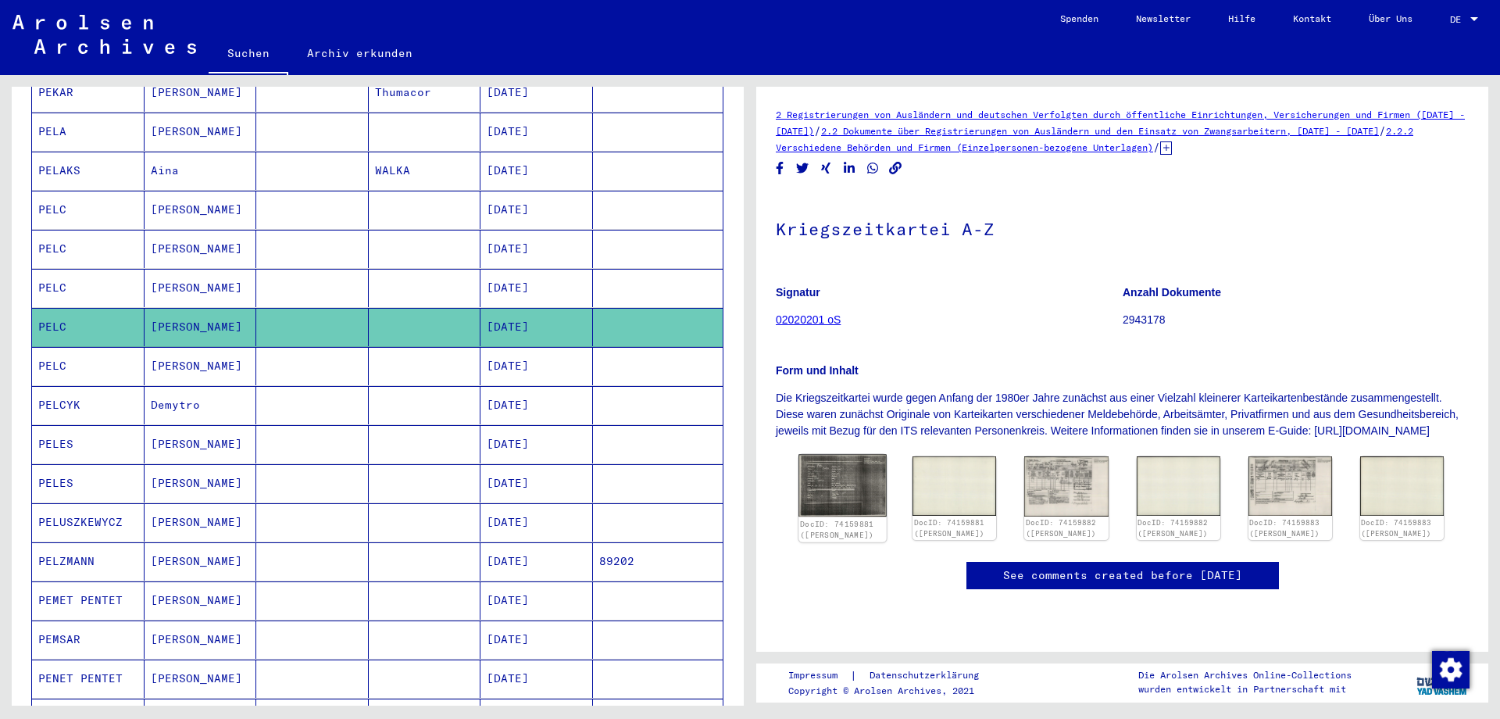
click at [840, 507] on img at bounding box center [842, 486] width 88 height 62
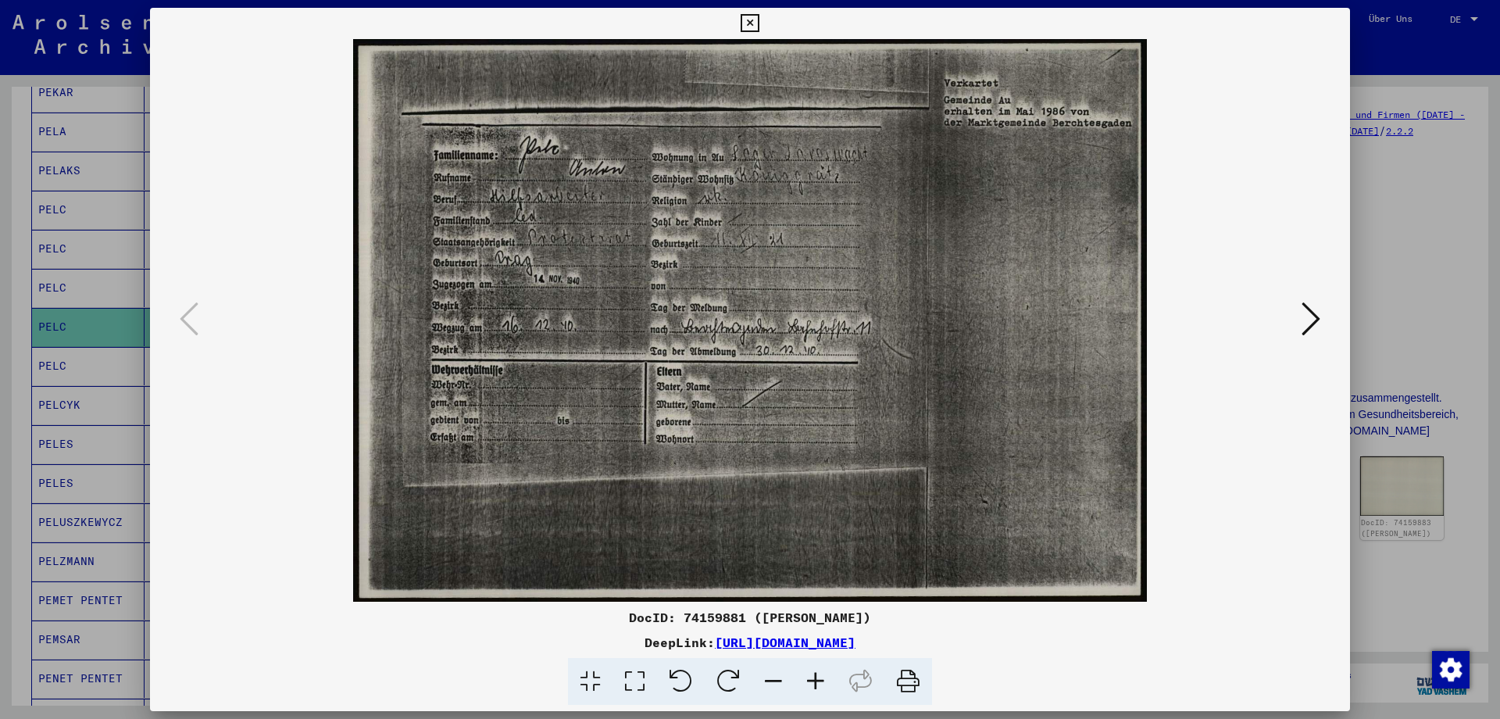
click at [1313, 315] on icon at bounding box center [1310, 318] width 19 height 37
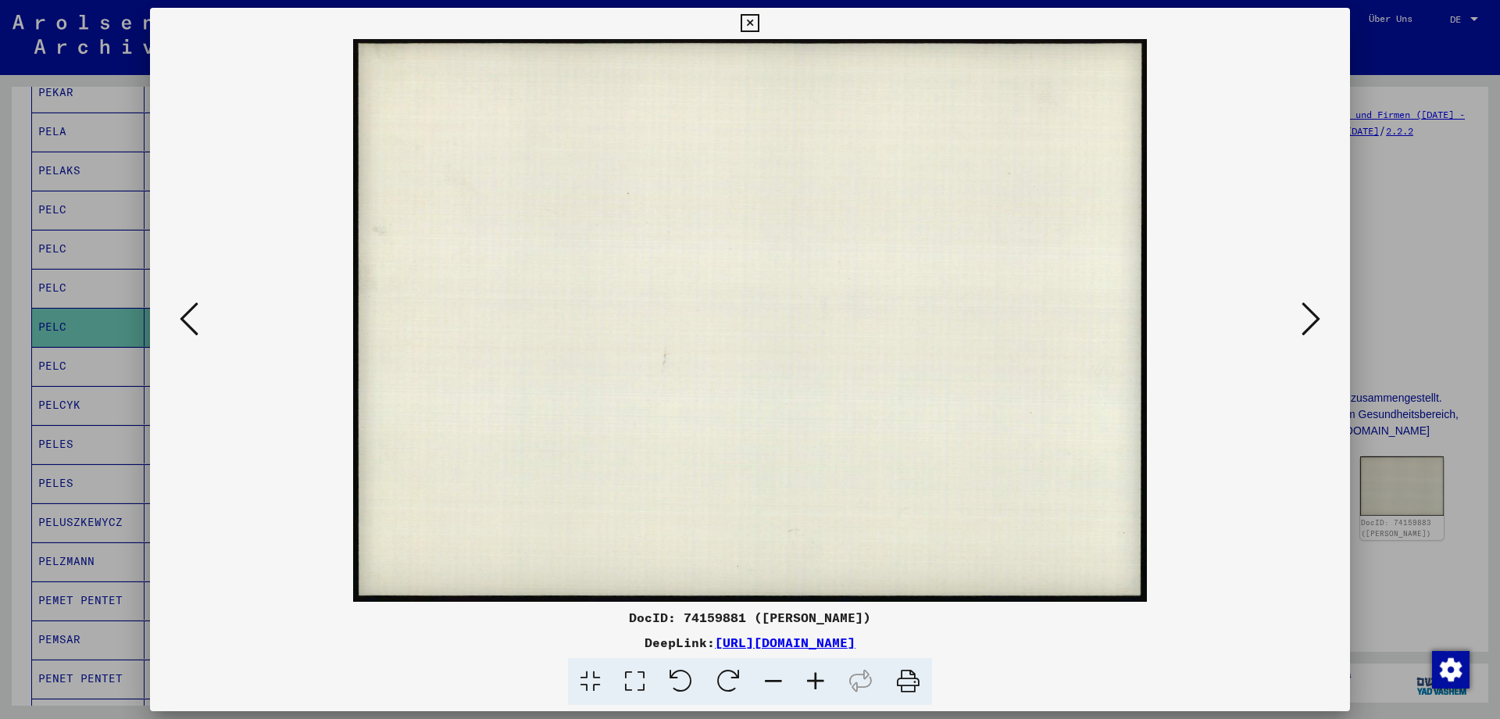
click at [1313, 315] on icon at bounding box center [1310, 318] width 19 height 37
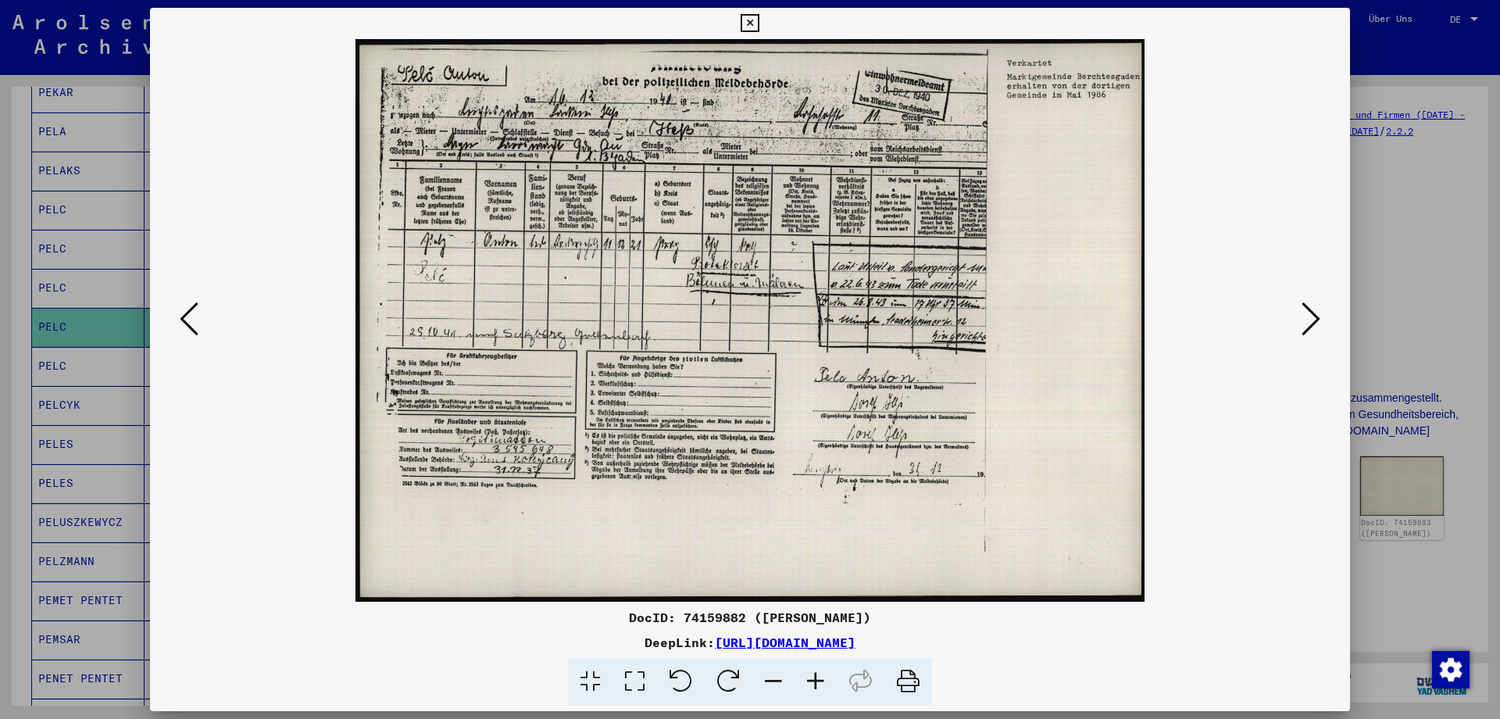
click at [1313, 315] on icon at bounding box center [1310, 318] width 19 height 37
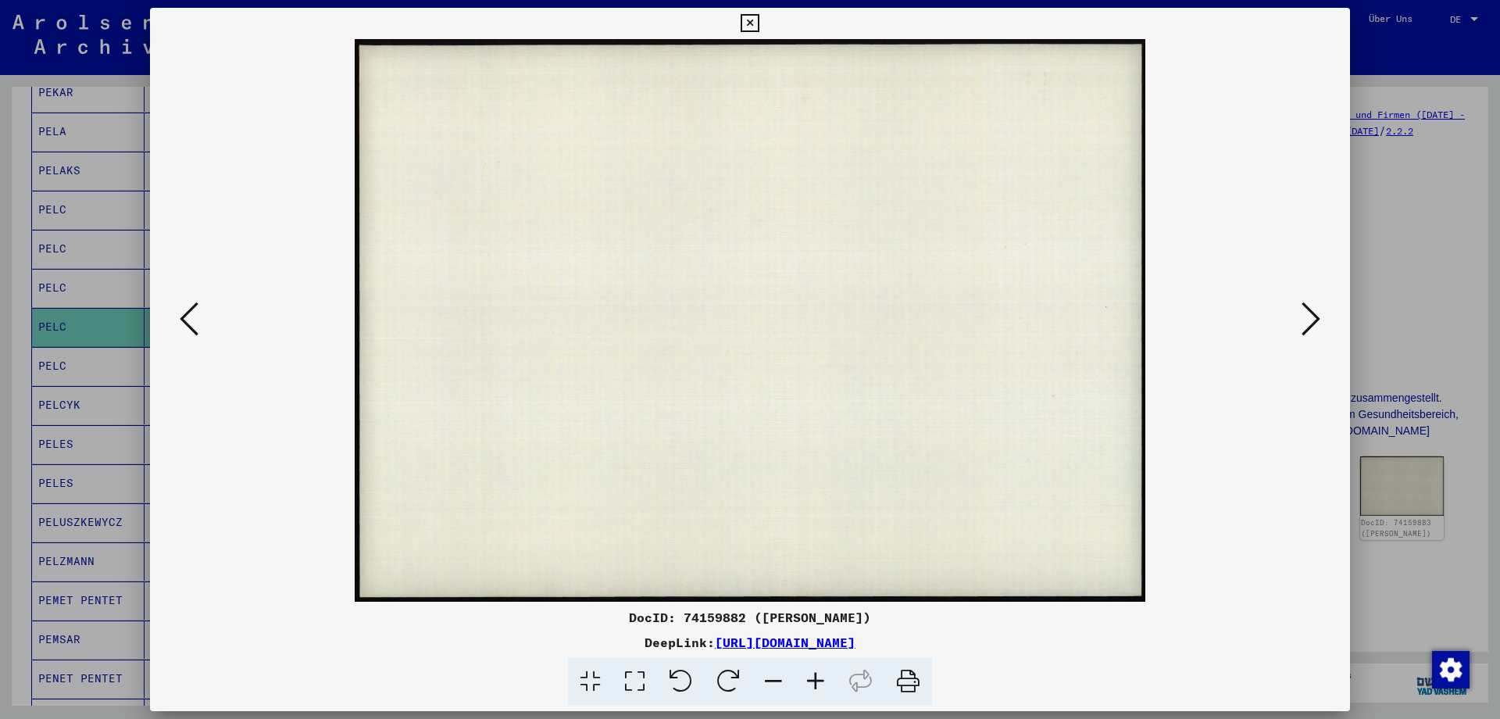
click at [176, 316] on button at bounding box center [189, 320] width 28 height 45
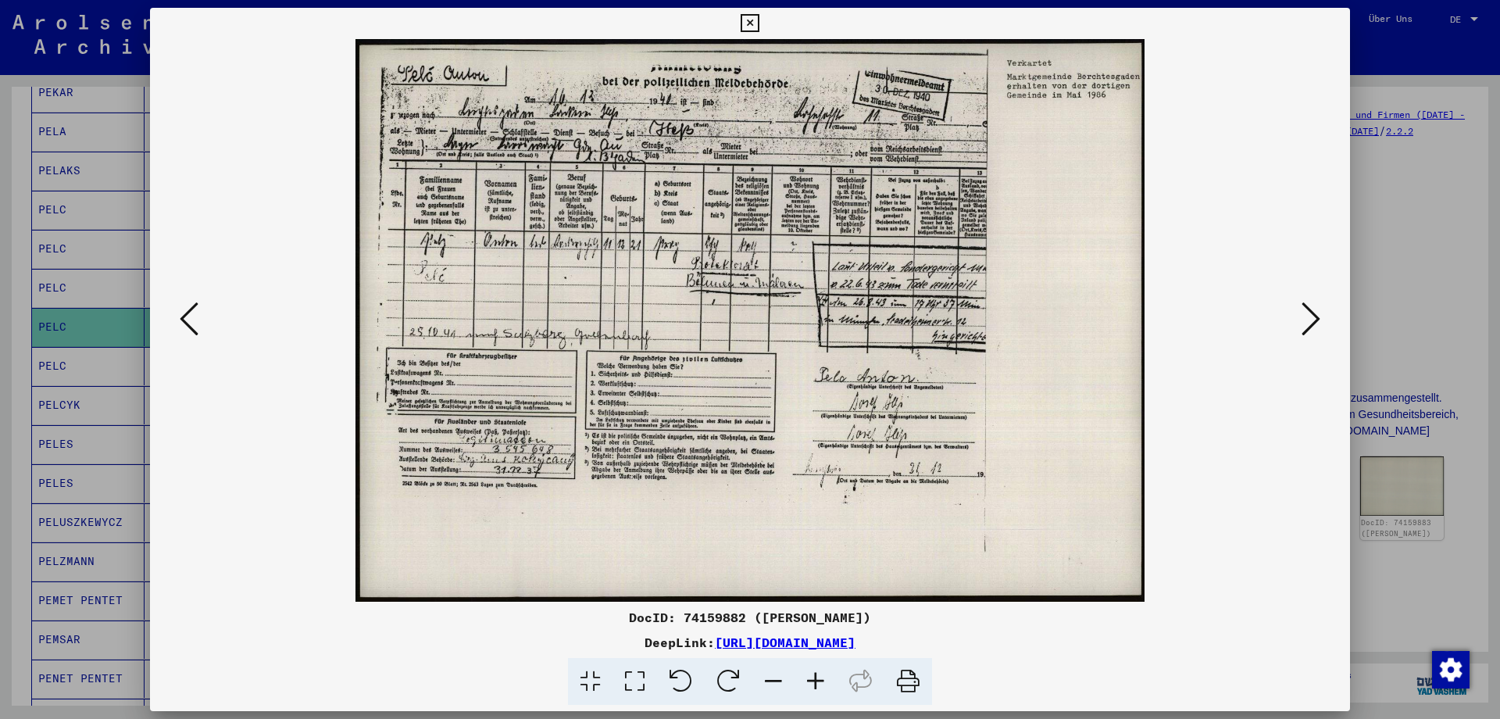
click at [813, 678] on icon at bounding box center [815, 682] width 42 height 48
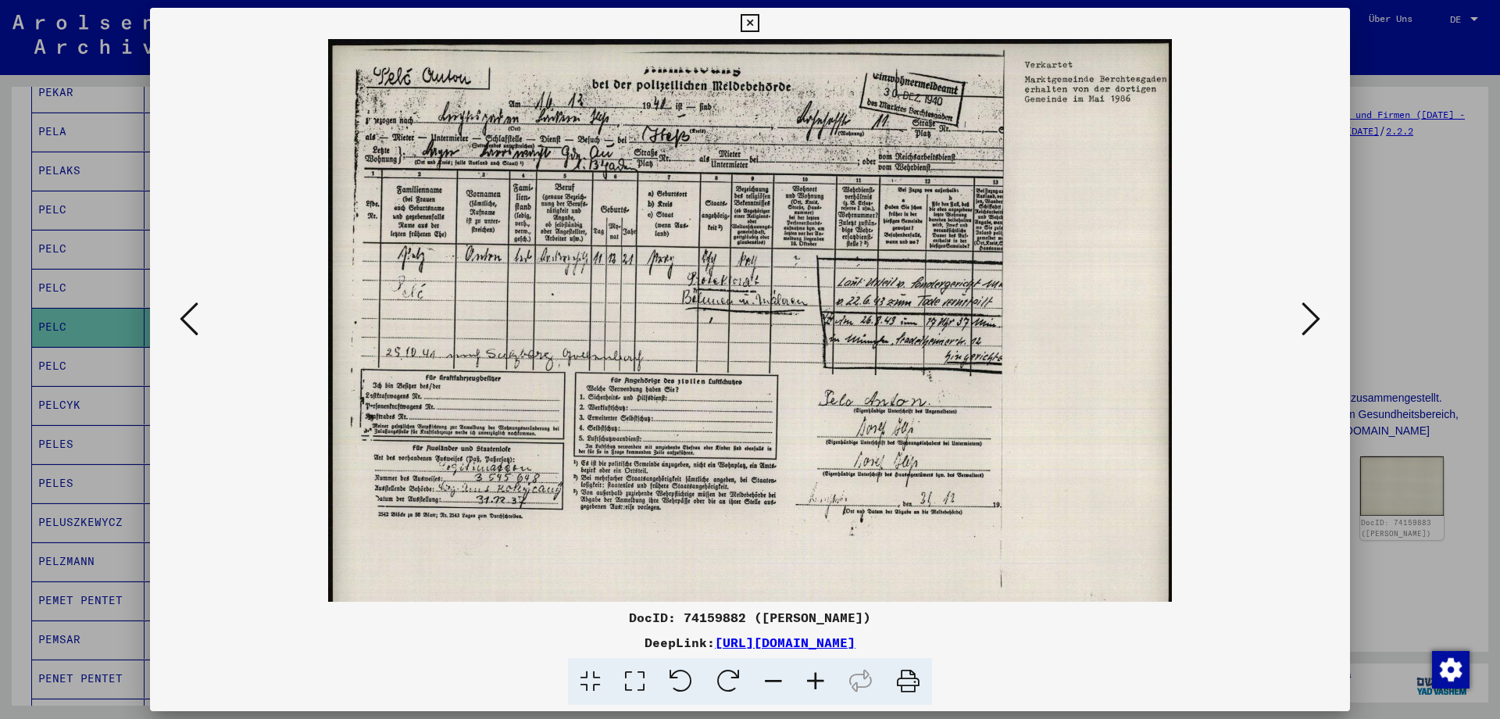
click at [813, 678] on icon at bounding box center [815, 682] width 42 height 48
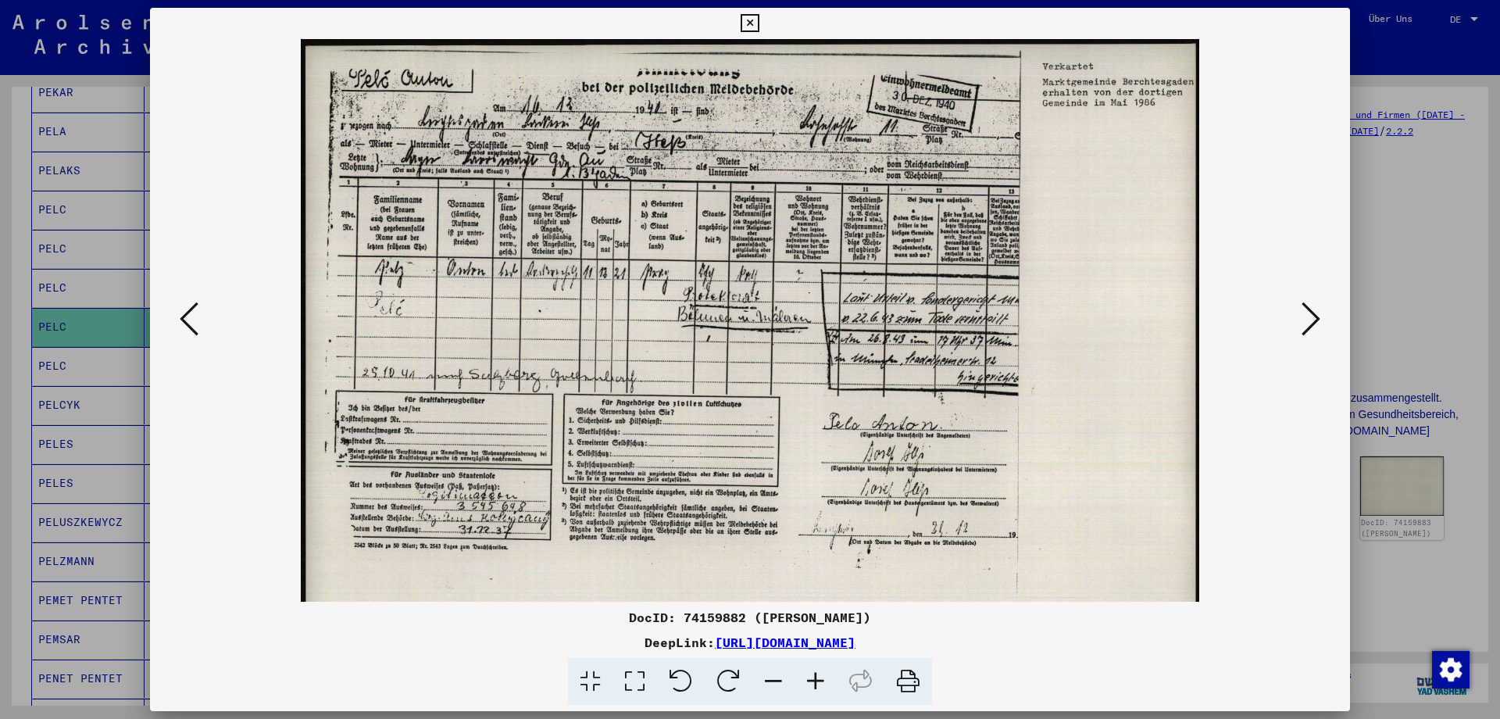
click at [813, 678] on icon at bounding box center [815, 682] width 42 height 48
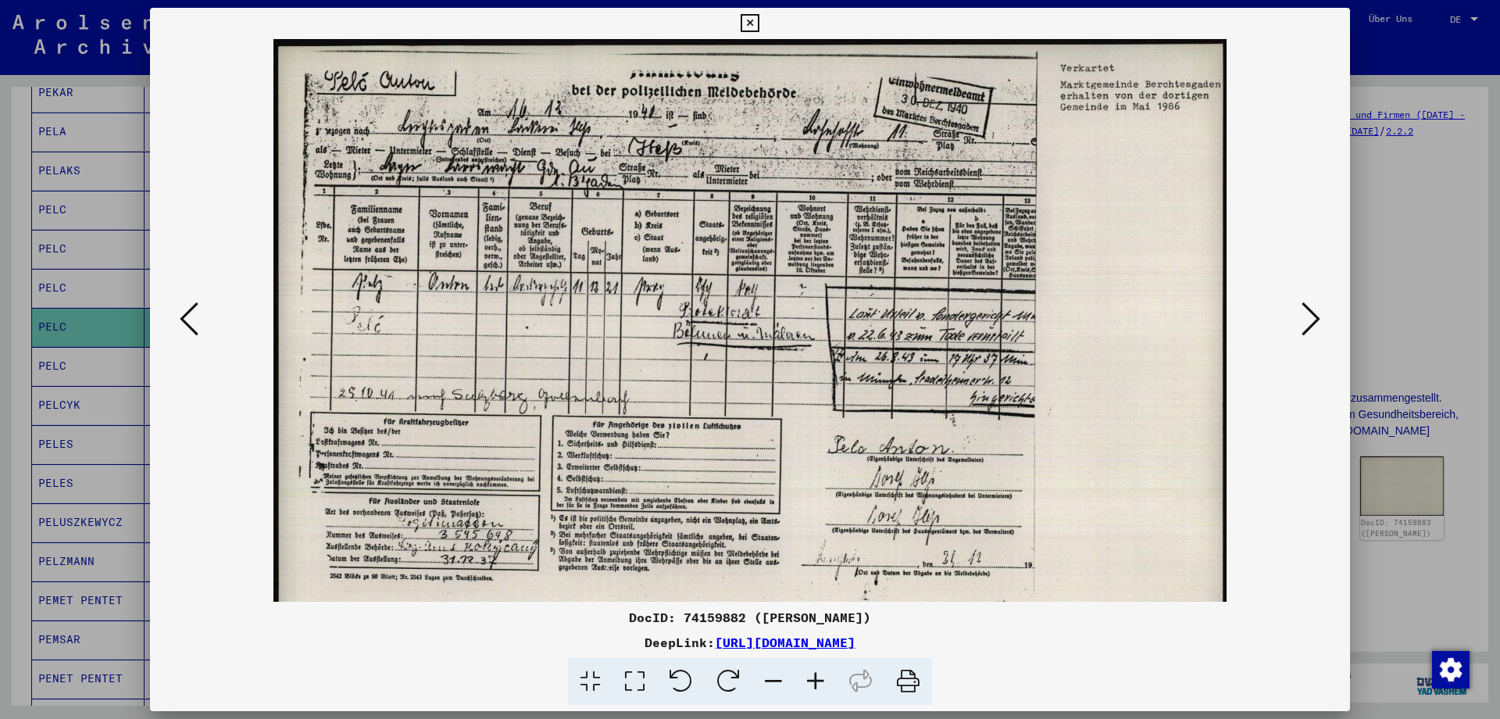
click at [813, 678] on icon at bounding box center [815, 682] width 42 height 48
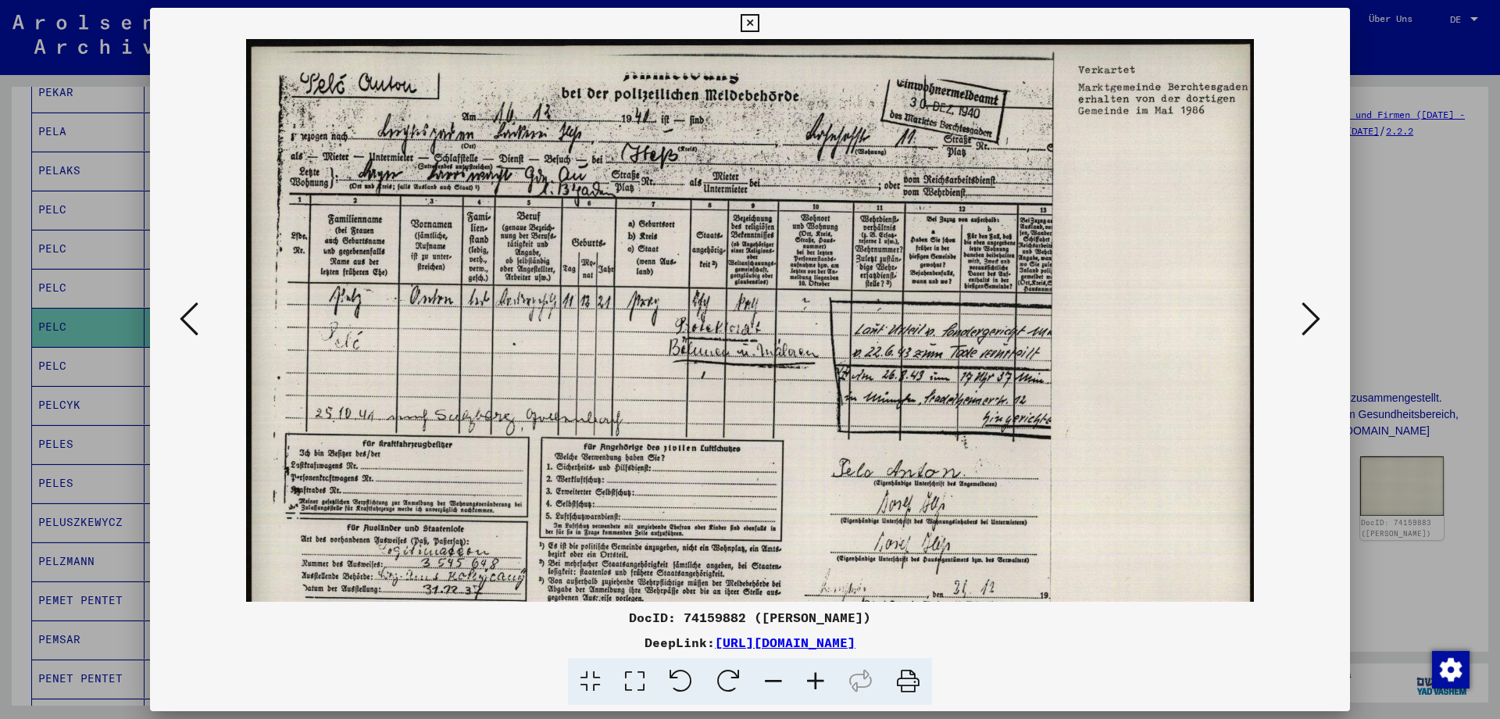
click at [813, 678] on icon at bounding box center [815, 682] width 42 height 48
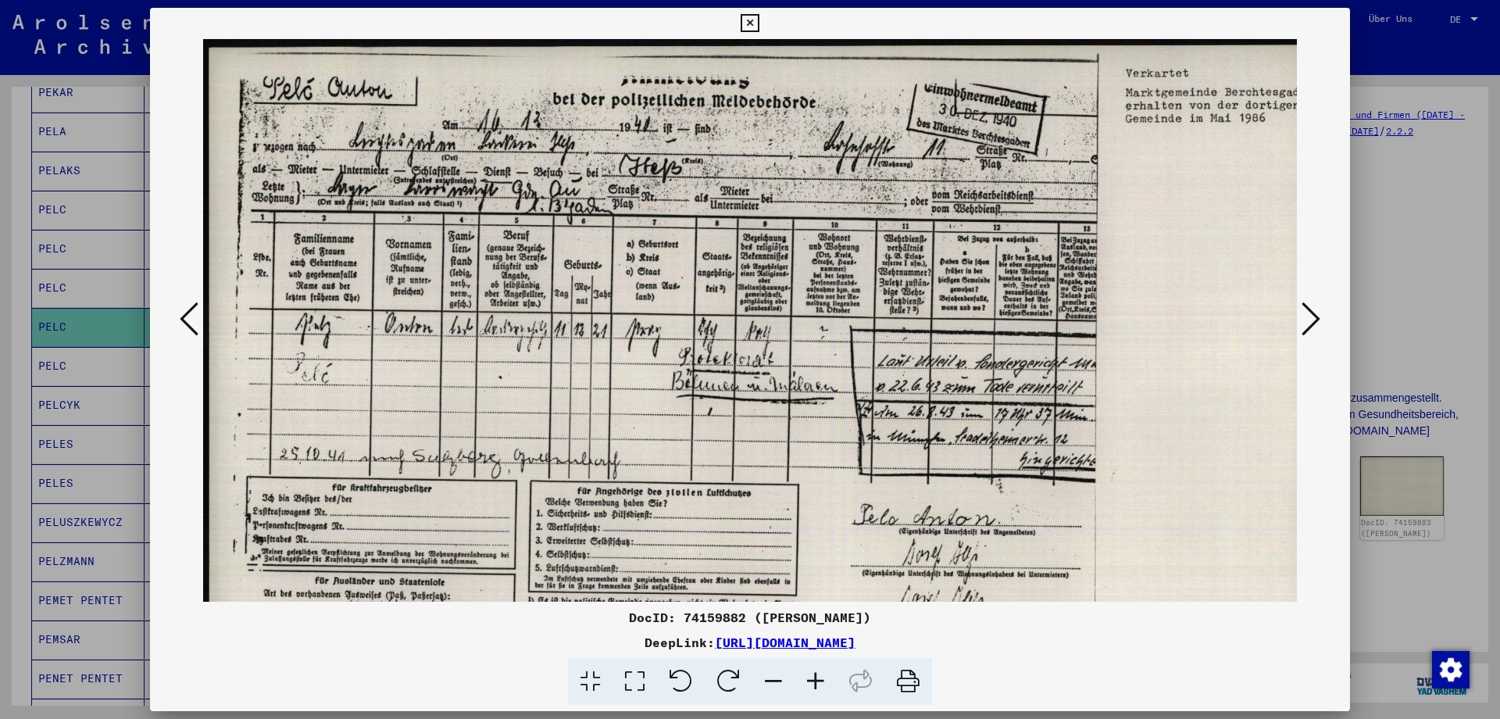
click at [813, 678] on icon at bounding box center [815, 682] width 42 height 48
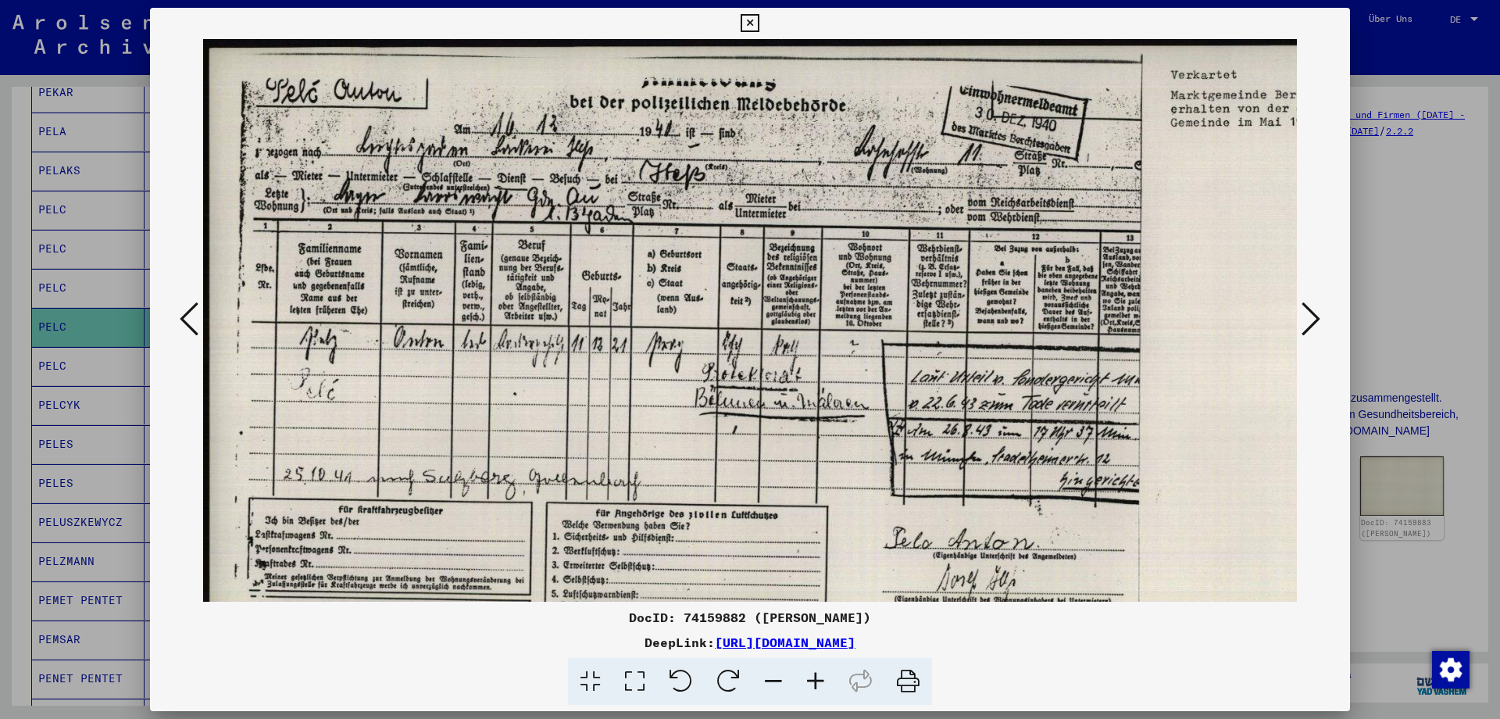
click at [813, 678] on icon at bounding box center [815, 682] width 42 height 48
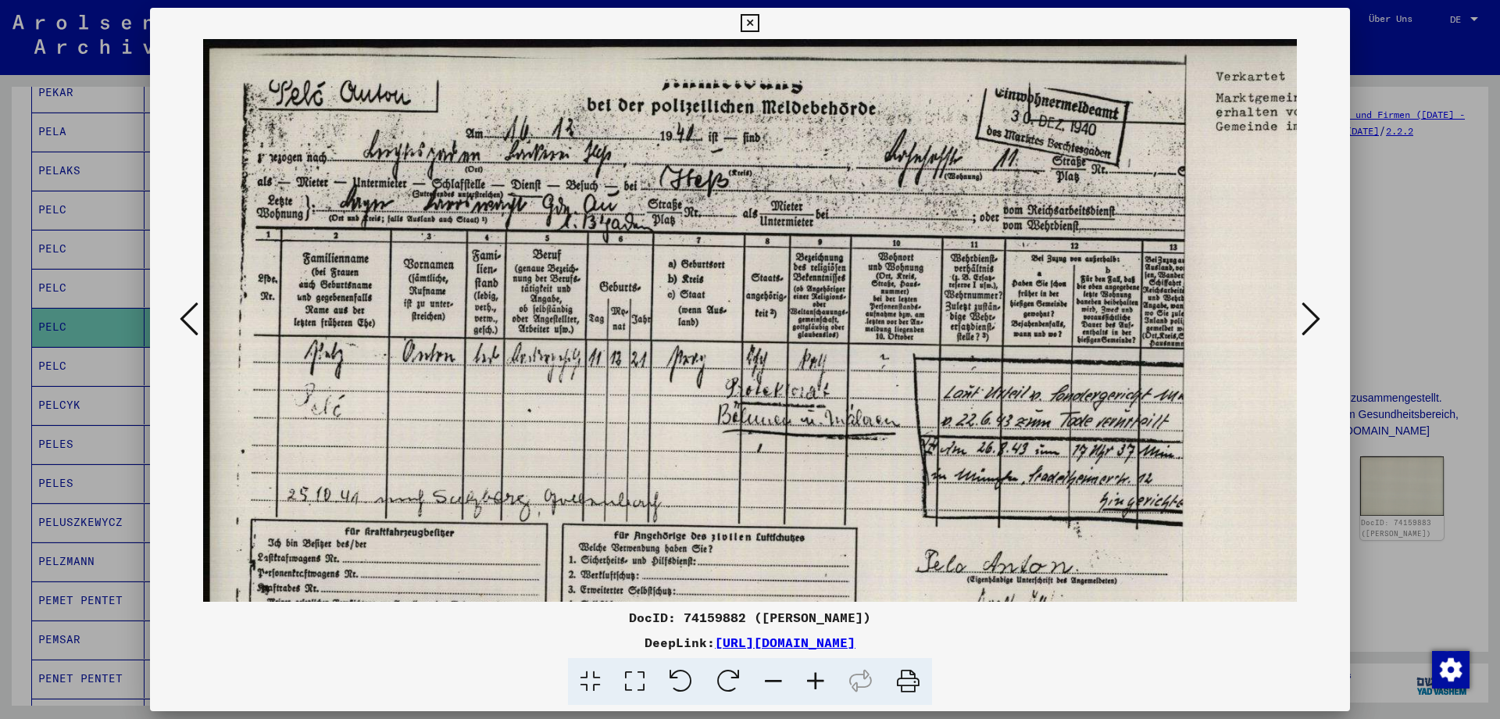
click at [1316, 313] on icon at bounding box center [1310, 318] width 19 height 37
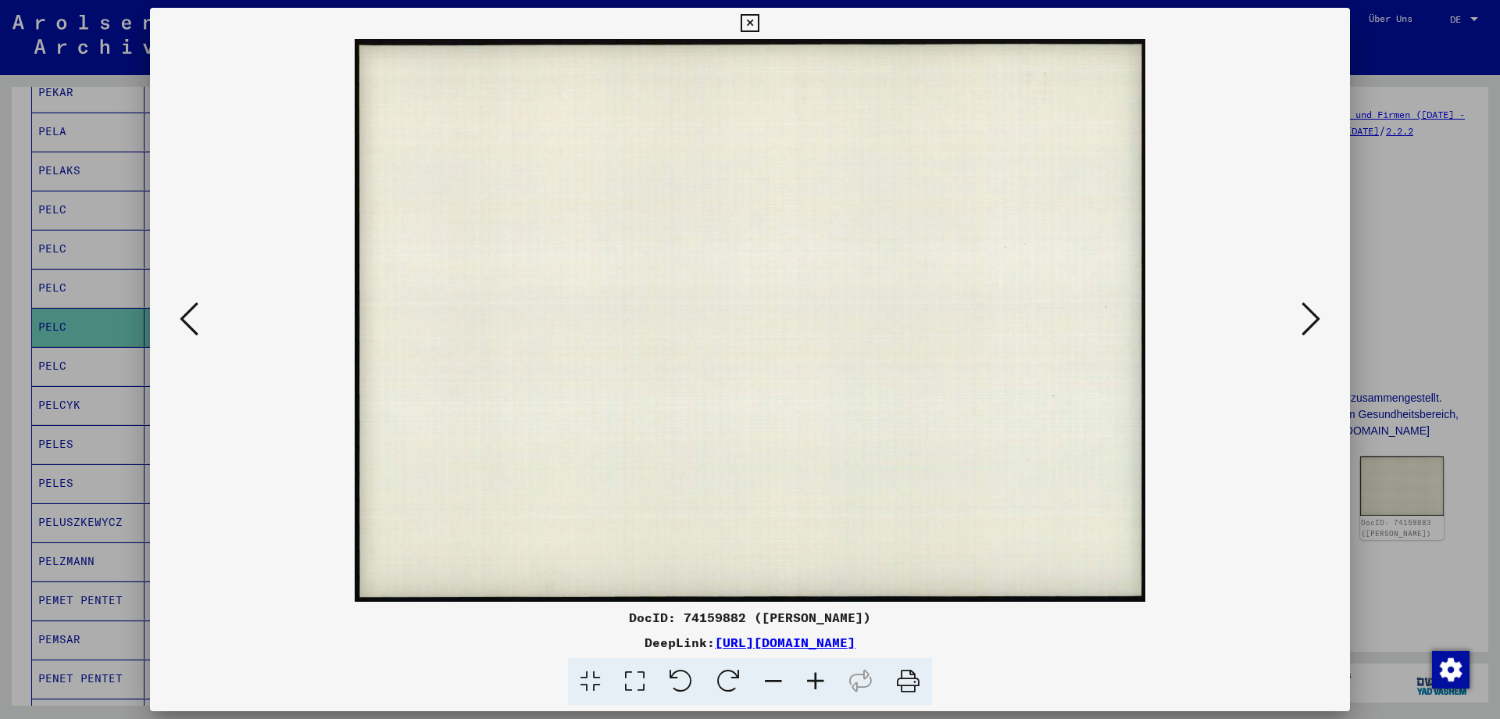
click at [1316, 313] on icon at bounding box center [1310, 318] width 19 height 37
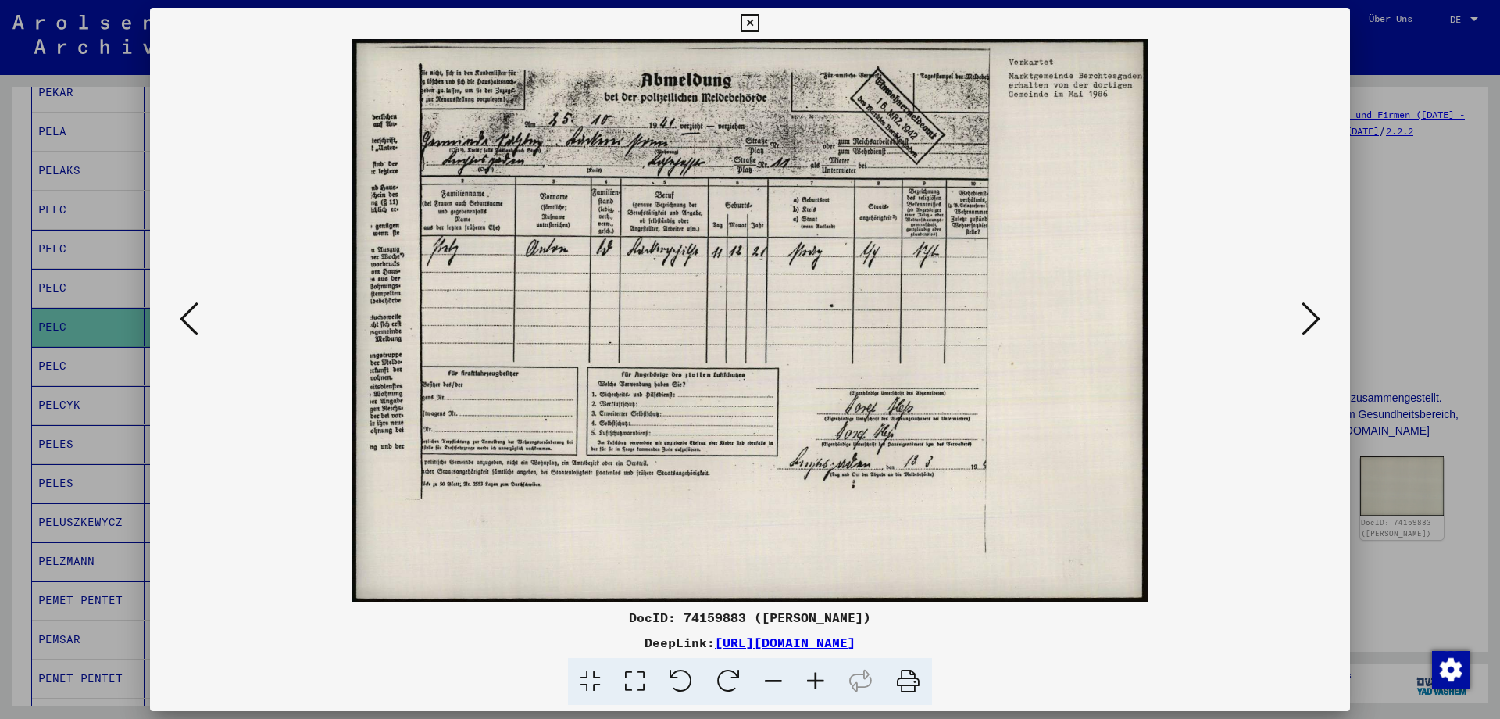
click at [1304, 310] on icon at bounding box center [1310, 318] width 19 height 37
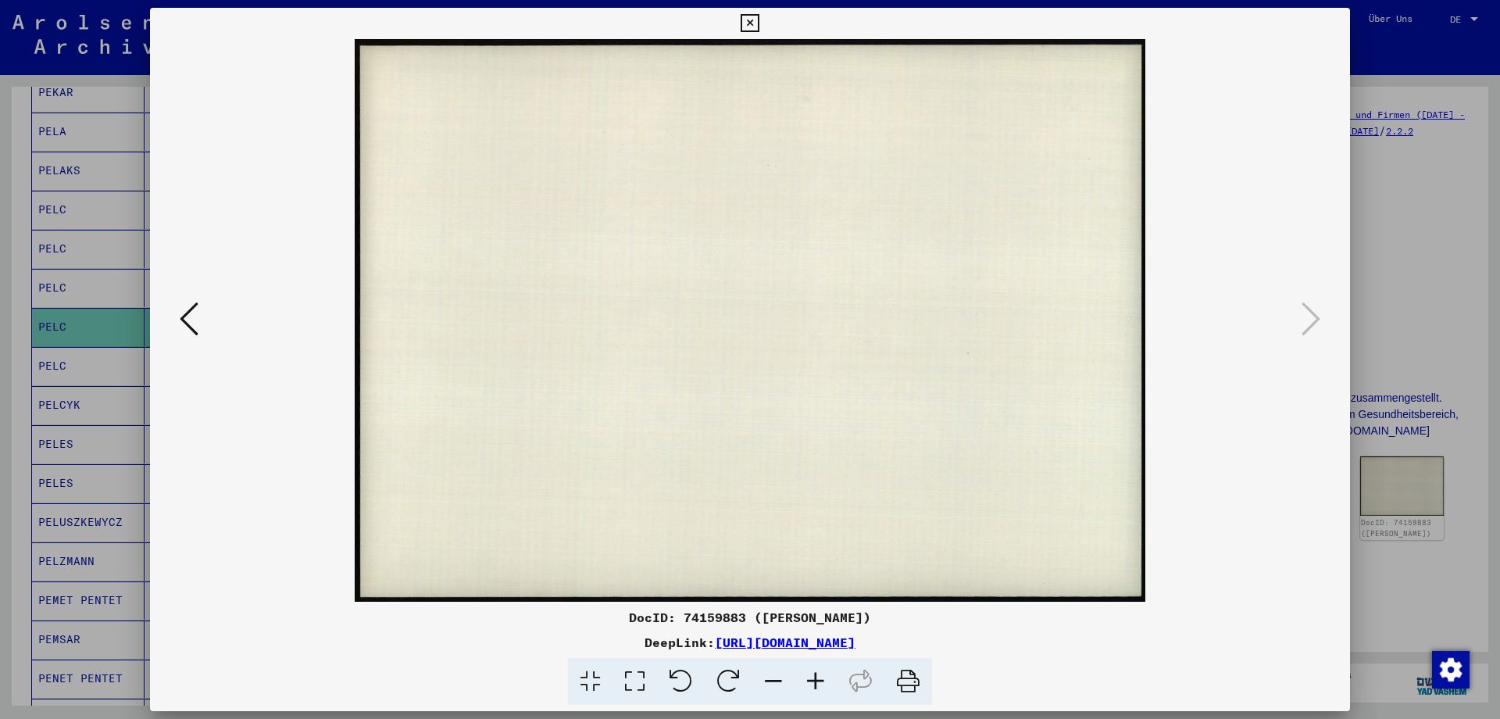
click at [758, 24] on icon at bounding box center [749, 23] width 18 height 19
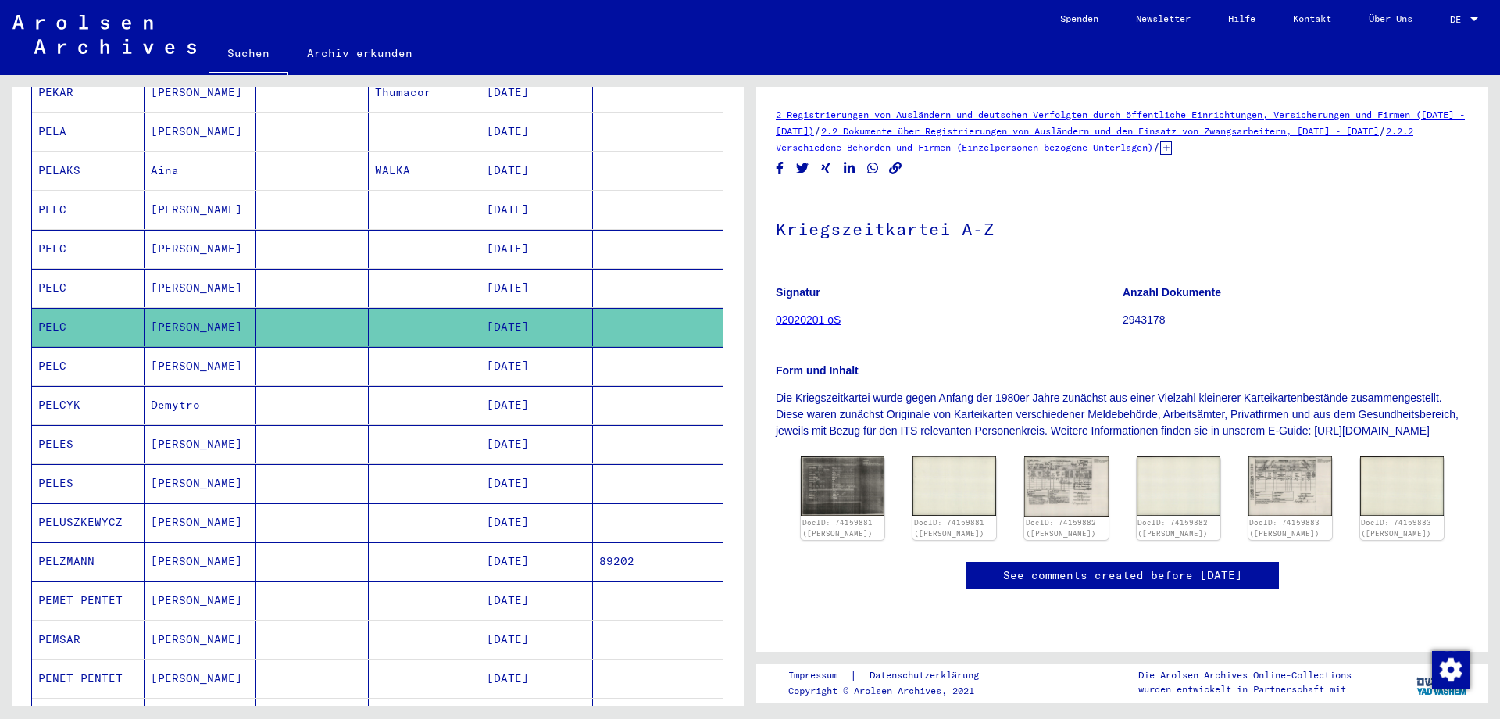
click at [55, 347] on mat-cell "PELC" at bounding box center [88, 366] width 112 height 38
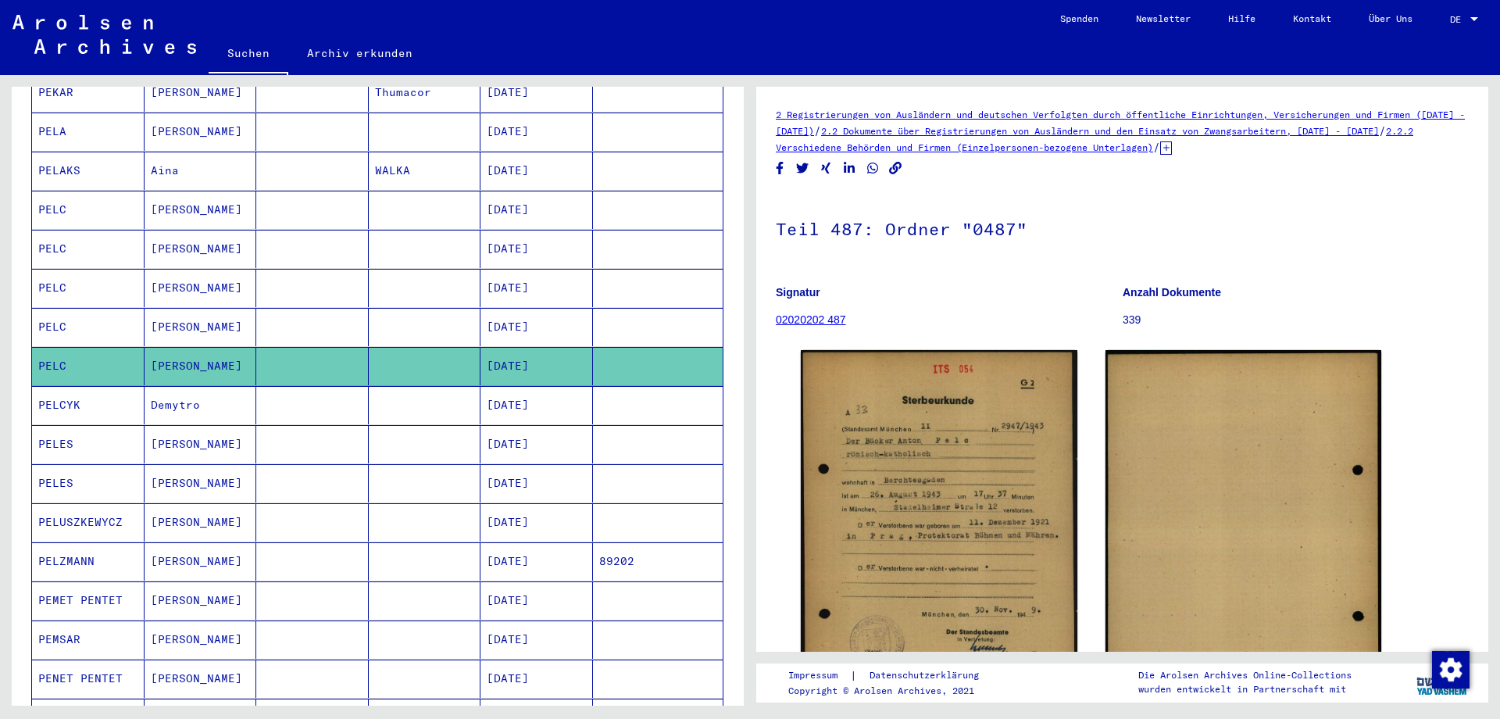
click at [59, 425] on mat-cell "PELES" at bounding box center [88, 444] width 112 height 38
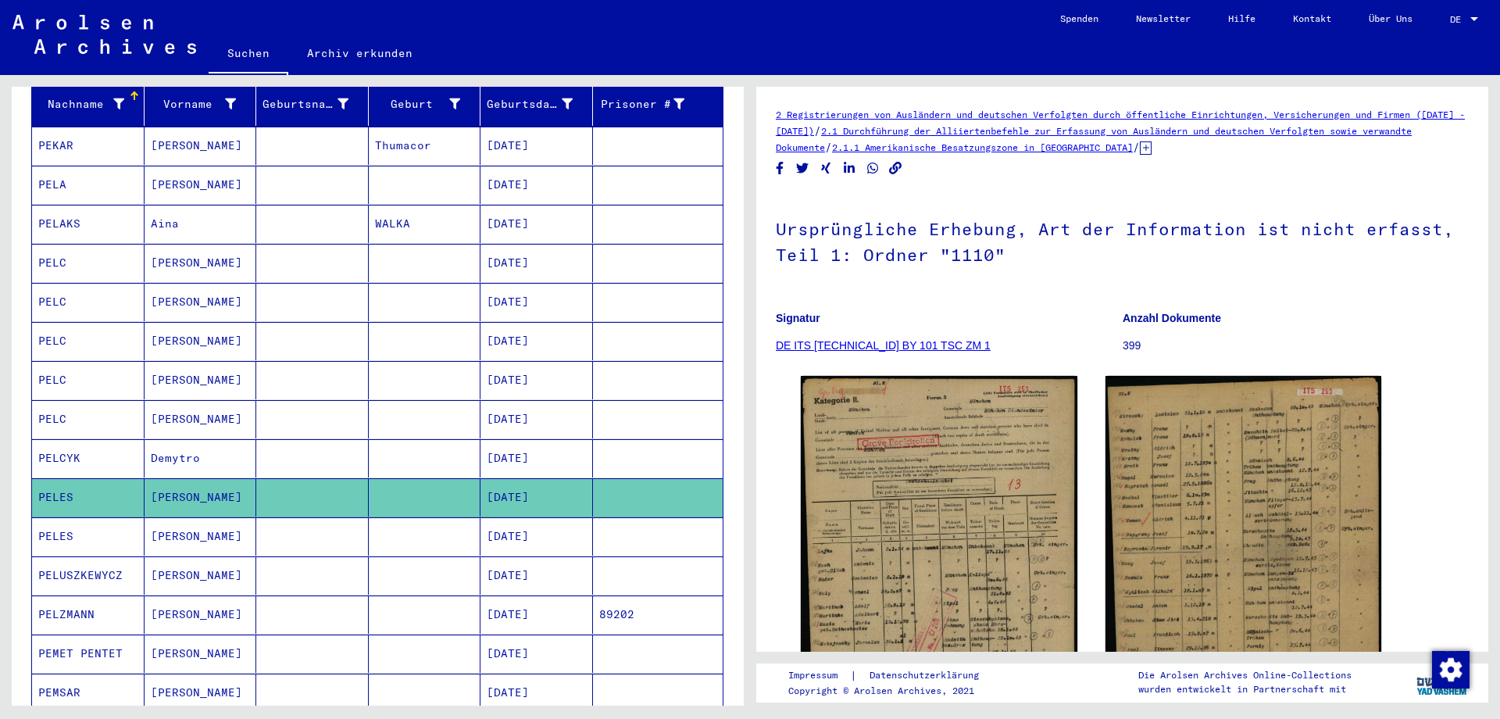
scroll to position [177, 0]
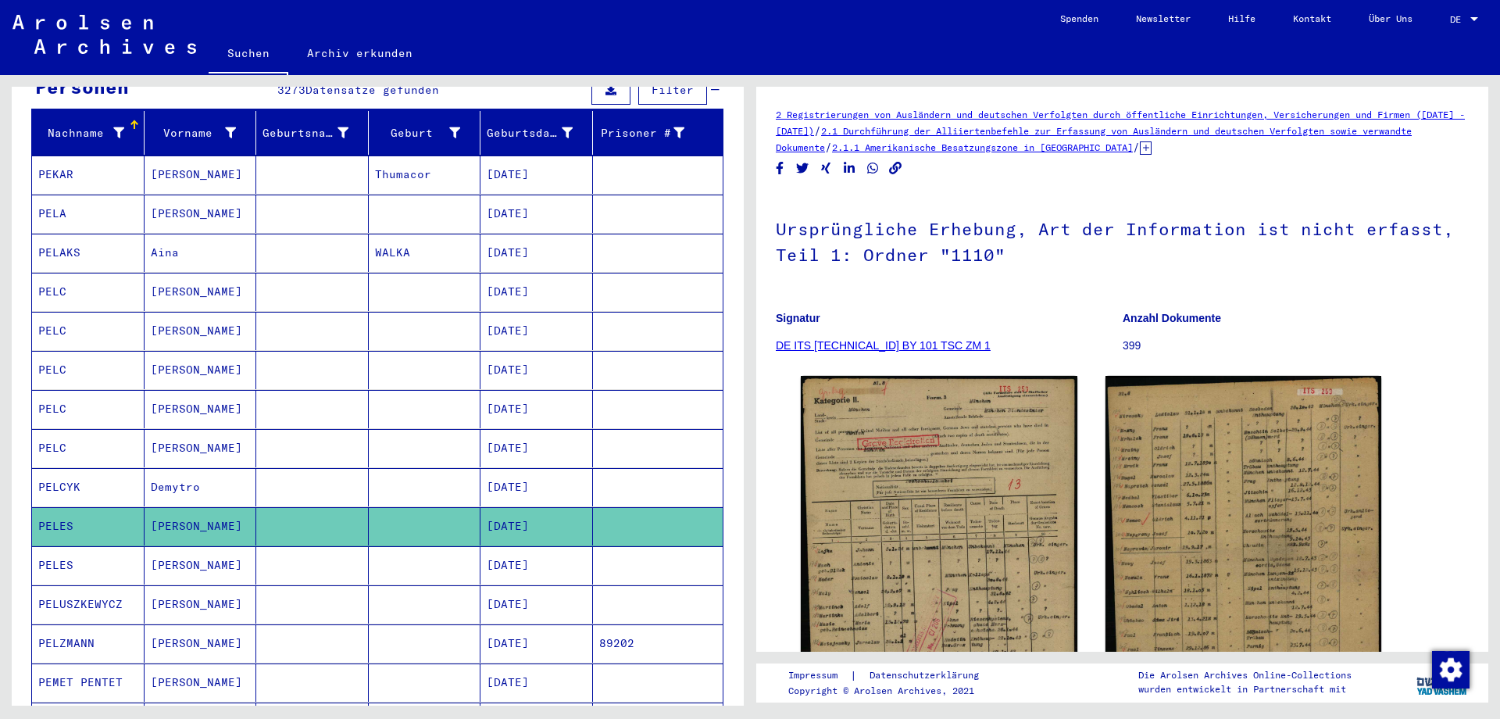
click at [51, 194] on mat-cell "PELA" at bounding box center [88, 213] width 112 height 38
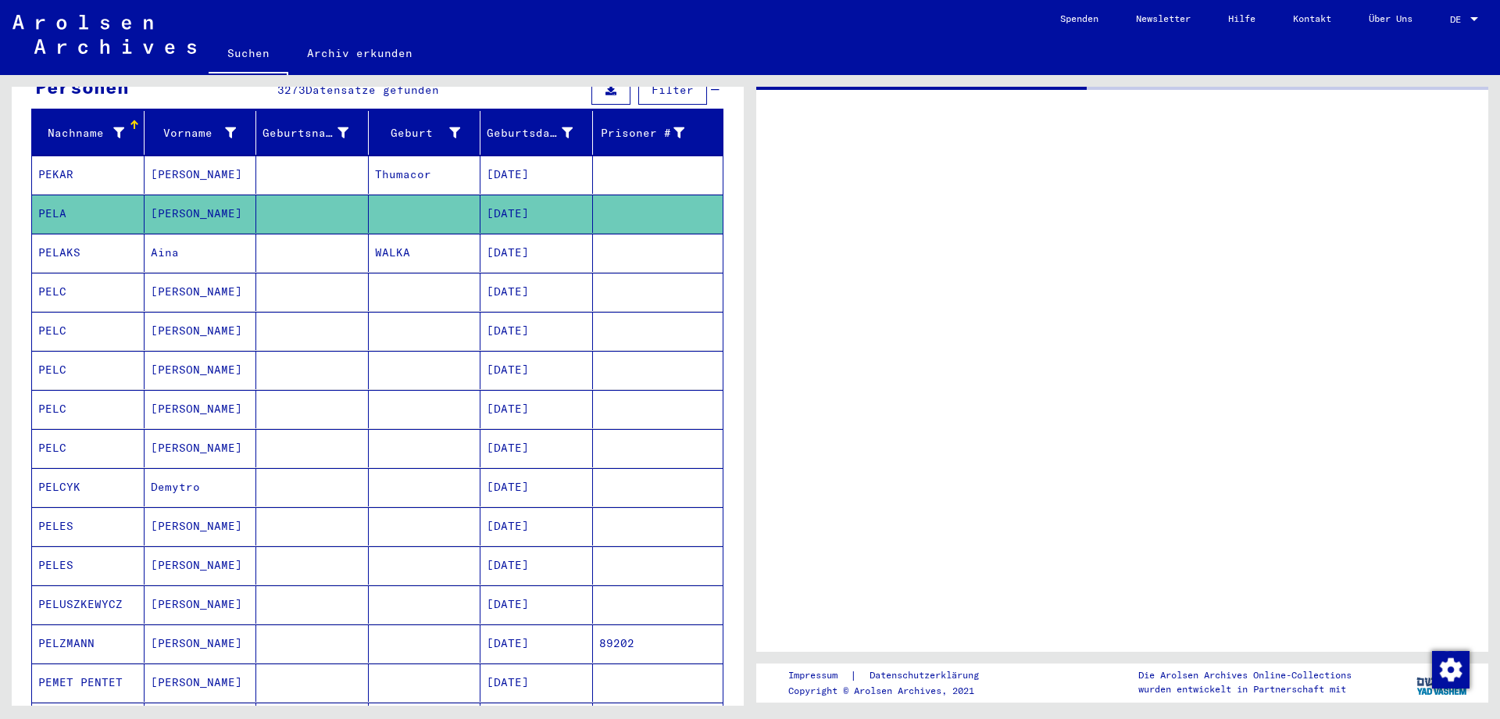
click at [51, 194] on mat-cell "PELA" at bounding box center [88, 213] width 112 height 38
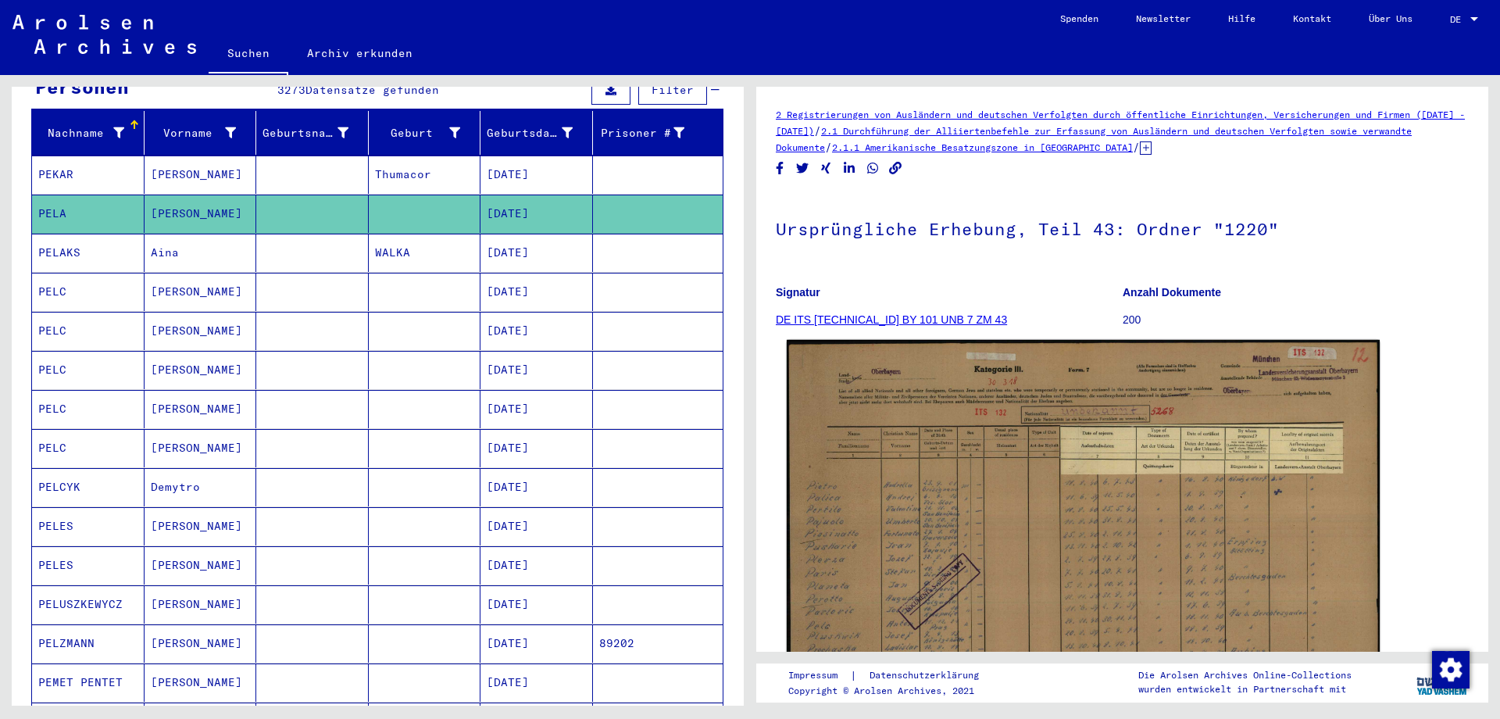
click at [1076, 526] on img at bounding box center [1083, 550] width 593 height 421
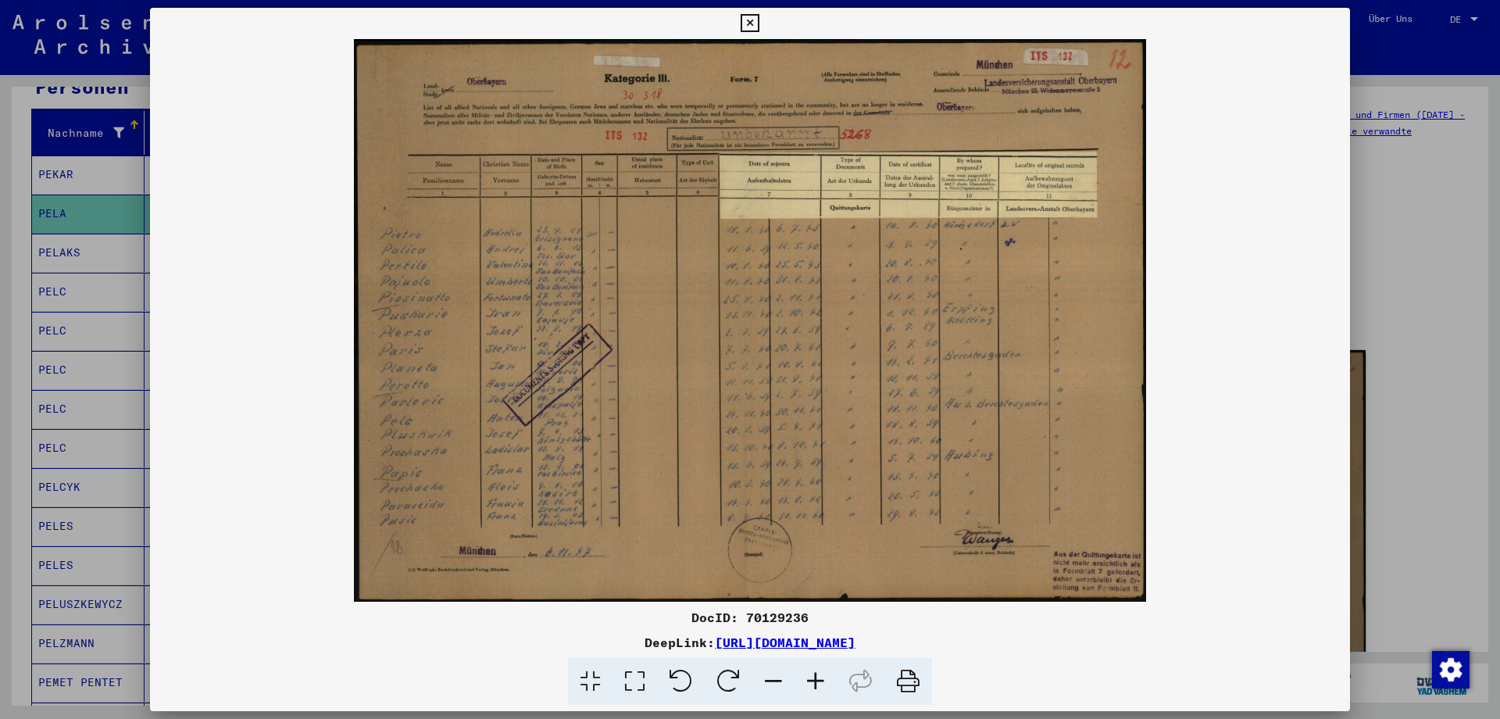
click at [758, 24] on icon at bounding box center [749, 23] width 18 height 19
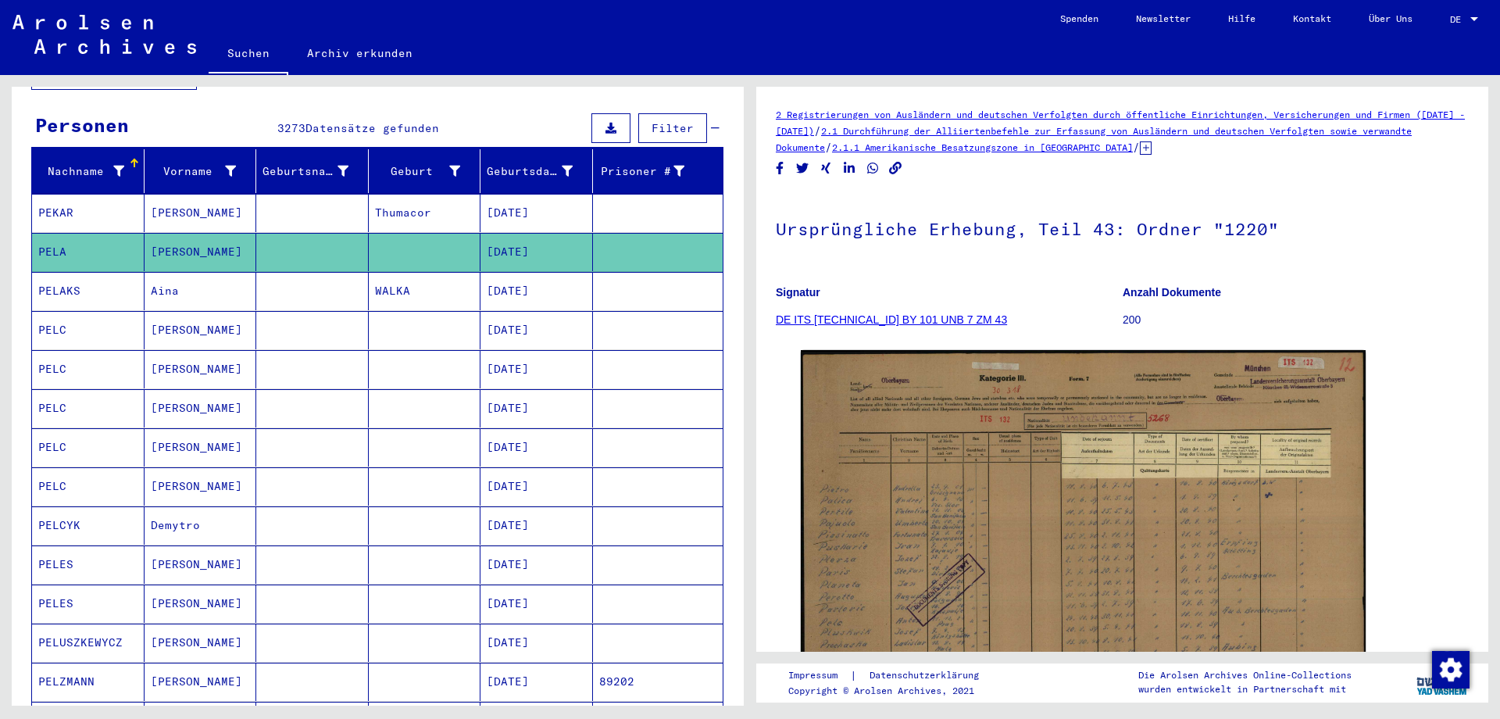
scroll to position [95, 0]
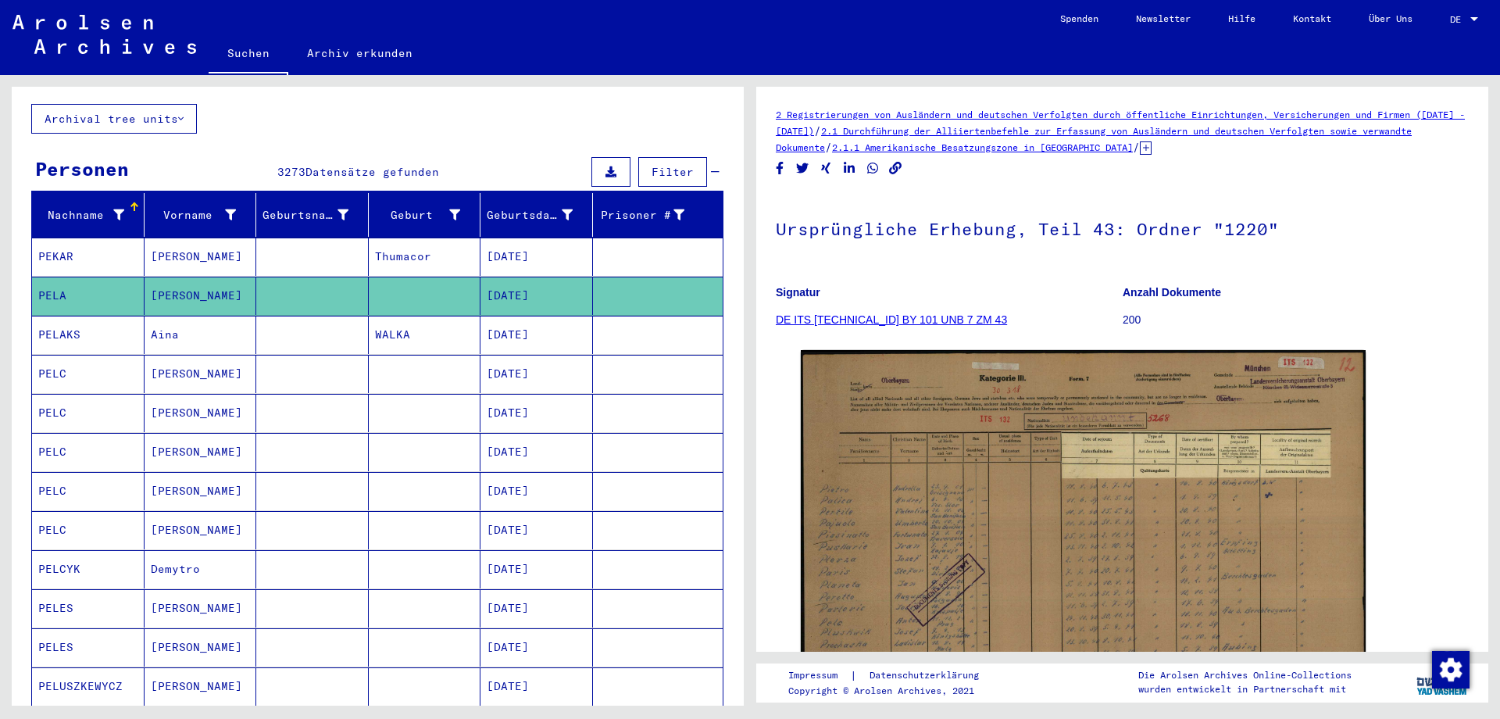
click at [56, 511] on mat-cell "PELC" at bounding box center [88, 530] width 112 height 38
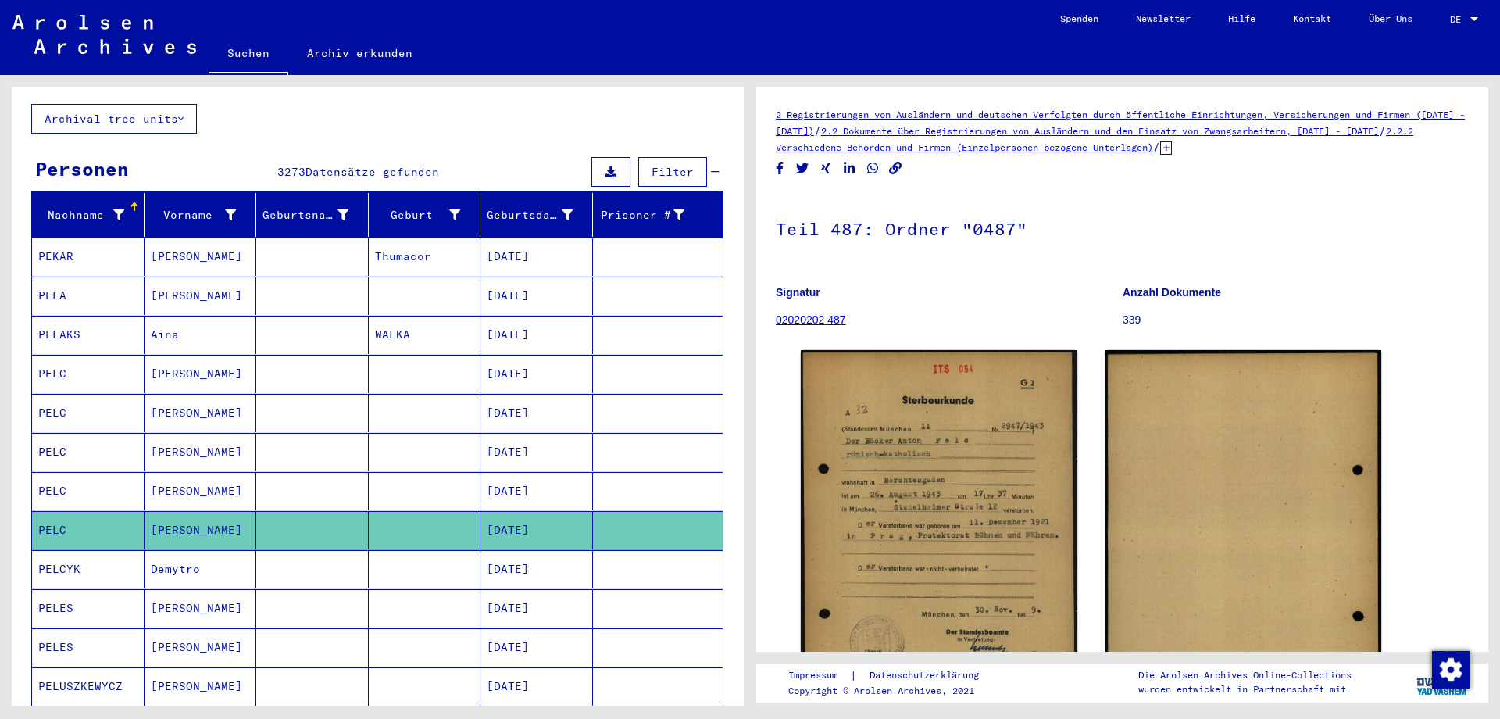
click at [55, 472] on mat-cell "PELC" at bounding box center [88, 491] width 112 height 38
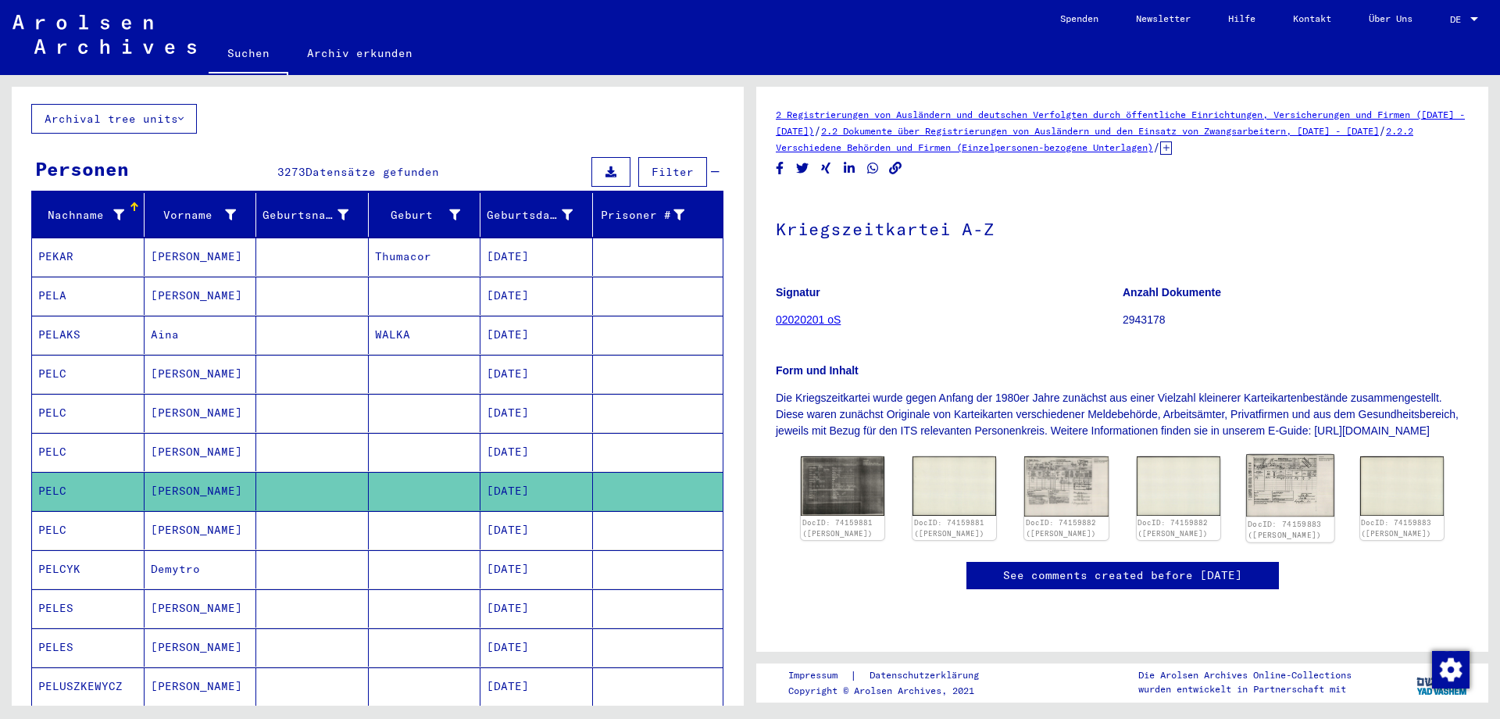
click at [1296, 498] on img at bounding box center [1290, 486] width 88 height 62
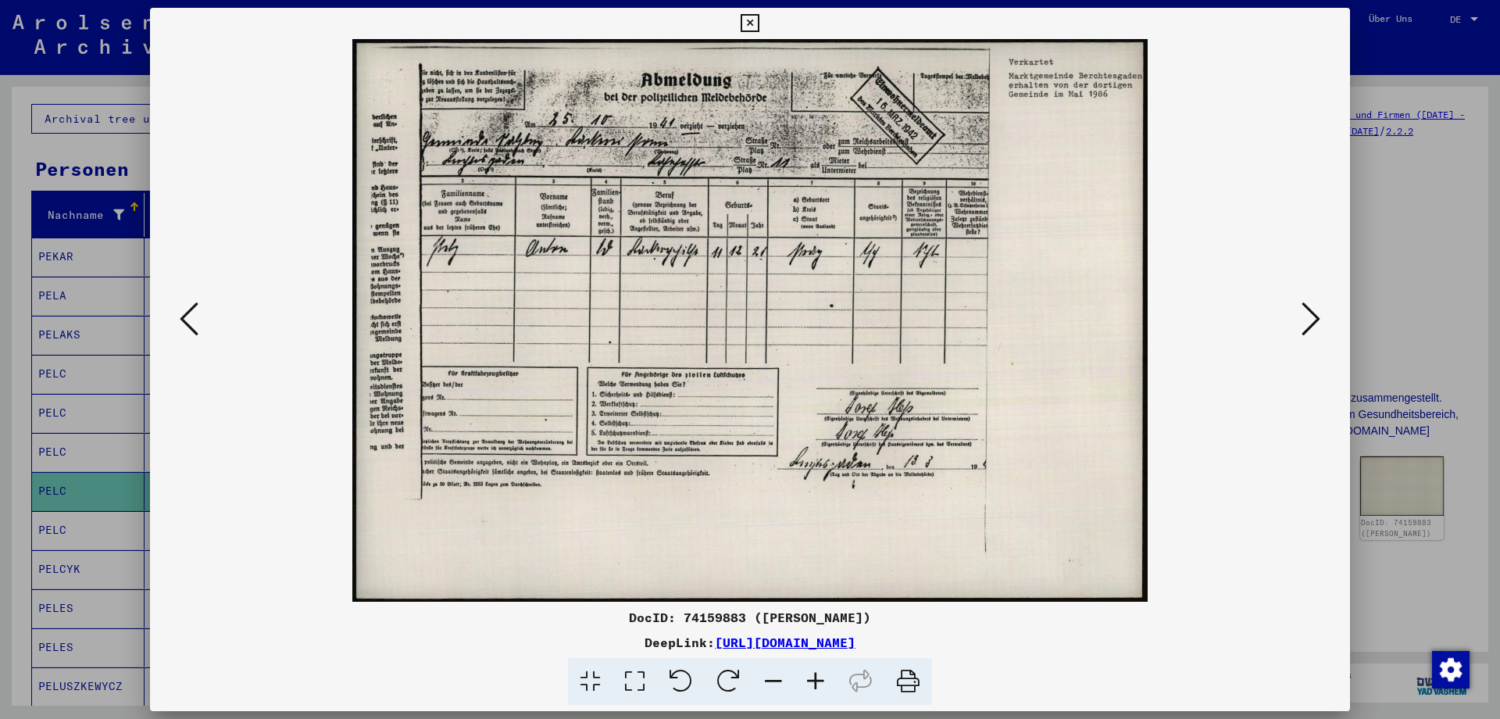
click at [813, 678] on icon at bounding box center [815, 682] width 42 height 48
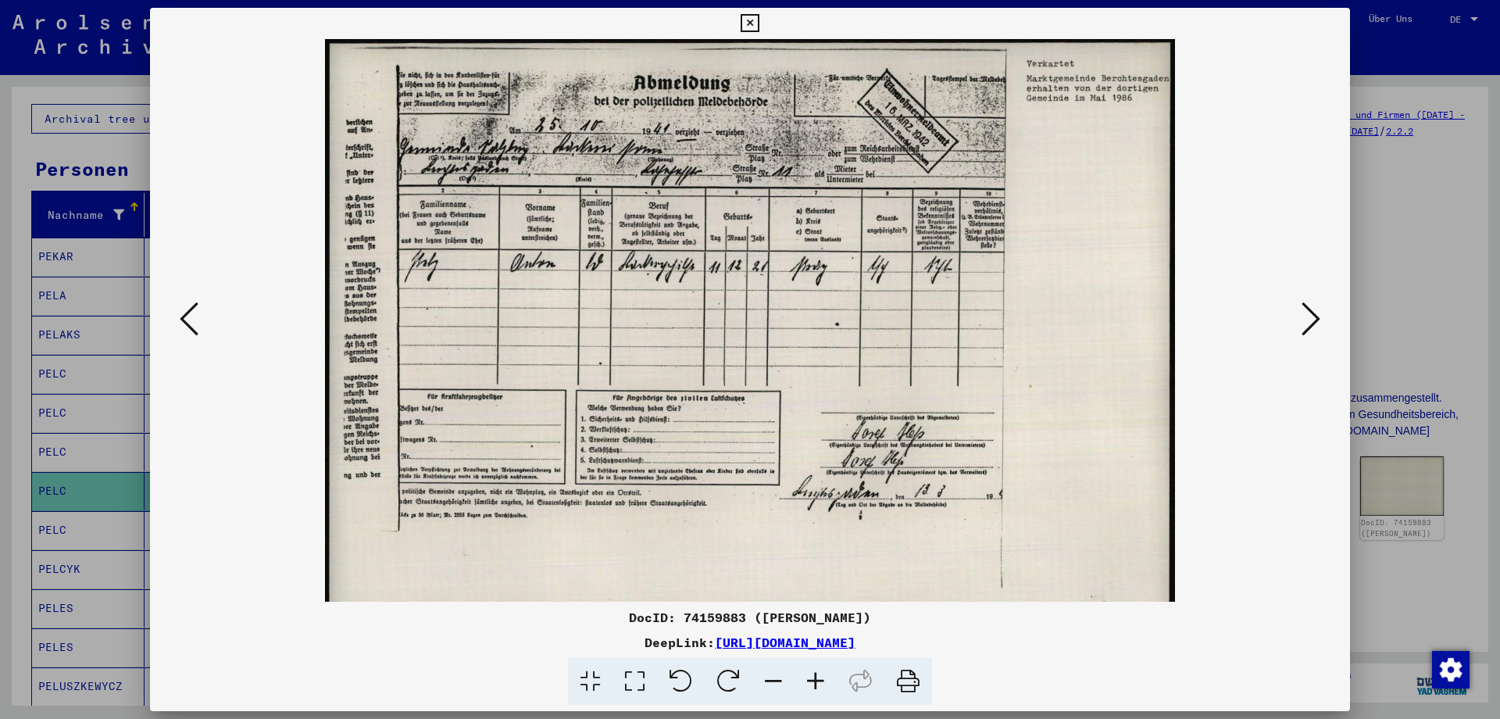
click at [813, 678] on icon at bounding box center [815, 682] width 42 height 48
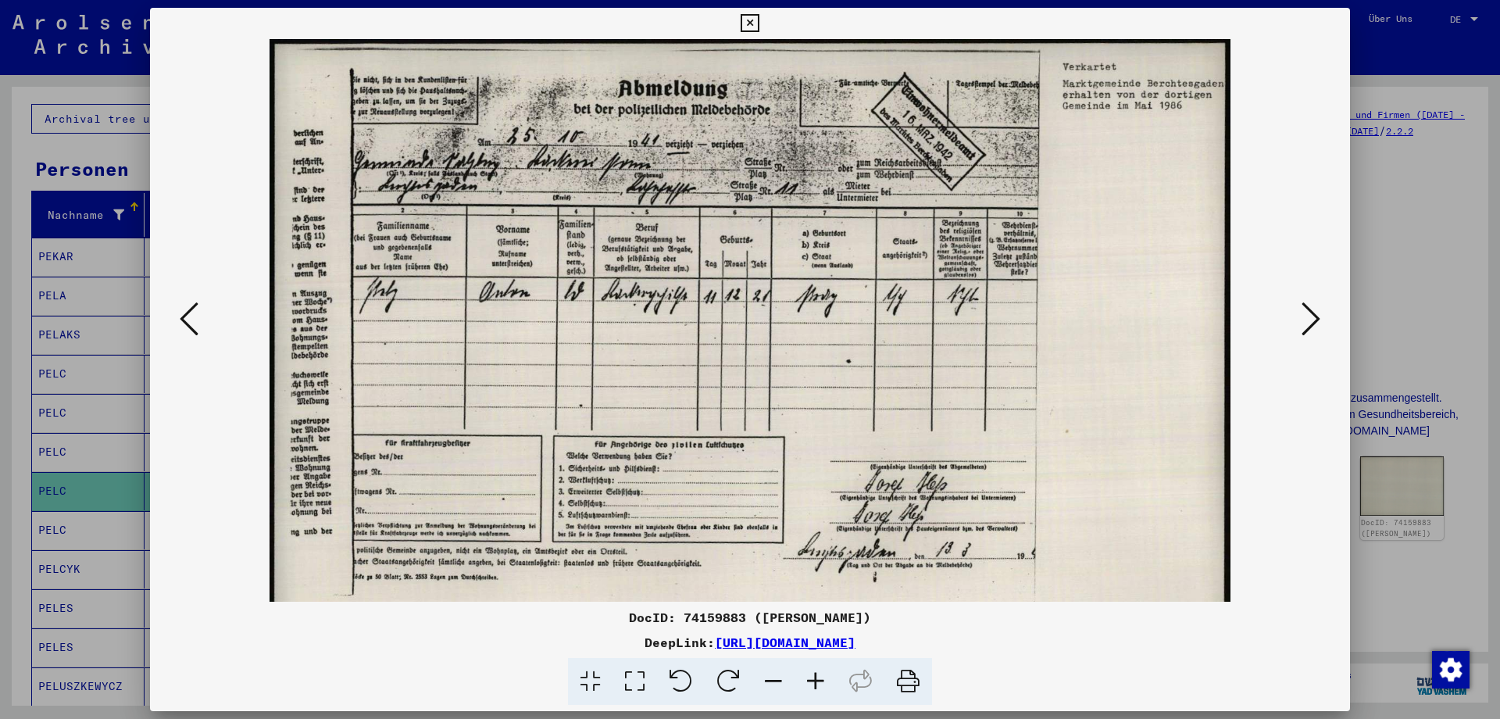
click at [813, 678] on icon at bounding box center [815, 682] width 42 height 48
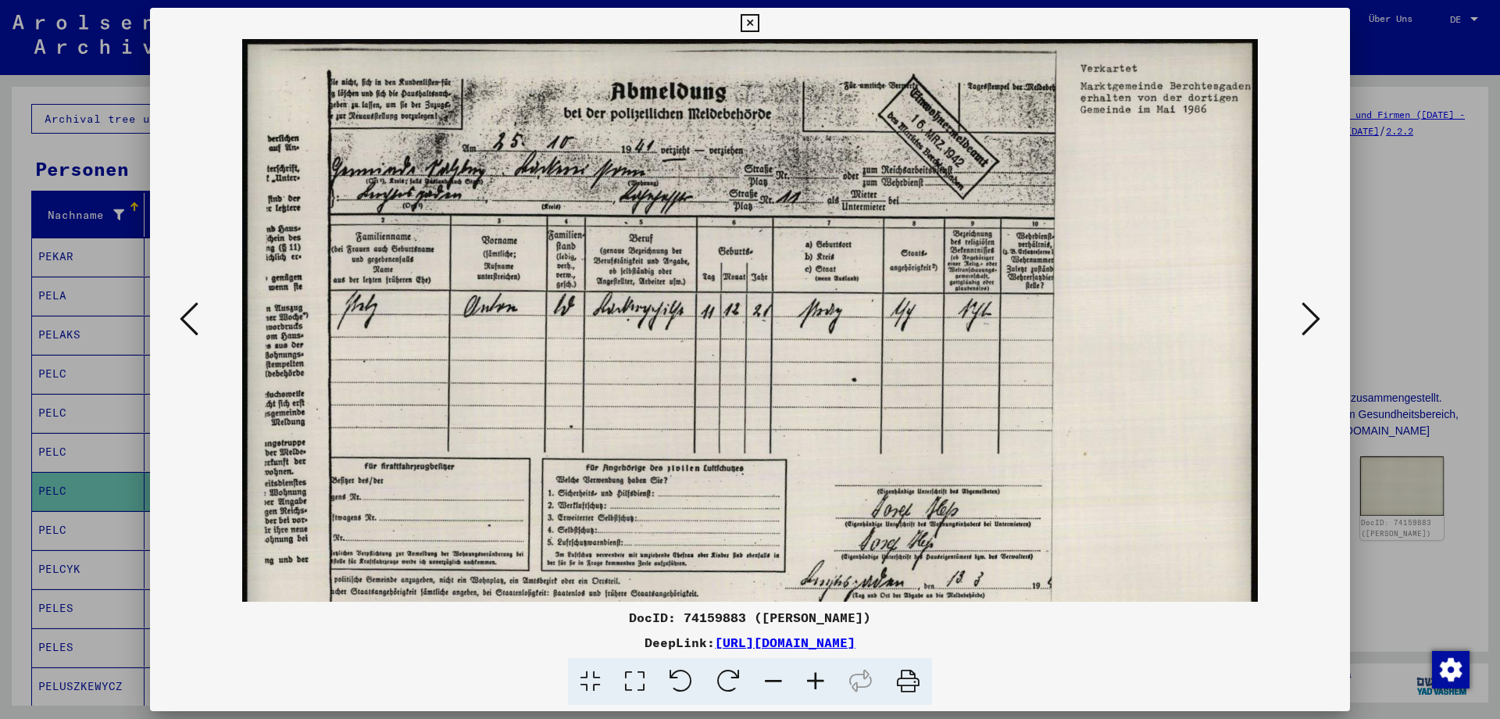
click at [813, 678] on icon at bounding box center [815, 682] width 42 height 48
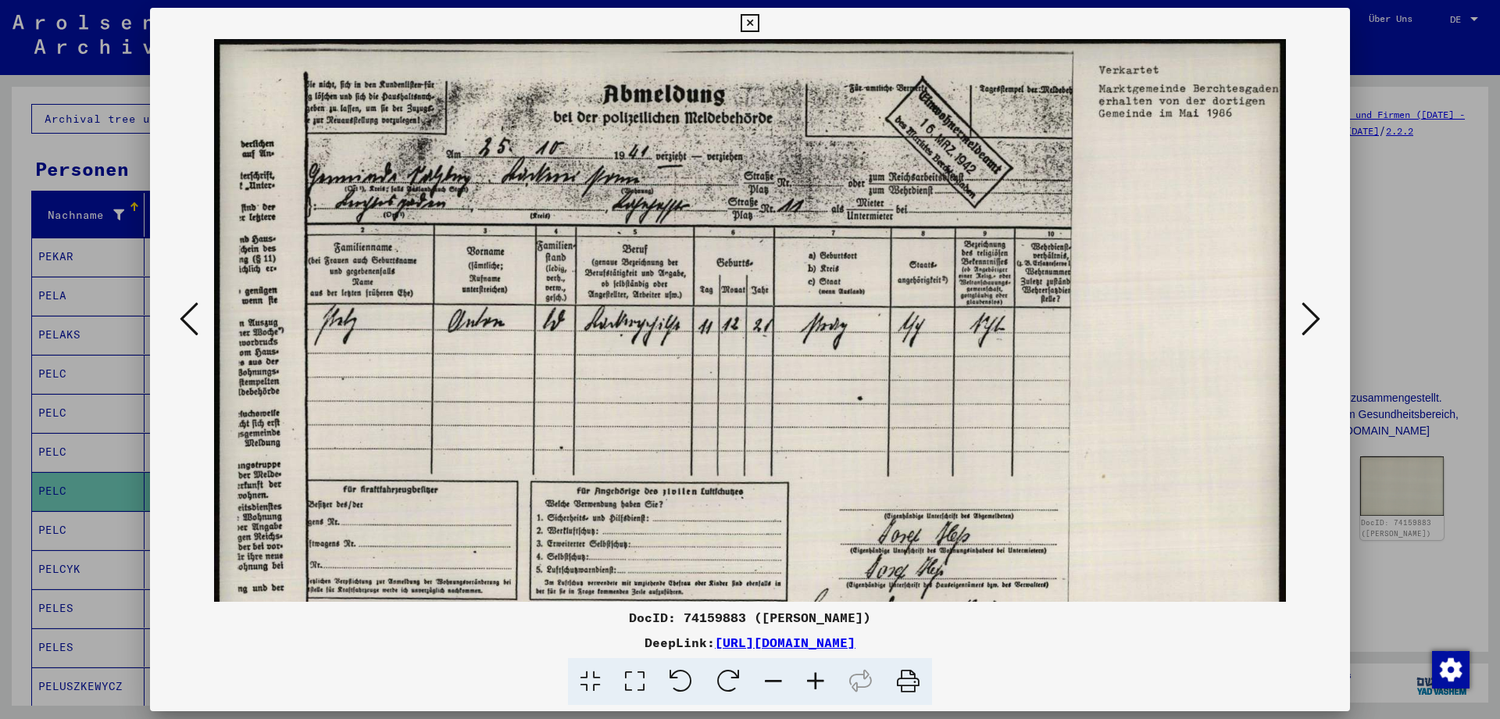
click at [813, 678] on icon at bounding box center [815, 682] width 42 height 48
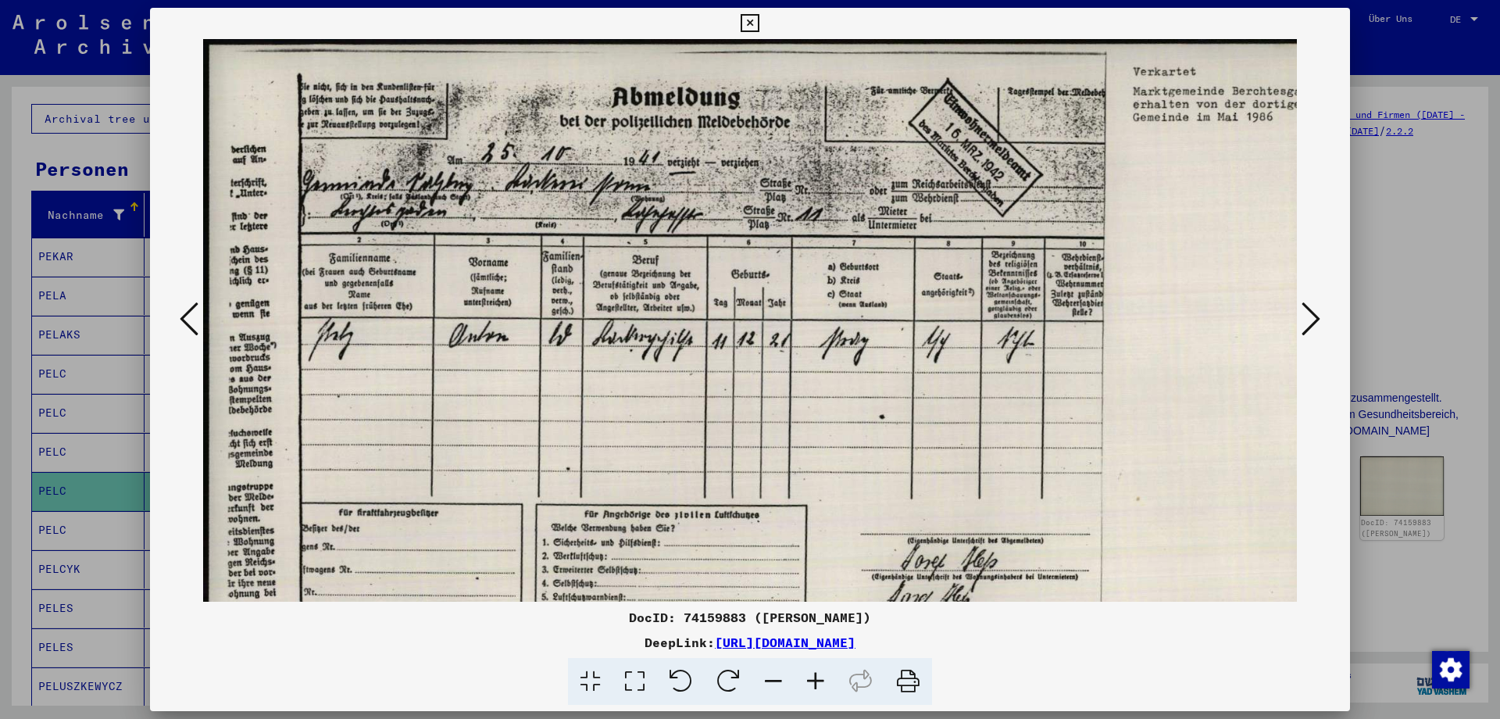
click at [813, 678] on icon at bounding box center [815, 682] width 42 height 48
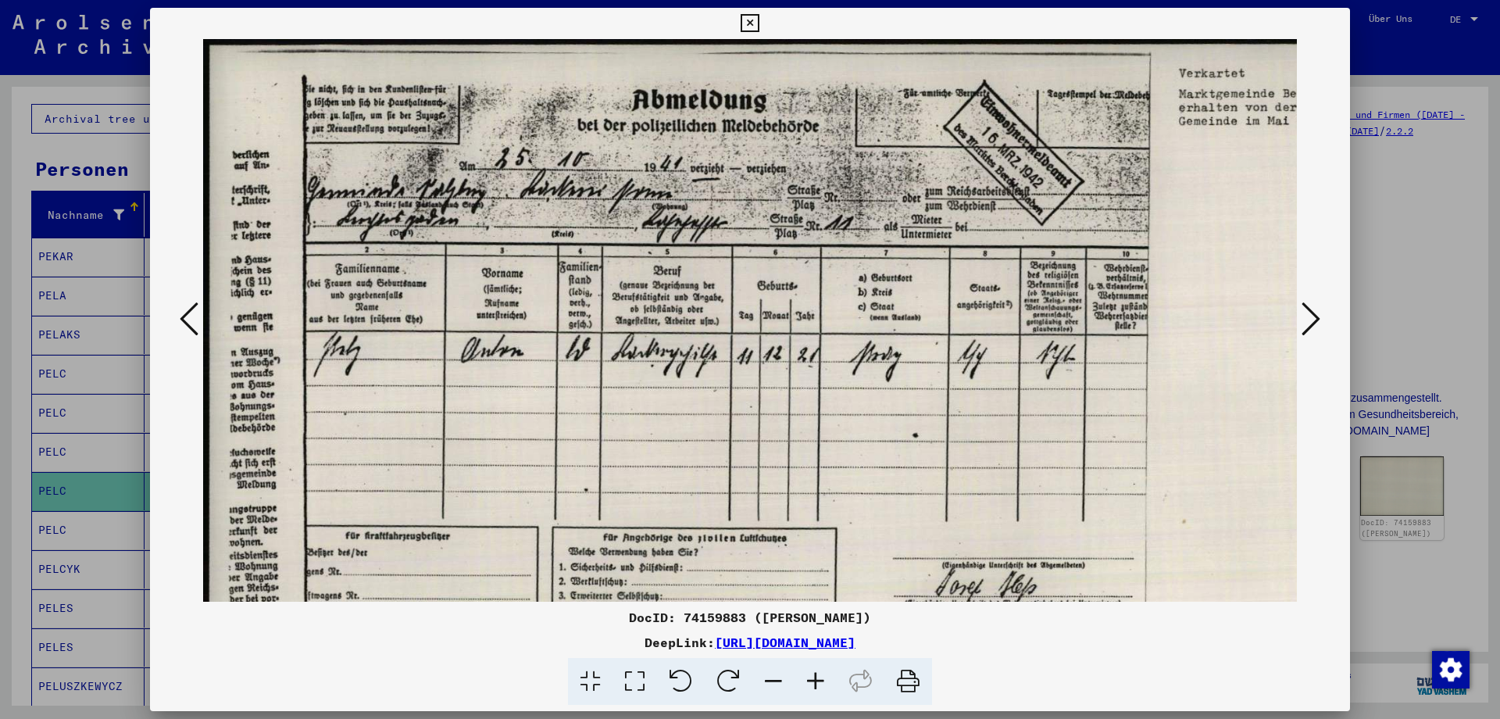
click at [813, 678] on icon at bounding box center [815, 682] width 42 height 48
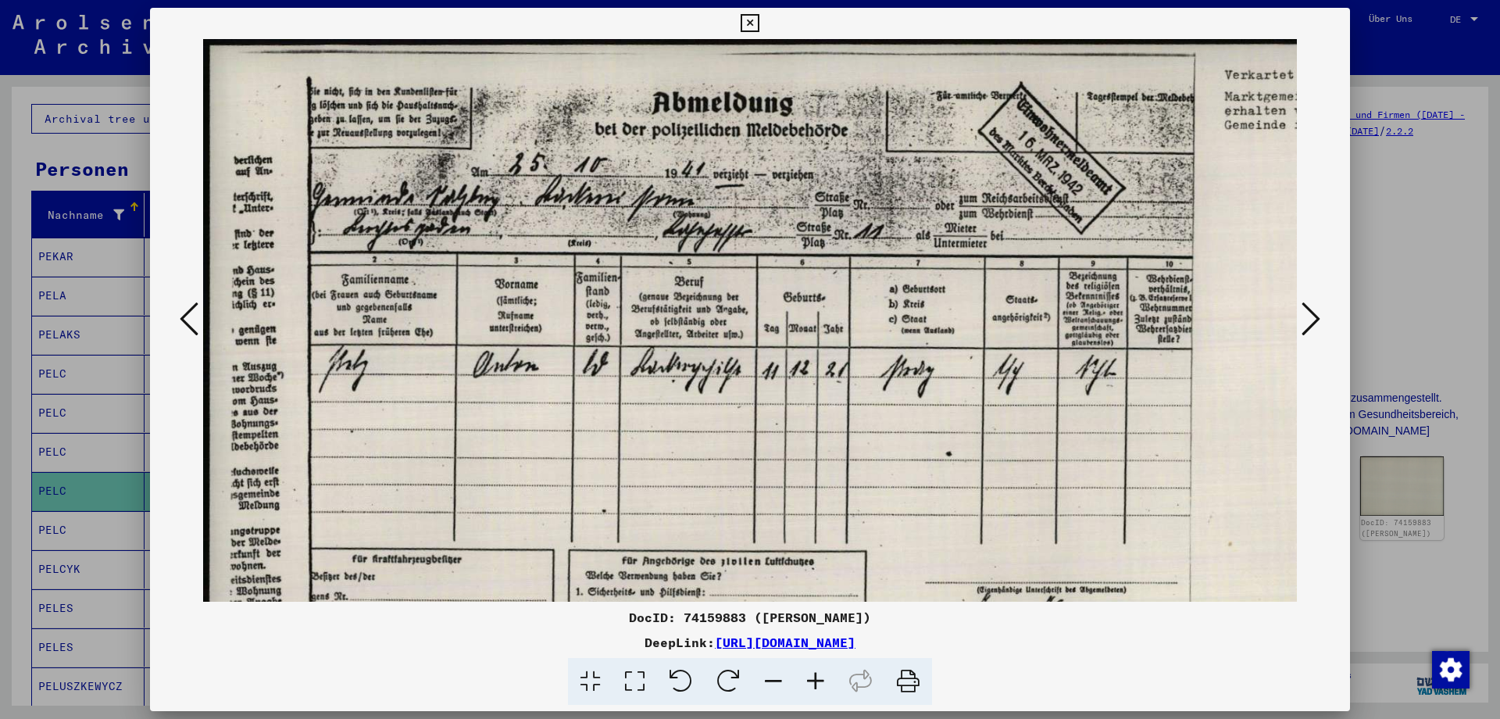
click at [184, 314] on icon at bounding box center [189, 318] width 19 height 37
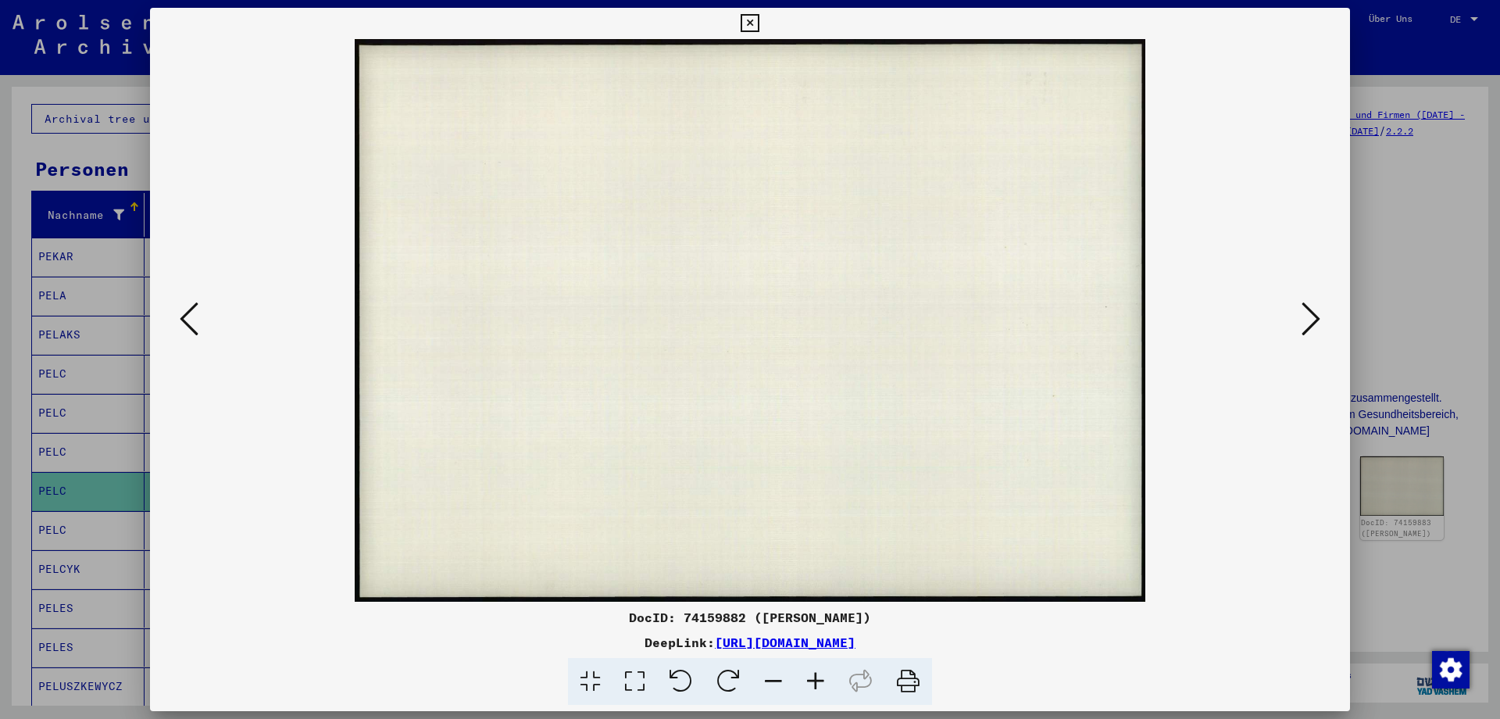
click at [184, 314] on icon at bounding box center [189, 318] width 19 height 37
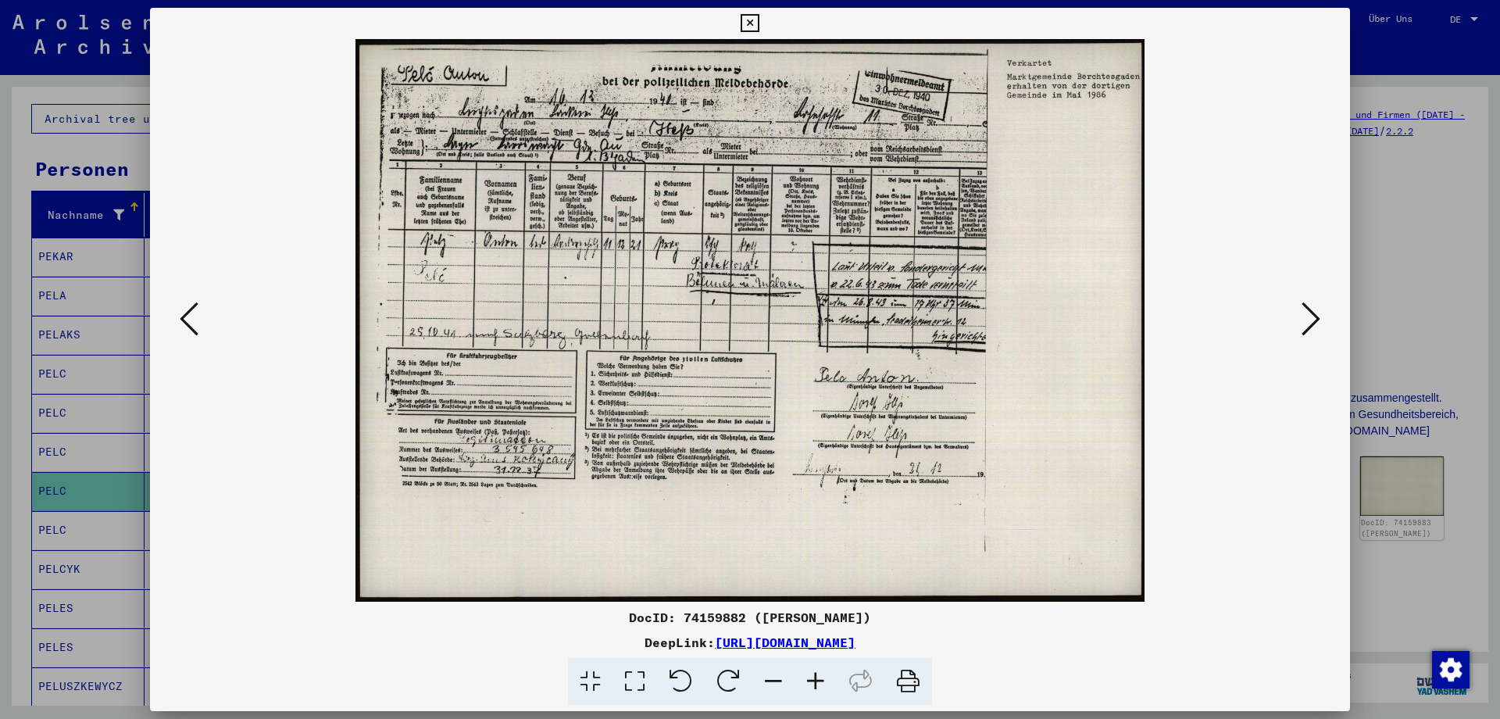
click at [655, 300] on img at bounding box center [749, 320] width 788 height 562
click at [815, 676] on icon at bounding box center [815, 682] width 42 height 48
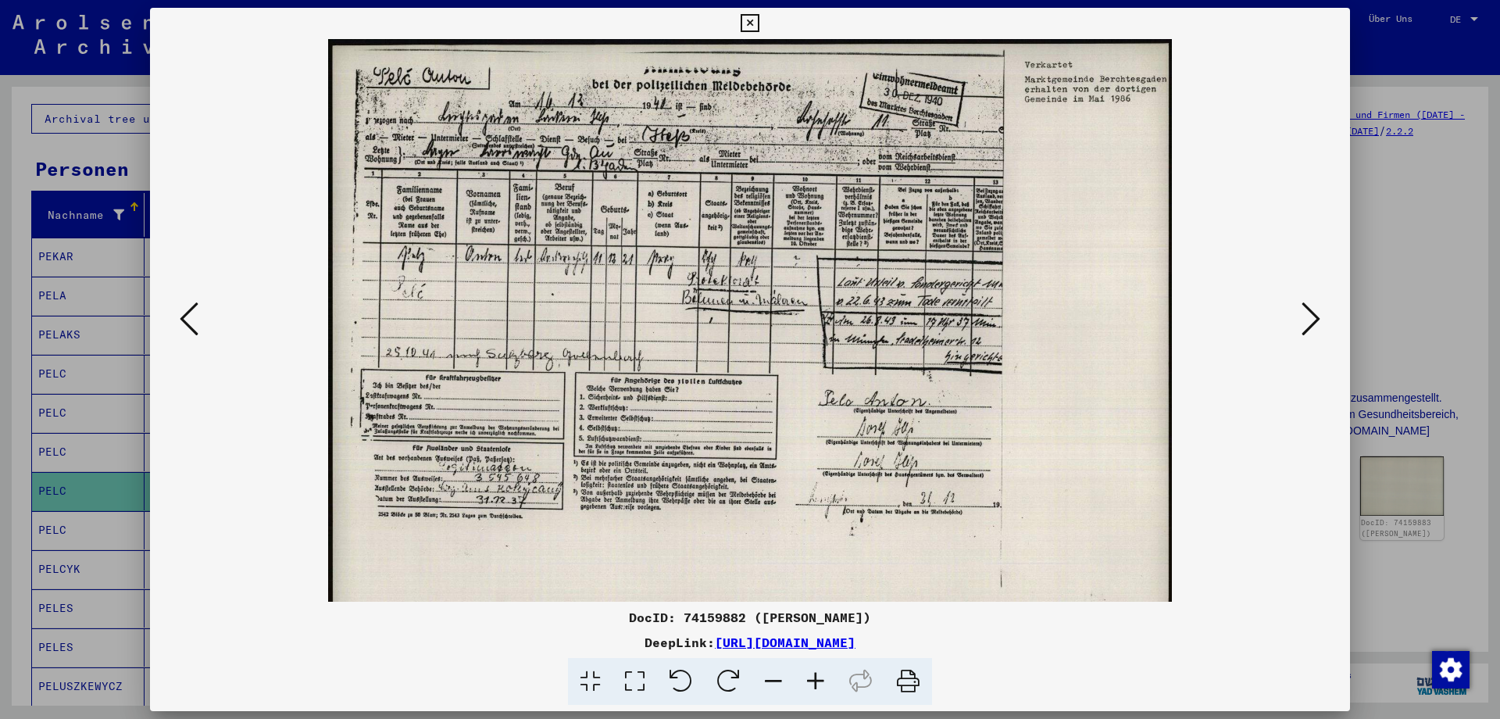
click at [815, 676] on icon at bounding box center [815, 682] width 42 height 48
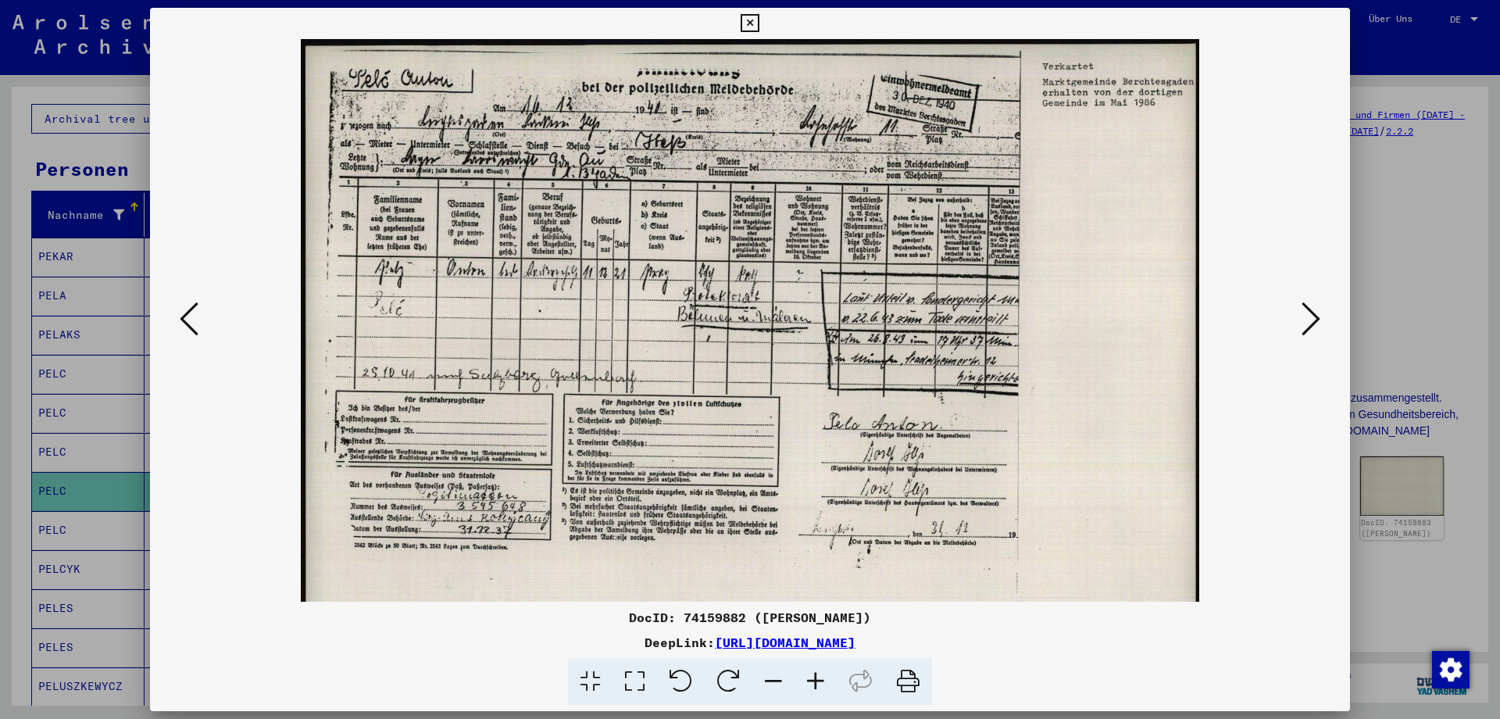
click at [815, 676] on icon at bounding box center [815, 682] width 42 height 48
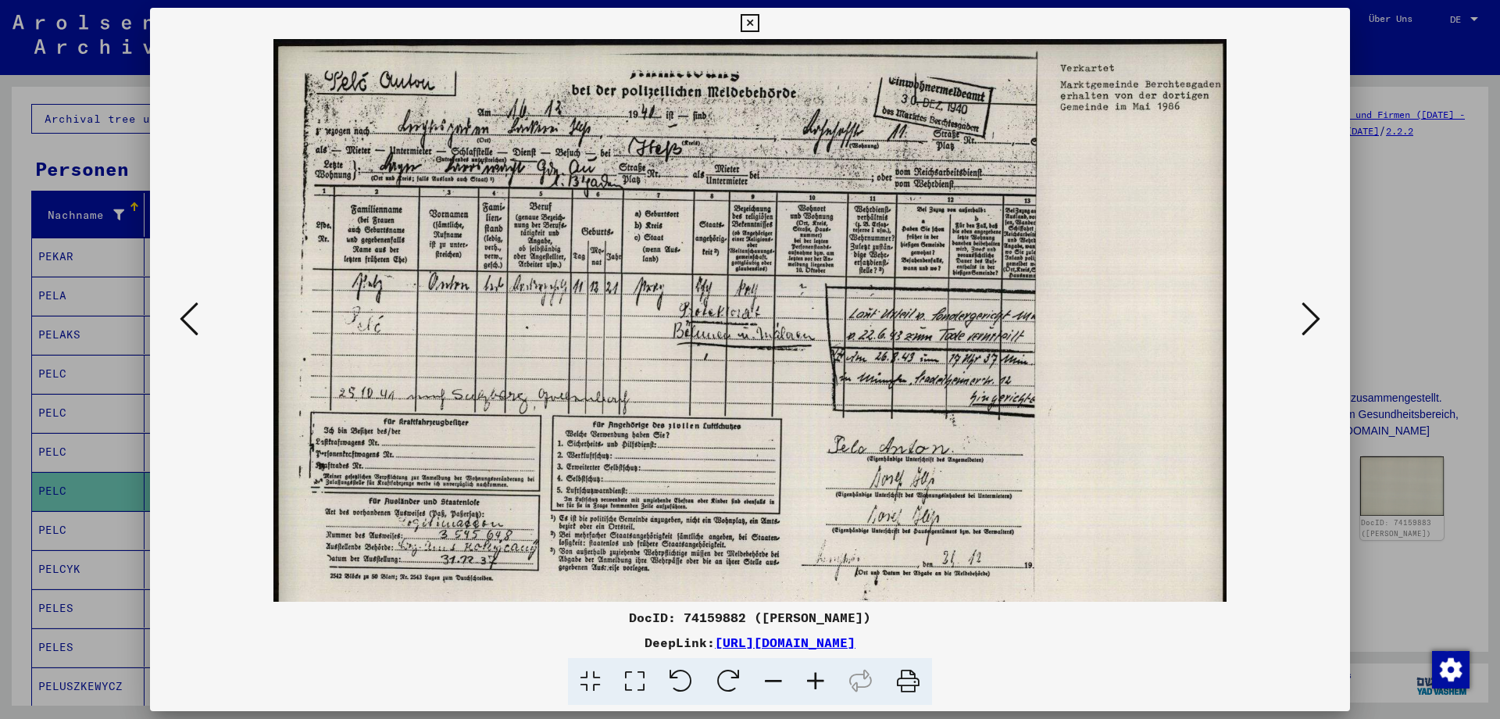
click at [815, 676] on icon at bounding box center [815, 682] width 42 height 48
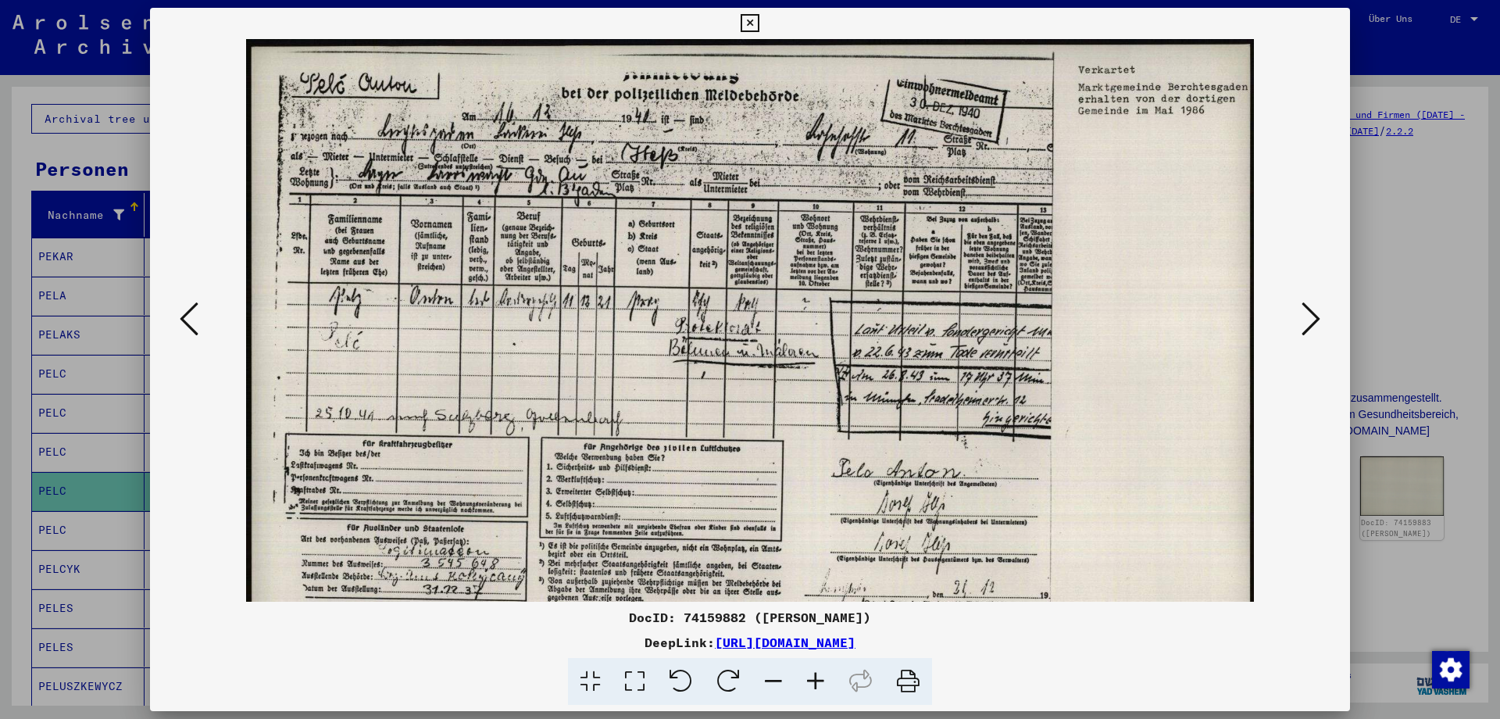
click at [815, 676] on icon at bounding box center [815, 682] width 42 height 48
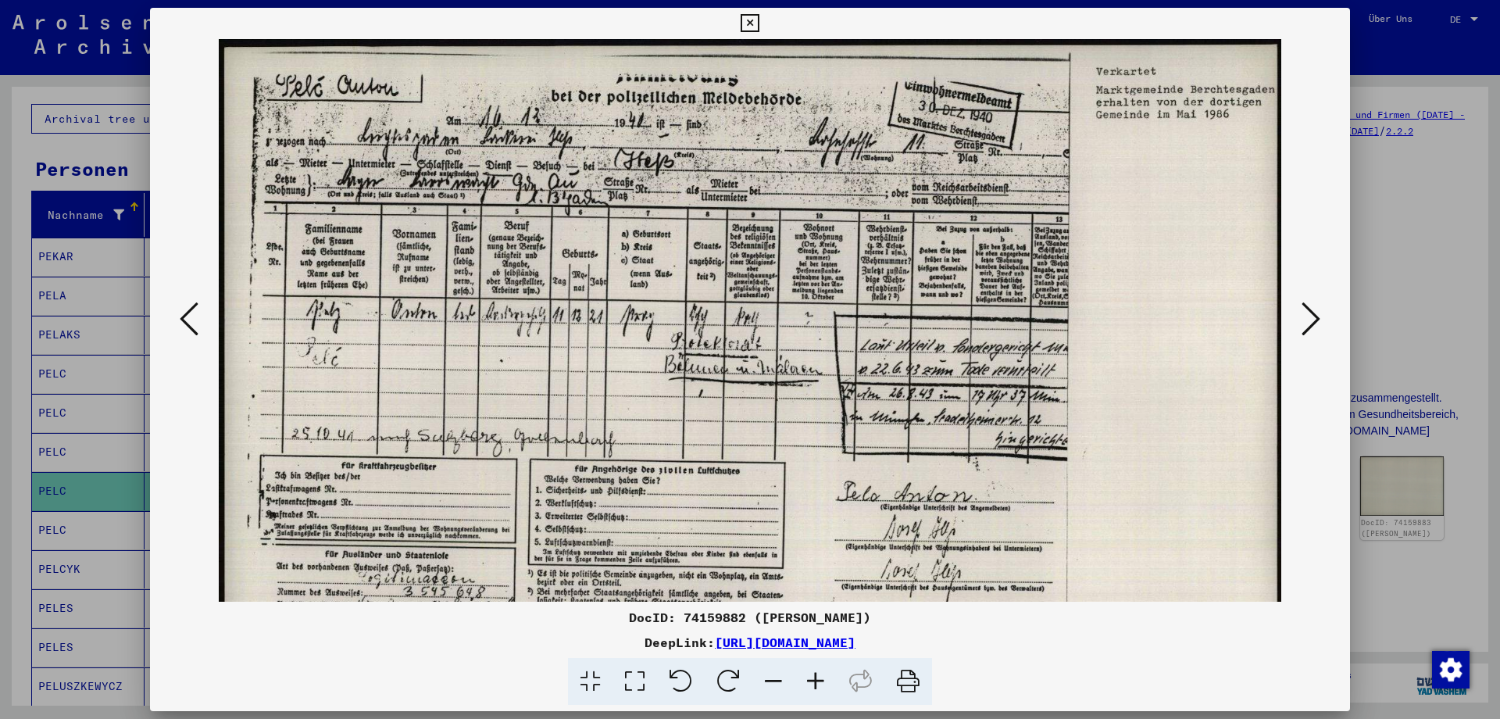
click at [815, 676] on icon at bounding box center [815, 682] width 42 height 48
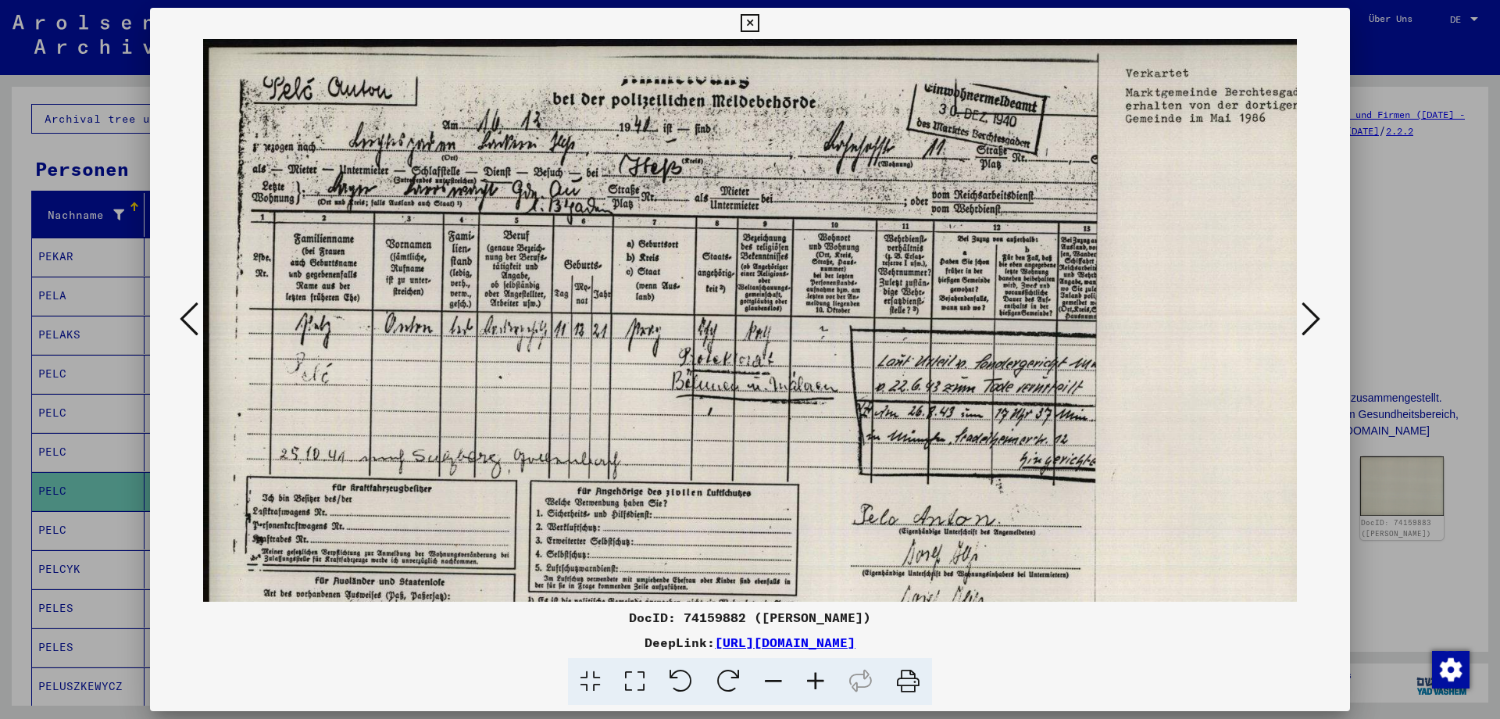
click at [815, 676] on icon at bounding box center [815, 682] width 42 height 48
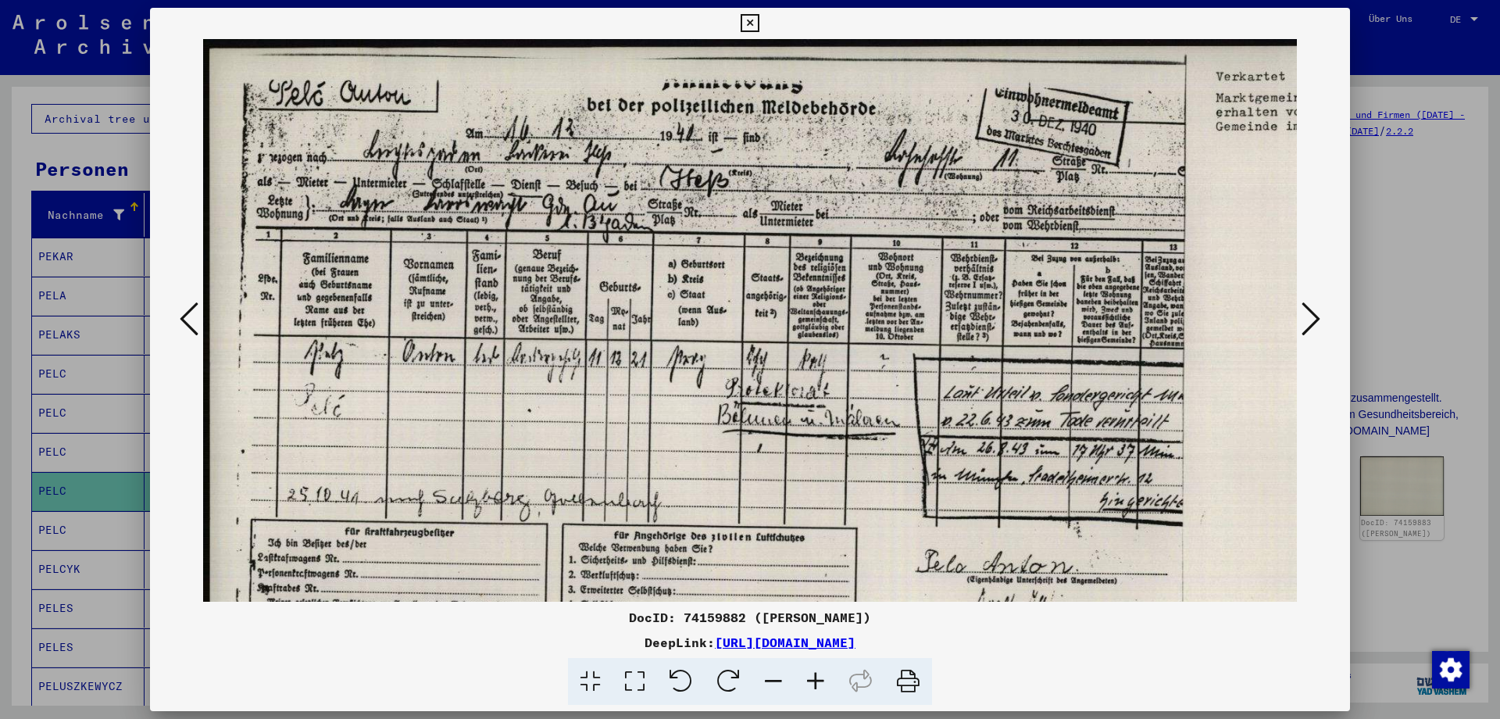
click at [815, 676] on icon at bounding box center [815, 682] width 42 height 48
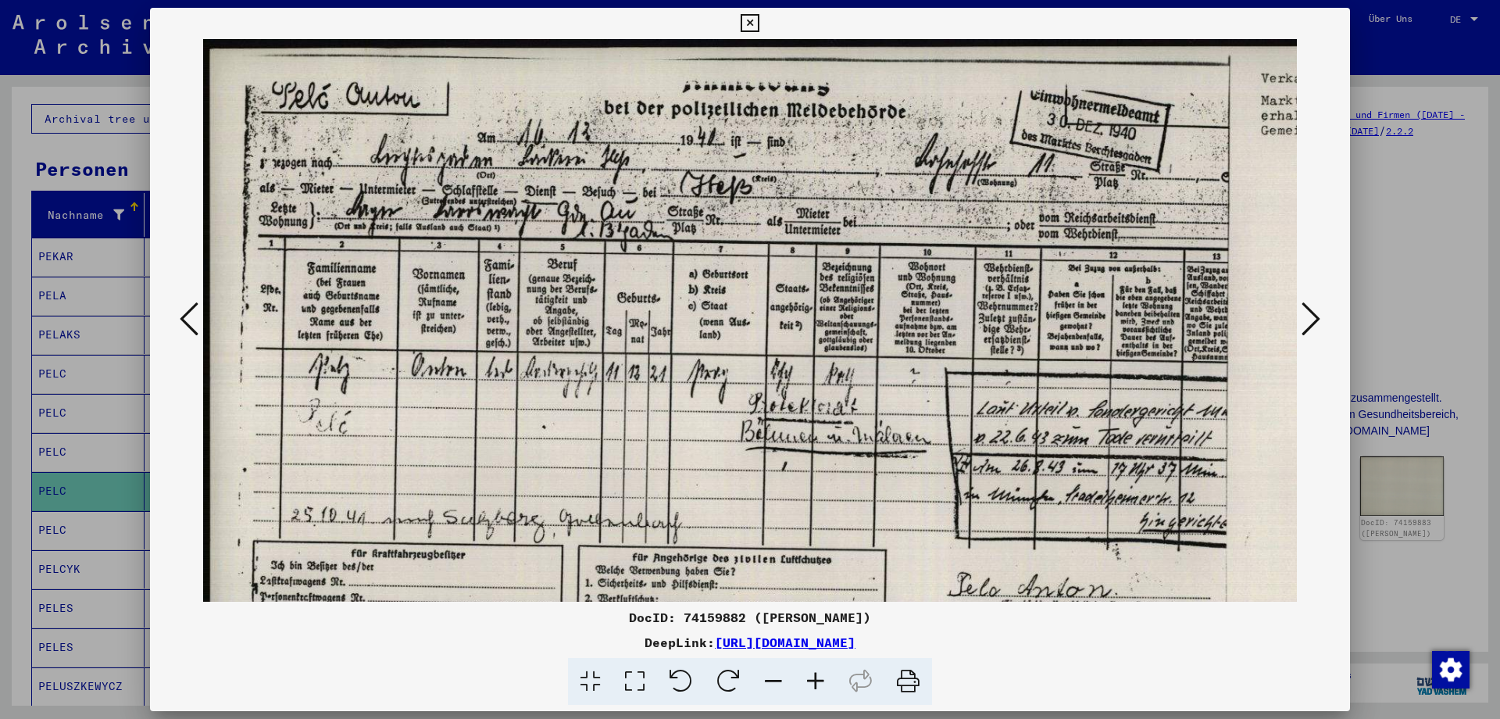
click at [815, 676] on icon at bounding box center [815, 682] width 42 height 48
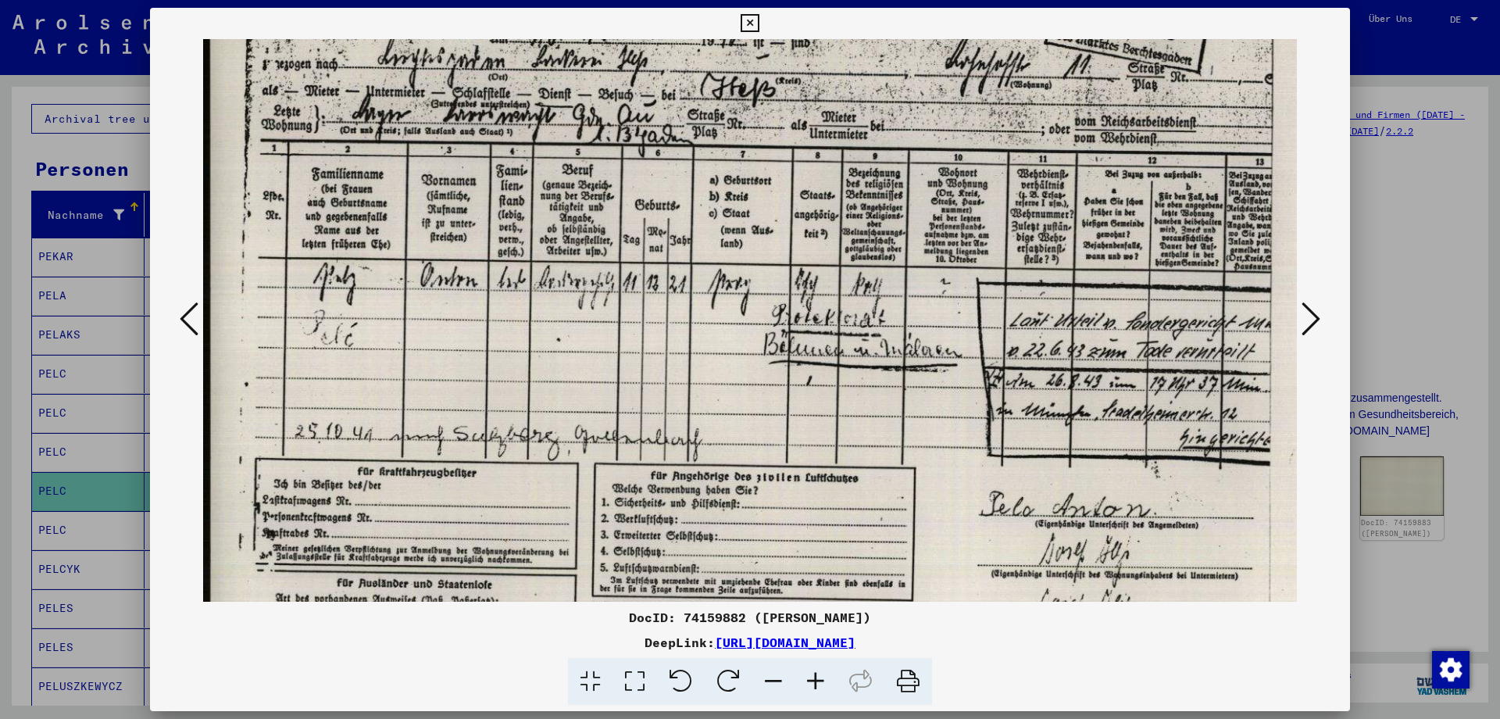
scroll to position [105, 0]
drag, startPoint x: 759, startPoint y: 232, endPoint x: 765, endPoint y: 127, distance: 105.6
click at [765, 127] on img at bounding box center [871, 410] width 1336 height 953
click at [758, 23] on icon at bounding box center [749, 23] width 18 height 19
